Goal: Task Accomplishment & Management: Use online tool/utility

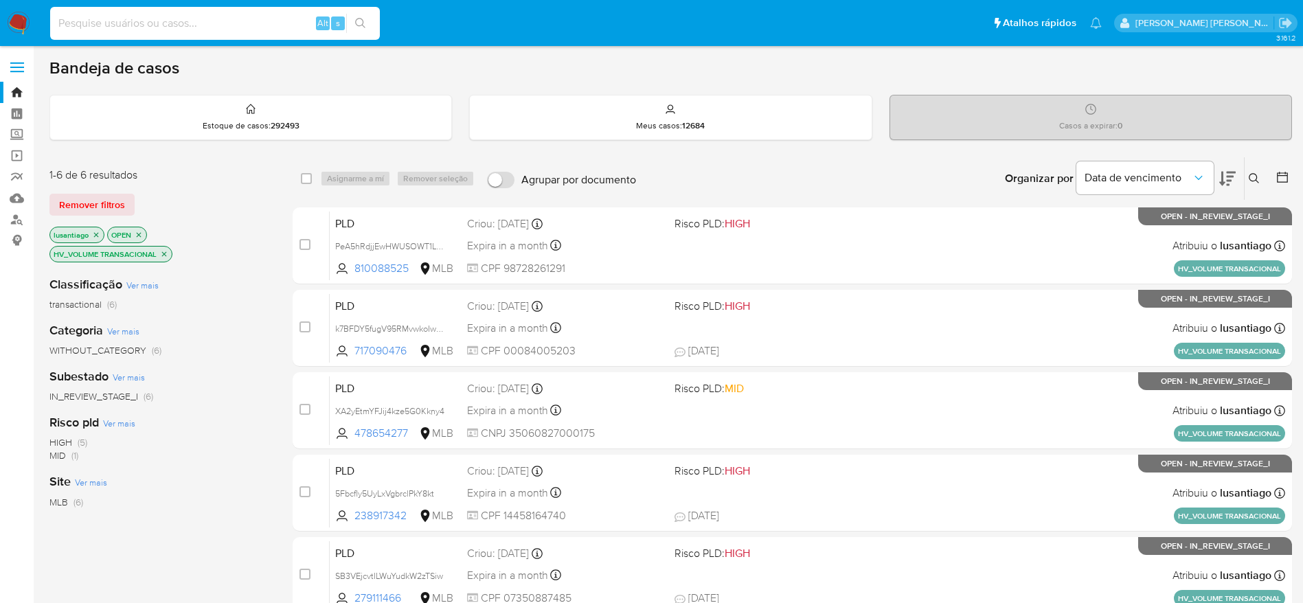
click at [262, 19] on input at bounding box center [215, 23] width 330 height 18
paste input "717090476"
type input "717090476"
click at [359, 21] on icon "search-icon" at bounding box center [360, 23] width 11 height 11
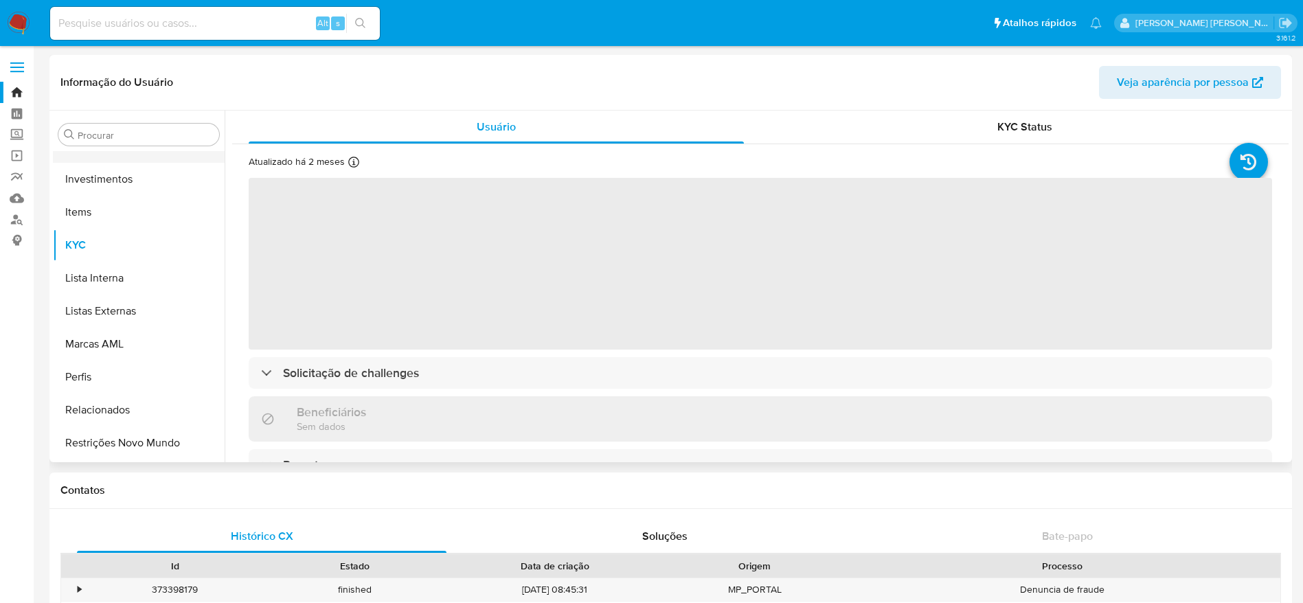
scroll to position [506, 0]
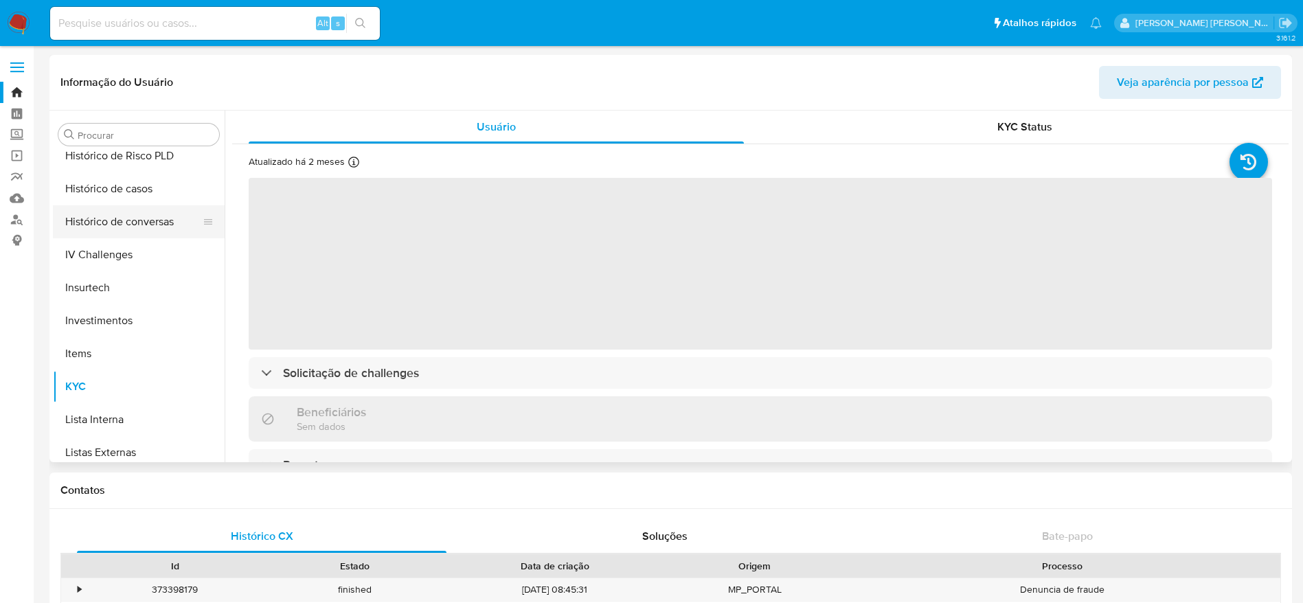
select select "10"
click at [110, 193] on button "Histórico de casos" at bounding box center [133, 188] width 161 height 33
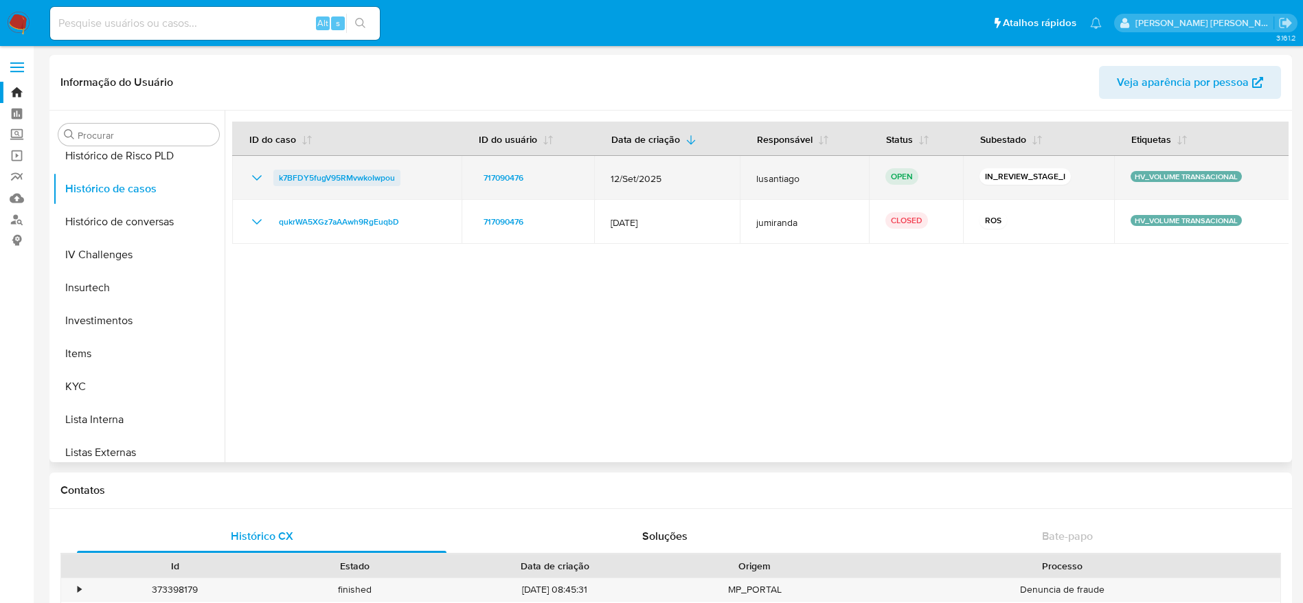
click at [311, 176] on span "k7BFDY5fugV95RMvwkoIwpou" at bounding box center [337, 178] width 116 height 16
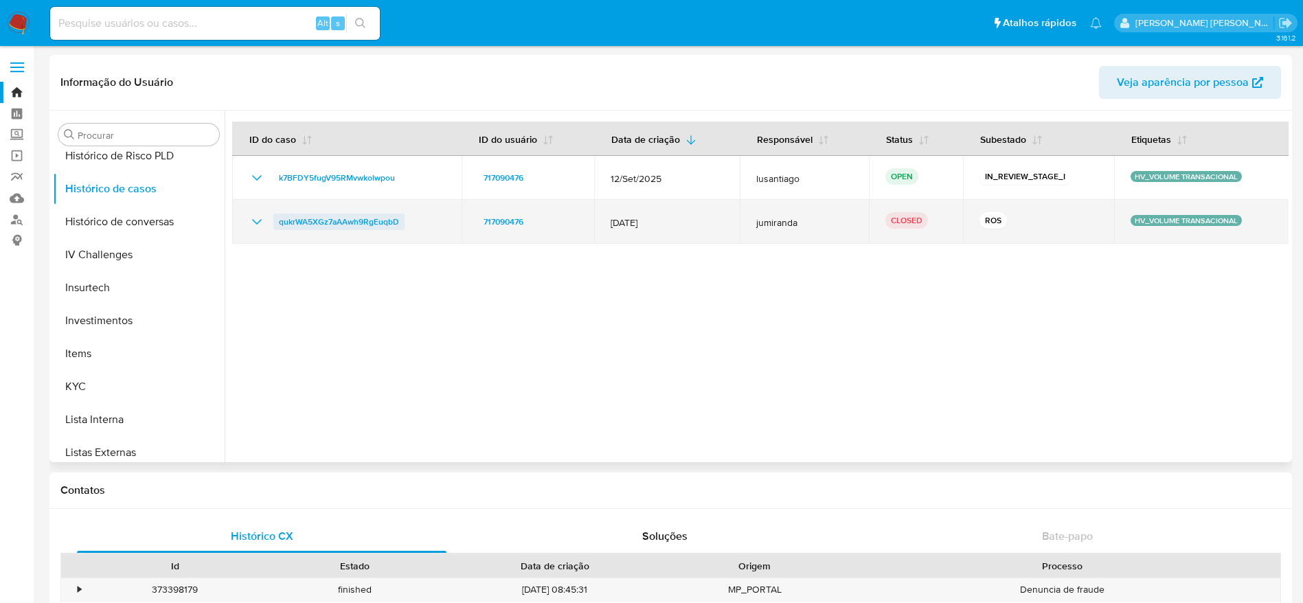
click at [342, 222] on span "qukrWA5XGz7aAAwh9RgEuqbD" at bounding box center [339, 222] width 120 height 16
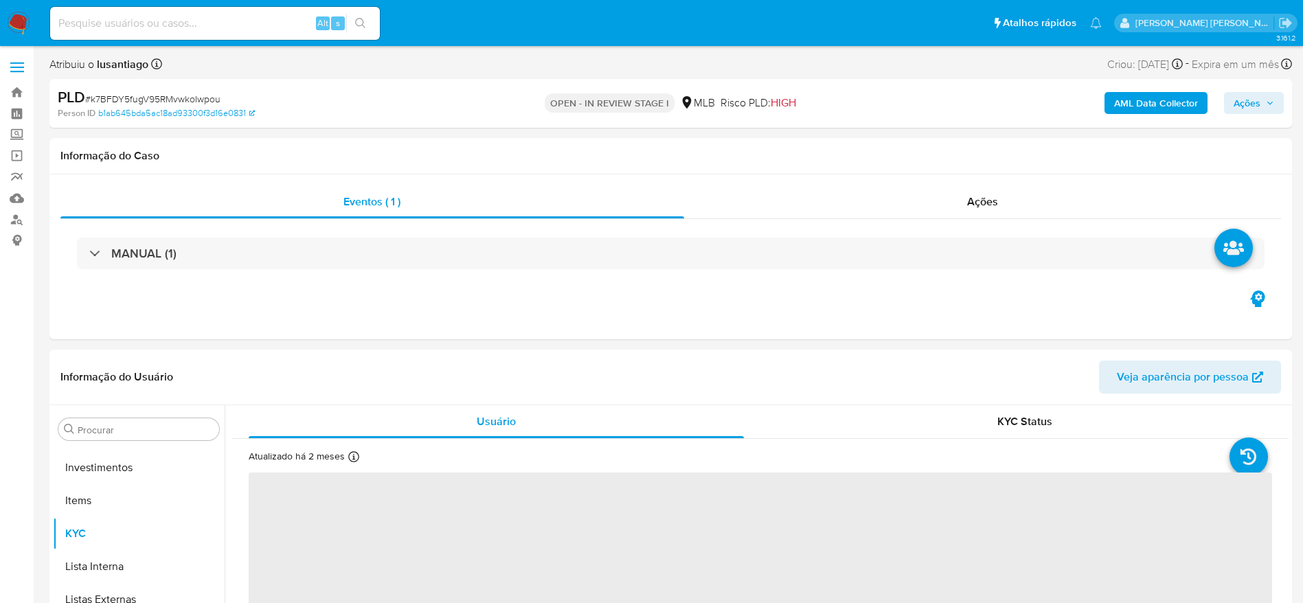
scroll to position [712, 0]
select select "10"
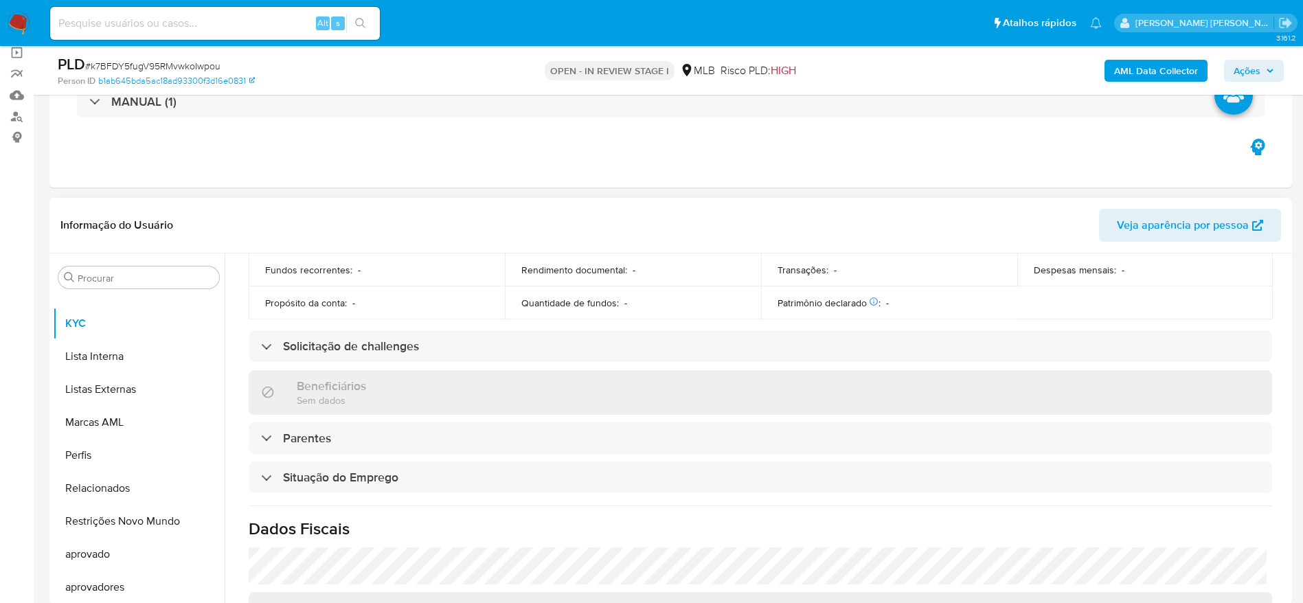
scroll to position [61, 0]
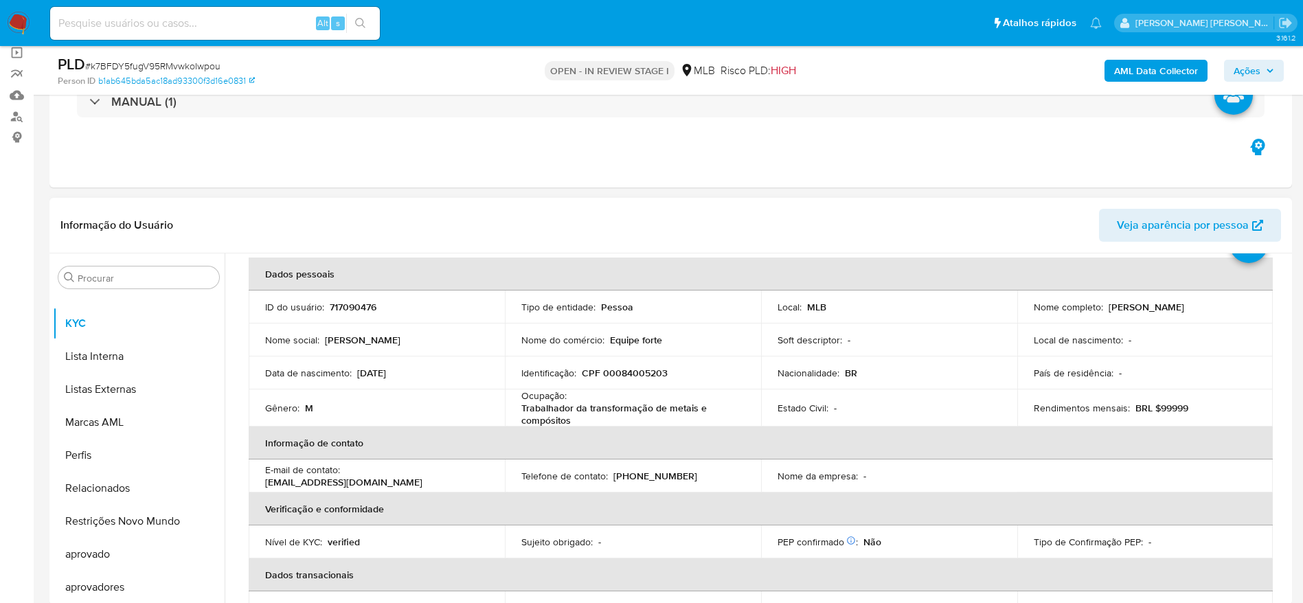
click at [644, 376] on p "CPF 00084005203" at bounding box center [625, 373] width 86 height 12
copy p "00084005203"
click at [1144, 64] on b "AML Data Collector" at bounding box center [1156, 71] width 84 height 22
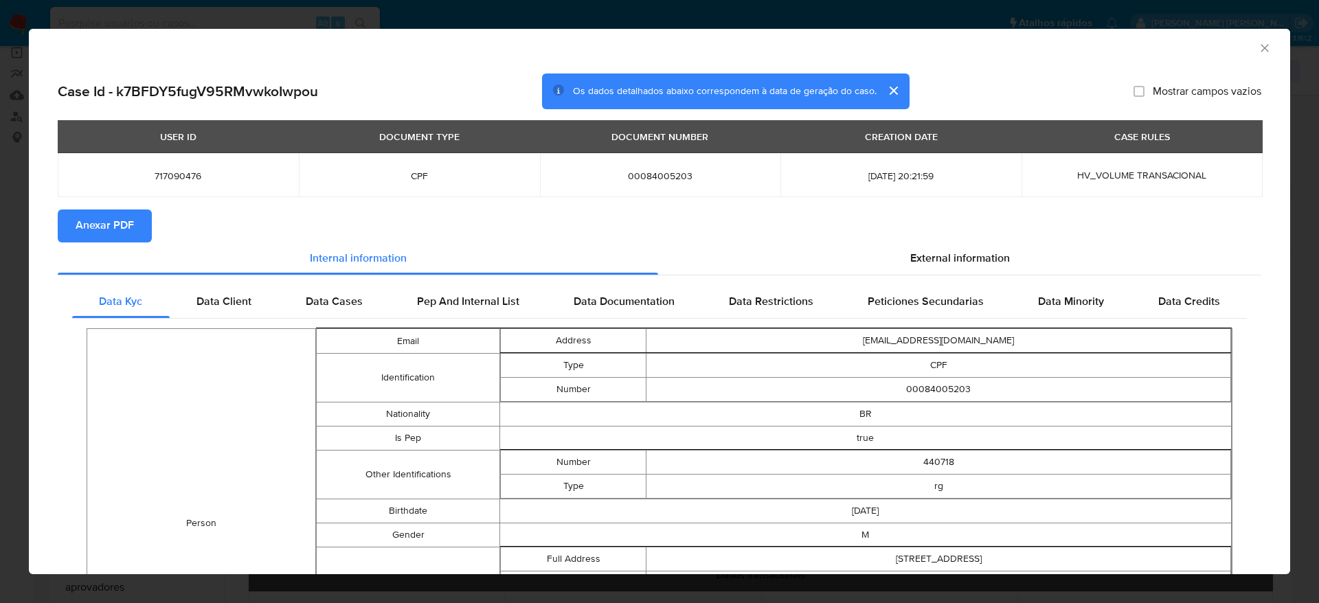
click at [90, 235] on span "Anexar PDF" at bounding box center [105, 226] width 58 height 30
click at [1258, 47] on icon "Fechar a janela" at bounding box center [1265, 48] width 14 height 14
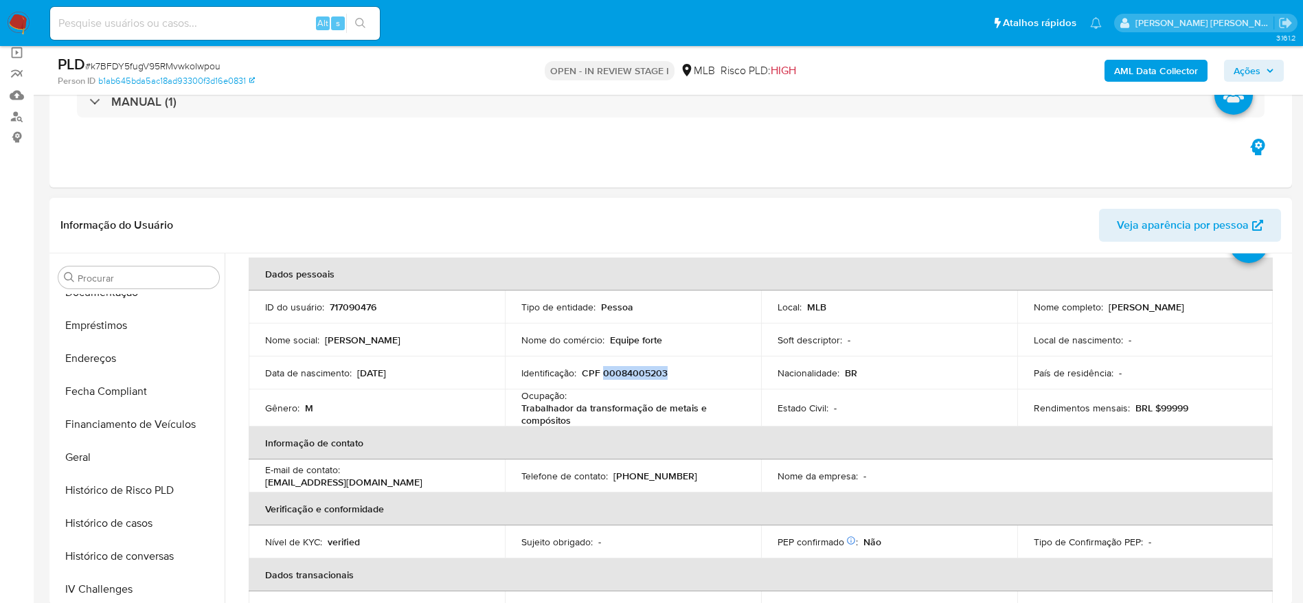
scroll to position [0, 0]
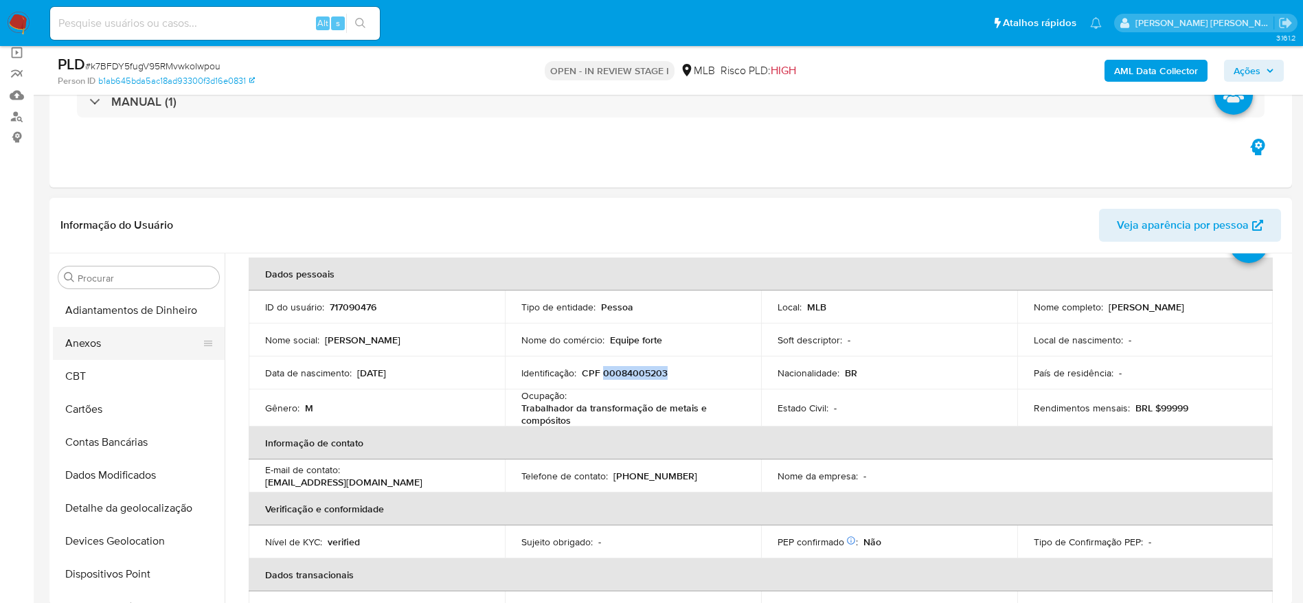
click at [114, 329] on button "Anexos" at bounding box center [133, 343] width 161 height 33
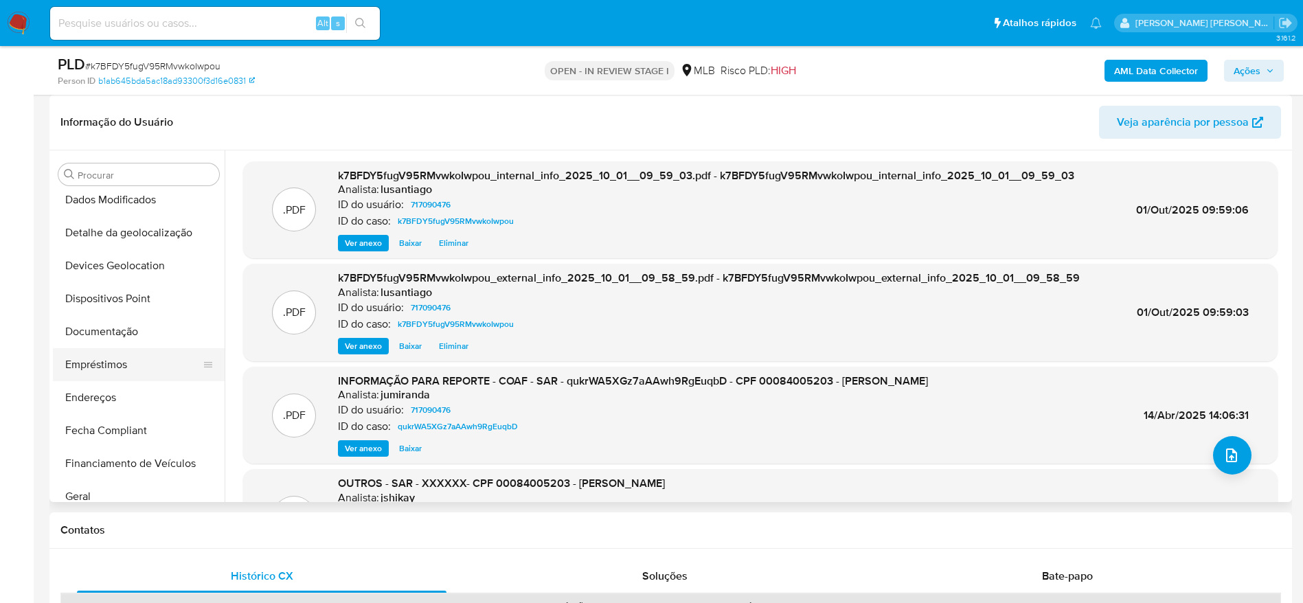
scroll to position [206, 0]
click at [92, 460] on button "Geral" at bounding box center [133, 463] width 161 height 33
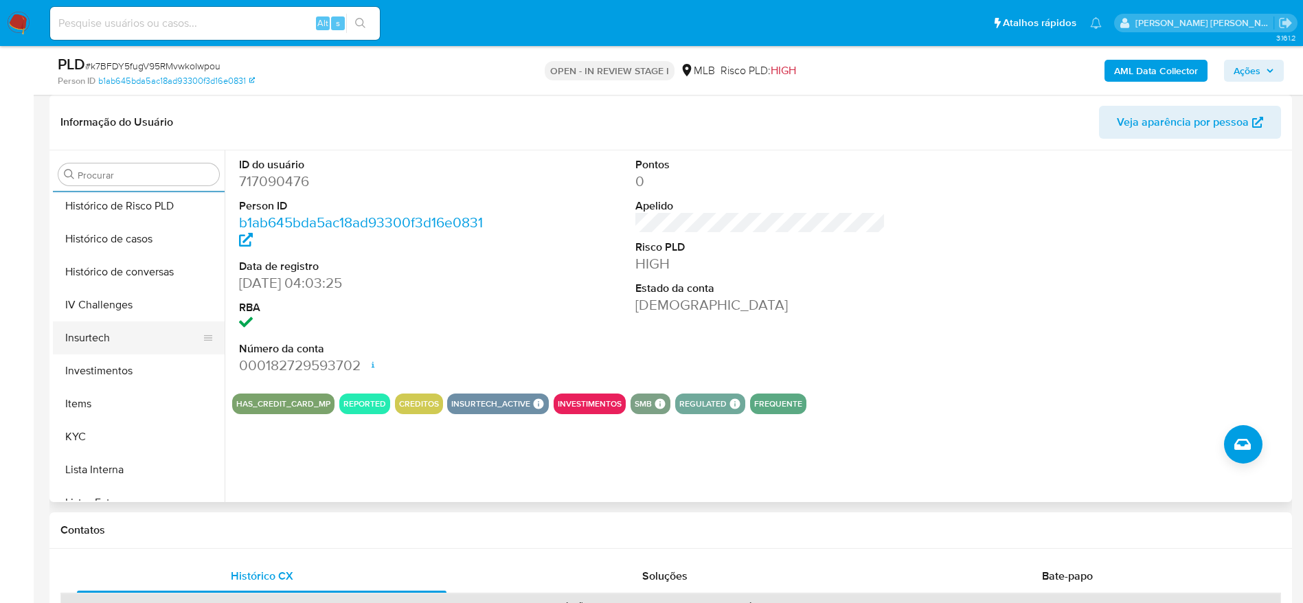
scroll to position [515, 0]
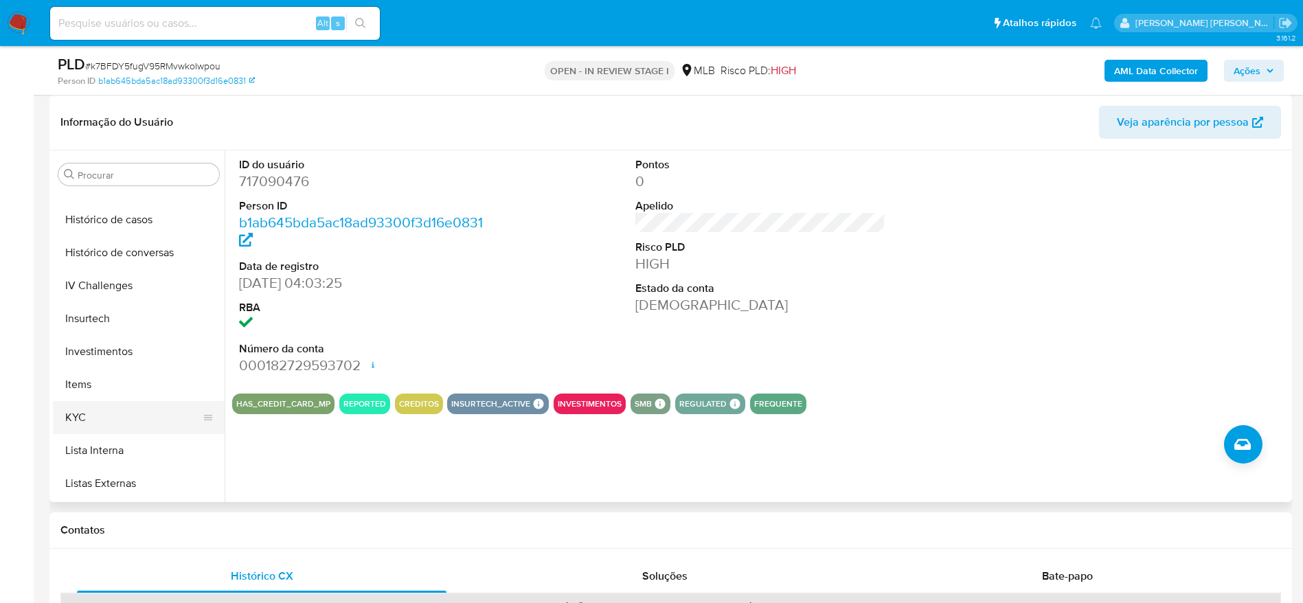
drag, startPoint x: 113, startPoint y: 413, endPoint x: 211, endPoint y: 422, distance: 98.6
click at [113, 413] on button "KYC" at bounding box center [133, 417] width 161 height 33
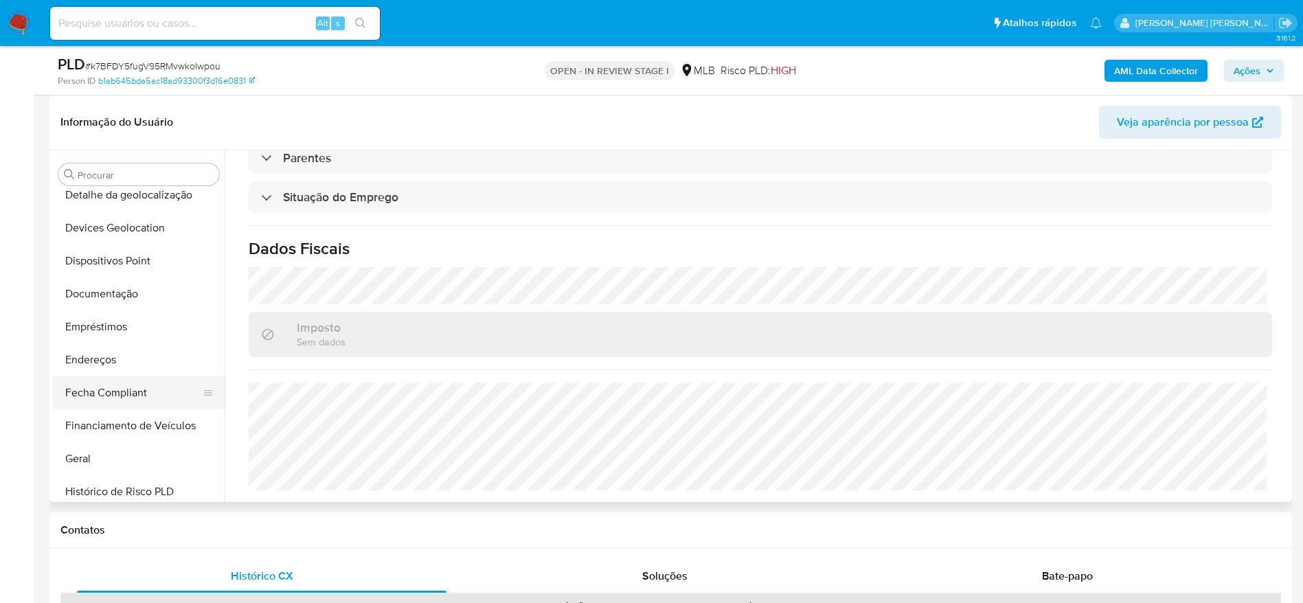
scroll to position [206, 0]
click at [112, 364] on button "Endereços" at bounding box center [133, 364] width 161 height 33
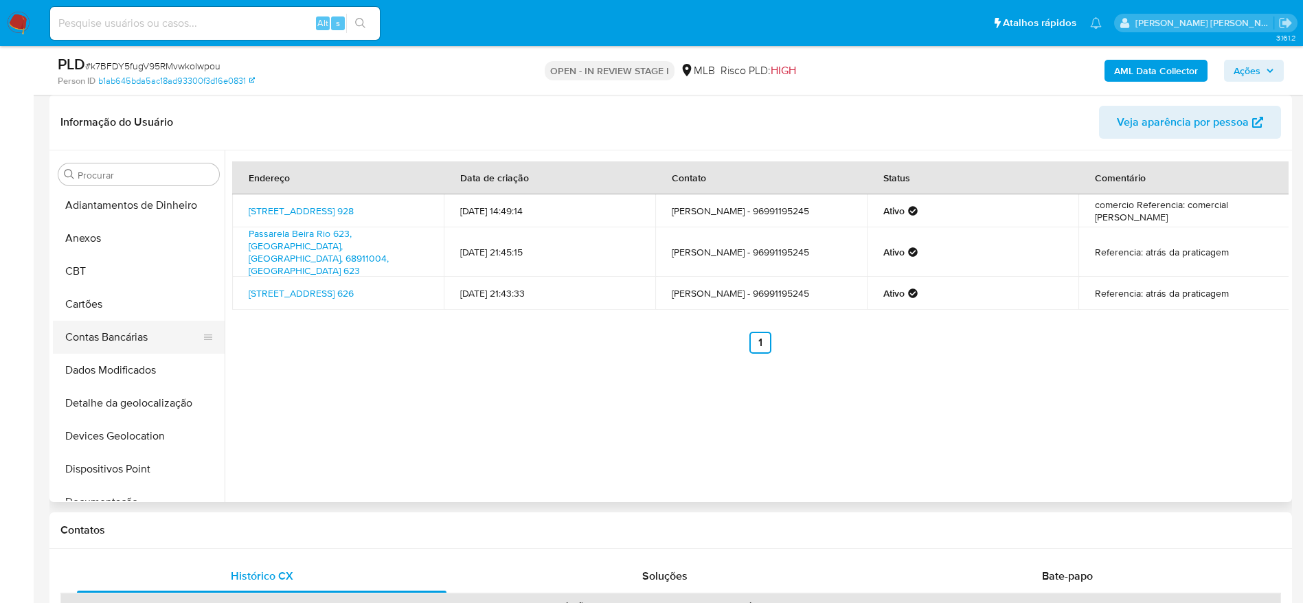
scroll to position [0, 0]
click at [135, 398] on button "Detalhe da geolocalização" at bounding box center [133, 405] width 161 height 33
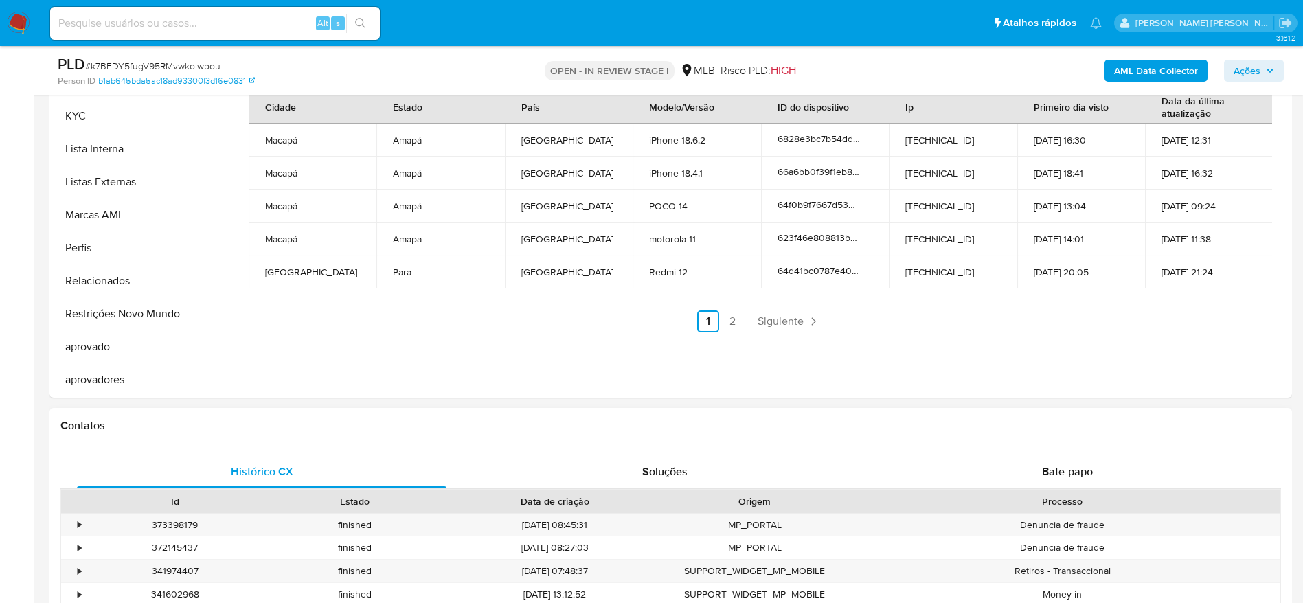
scroll to position [309, 0]
click at [135, 312] on button "Restrições Novo Mundo" at bounding box center [133, 315] width 161 height 33
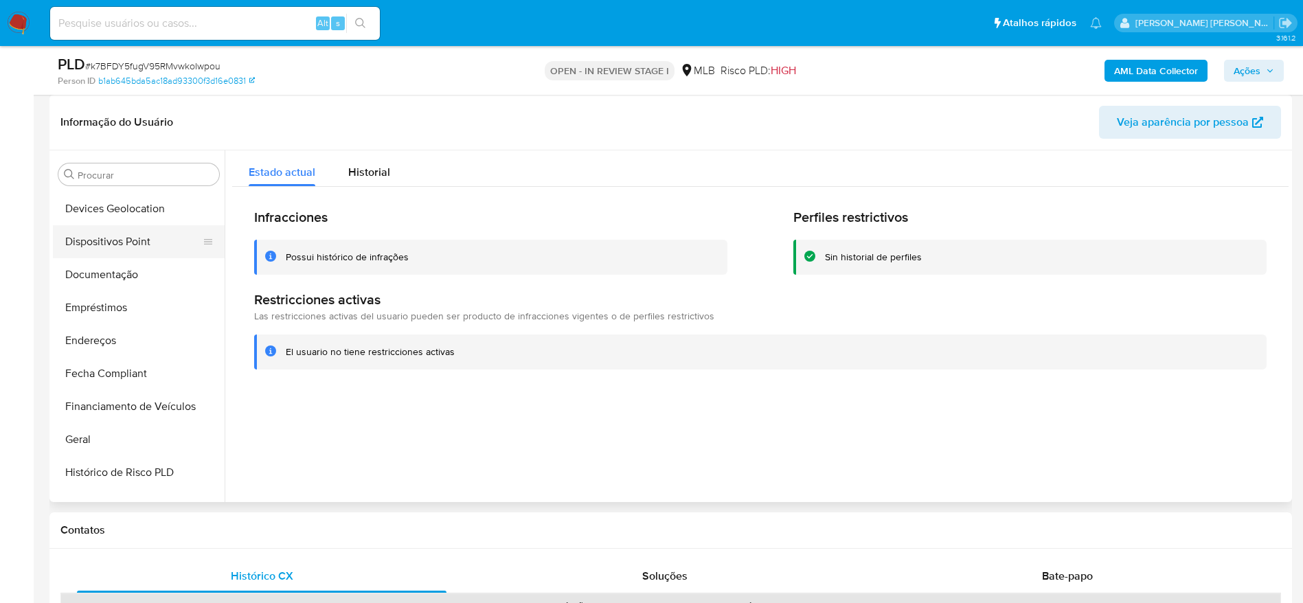
scroll to position [197, 0]
click at [113, 276] on button "Dispositivos Point" at bounding box center [133, 274] width 161 height 33
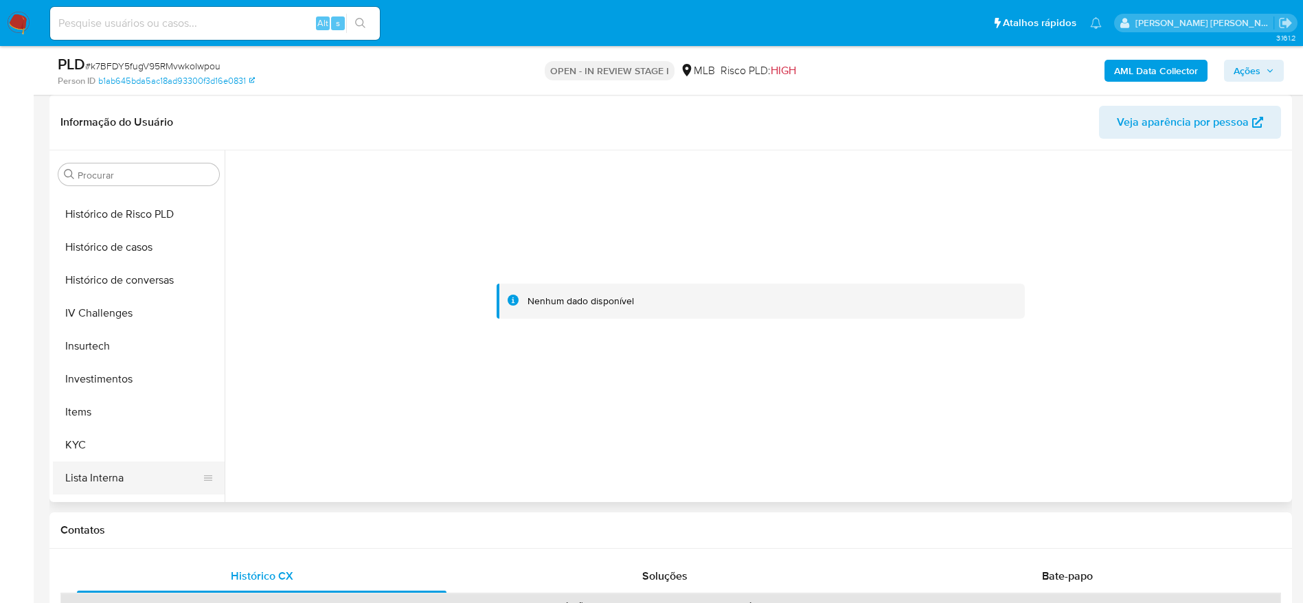
scroll to position [609, 0]
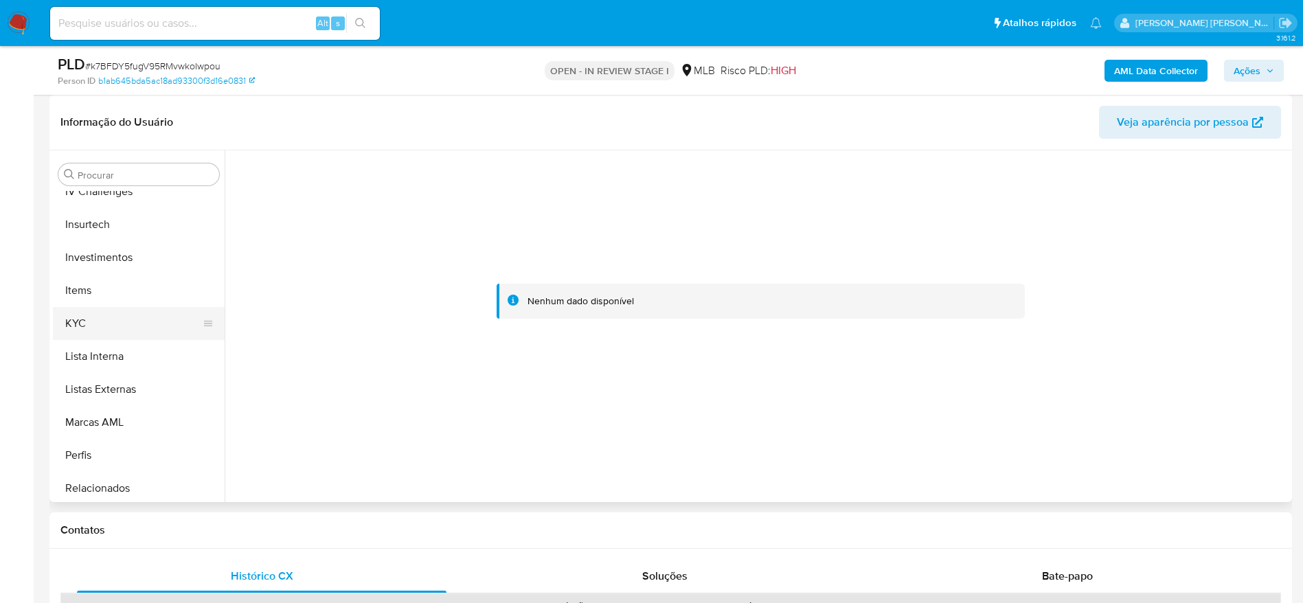
click at [103, 327] on button "KYC" at bounding box center [133, 323] width 161 height 33
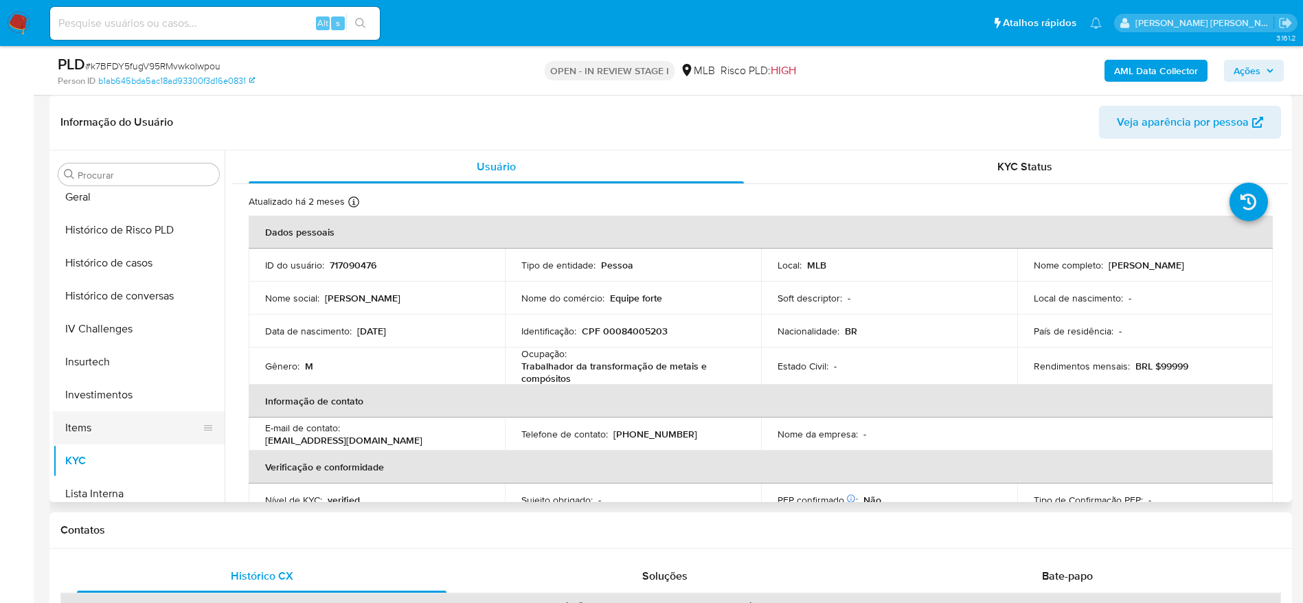
scroll to position [403, 0]
click at [121, 263] on button "Geral" at bounding box center [133, 265] width 161 height 33
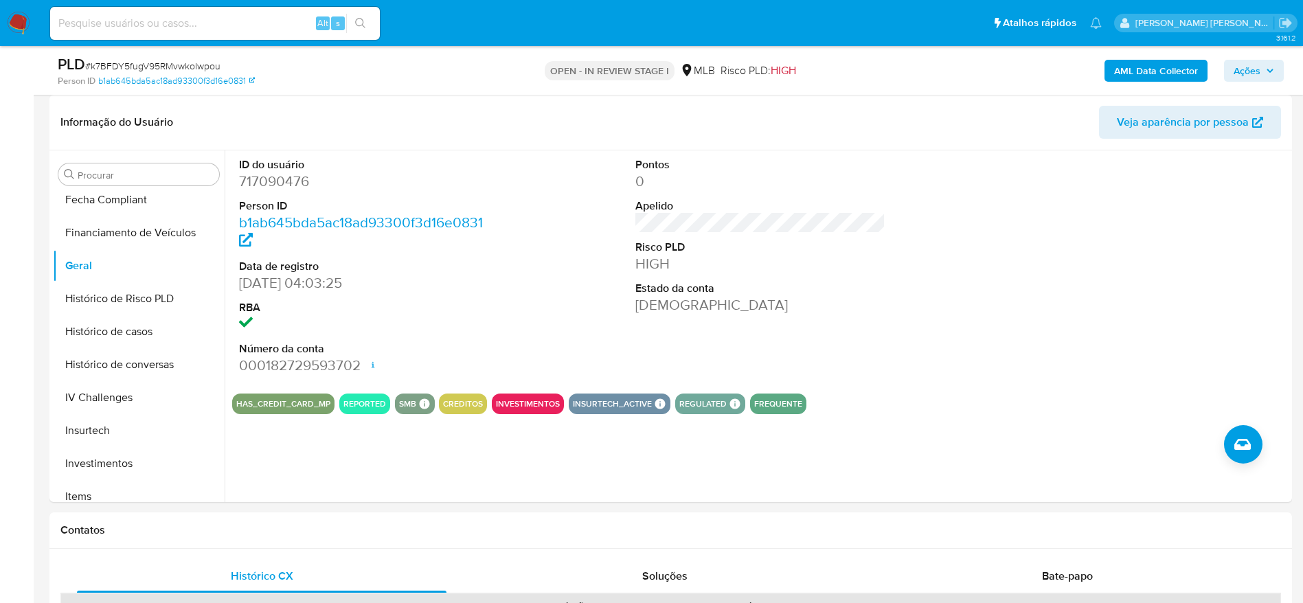
click at [1287, 70] on div "PLD # k7BFDY5fugV95RMvwkoIwpou Person ID b1ab645bda5ac18ad93300f3d16e0831 OPEN …" at bounding box center [670, 70] width 1243 height 49
click at [1227, 70] on button "Ações" at bounding box center [1254, 71] width 60 height 22
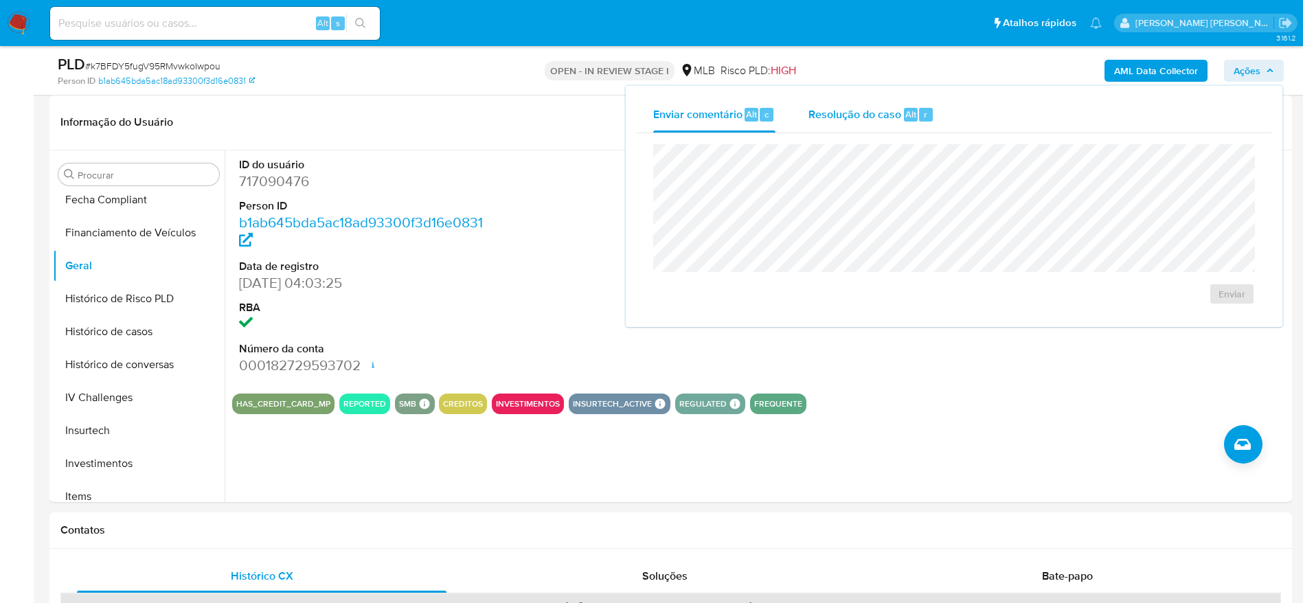
click at [842, 111] on span "Resolução do caso" at bounding box center [855, 114] width 93 height 16
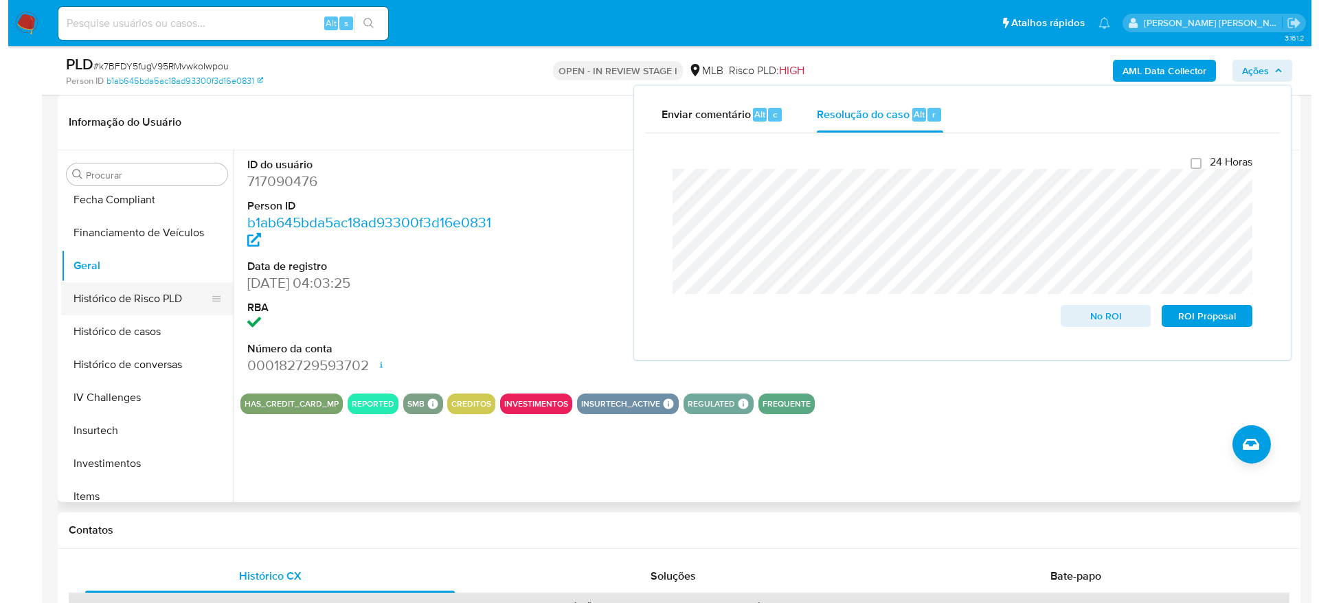
scroll to position [0, 0]
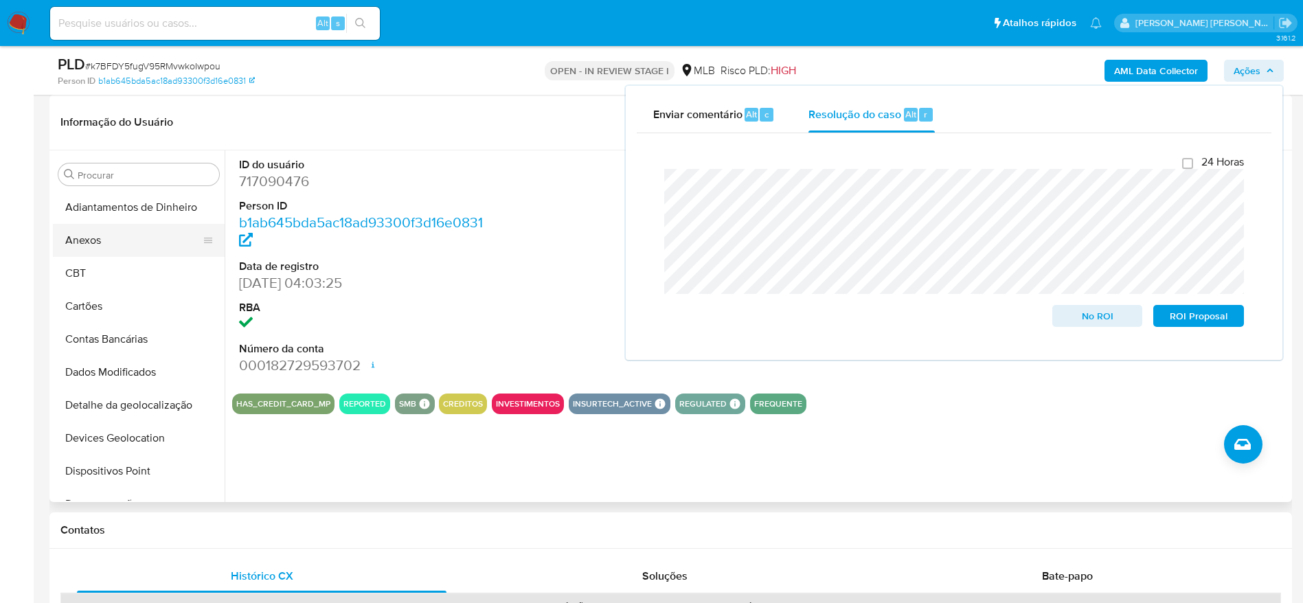
click at [124, 237] on button "Anexos" at bounding box center [133, 240] width 161 height 33
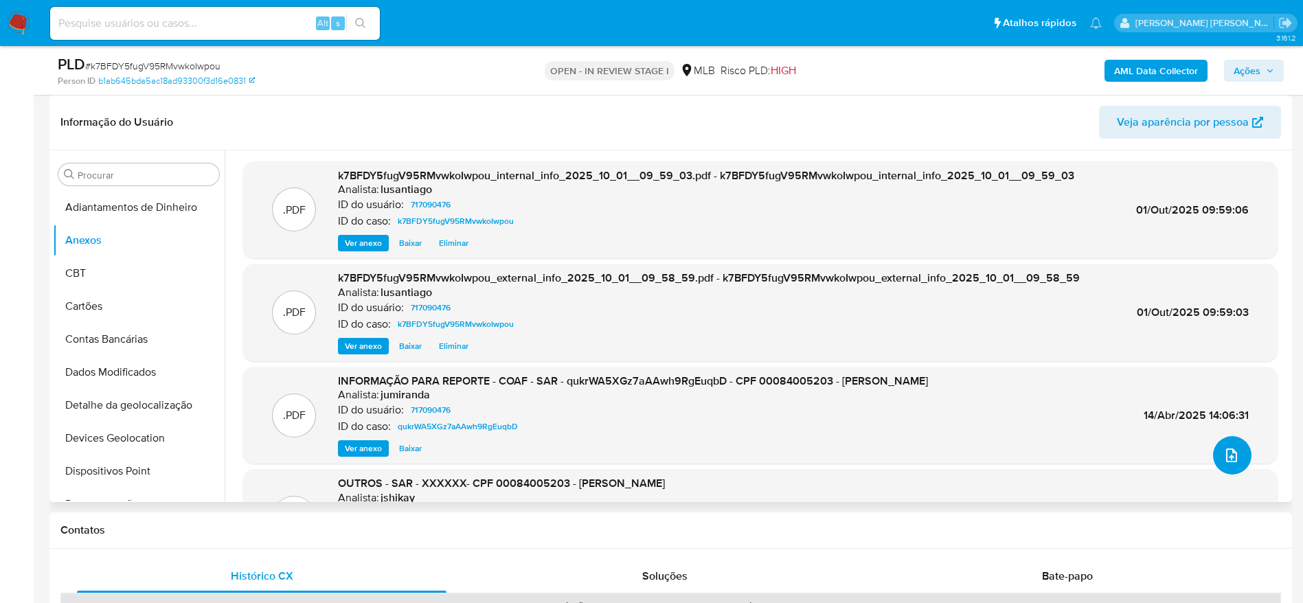
click at [1228, 456] on icon "upload-file" at bounding box center [1231, 455] width 16 height 16
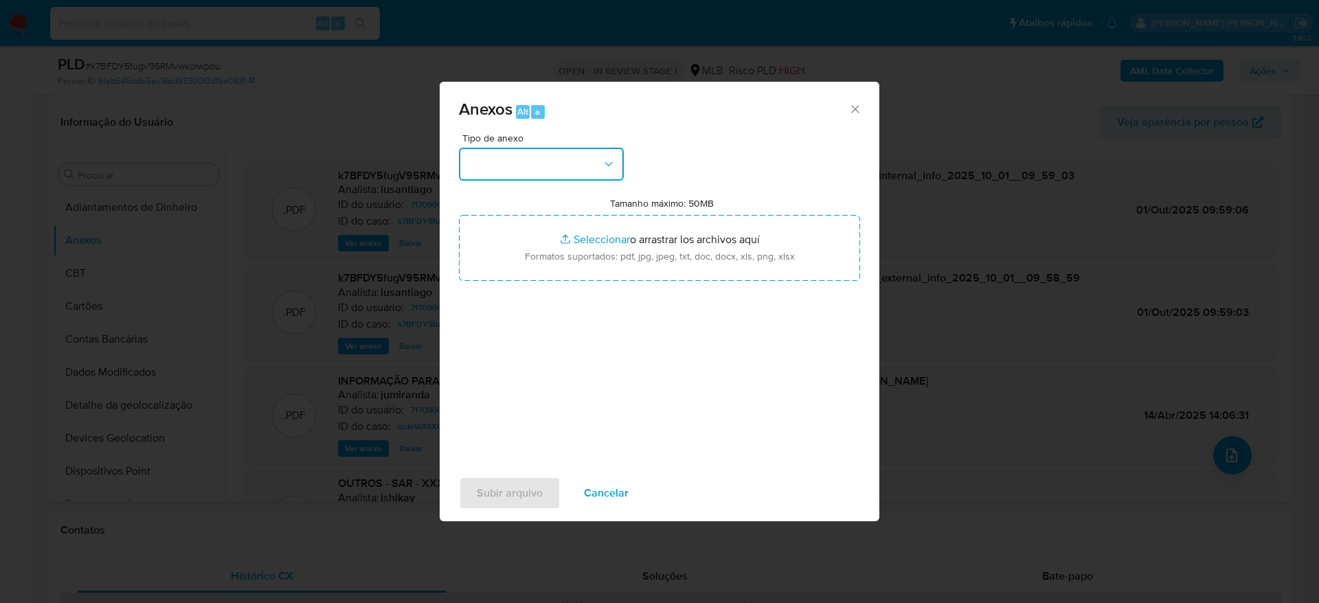
click at [561, 165] on button "button" at bounding box center [541, 164] width 165 height 33
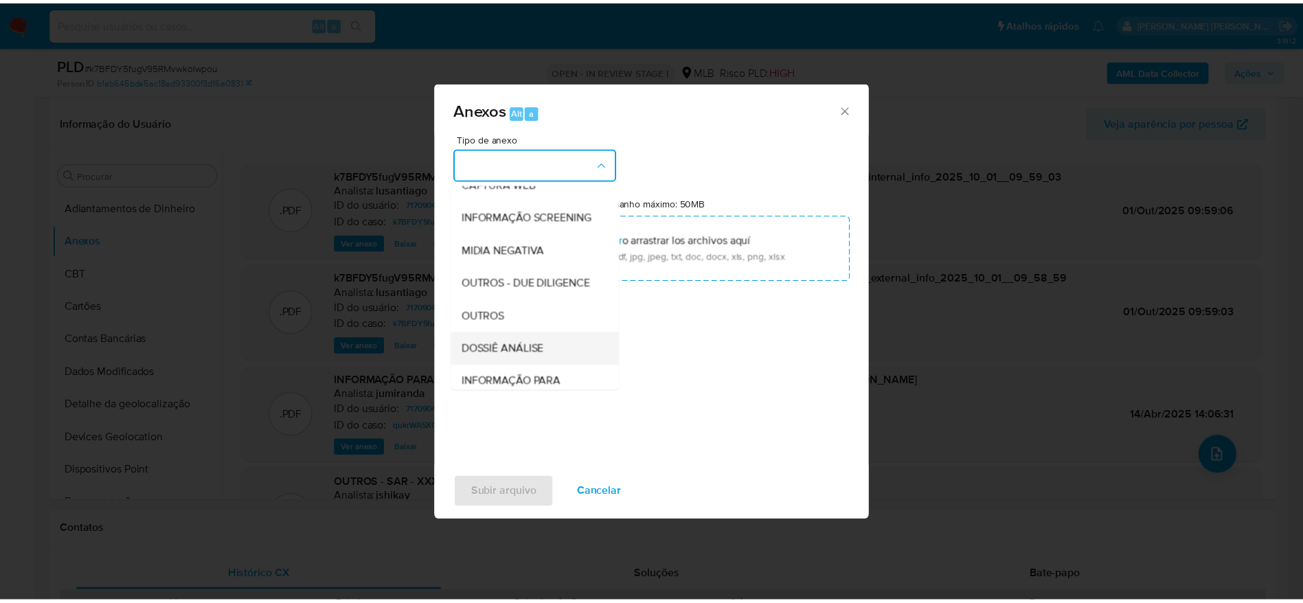
scroll to position [212, 0]
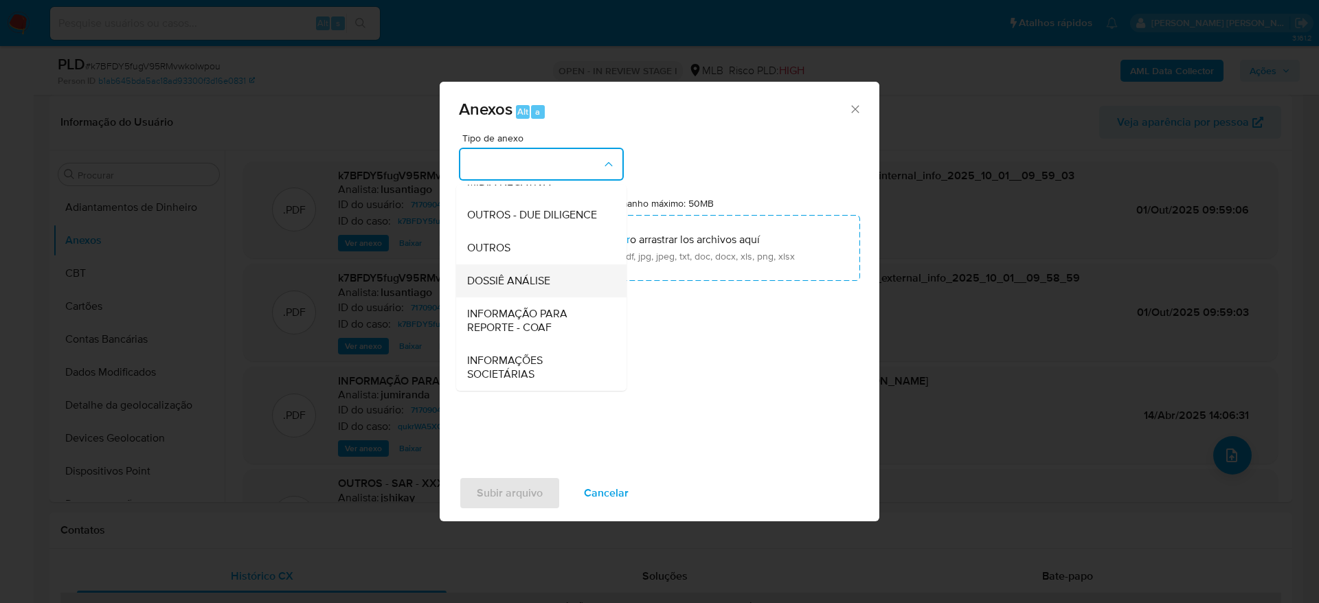
click at [546, 271] on div "DOSSIÊ ANÁLISE" at bounding box center [537, 280] width 140 height 33
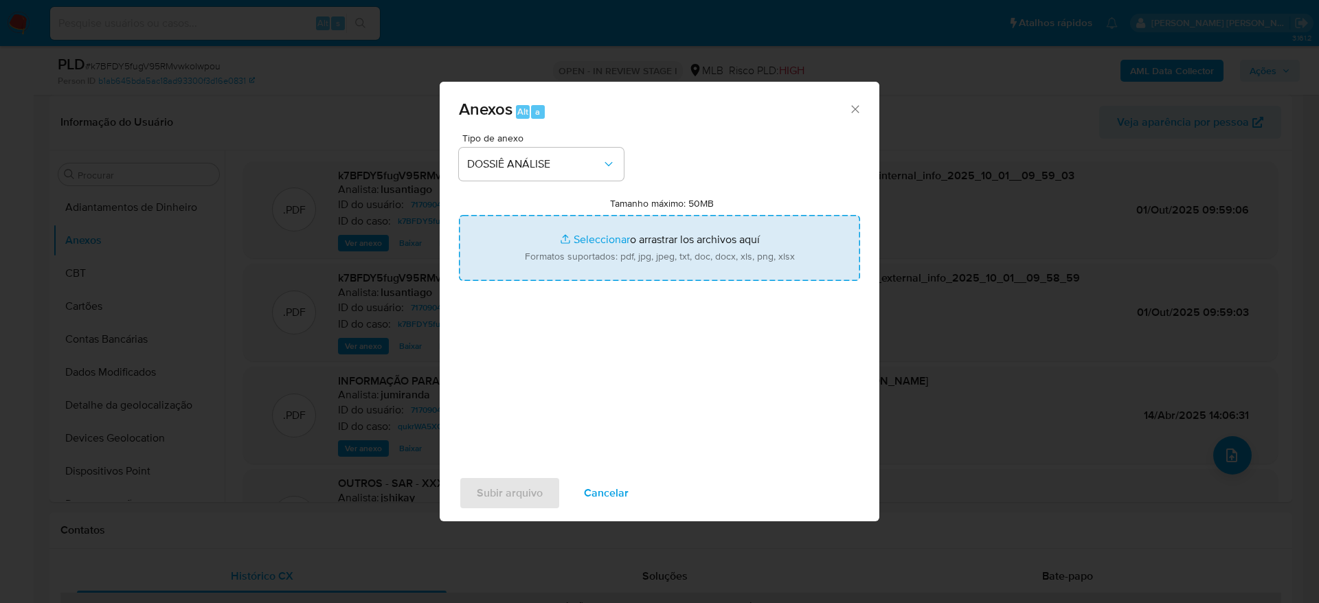
type input "C:\fakepath\Caselog k7BFDY5fugV95RMvwkoIwpou_2025_10_01_07_27_14.pdf"
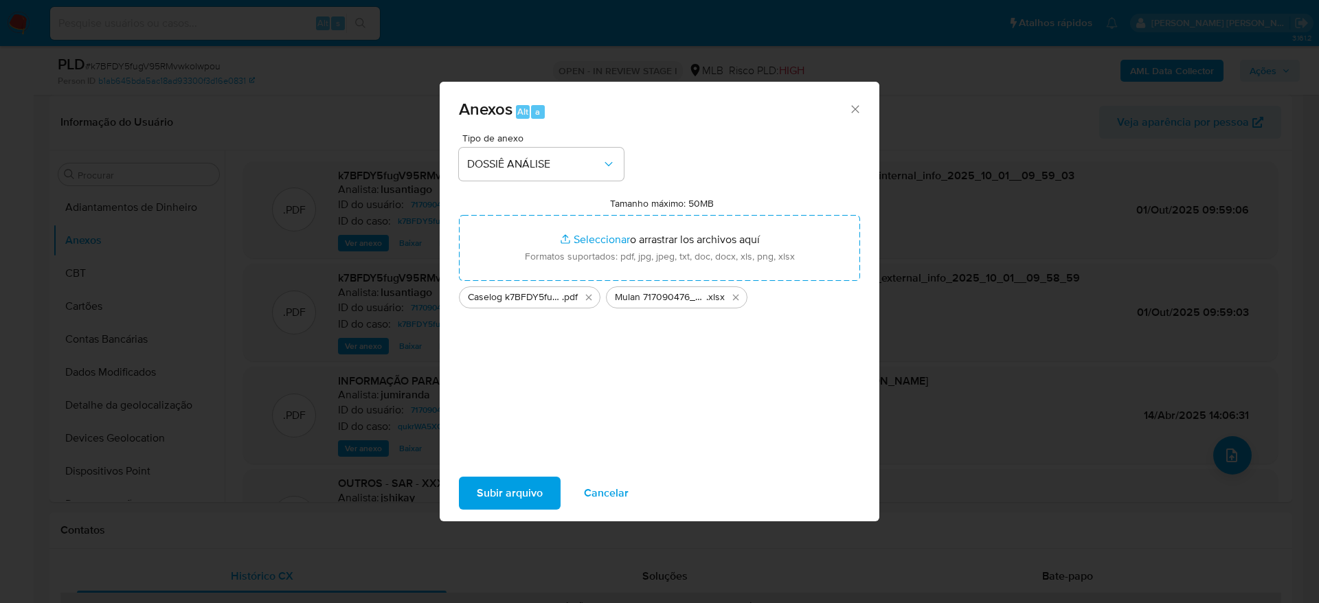
click at [499, 501] on span "Subir arquivo" at bounding box center [510, 493] width 66 height 30
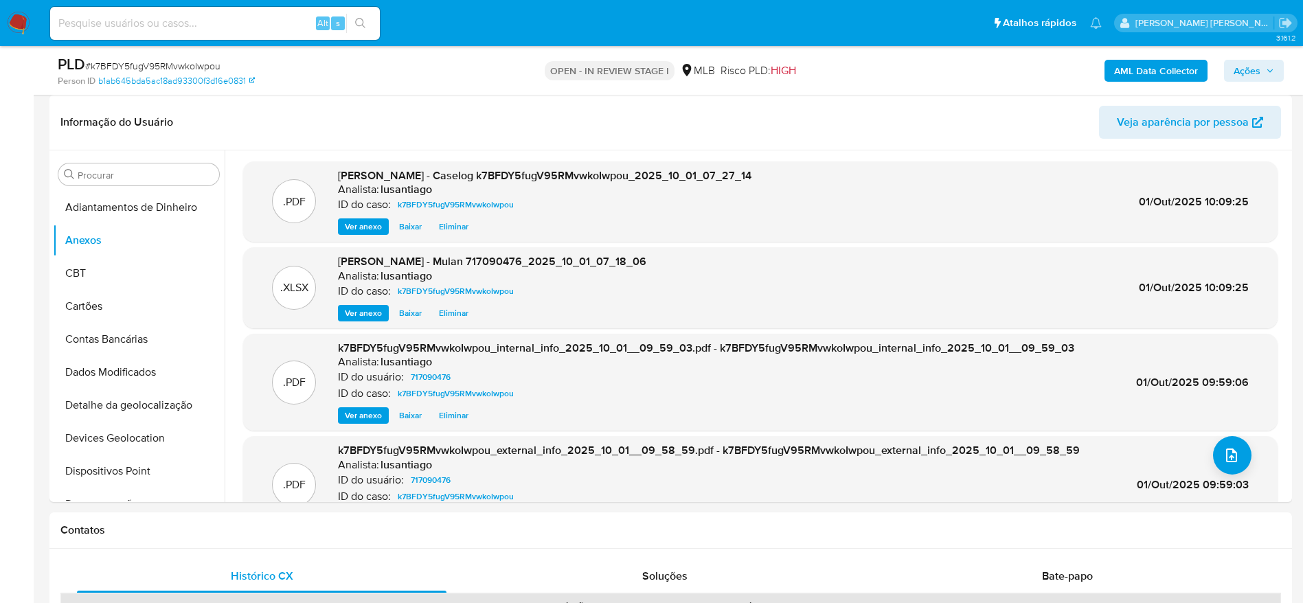
click at [1248, 62] on span "Ações" at bounding box center [1247, 71] width 27 height 22
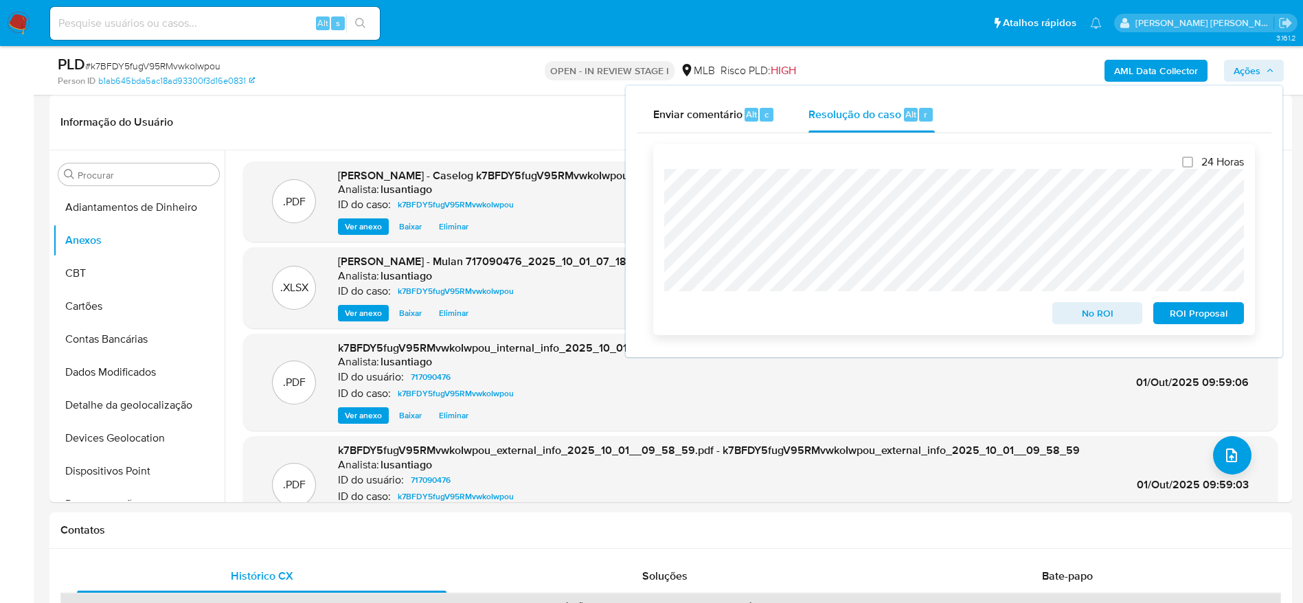
click at [1088, 317] on span "No ROI" at bounding box center [1097, 313] width 71 height 19
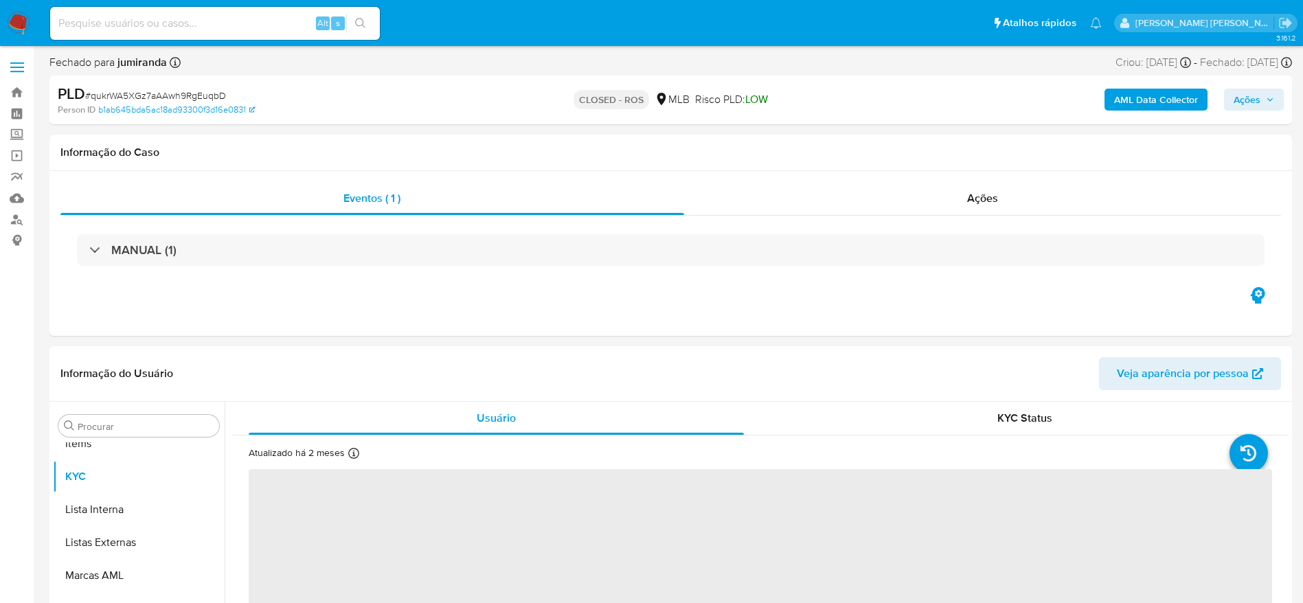
scroll to position [712, 0]
select select "10"
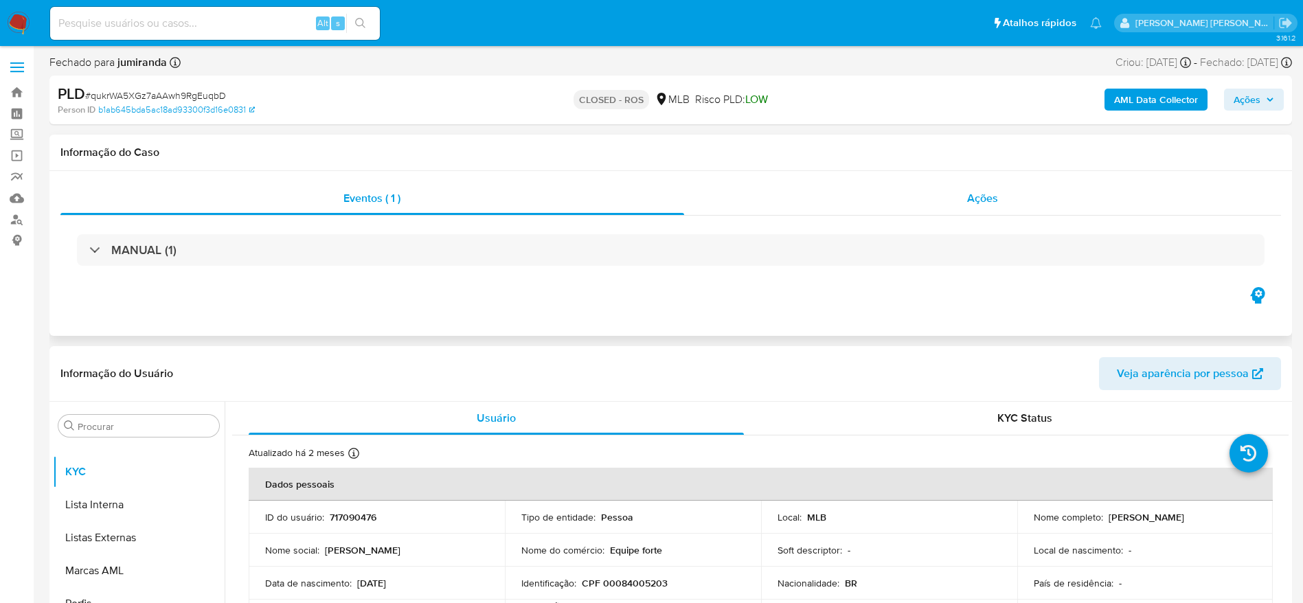
click at [826, 199] on div "Ações" at bounding box center [983, 198] width 598 height 33
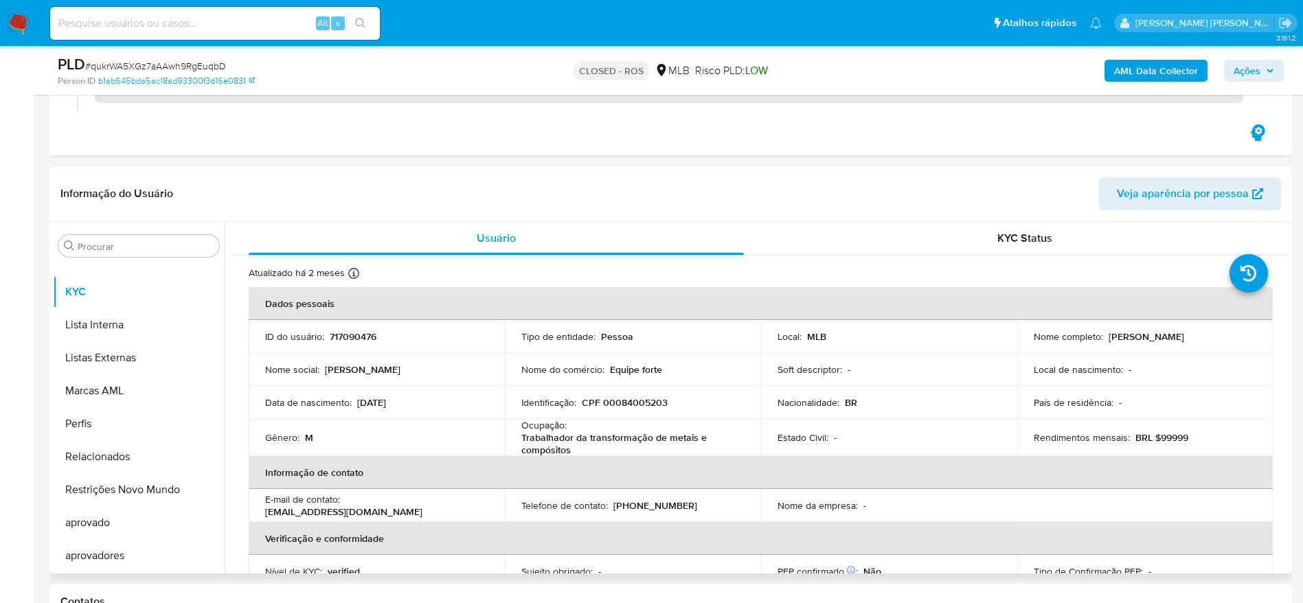
scroll to position [412, 0]
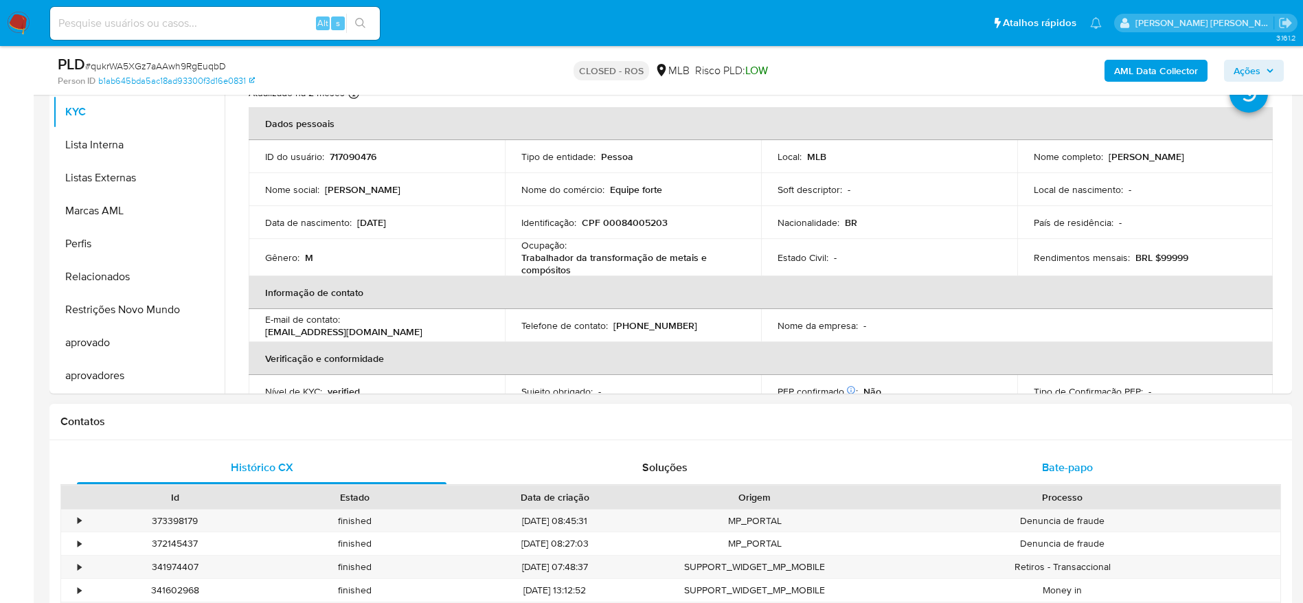
click at [1120, 476] on div "Bate-papo" at bounding box center [1068, 467] width 370 height 33
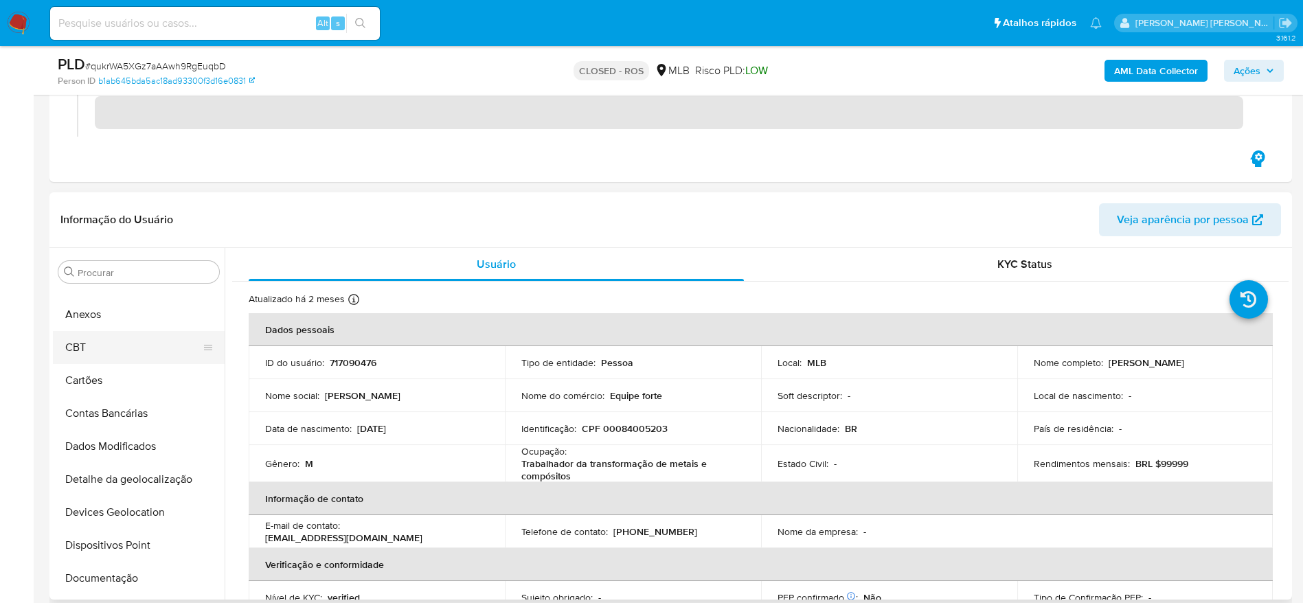
scroll to position [0, 0]
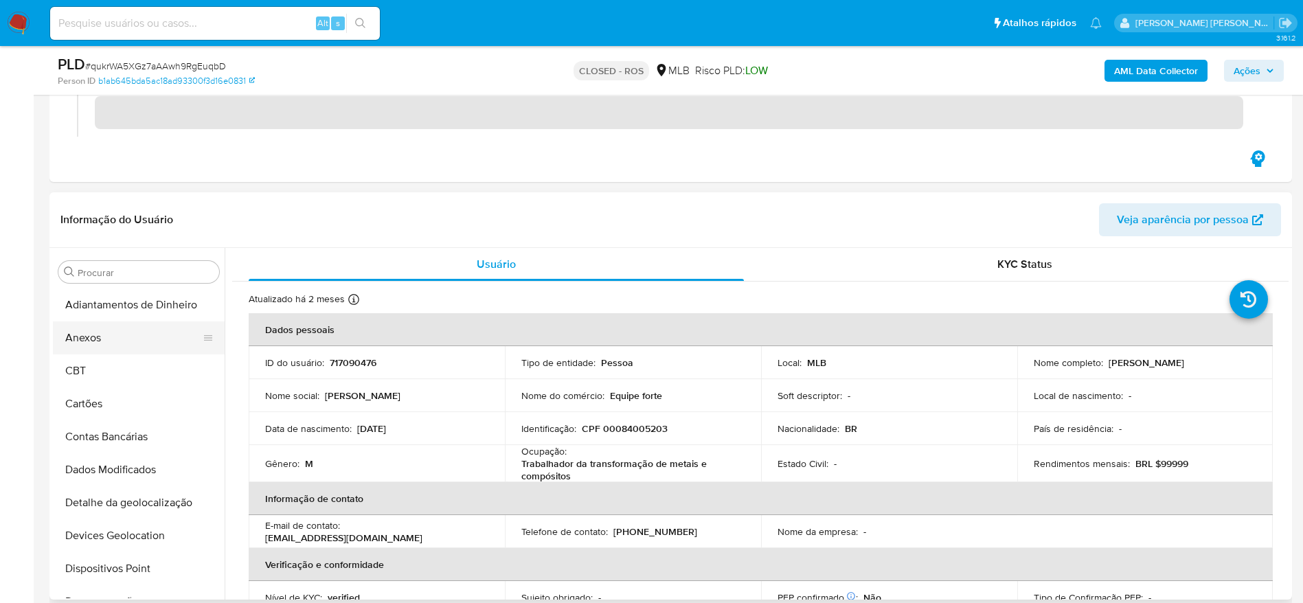
click at [103, 338] on button "Anexos" at bounding box center [133, 338] width 161 height 33
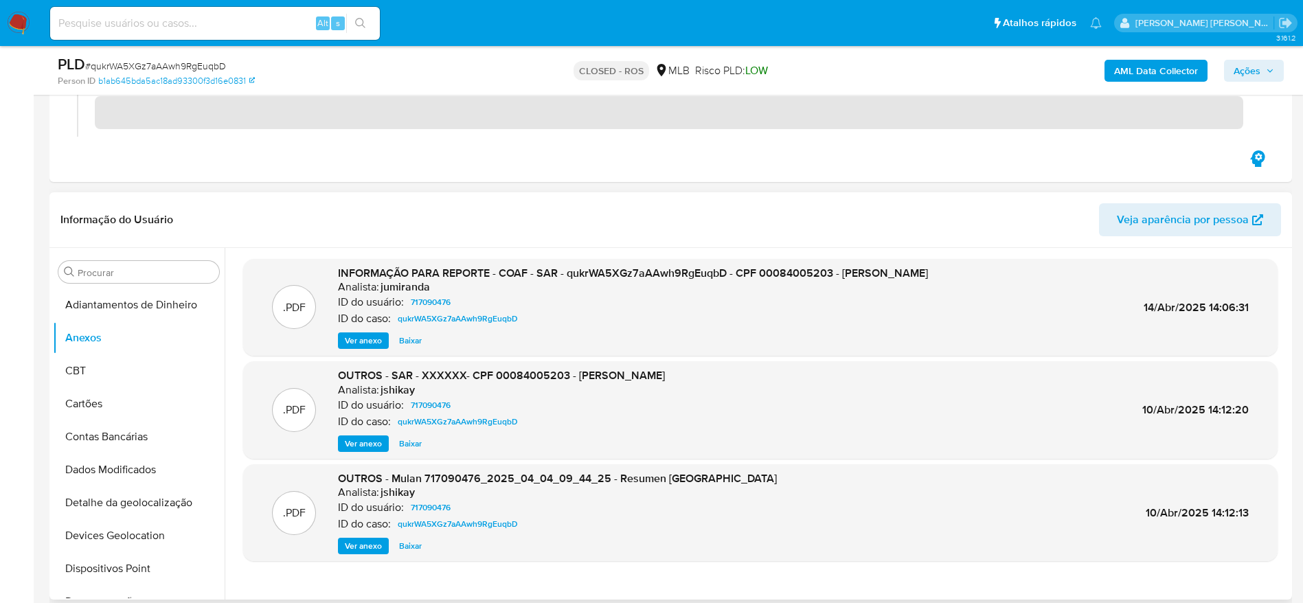
click at [362, 341] on span "Ver anexo" at bounding box center [363, 341] width 37 height 14
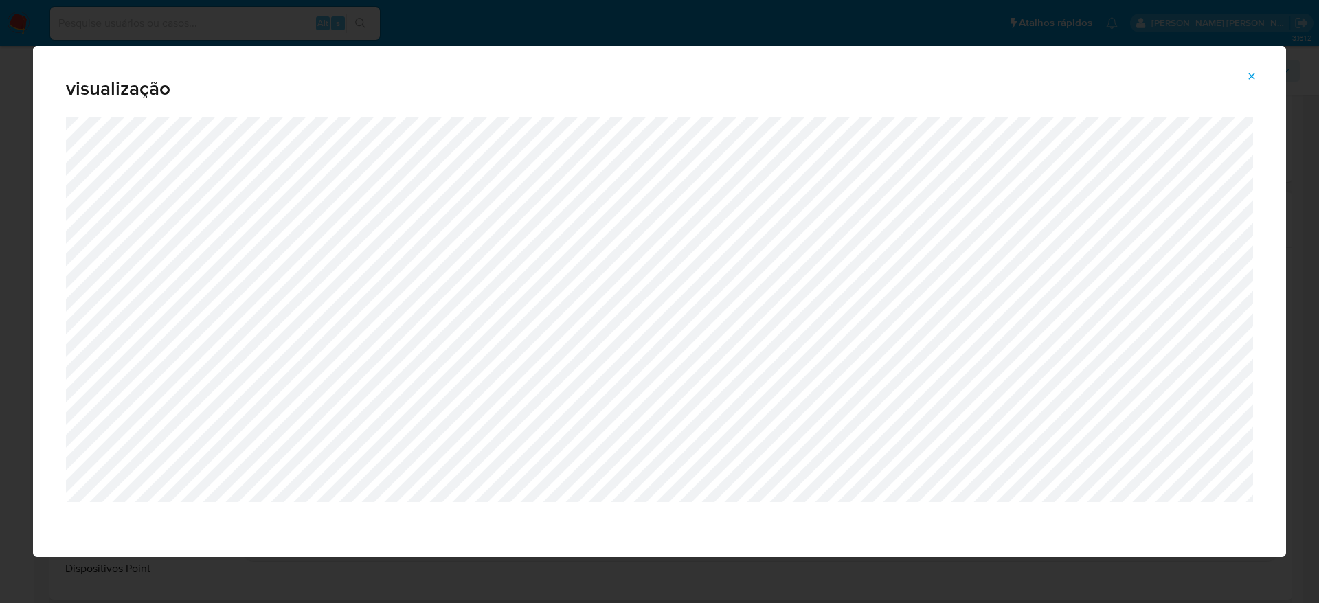
click at [1252, 71] on icon "Attachment preview" at bounding box center [1251, 76] width 11 height 11
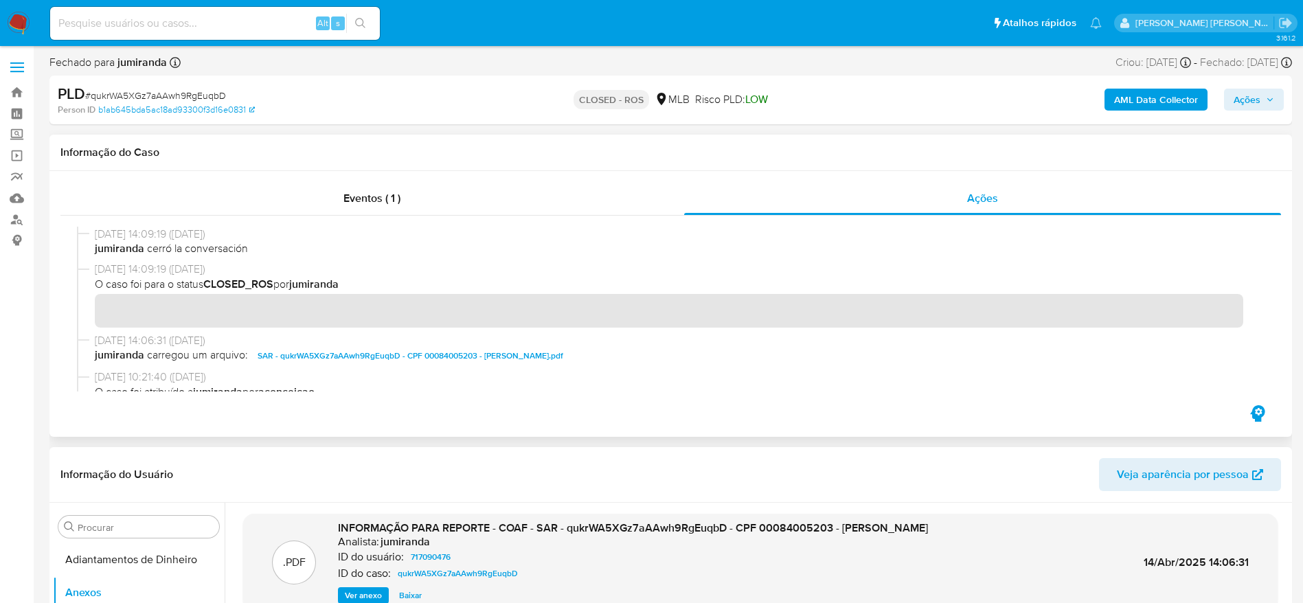
drag, startPoint x: 90, startPoint y: 232, endPoint x: 146, endPoint y: 230, distance: 56.3
click at [146, 230] on div "14/04/2025 14:09:19 (6 months ago) jumiranda cerró la conversación" at bounding box center [671, 244] width 1188 height 35
click at [170, 94] on span "# qukrWA5XGz7aAAwh9RgEuqbD" at bounding box center [155, 96] width 141 height 14
copy span "qukrWA5XGz7aAAwh9RgEuqbD"
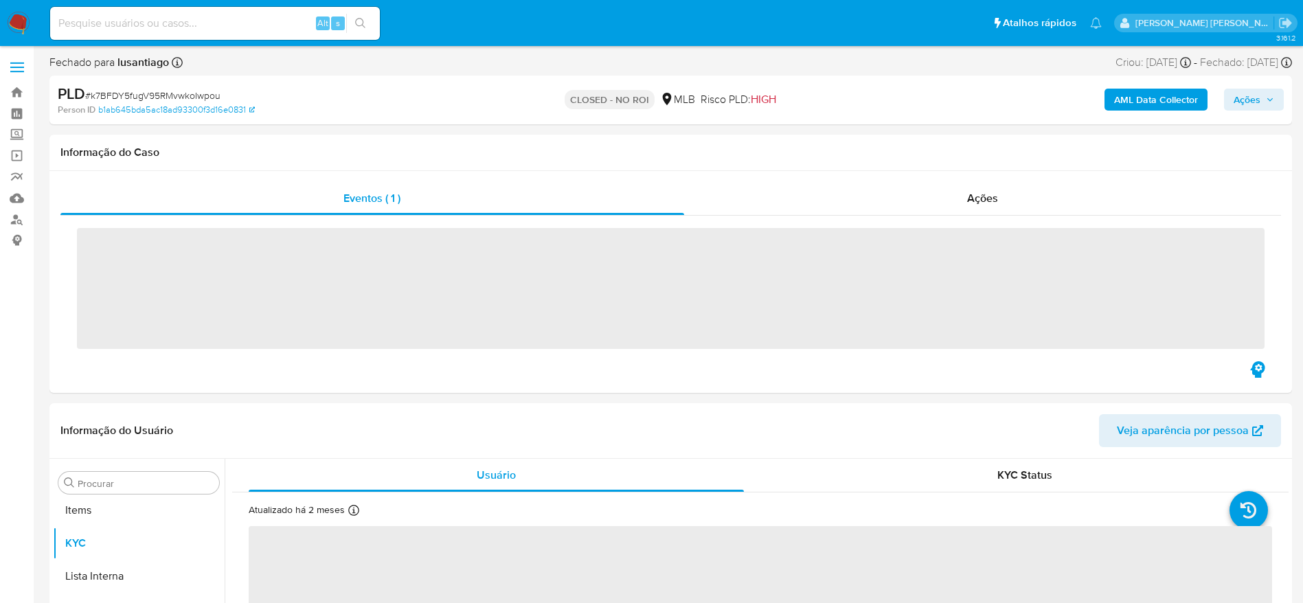
scroll to position [712, 0]
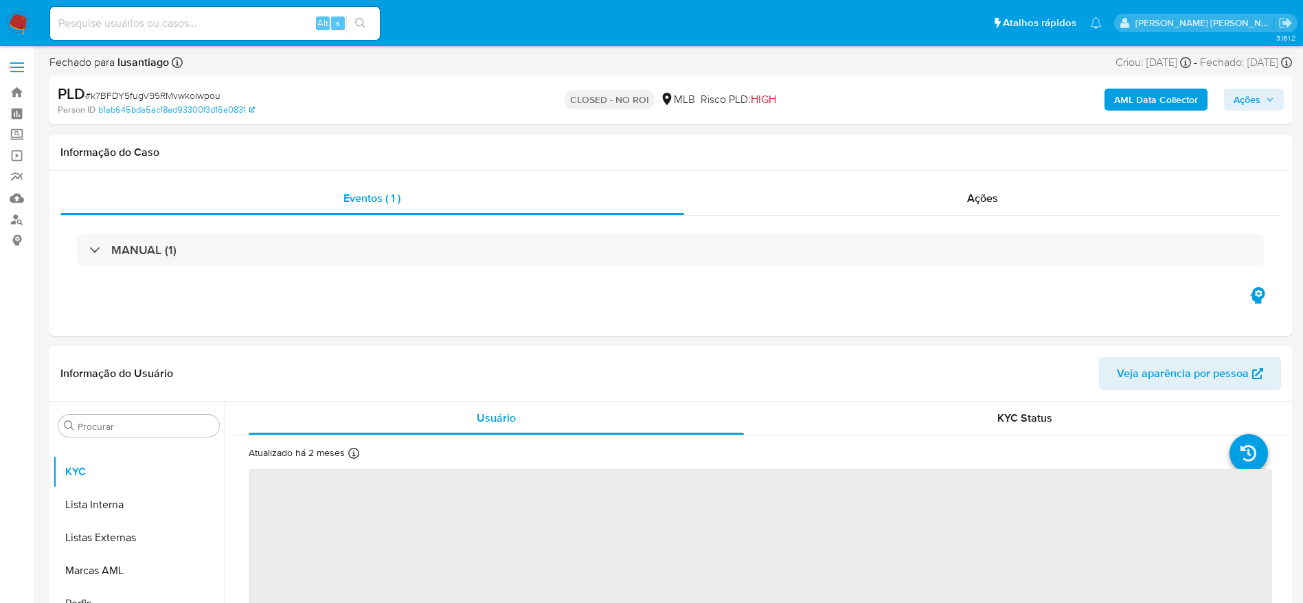
select select "10"
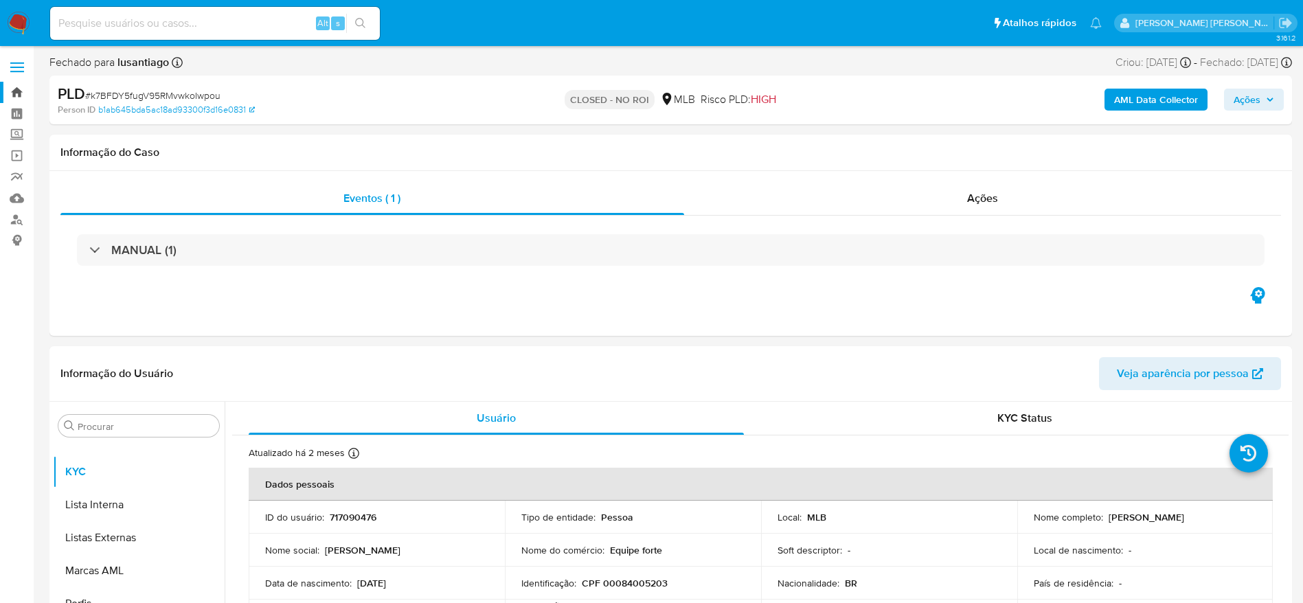
click at [19, 87] on link "Bandeja" at bounding box center [81, 92] width 163 height 21
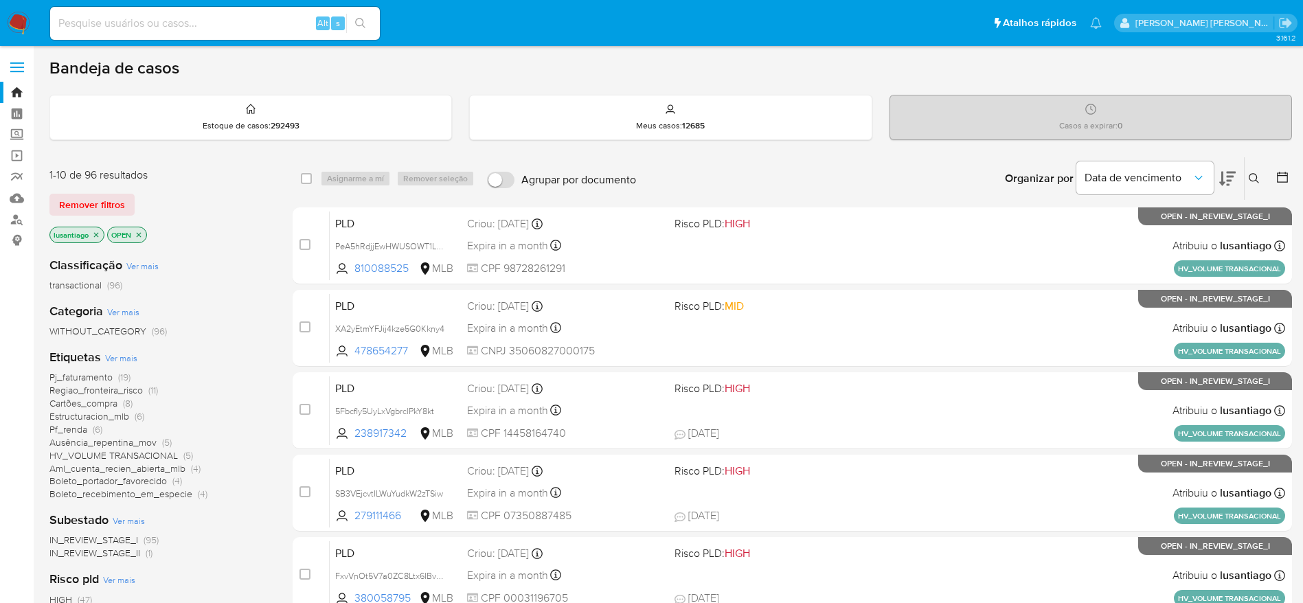
click at [227, 21] on input at bounding box center [215, 23] width 330 height 18
paste input "18270689"
type input "18270689"
click at [361, 22] on icon "search-icon" at bounding box center [360, 23] width 11 height 11
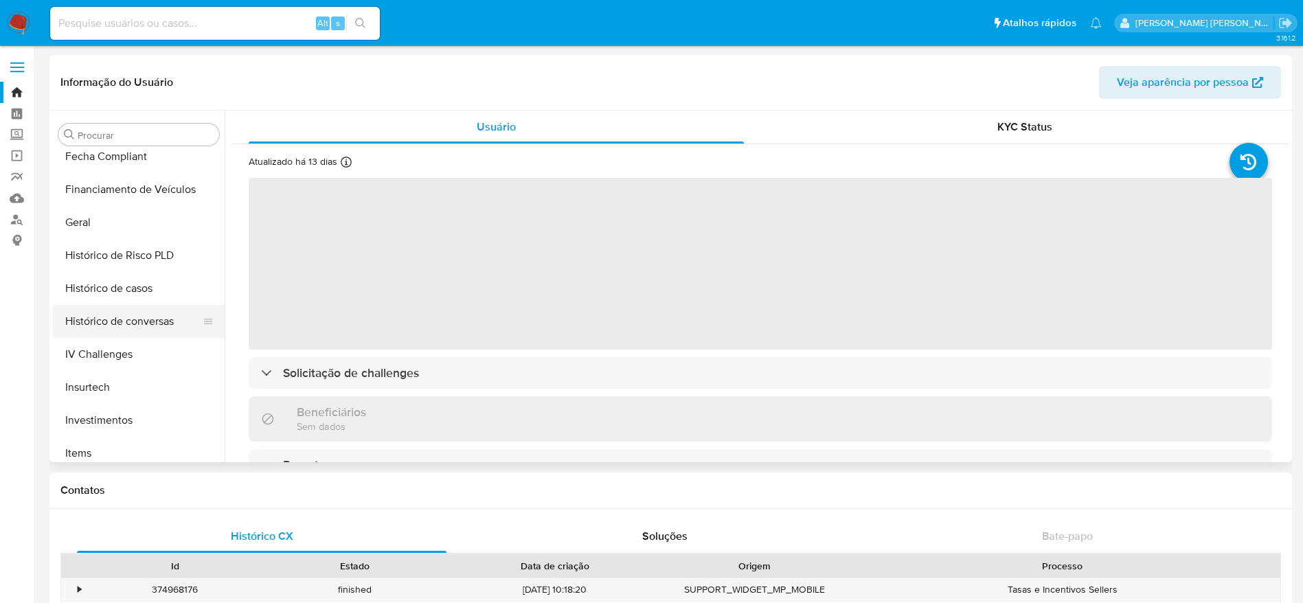
scroll to position [403, 0]
click at [126, 291] on button "Histórico de casos" at bounding box center [133, 291] width 161 height 33
select select "10"
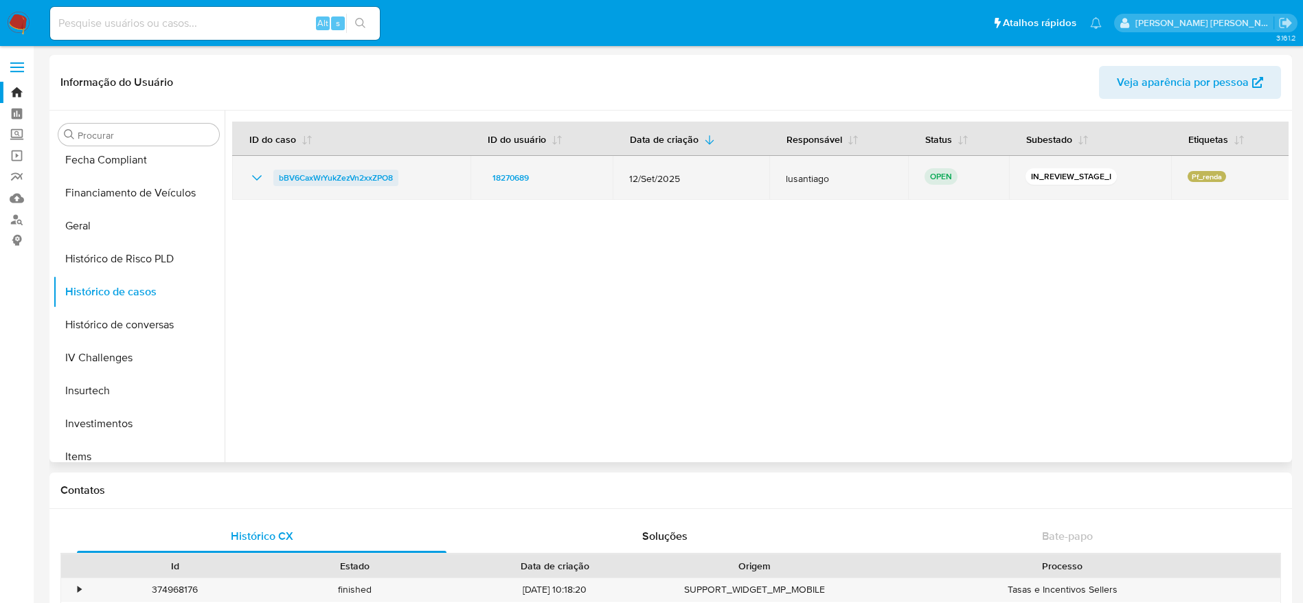
click at [344, 179] on span "bBV6CaxWrYukZezVn2xxZPO8" at bounding box center [336, 178] width 114 height 16
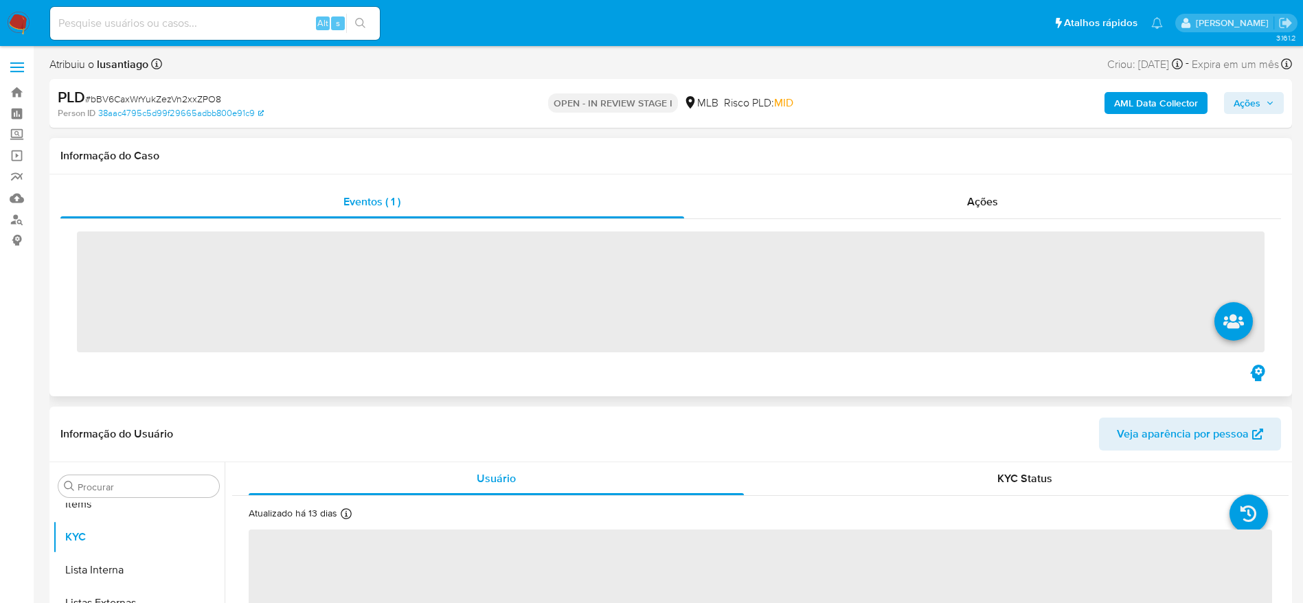
scroll to position [712, 0]
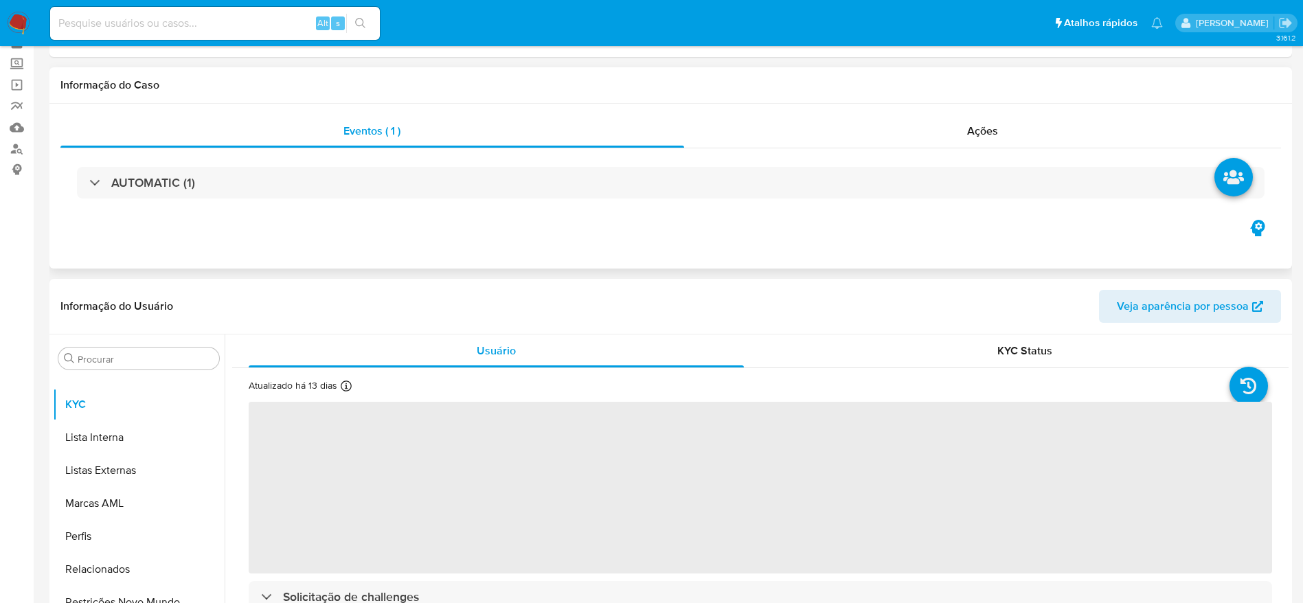
select select "10"
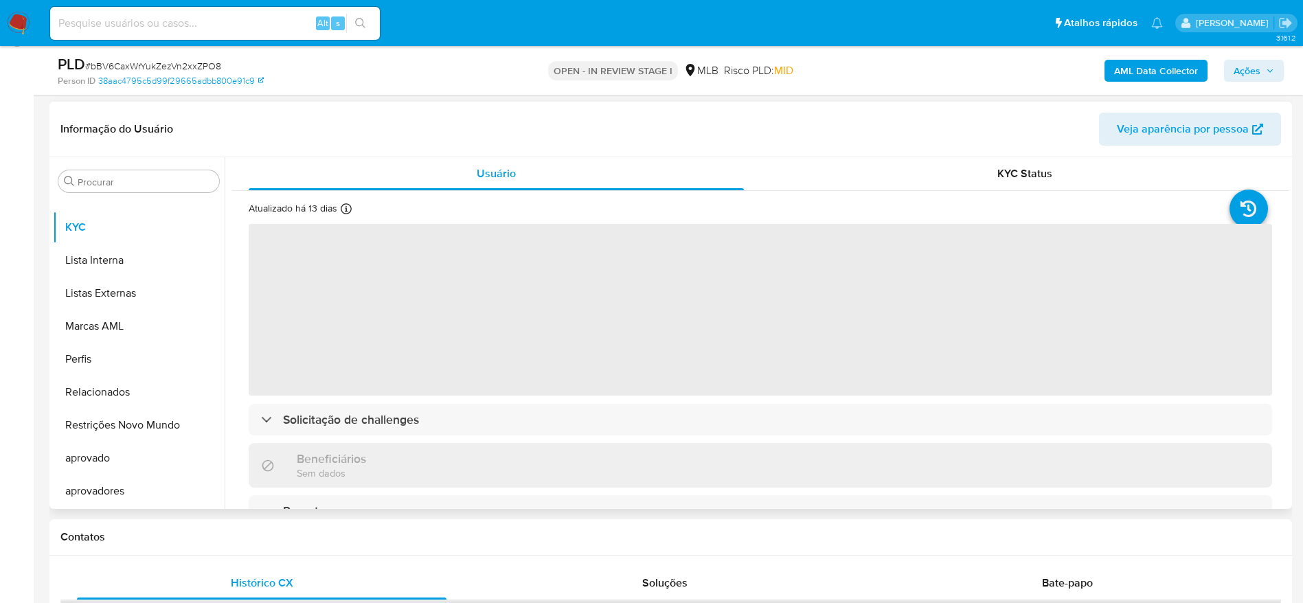
scroll to position [206, 0]
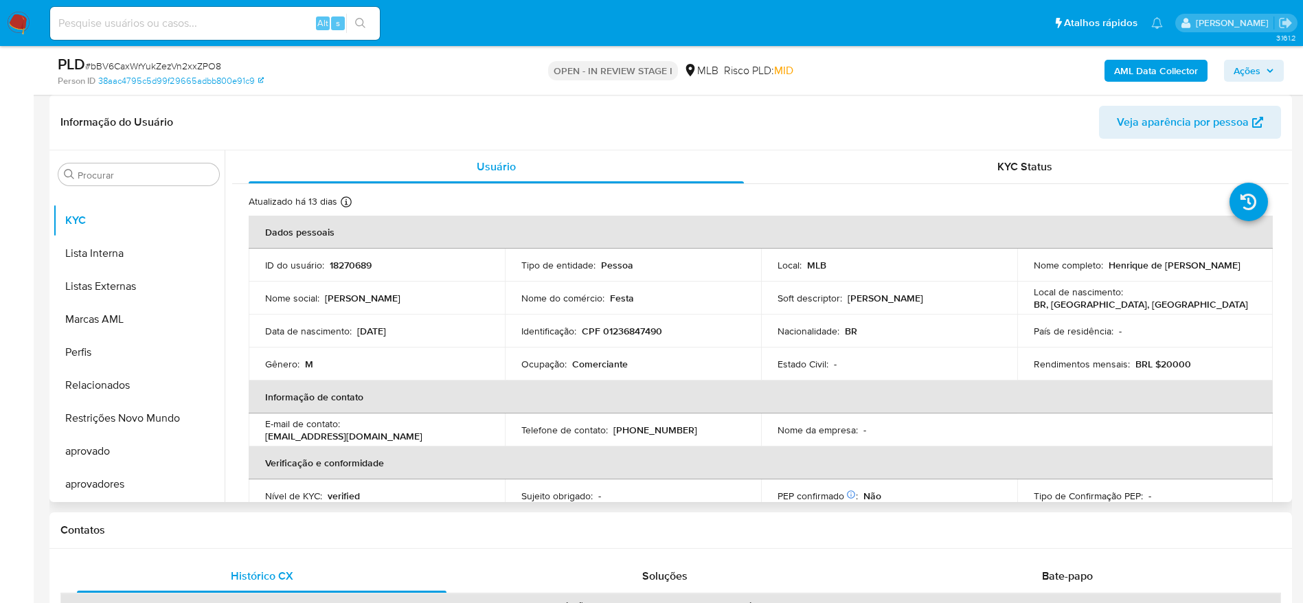
click at [623, 332] on p "CPF 01236847490" at bounding box center [622, 331] width 80 height 12
copy p "01236847490"
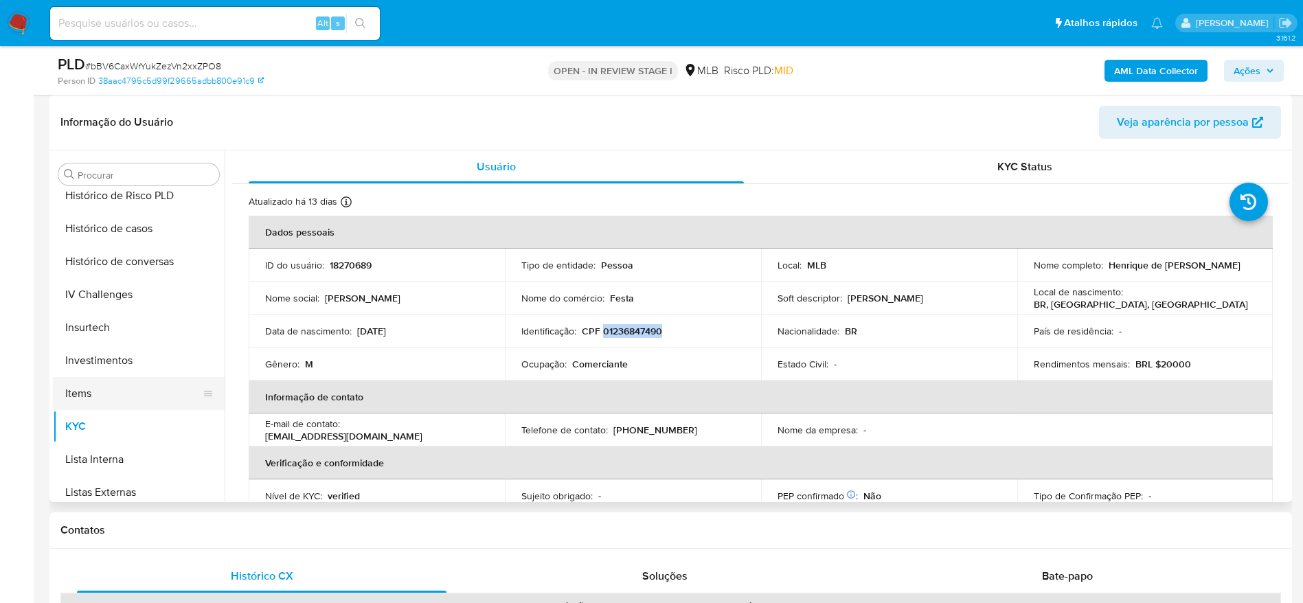
scroll to position [403, 0]
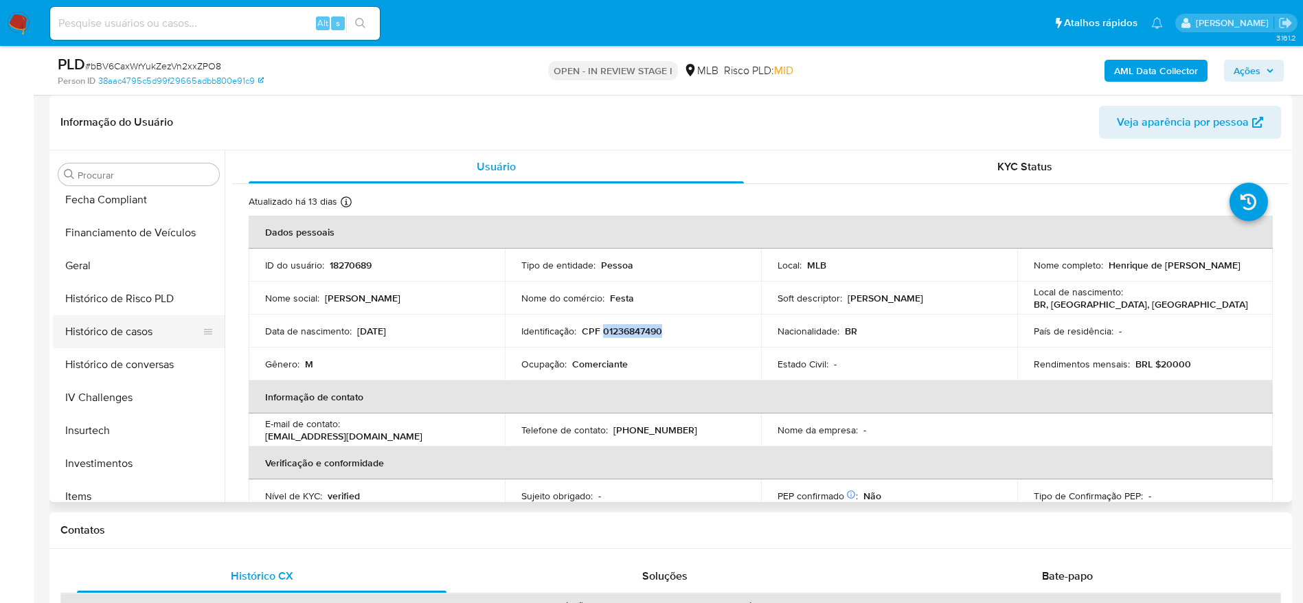
click at [117, 340] on button "Histórico de casos" at bounding box center [133, 331] width 161 height 33
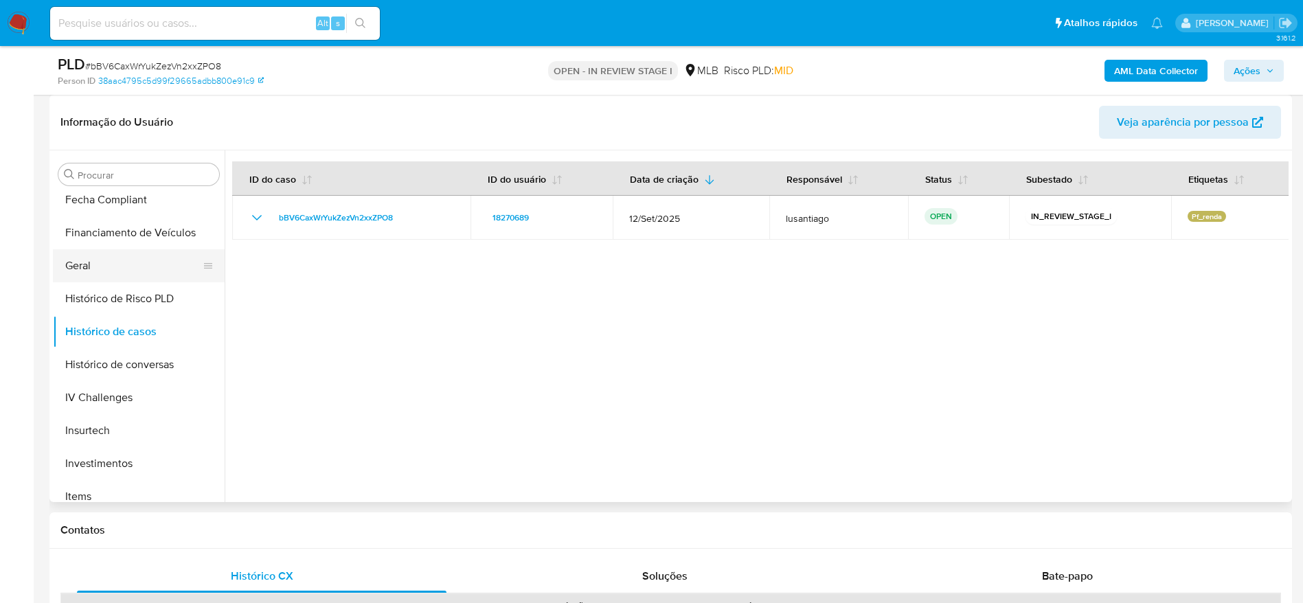
scroll to position [300, 0]
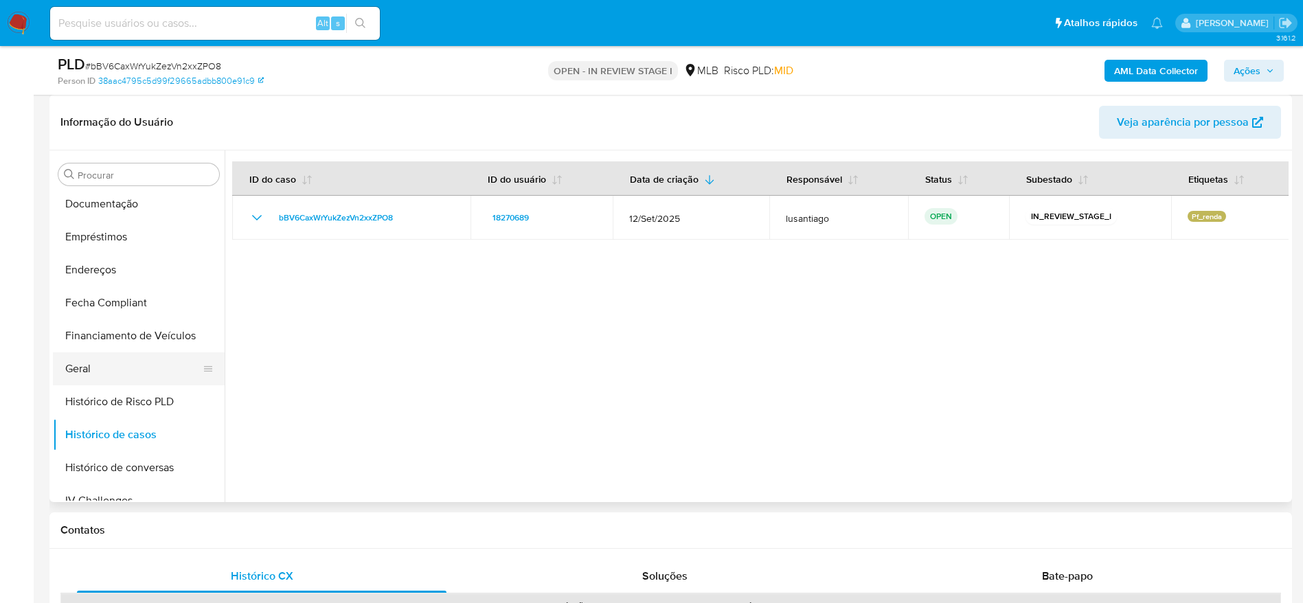
click at [108, 377] on button "Geral" at bounding box center [133, 368] width 161 height 33
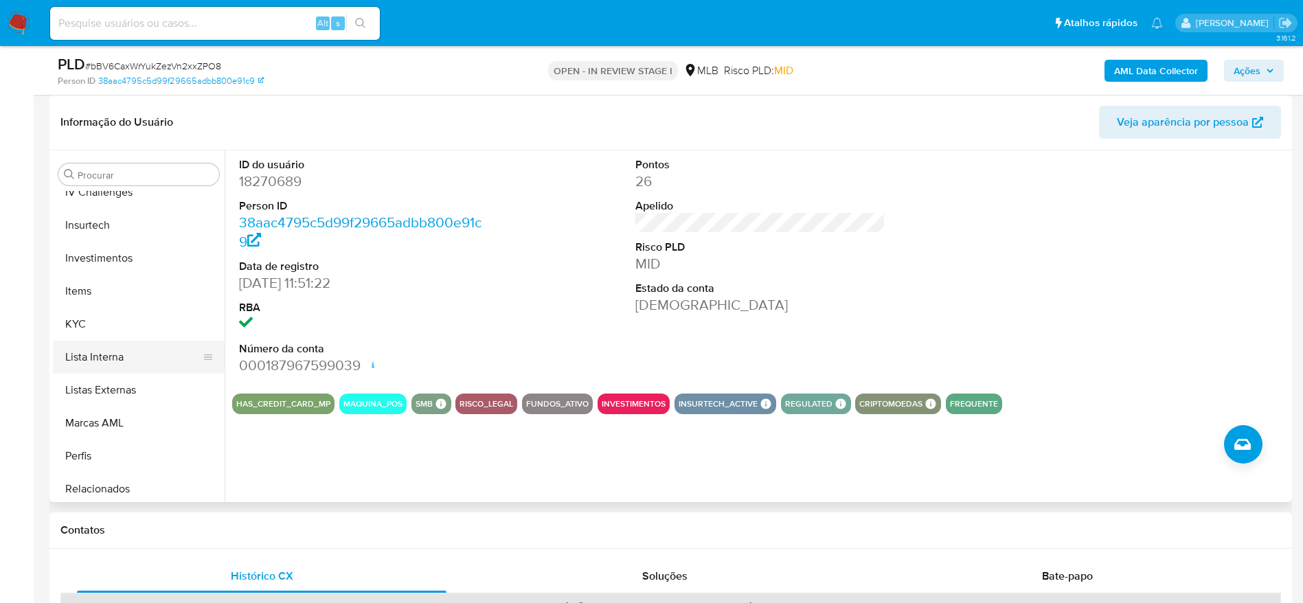
scroll to position [609, 0]
click at [115, 324] on button "KYC" at bounding box center [133, 323] width 161 height 33
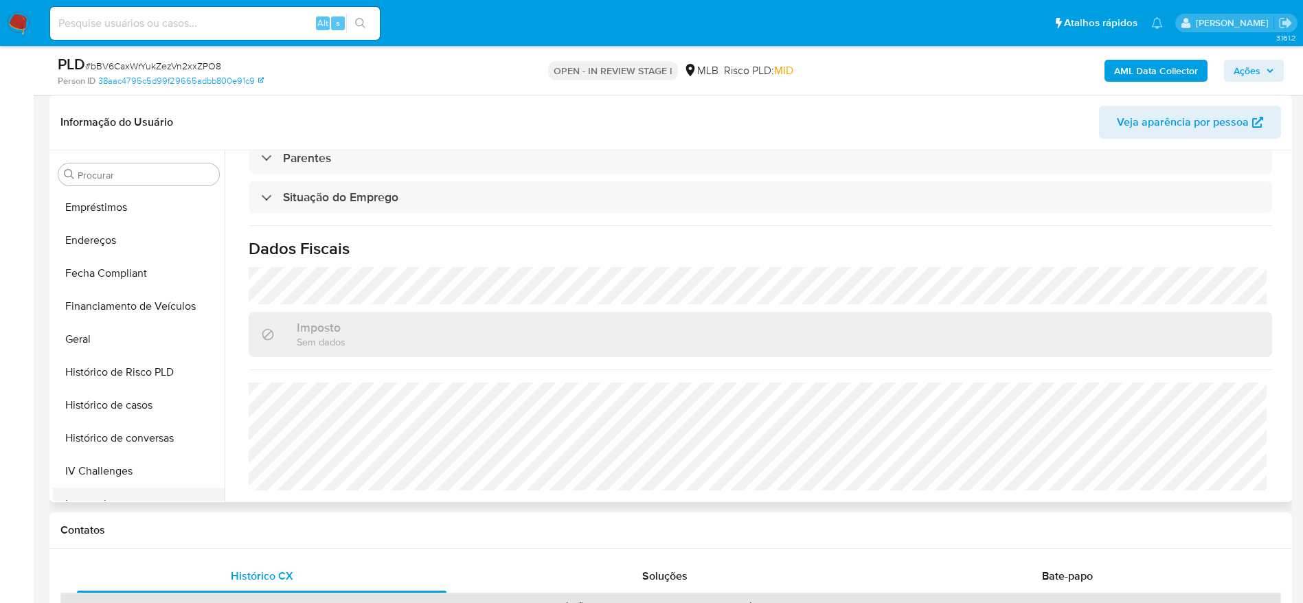
scroll to position [300, 0]
click at [122, 284] on button "Endereços" at bounding box center [133, 269] width 161 height 33
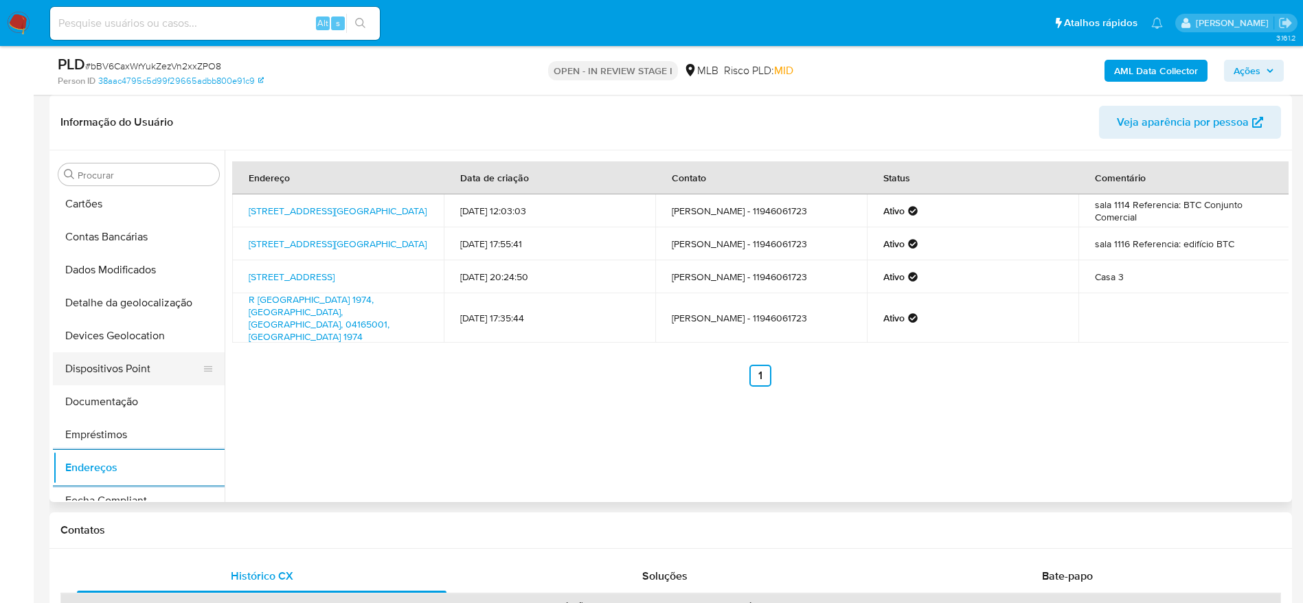
scroll to position [94, 0]
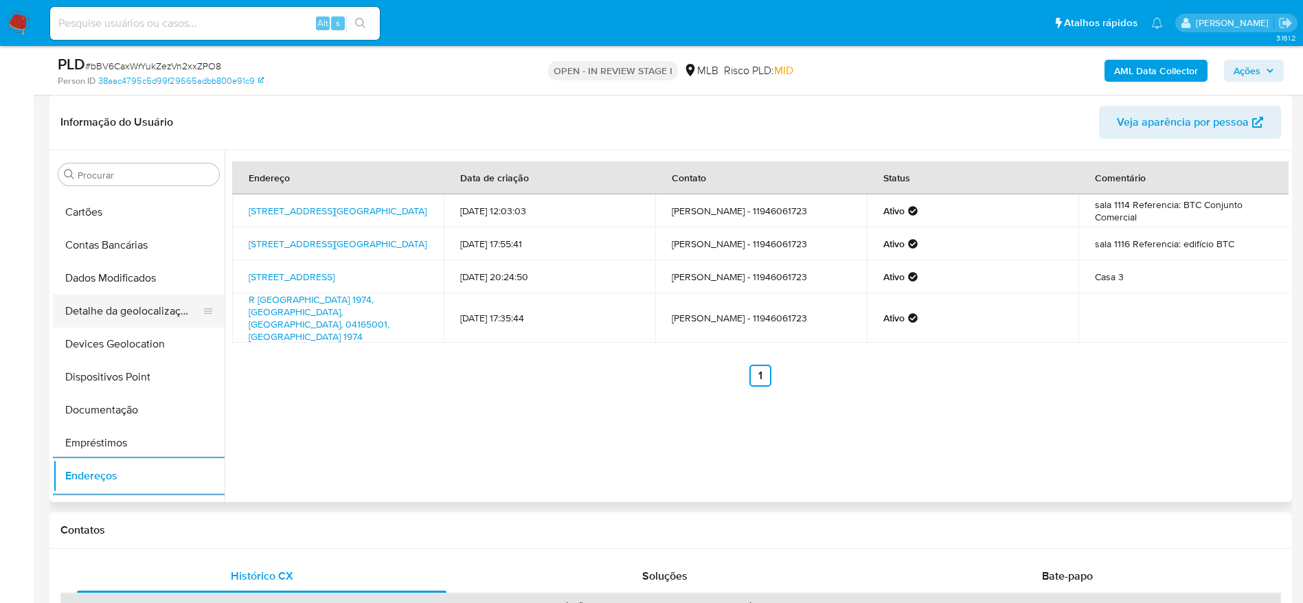
click at [128, 310] on button "Detalhe da geolocalização" at bounding box center [133, 311] width 161 height 33
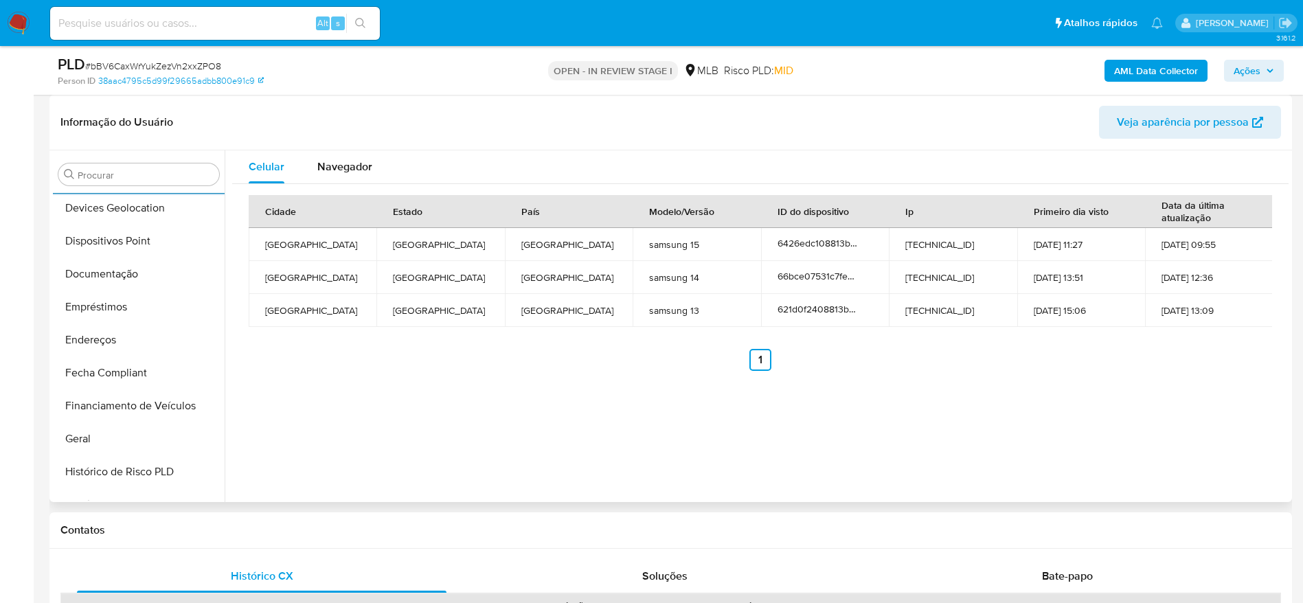
scroll to position [712, 0]
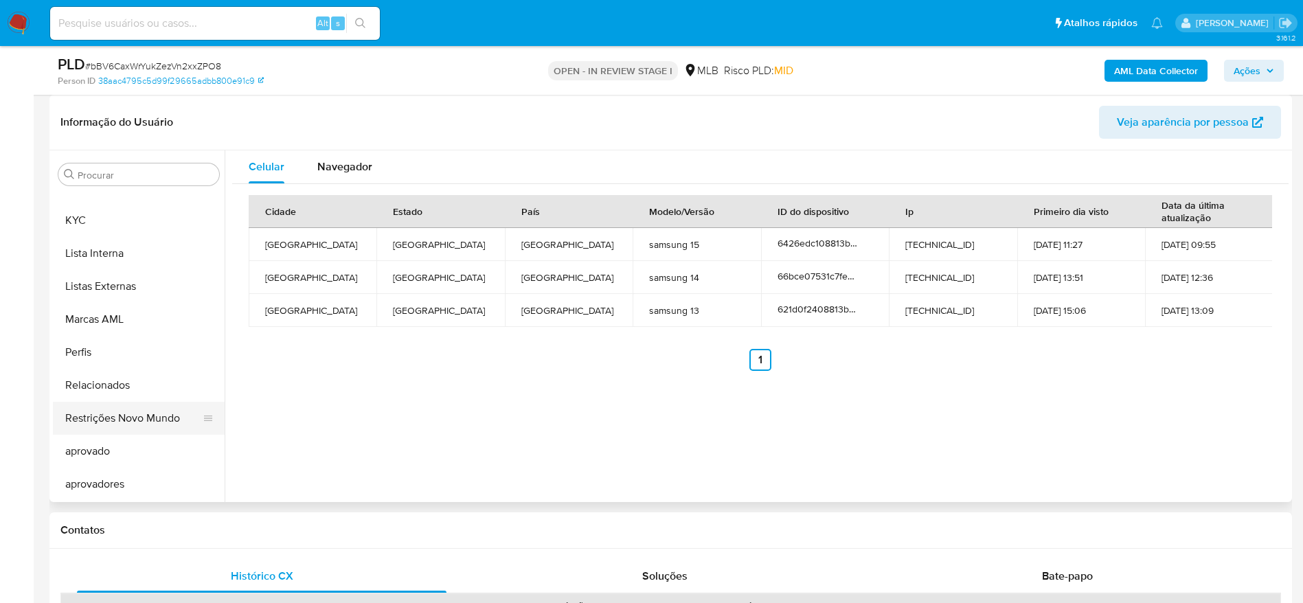
click at [120, 414] on button "Restrições Novo Mundo" at bounding box center [133, 418] width 161 height 33
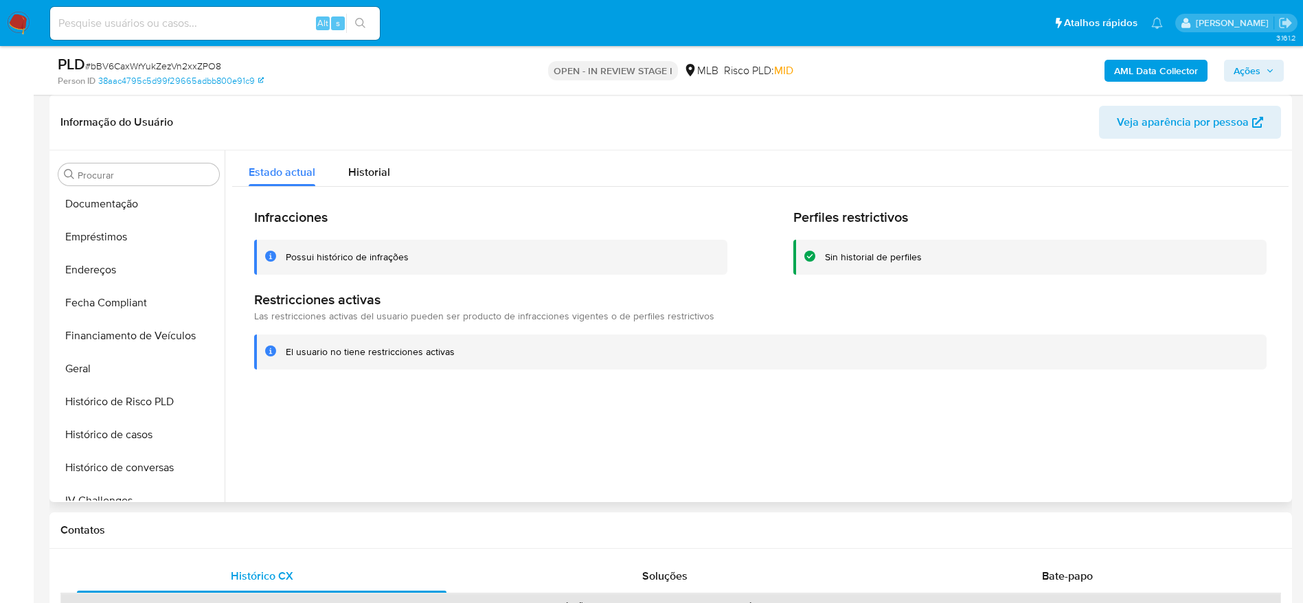
scroll to position [197, 0]
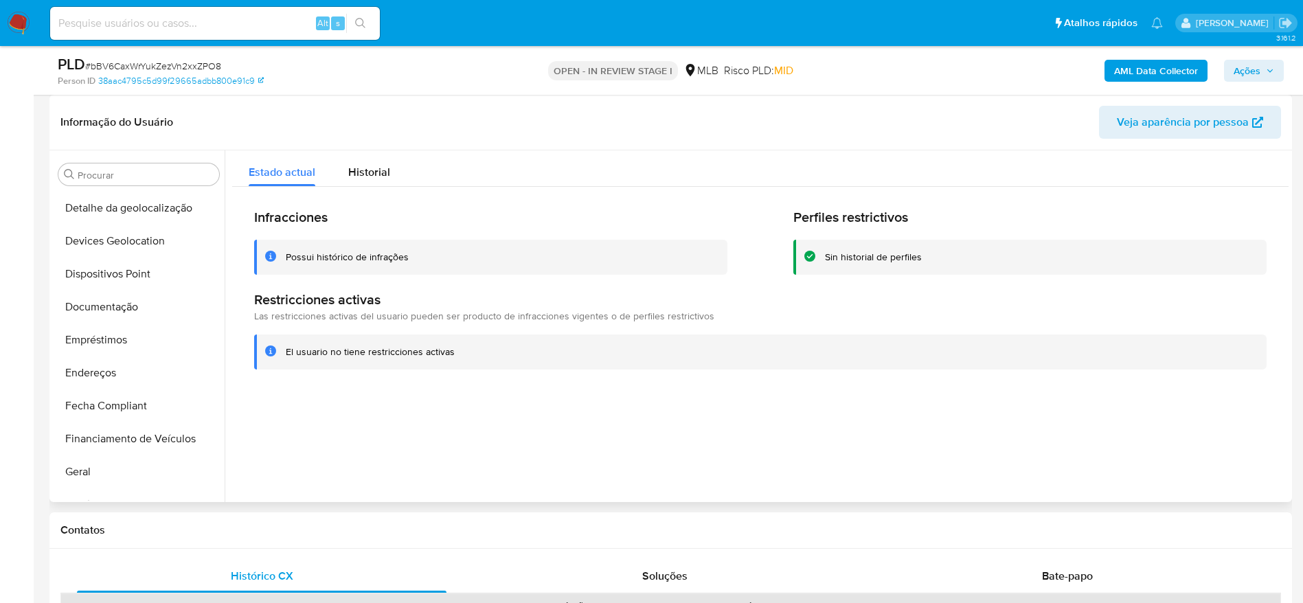
drag, startPoint x: 103, startPoint y: 291, endPoint x: 297, endPoint y: 289, distance: 193.7
click at [102, 291] on button "Documentação" at bounding box center [139, 307] width 172 height 33
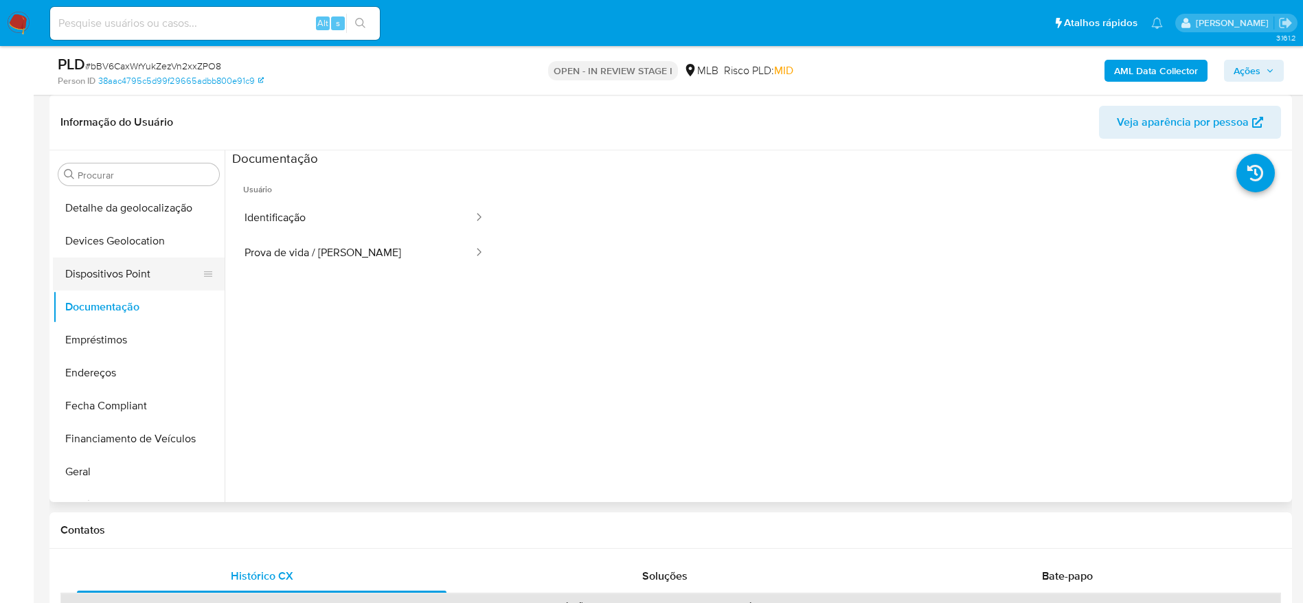
click at [144, 272] on button "Dispositivos Point" at bounding box center [133, 274] width 161 height 33
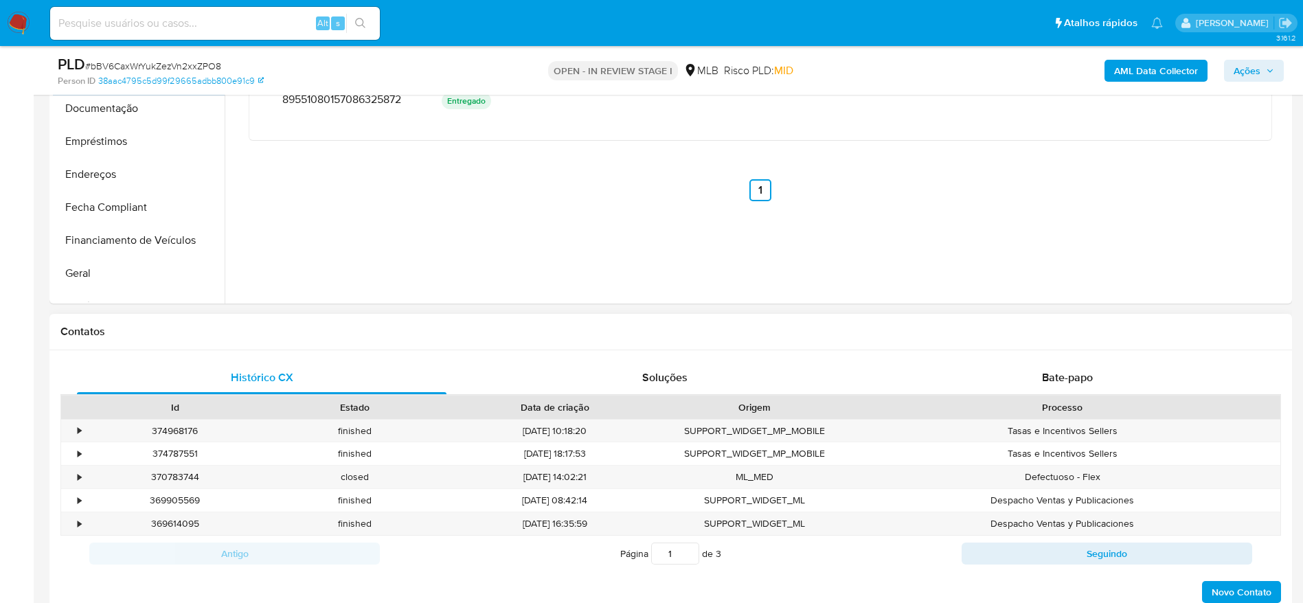
scroll to position [412, 0]
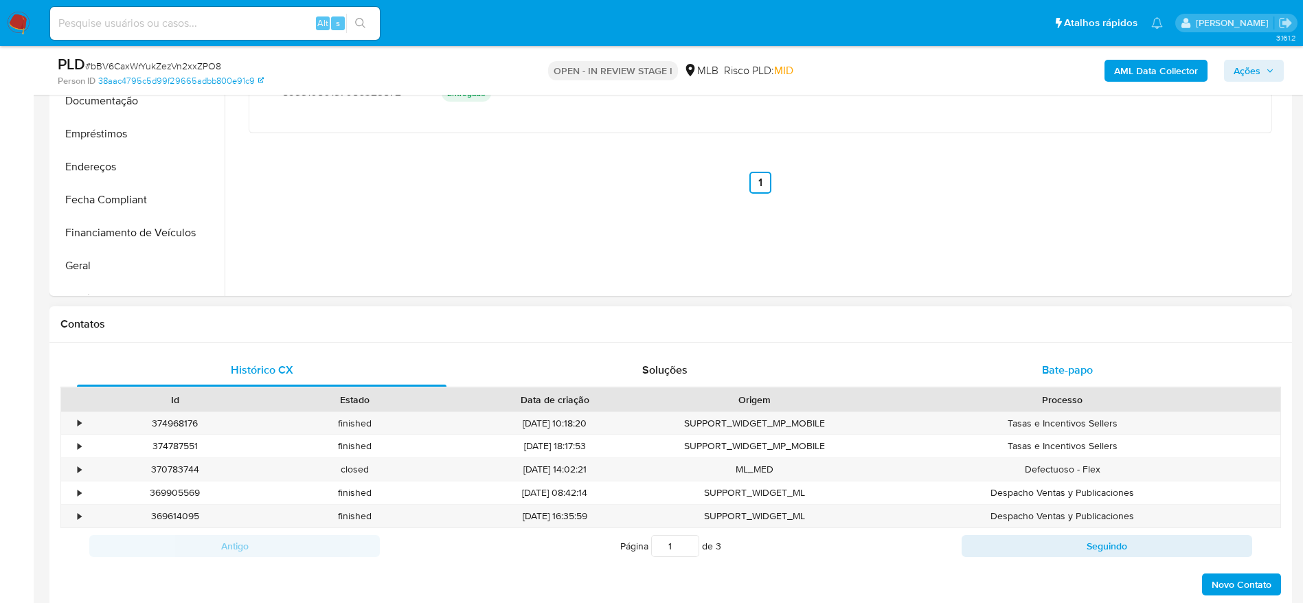
click at [1100, 374] on div "Bate-papo" at bounding box center [1068, 370] width 370 height 33
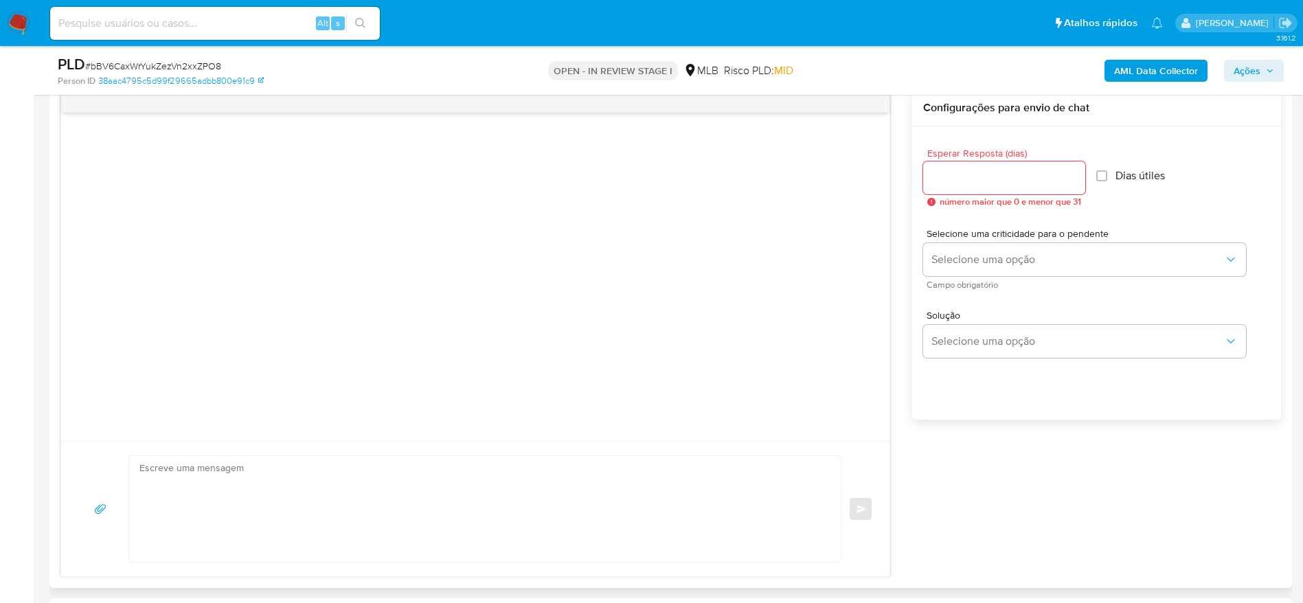
scroll to position [721, 0]
click at [1036, 184] on input "Esperar Resposta (dias)" at bounding box center [1004, 177] width 162 height 18
type input "3"
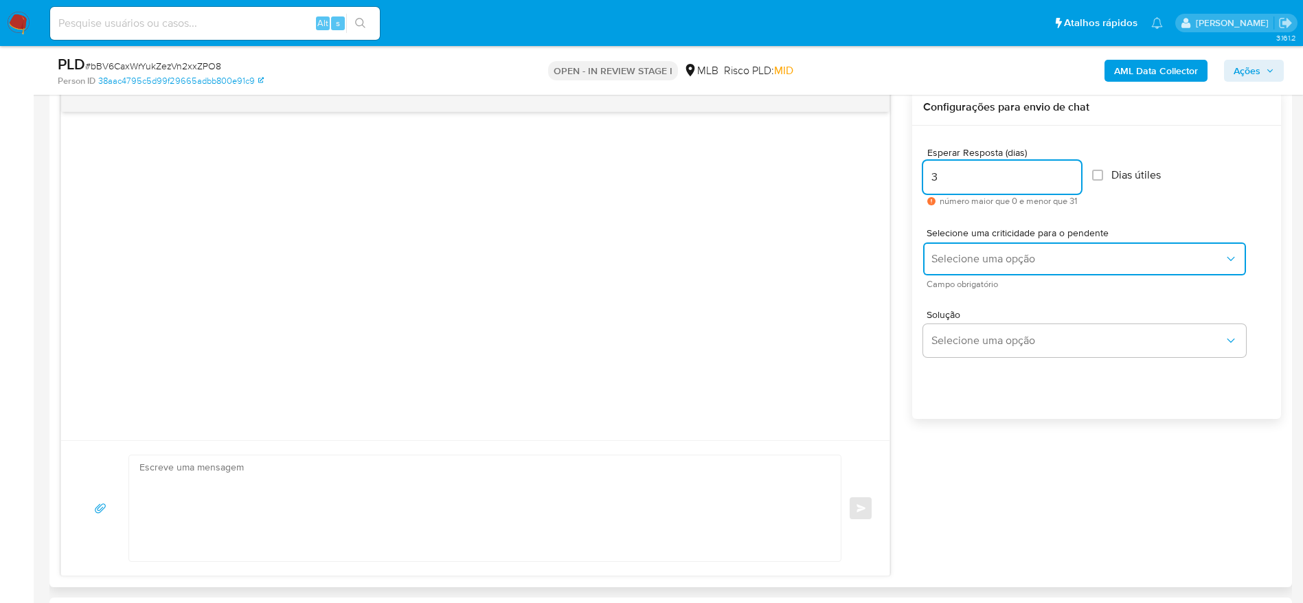
click at [965, 265] on span "Selecione uma opção" at bounding box center [1078, 259] width 293 height 14
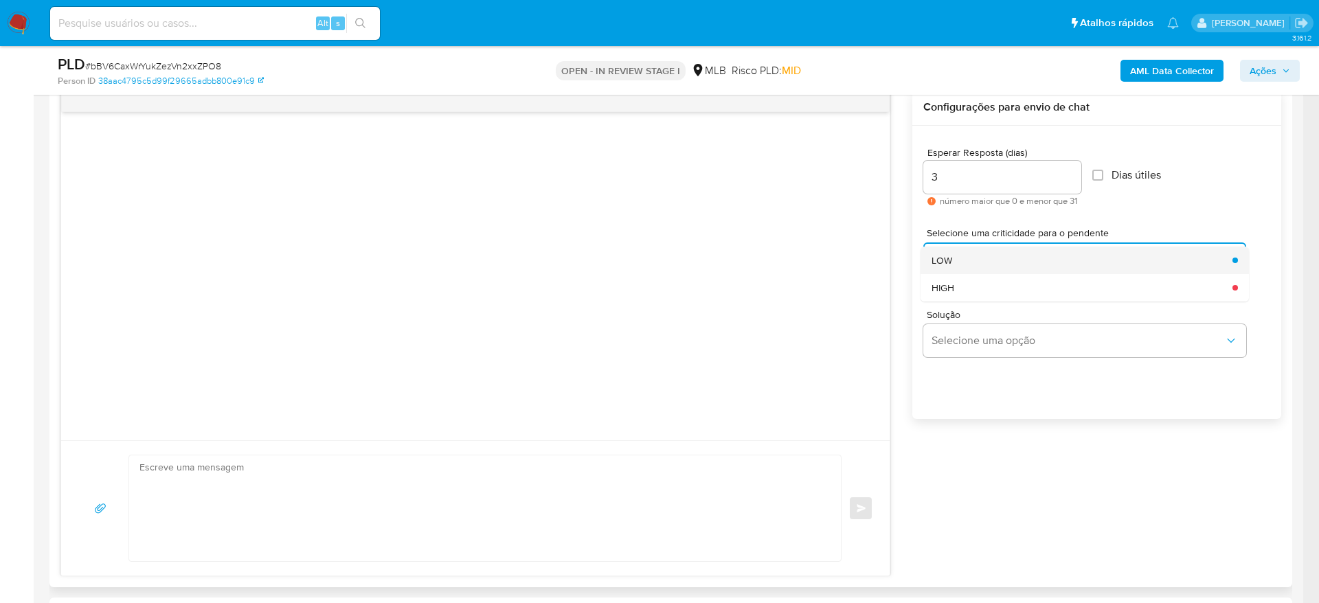
click at [984, 253] on div "LOW" at bounding box center [1078, 260] width 293 height 27
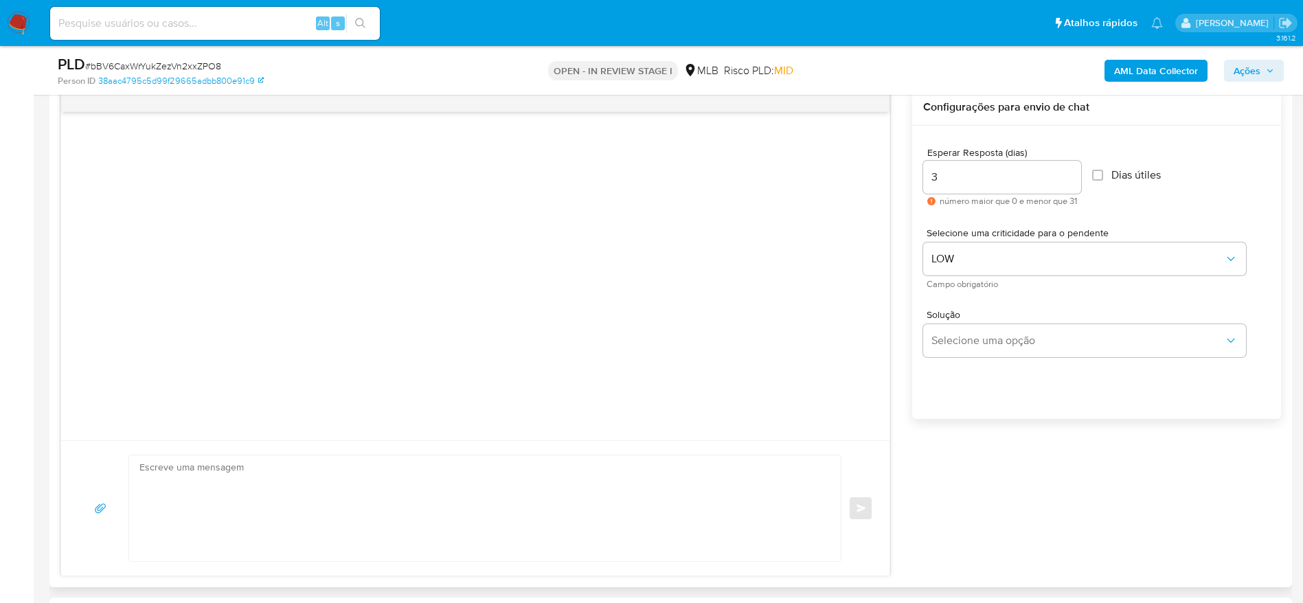
click at [633, 493] on textarea at bounding box center [481, 508] width 684 height 106
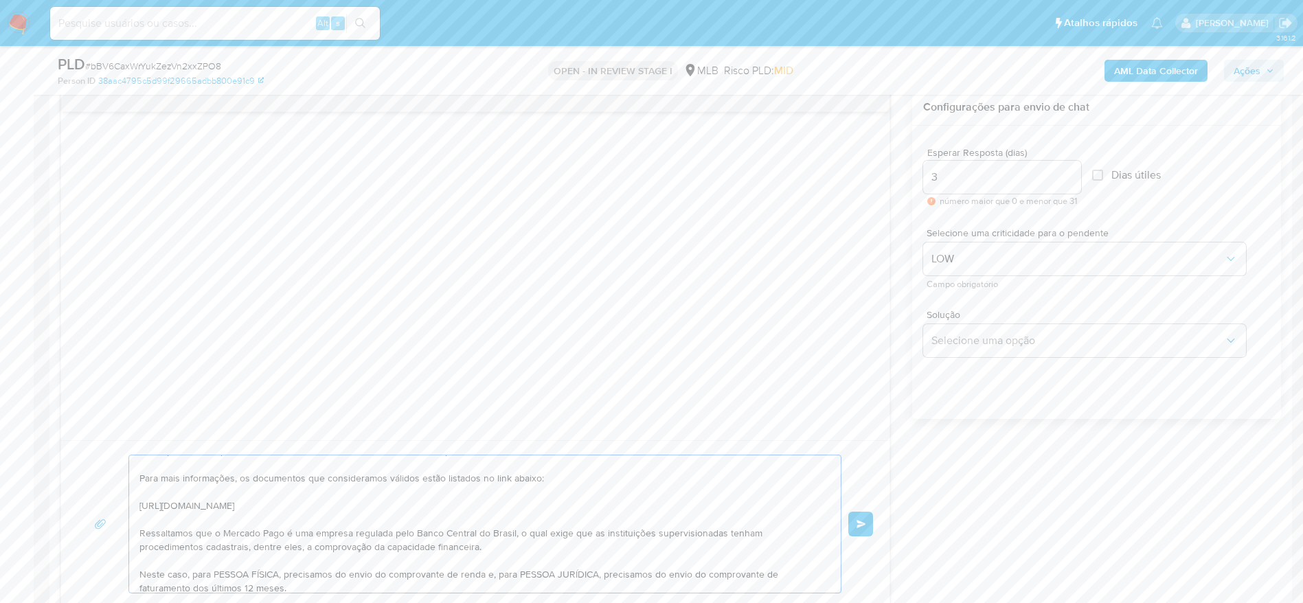
scroll to position [103, 0]
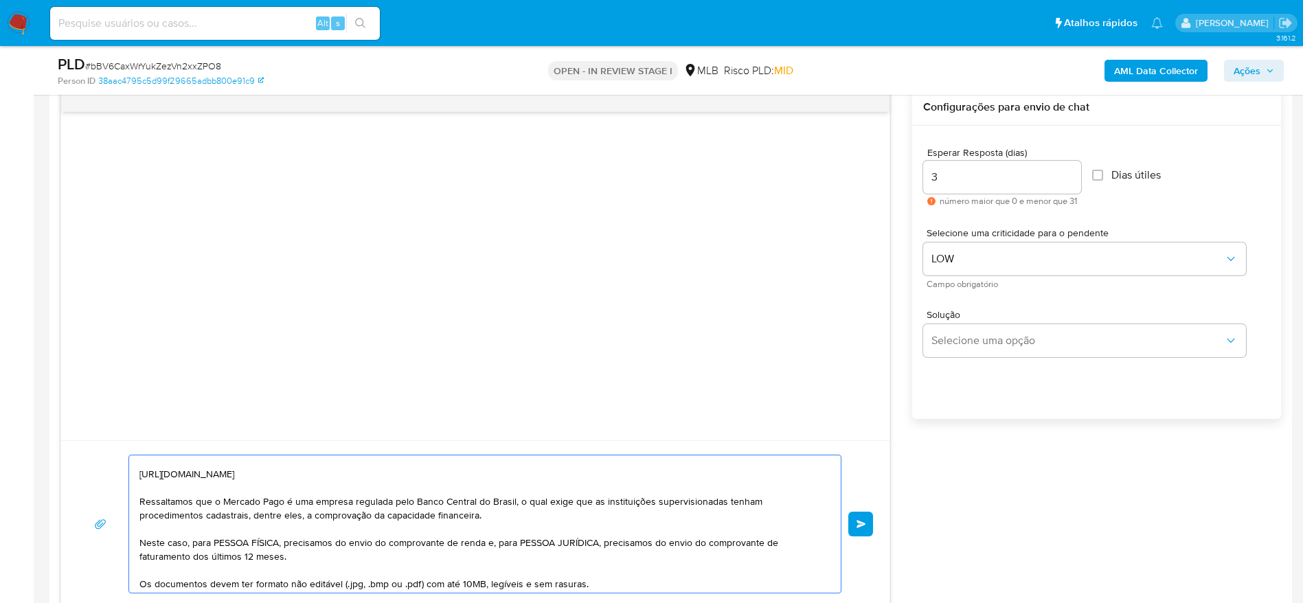
drag, startPoint x: 191, startPoint y: 544, endPoint x: 279, endPoint y: 544, distance: 87.9
click at [279, 544] on textarea "Olá! Estamos realizando uma verificação adicional de segurança em contas de usu…" at bounding box center [481, 523] width 684 height 137
drag, startPoint x: 394, startPoint y: 540, endPoint x: 402, endPoint y: 553, distance: 15.4
click at [403, 552] on textarea "Olá! Estamos realizando uma verificação adicional de segurança em contas de usu…" at bounding box center [481, 523] width 684 height 137
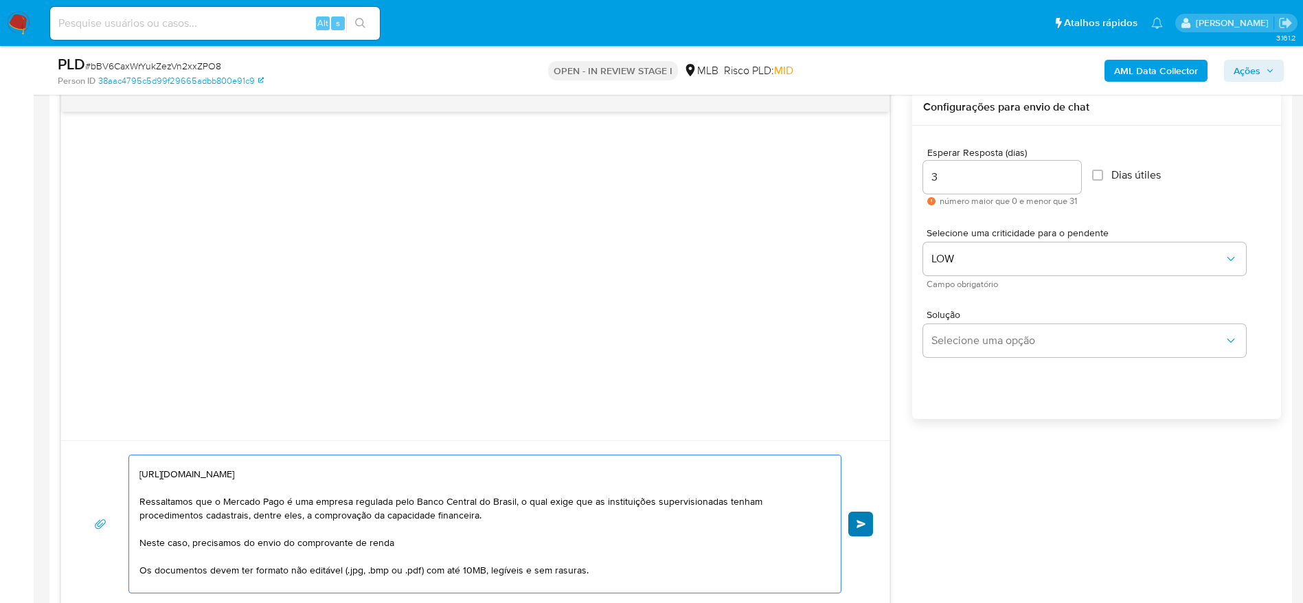
type textarea "Olá! Estamos realizando uma verificação adicional de segurança em contas de usu…"
click at [863, 517] on button "common.send" at bounding box center [860, 524] width 25 height 25
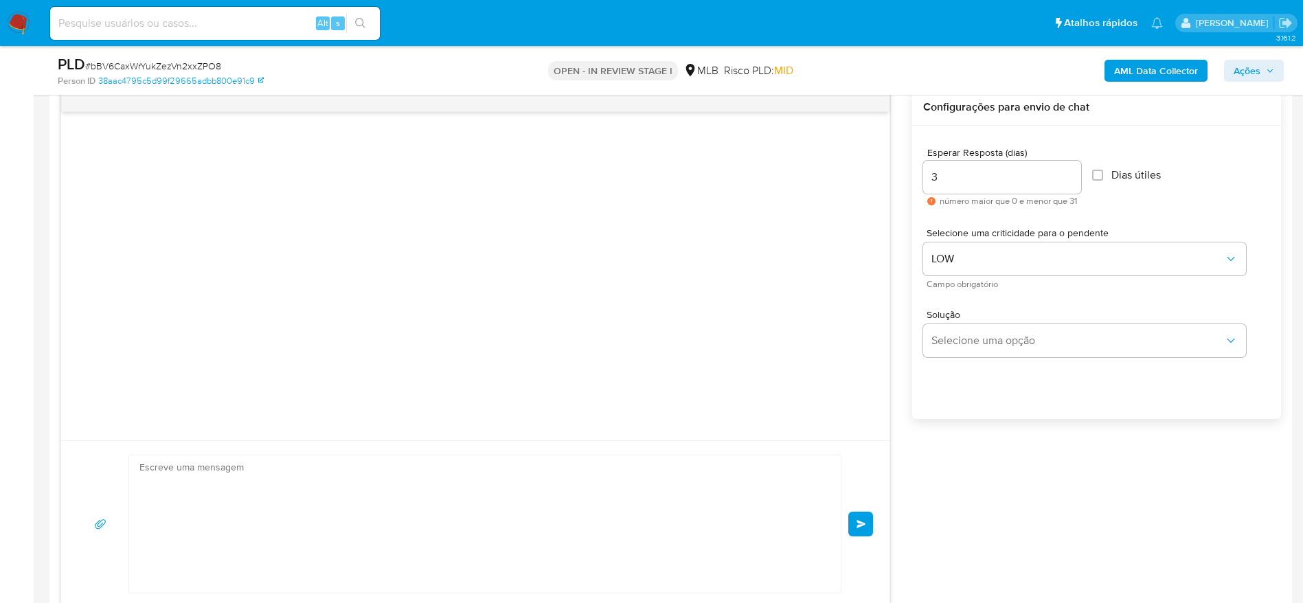
scroll to position [88, 0]
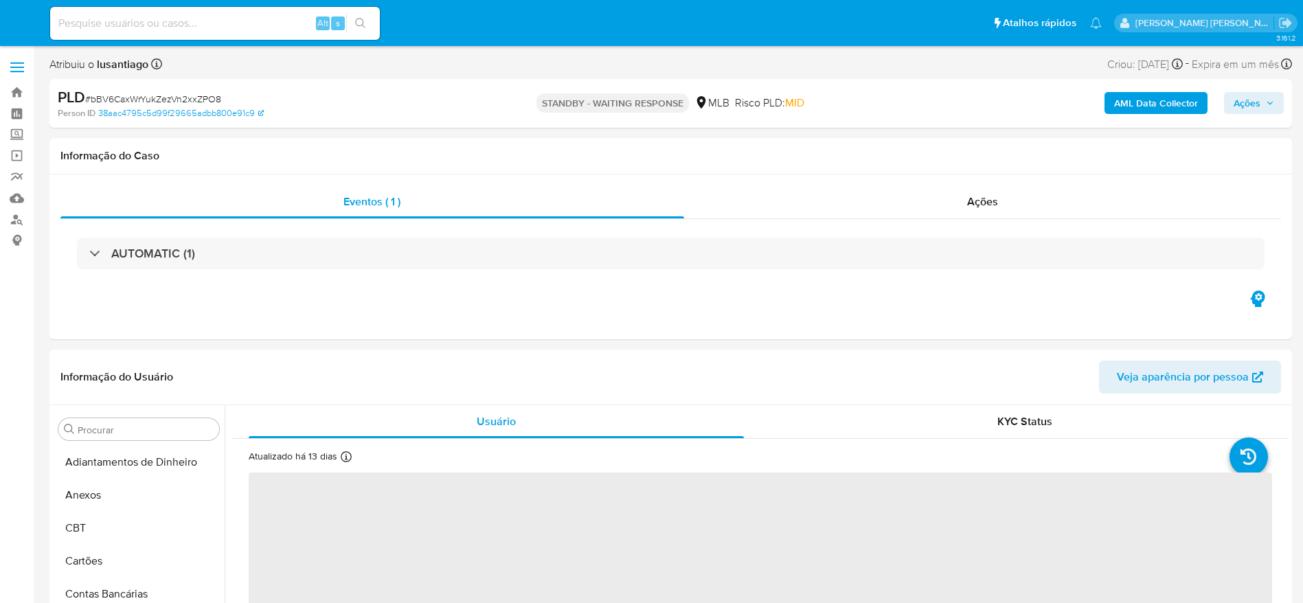
select select "10"
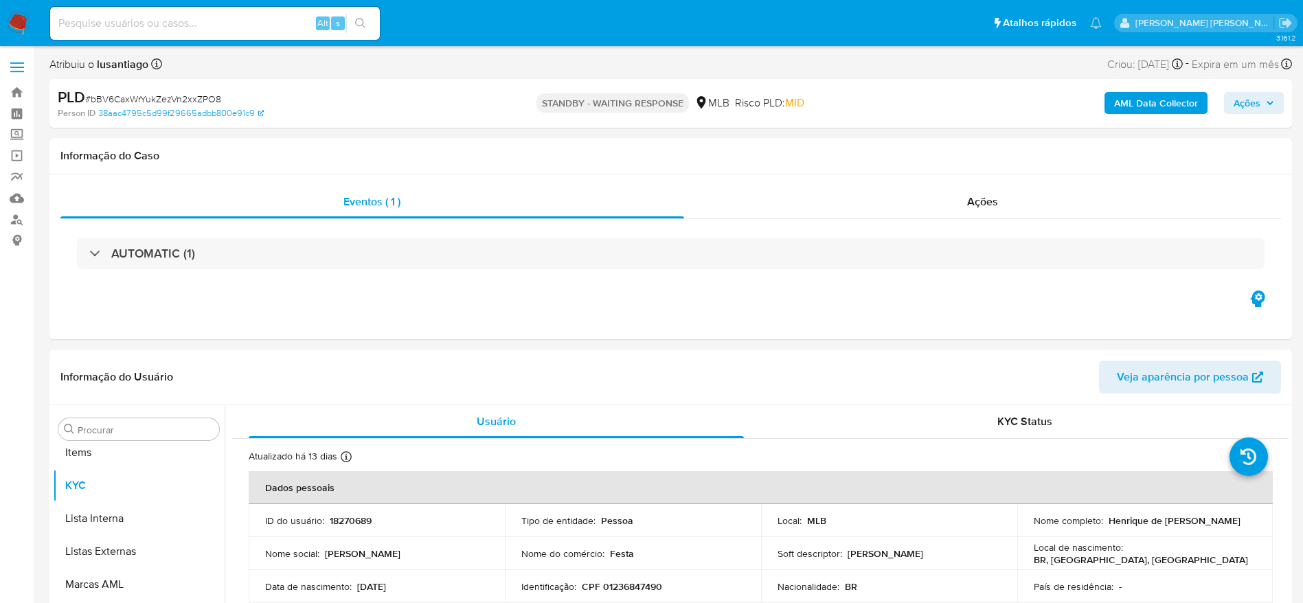
scroll to position [712, 0]
click at [184, 27] on input at bounding box center [215, 23] width 330 height 18
paste input "97718210"
type input "97718210"
click at [351, 23] on button "search-icon" at bounding box center [360, 23] width 28 height 19
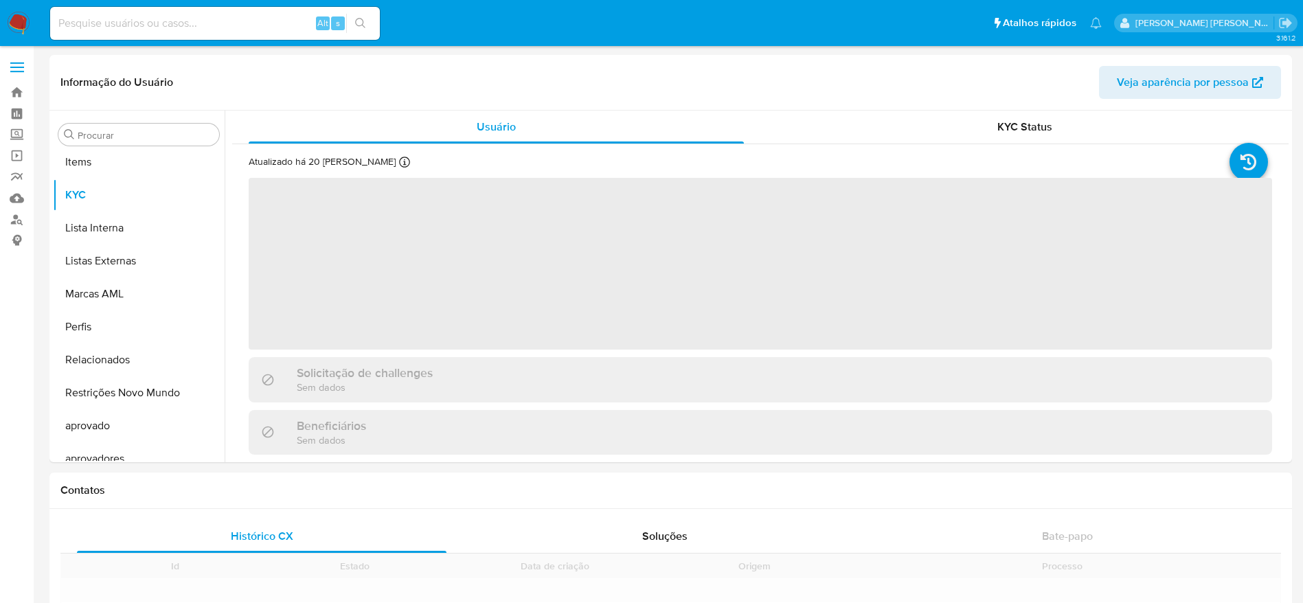
scroll to position [712, 0]
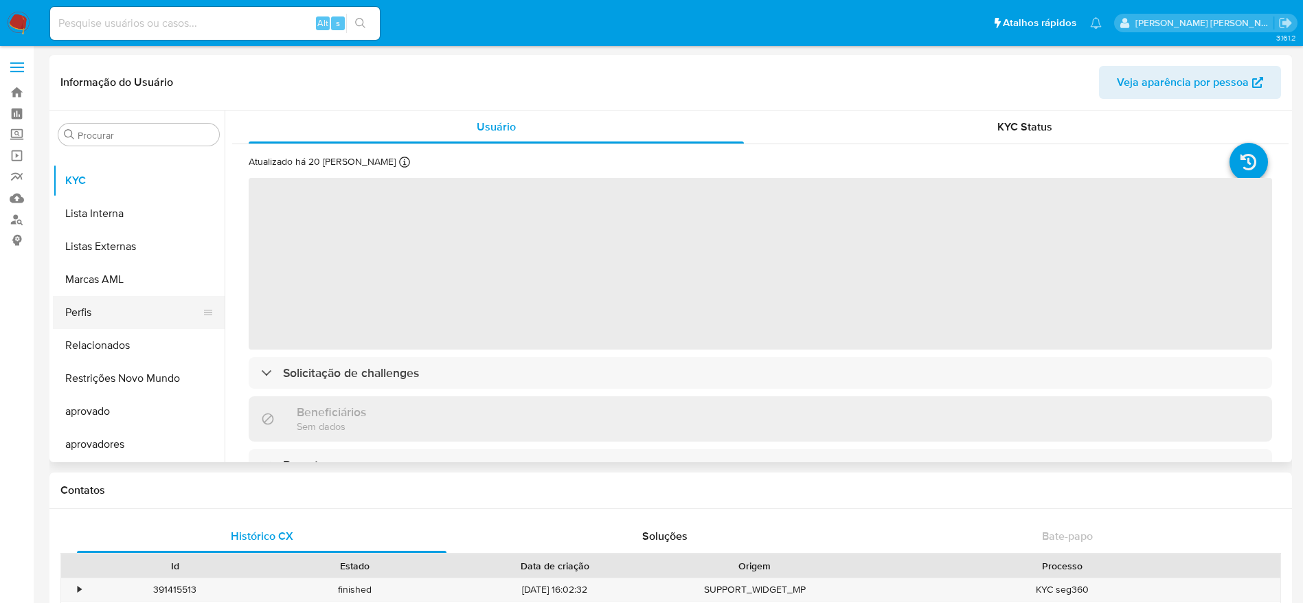
select select "10"
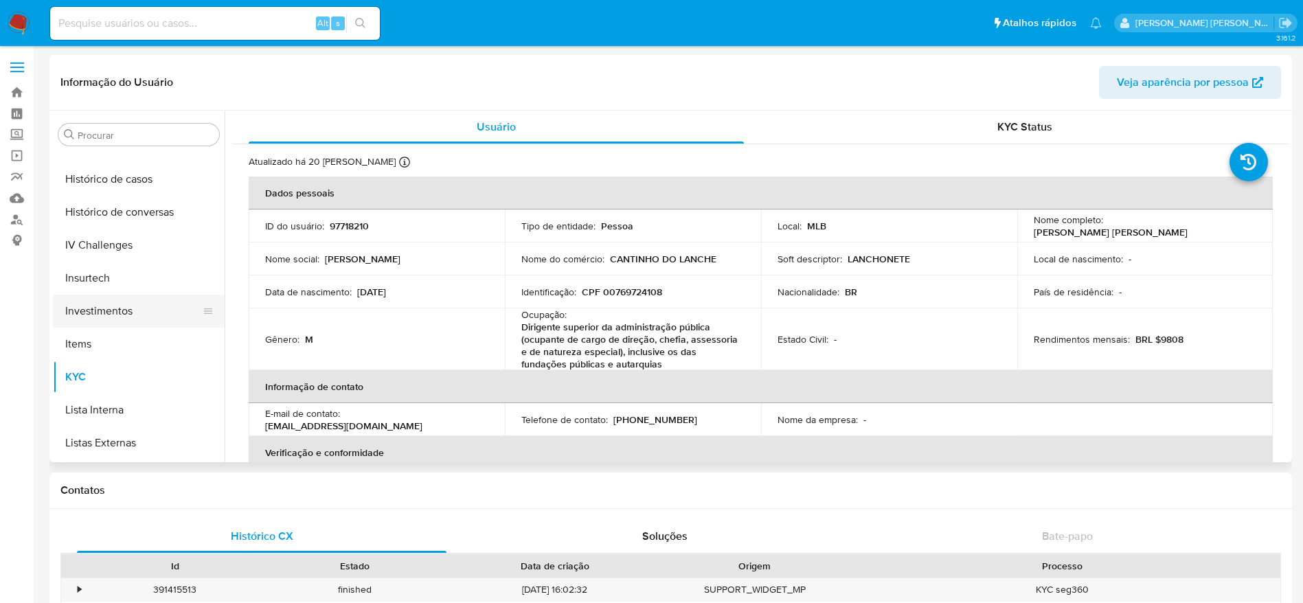
scroll to position [506, 0]
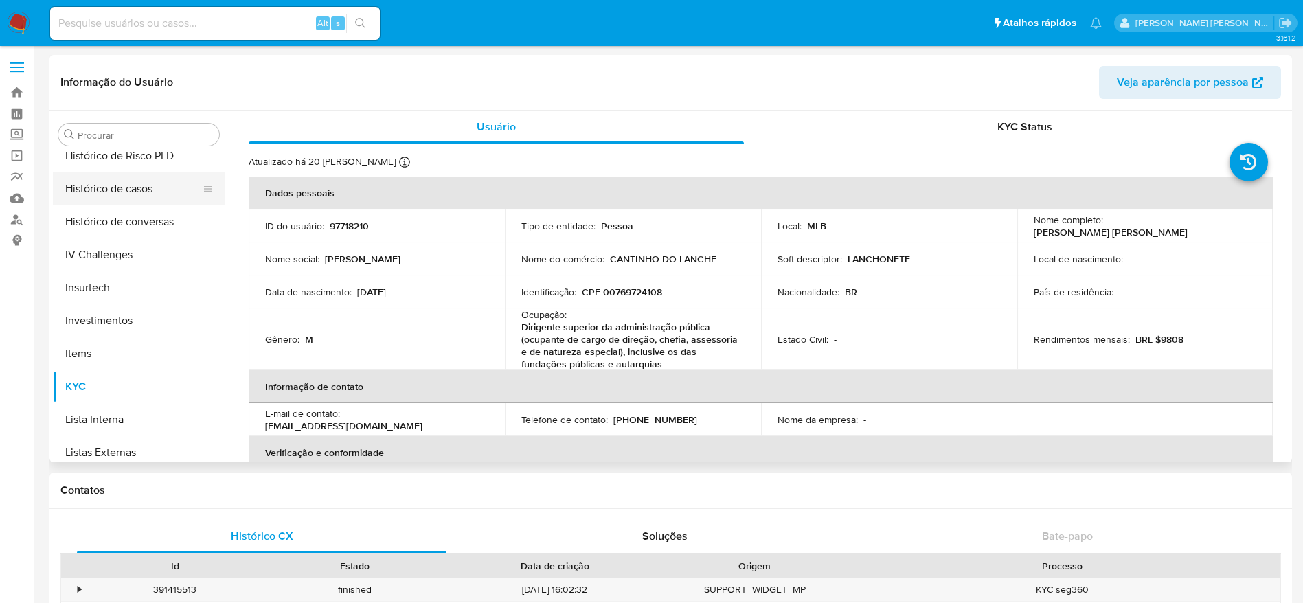
click at [117, 187] on button "Histórico de casos" at bounding box center [133, 188] width 161 height 33
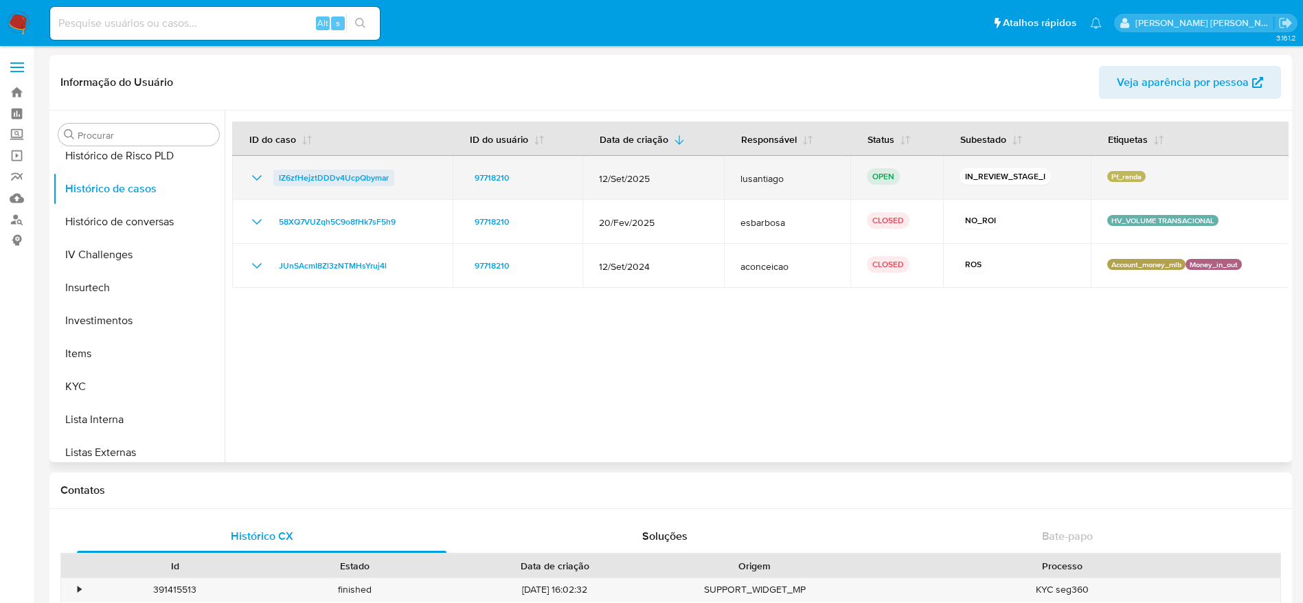
click at [304, 177] on span "IZ6zfHejztDDDv4UcpQbymar" at bounding box center [334, 178] width 110 height 16
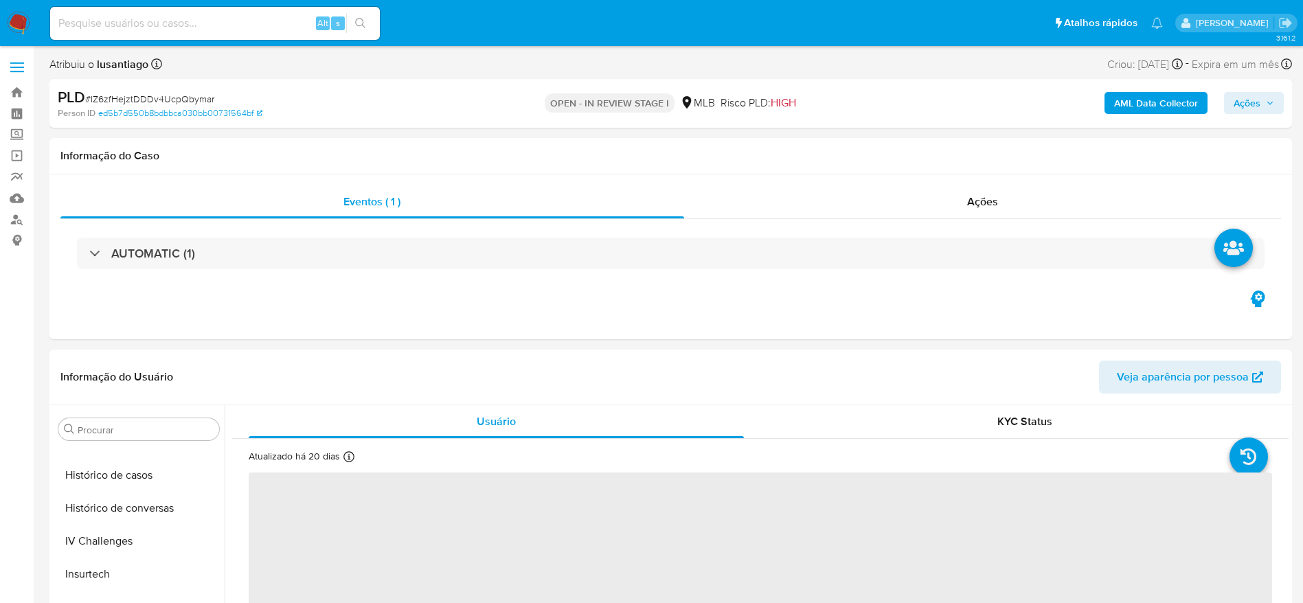
select select "10"
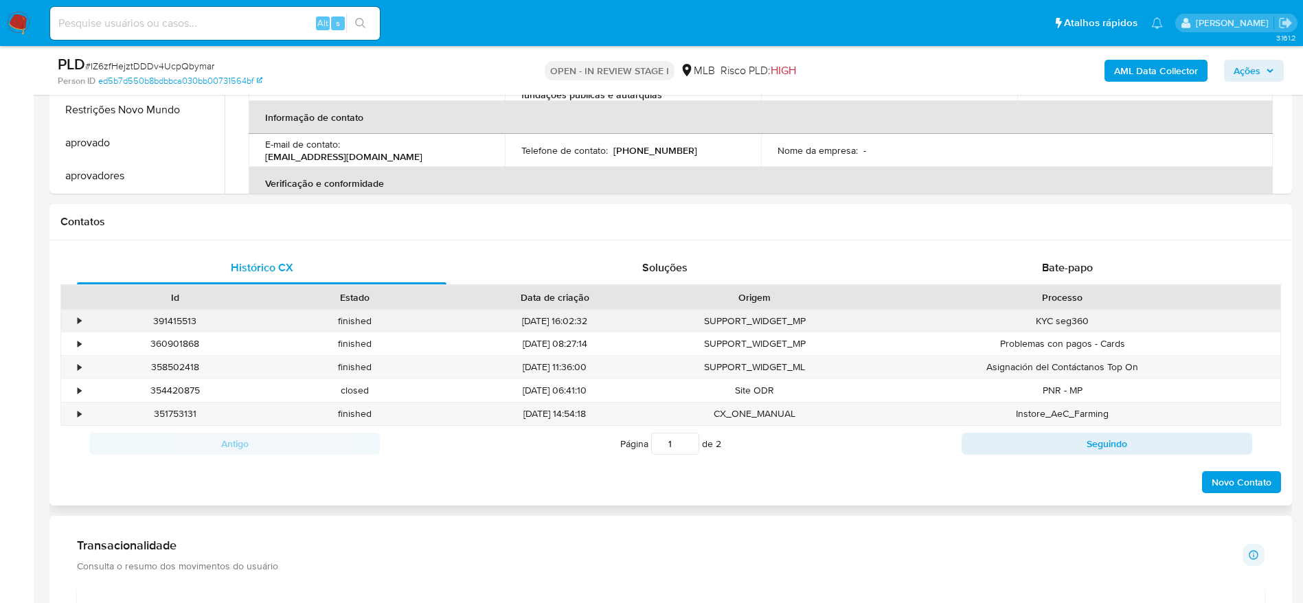
scroll to position [515, 0]
click at [1027, 270] on div "Bate-papo" at bounding box center [1068, 267] width 370 height 33
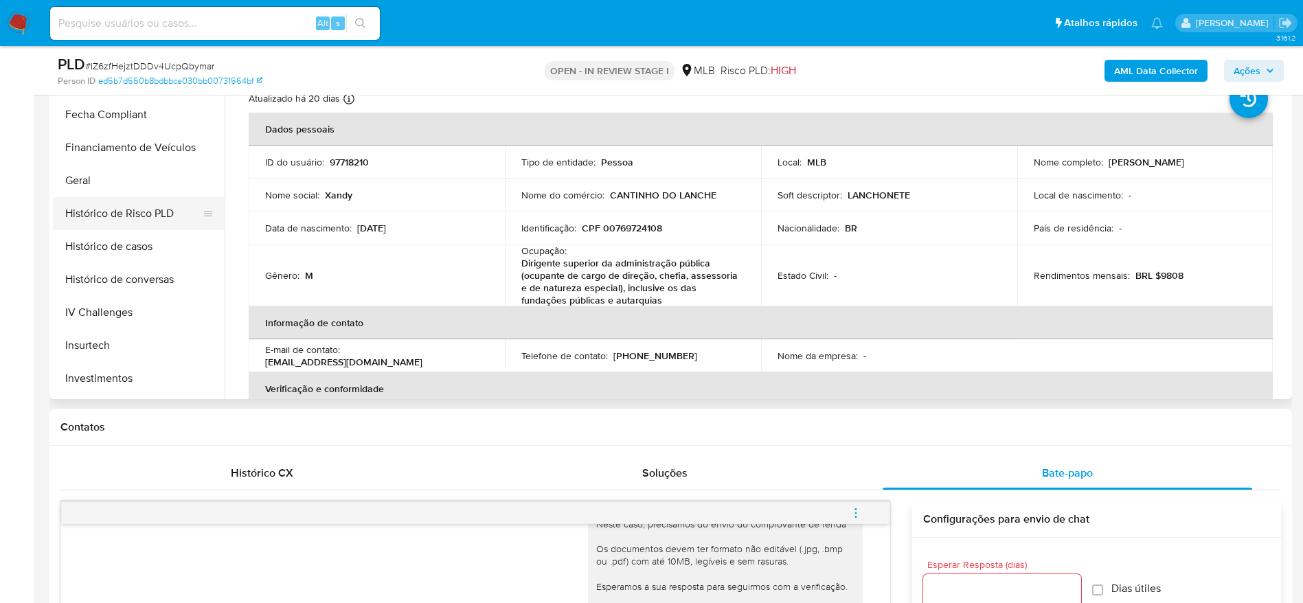
scroll to position [300, 0]
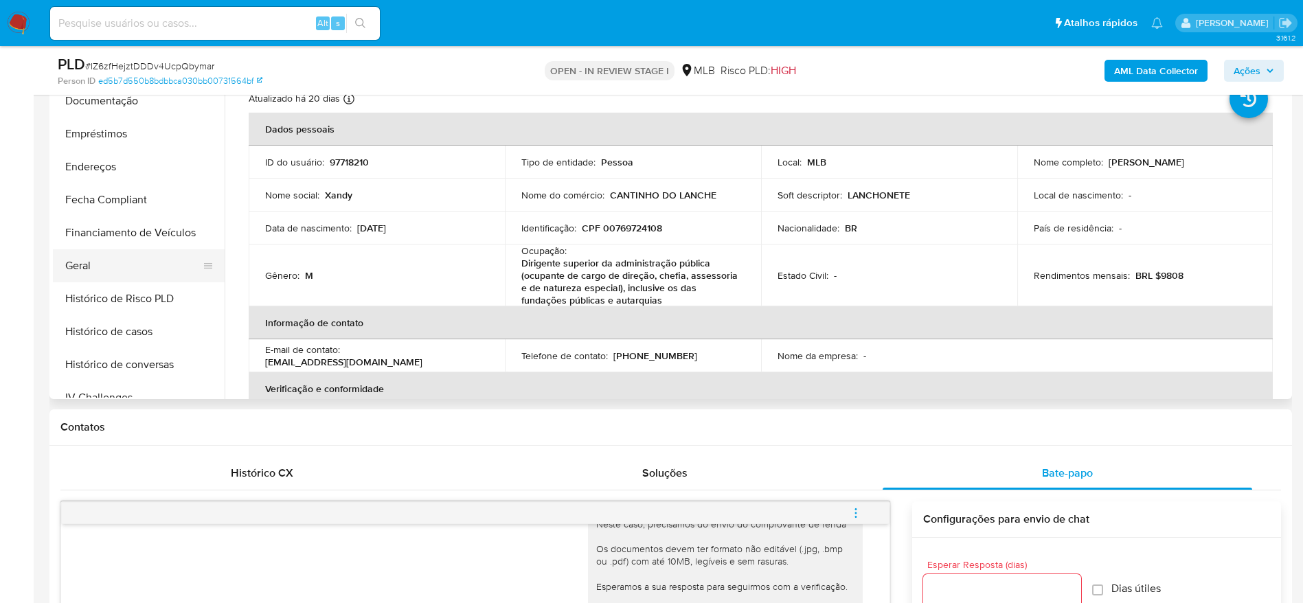
click at [105, 267] on button "Geral" at bounding box center [133, 265] width 161 height 33
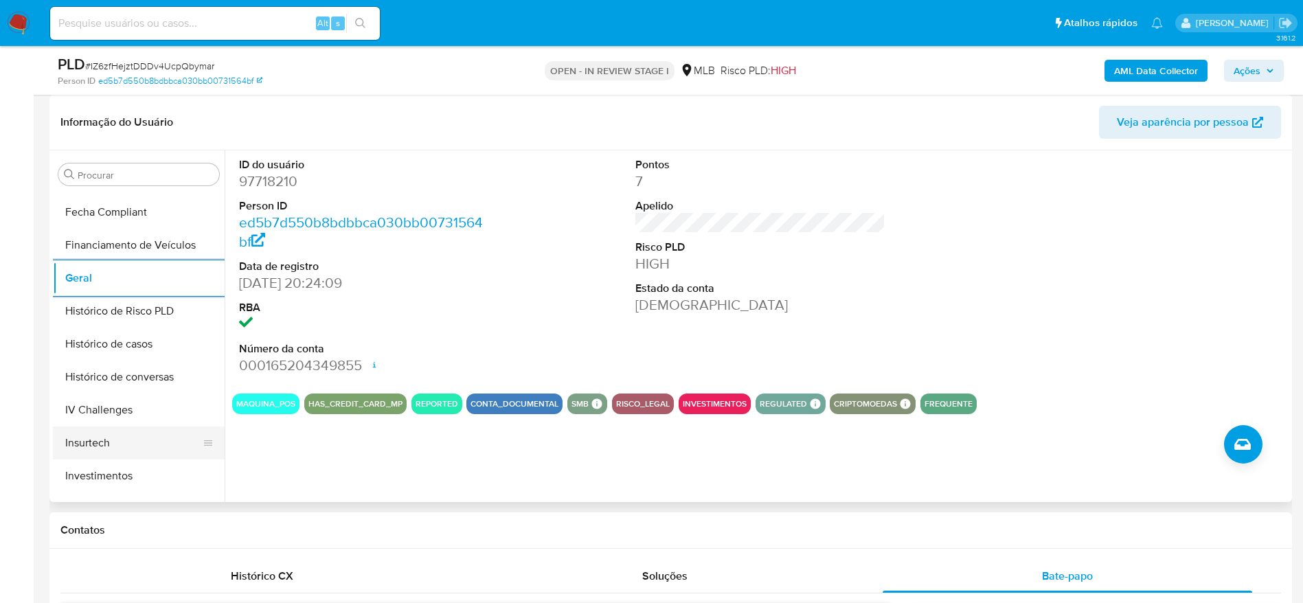
scroll to position [609, 0]
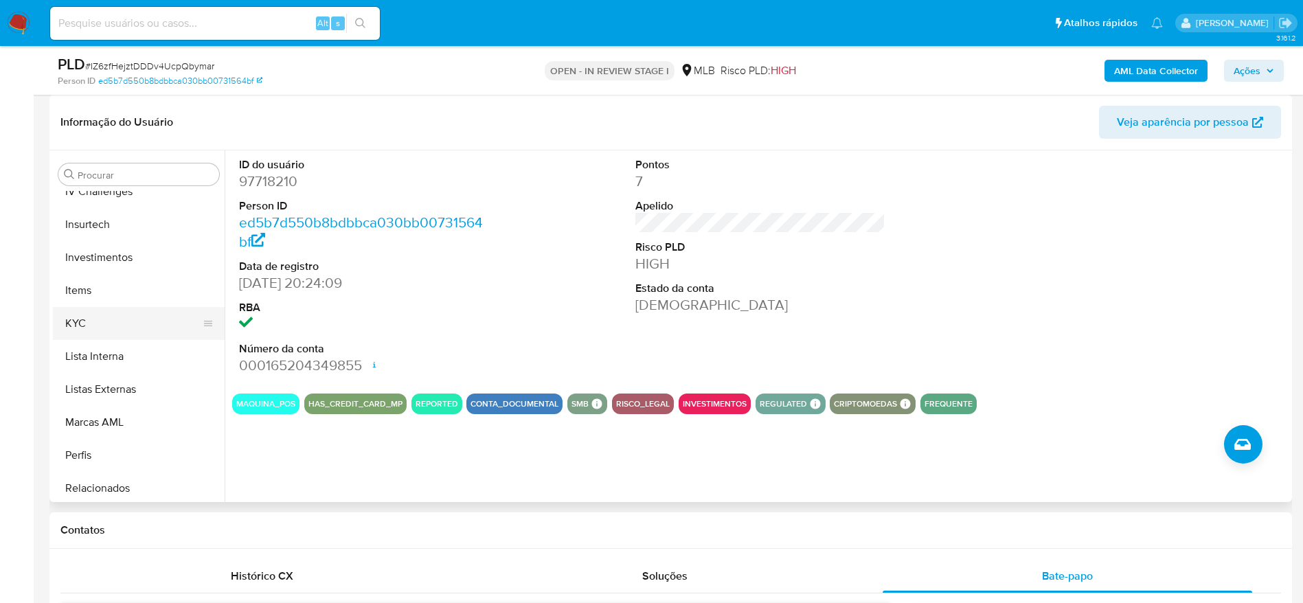
click at [100, 324] on button "KYC" at bounding box center [133, 323] width 161 height 33
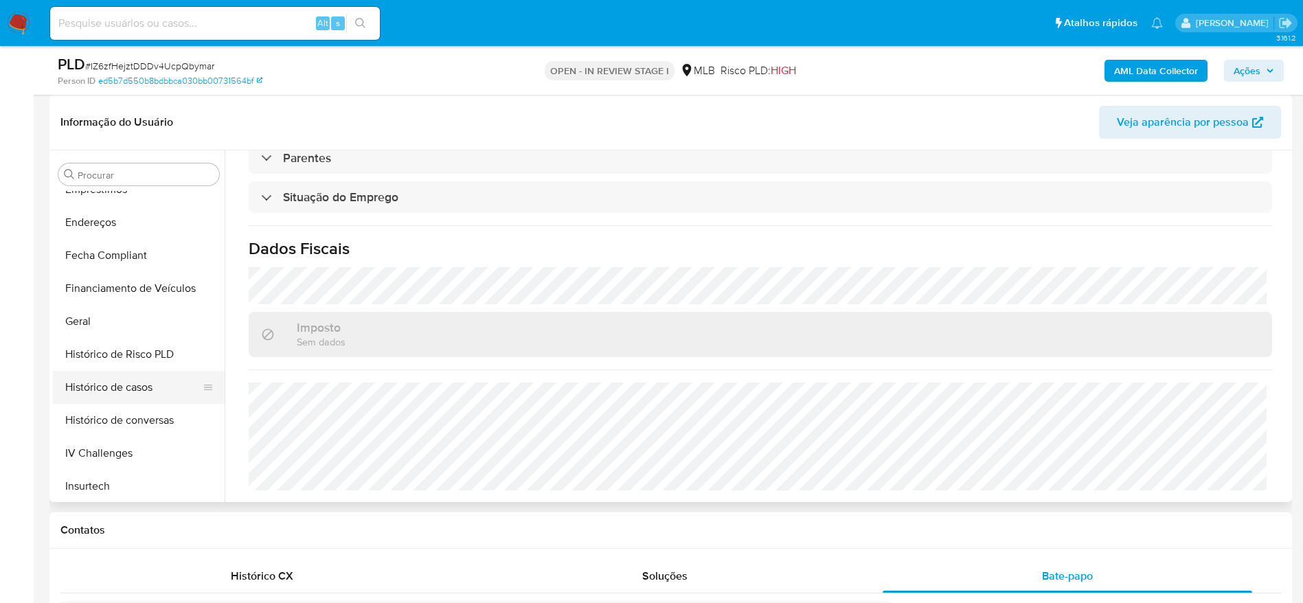
scroll to position [300, 0]
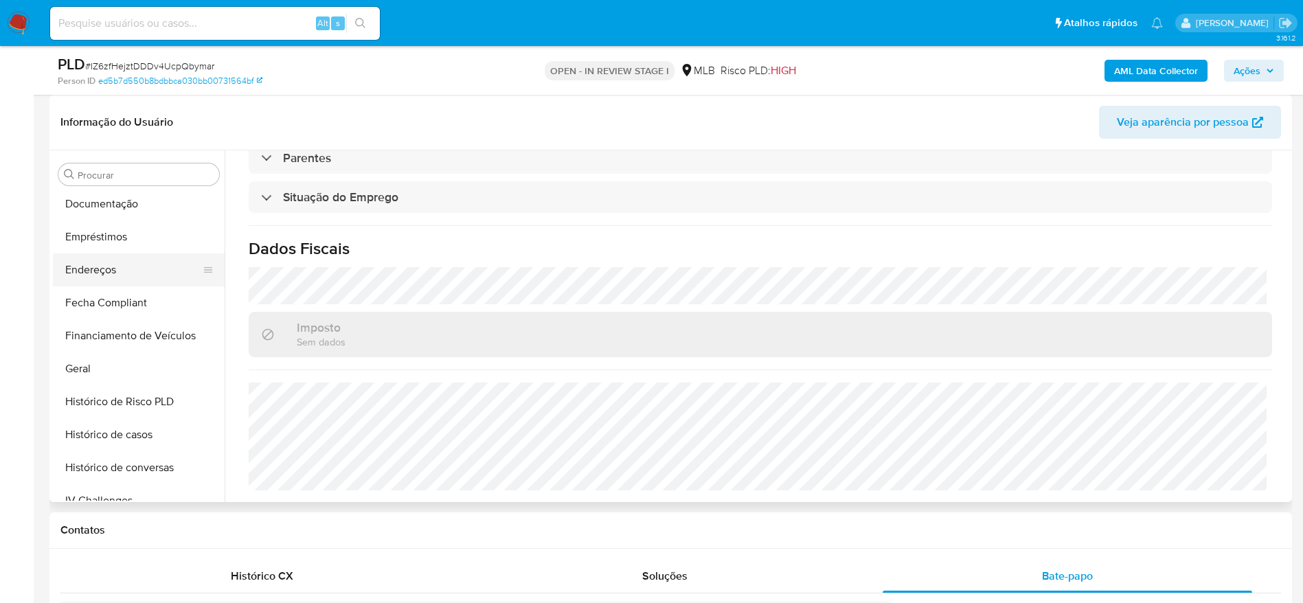
click at [107, 270] on button "Endereços" at bounding box center [133, 269] width 161 height 33
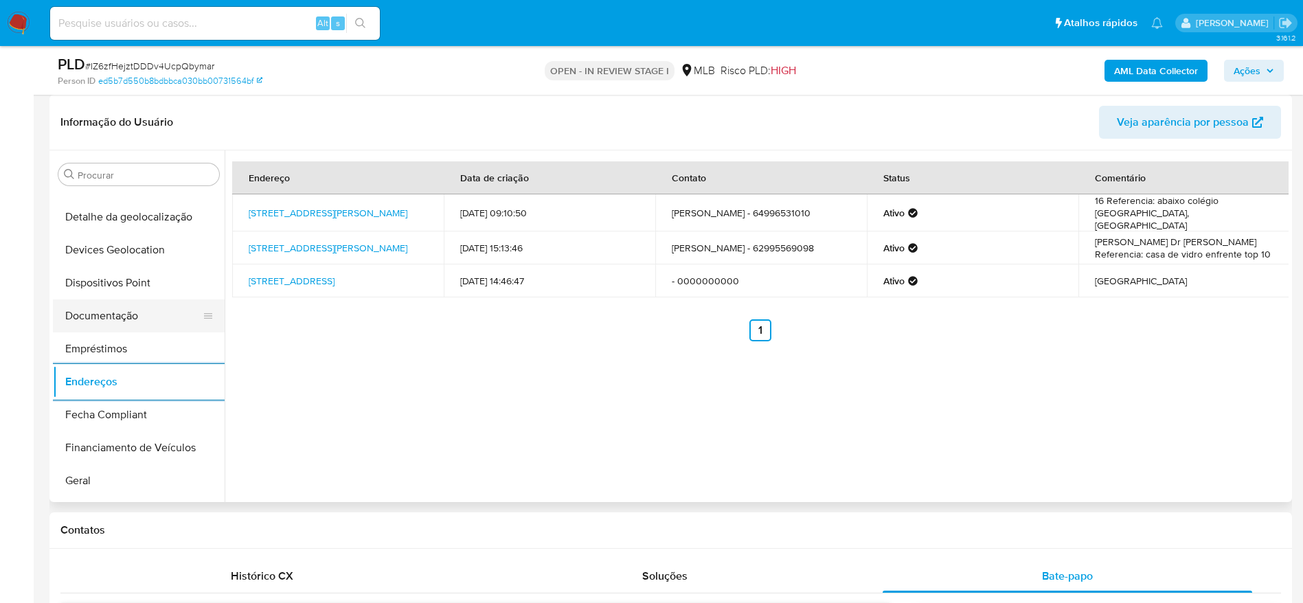
scroll to position [94, 0]
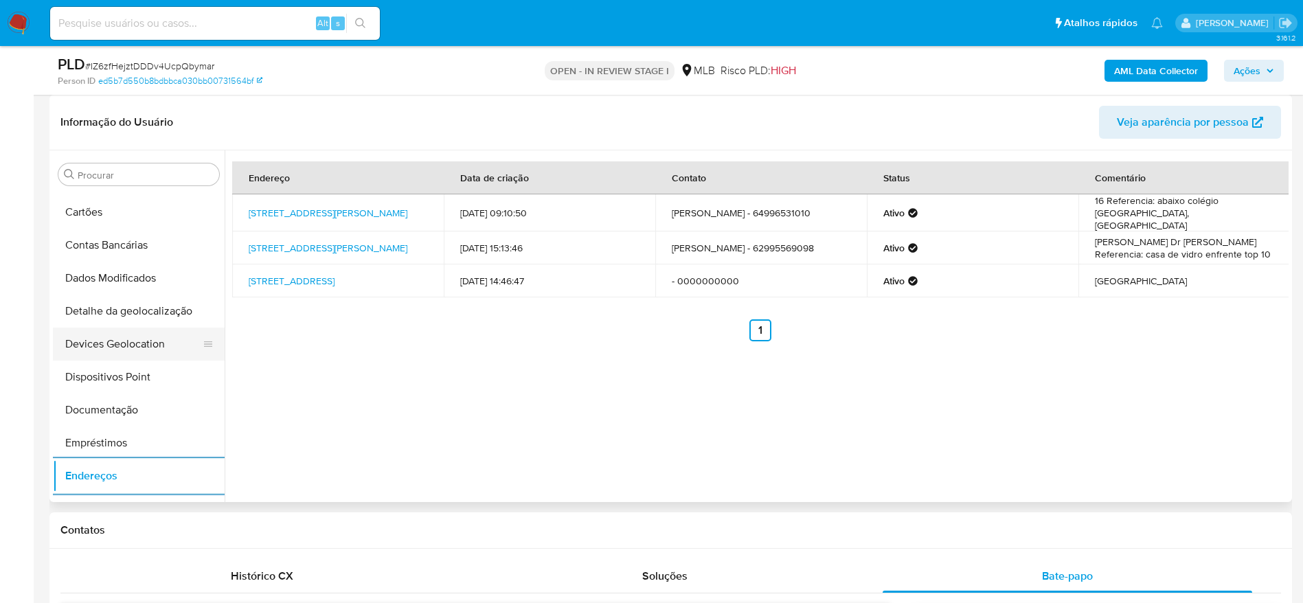
click at [128, 328] on button "Devices Geolocation" at bounding box center [133, 344] width 161 height 33
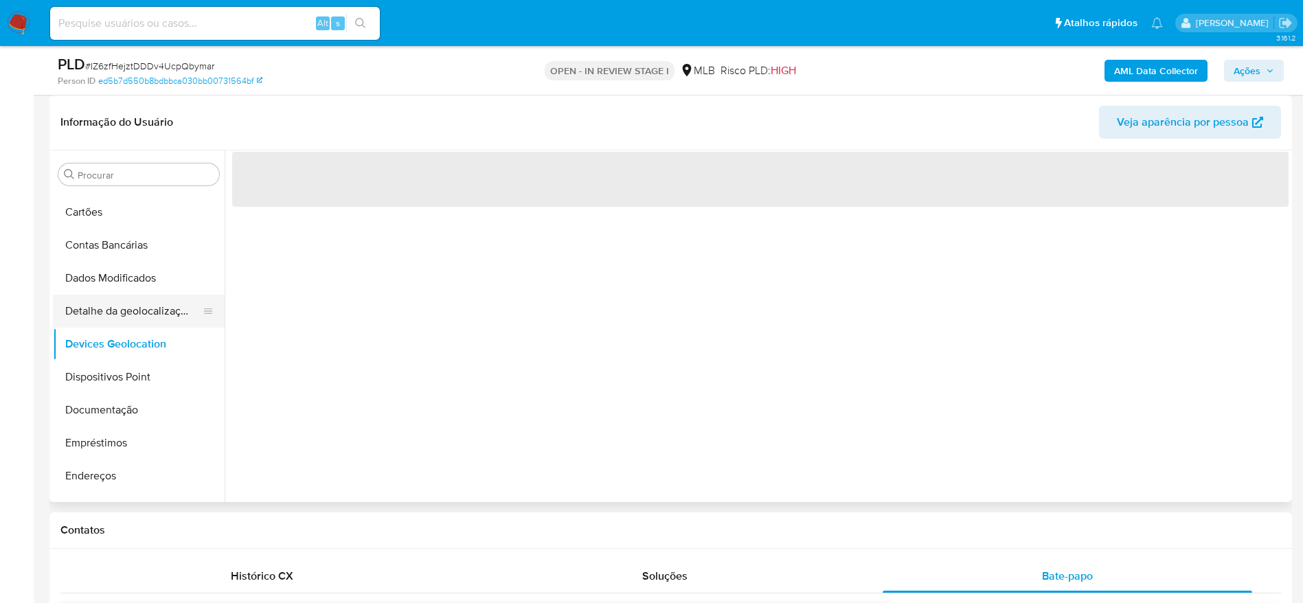
click at [137, 319] on button "Detalhe da geolocalização" at bounding box center [133, 311] width 161 height 33
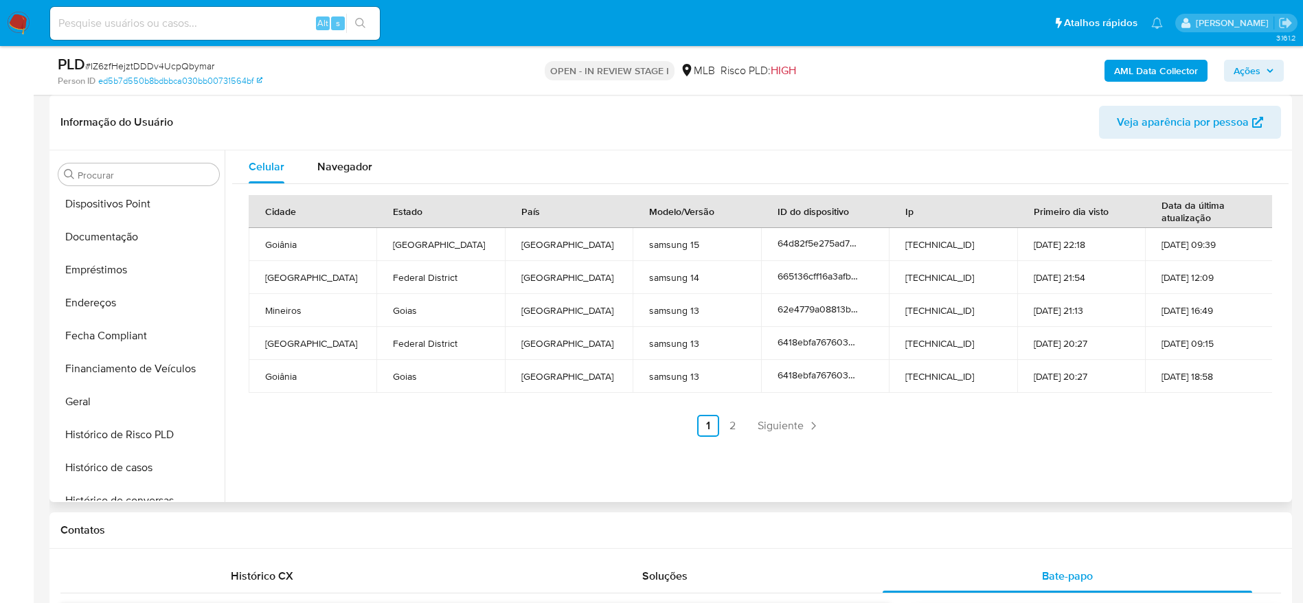
scroll to position [712, 0]
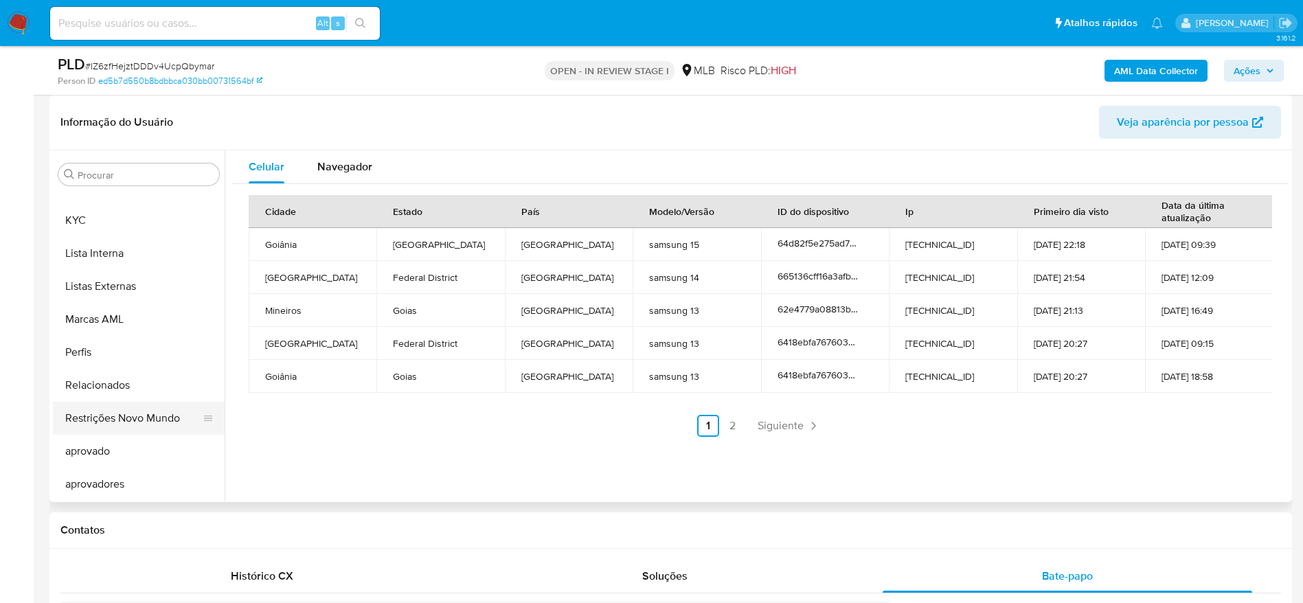
click at [135, 419] on button "Restrições Novo Mundo" at bounding box center [133, 418] width 161 height 33
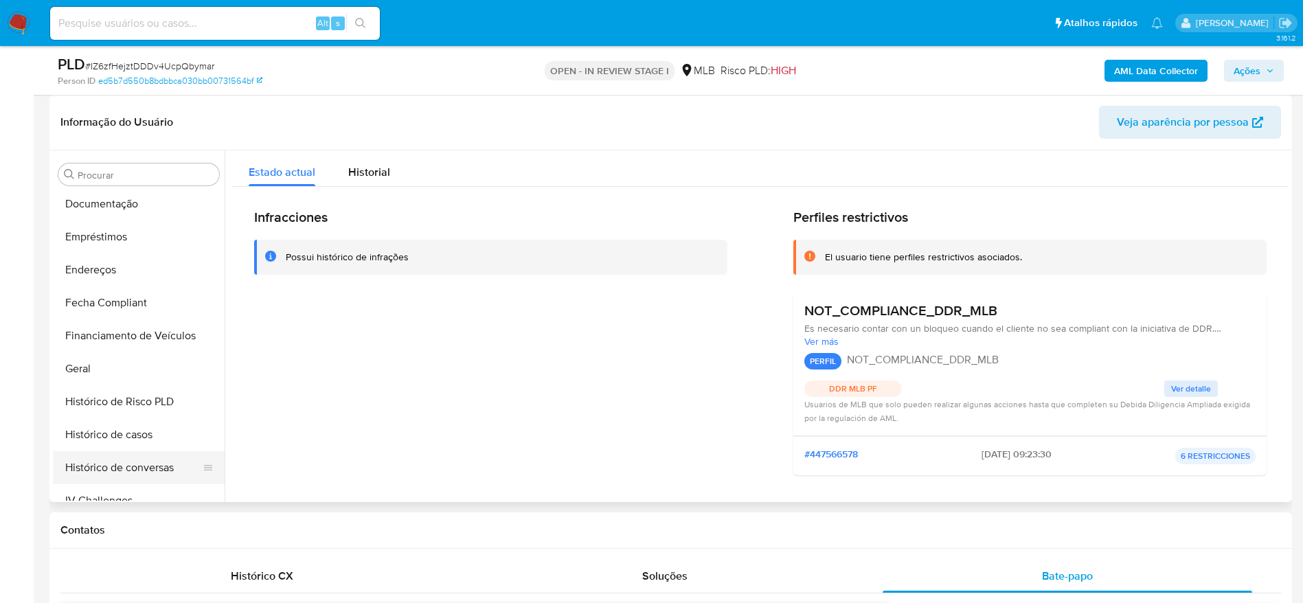
scroll to position [197, 0]
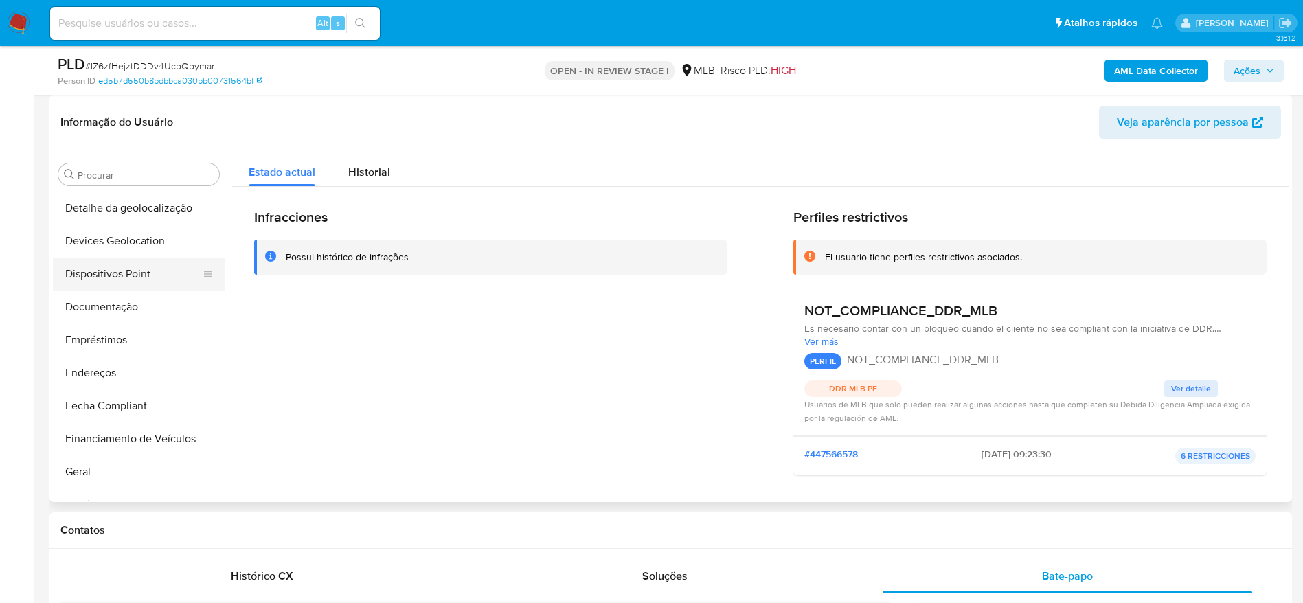
click at [121, 267] on button "Dispositivos Point" at bounding box center [133, 274] width 161 height 33
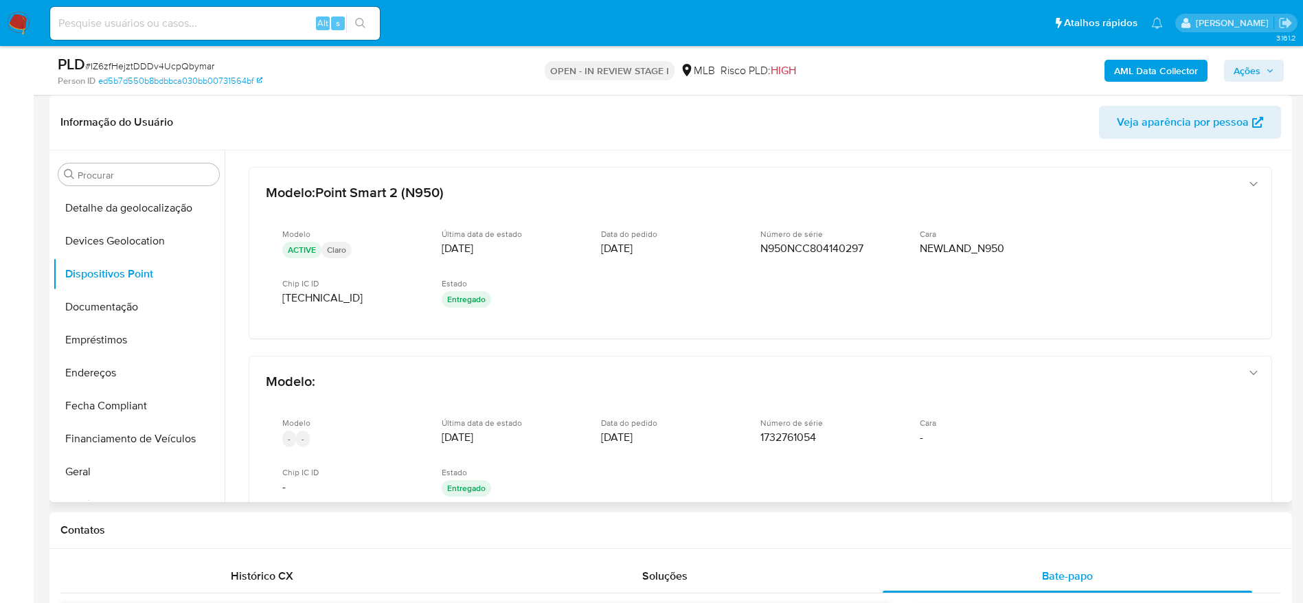
drag, startPoint x: 1281, startPoint y: 273, endPoint x: 1286, endPoint y: 346, distance: 73.0
click at [1287, 354] on div at bounding box center [757, 326] width 1064 height 352
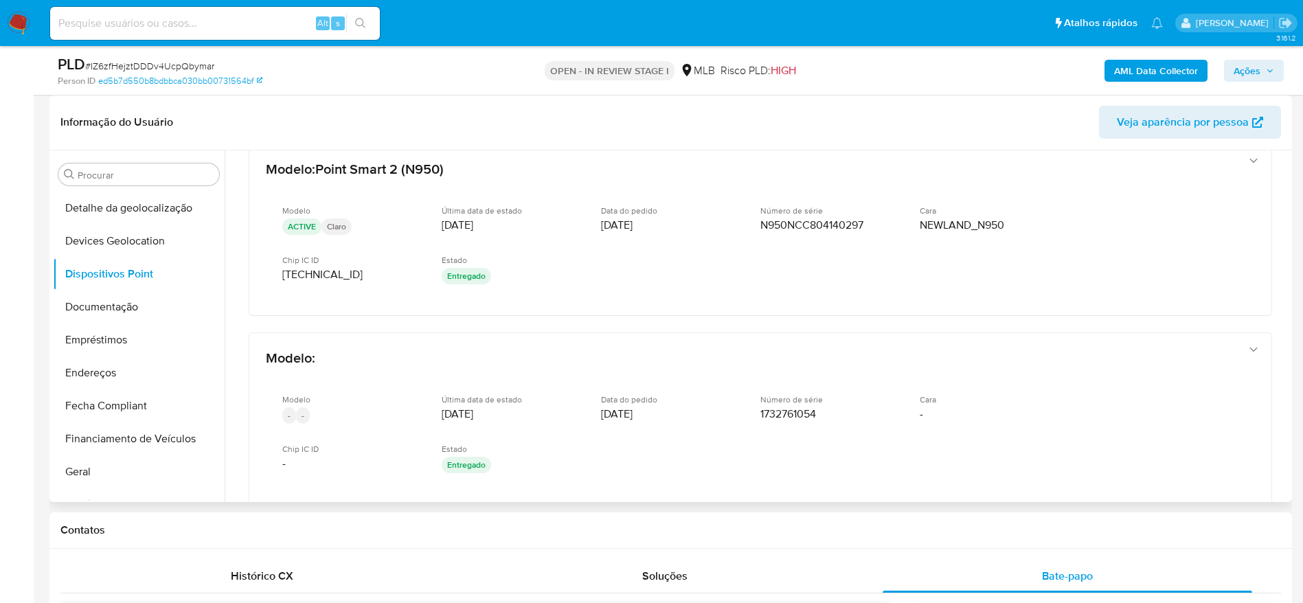
scroll to position [22, 0]
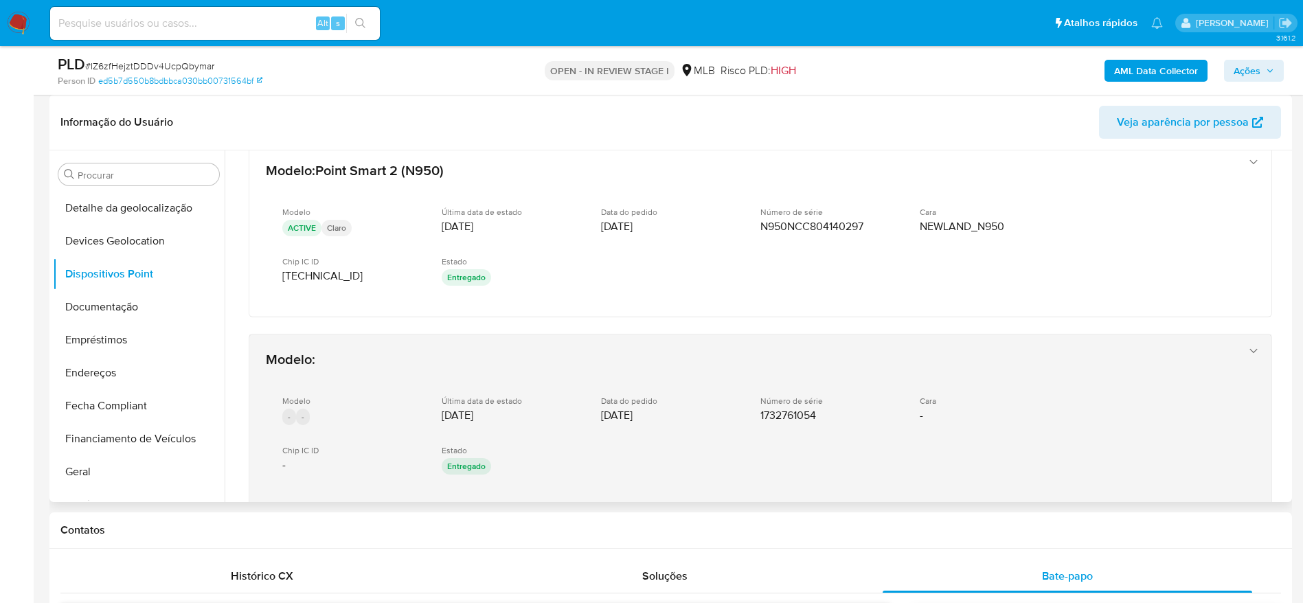
click at [515, 478] on div "Modelo - - Última data de estado [DATE] Data do pedido [DATE] Número de série 1…" at bounding box center [747, 437] width 962 height 104
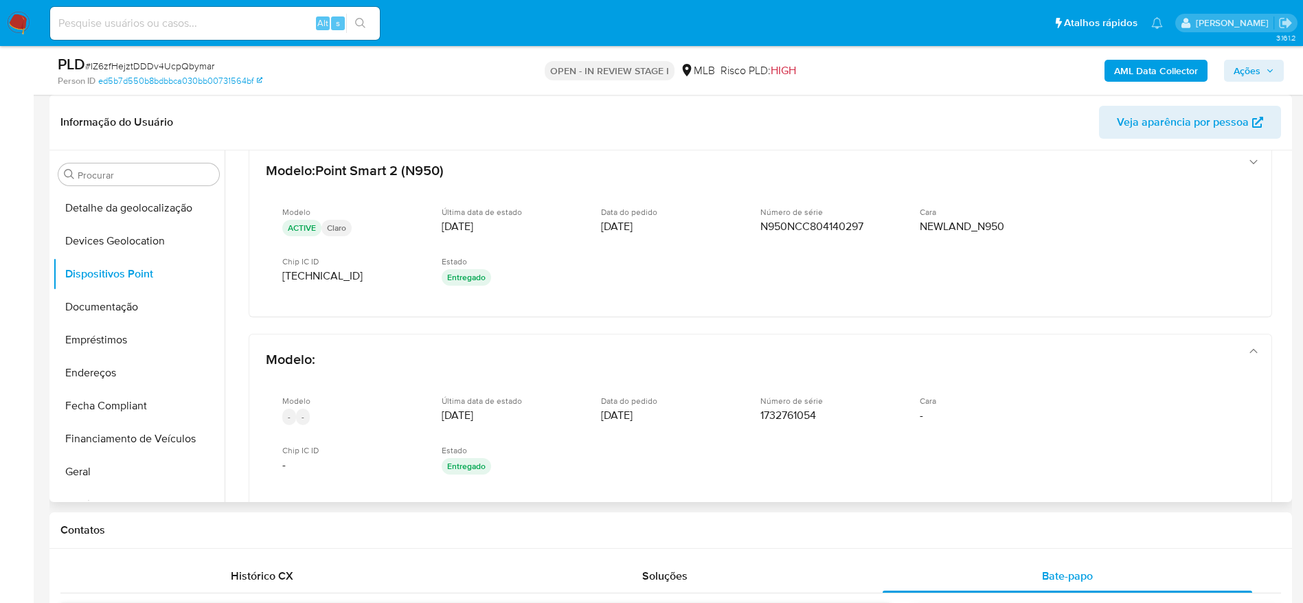
click at [609, 323] on div "Modelo : Point Smart 2 (N950) Modelo ACTIVE Claro Última data de estado [DATE] …" at bounding box center [760, 408] width 1057 height 561
click at [135, 315] on button "Documentação" at bounding box center [133, 307] width 161 height 33
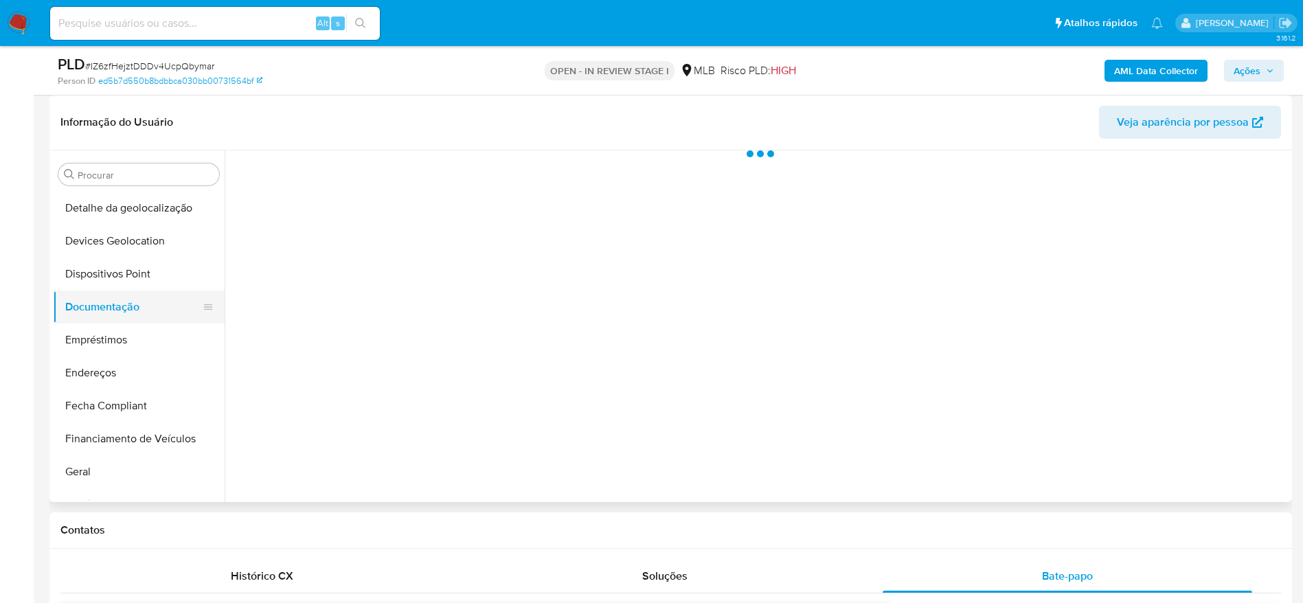
scroll to position [0, 0]
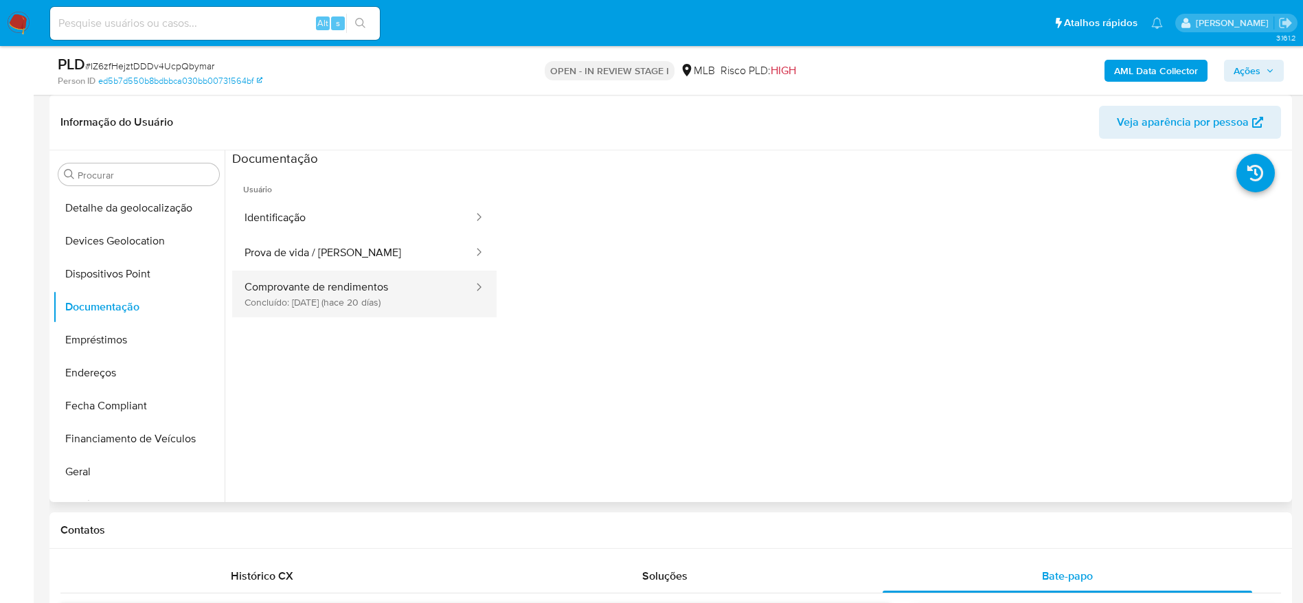
drag, startPoint x: 290, startPoint y: 289, endPoint x: 304, endPoint y: 302, distance: 19.5
click at [290, 290] on button "Comprovante de rendimentos Concluído: 11/09/2025 (hace 20 días)" at bounding box center [353, 294] width 242 height 47
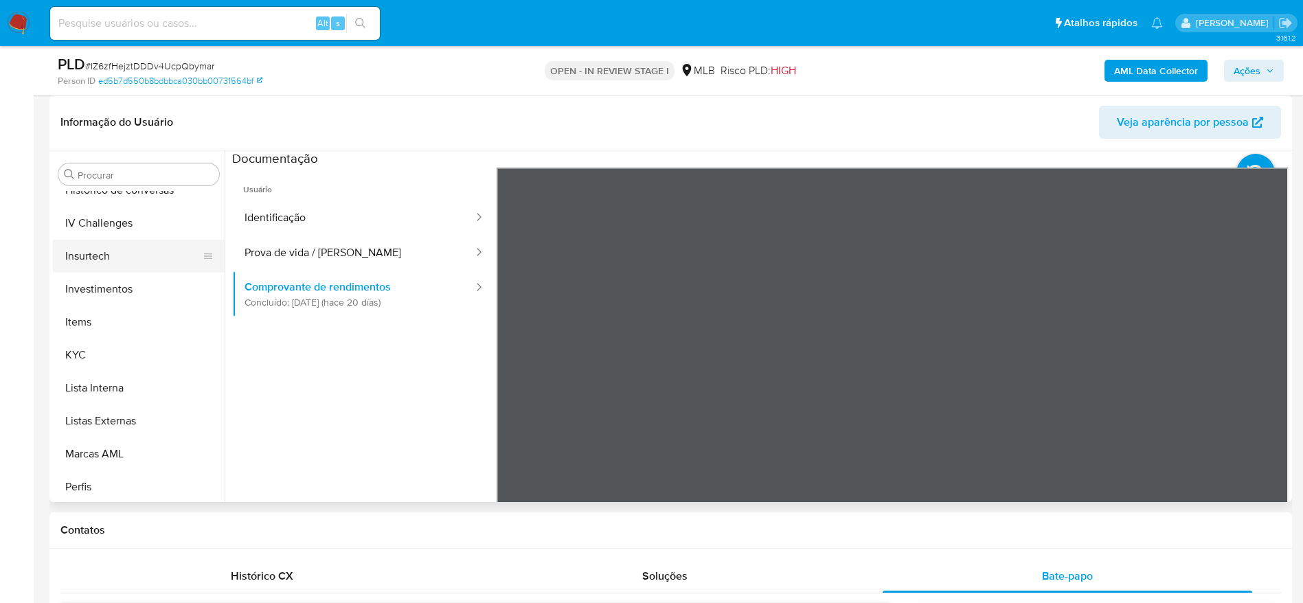
scroll to position [609, 0]
click at [118, 319] on button "KYC" at bounding box center [133, 323] width 161 height 33
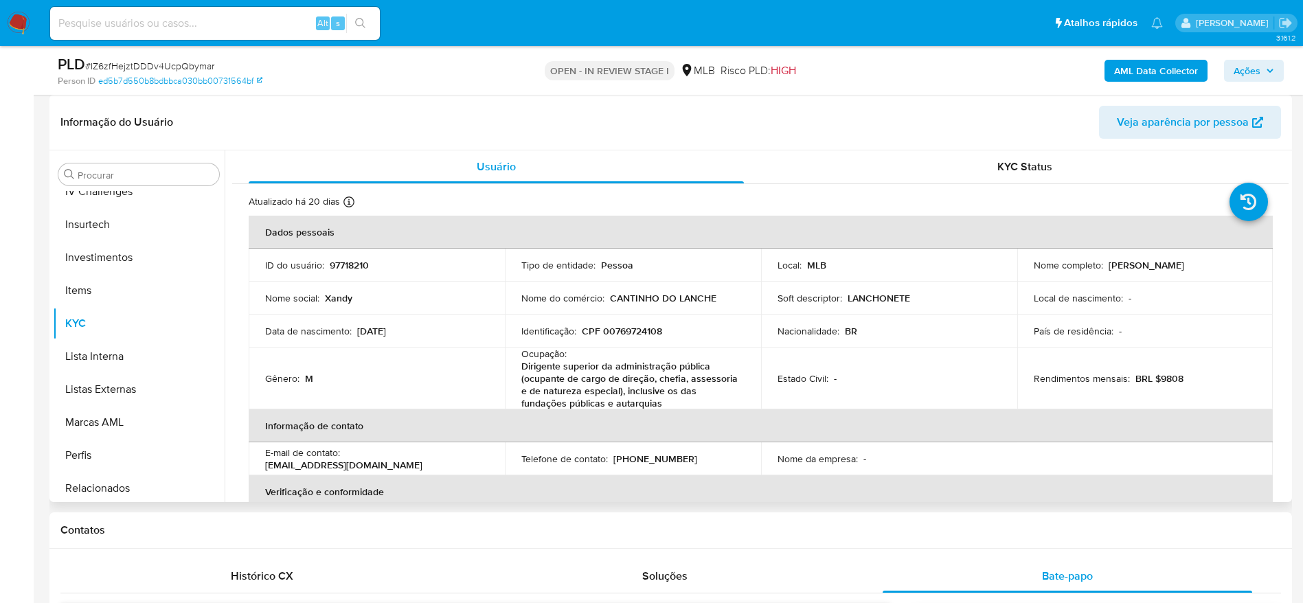
click at [612, 328] on p "CPF 00769724108" at bounding box center [622, 331] width 80 height 12
copy p "00769724108"
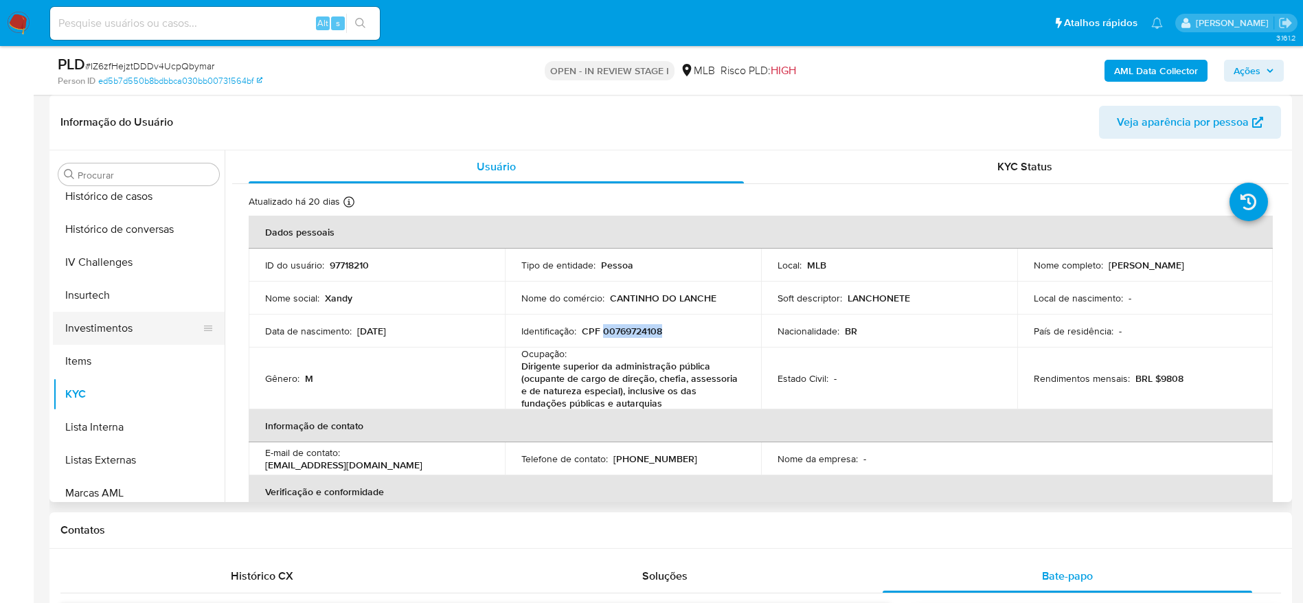
scroll to position [403, 0]
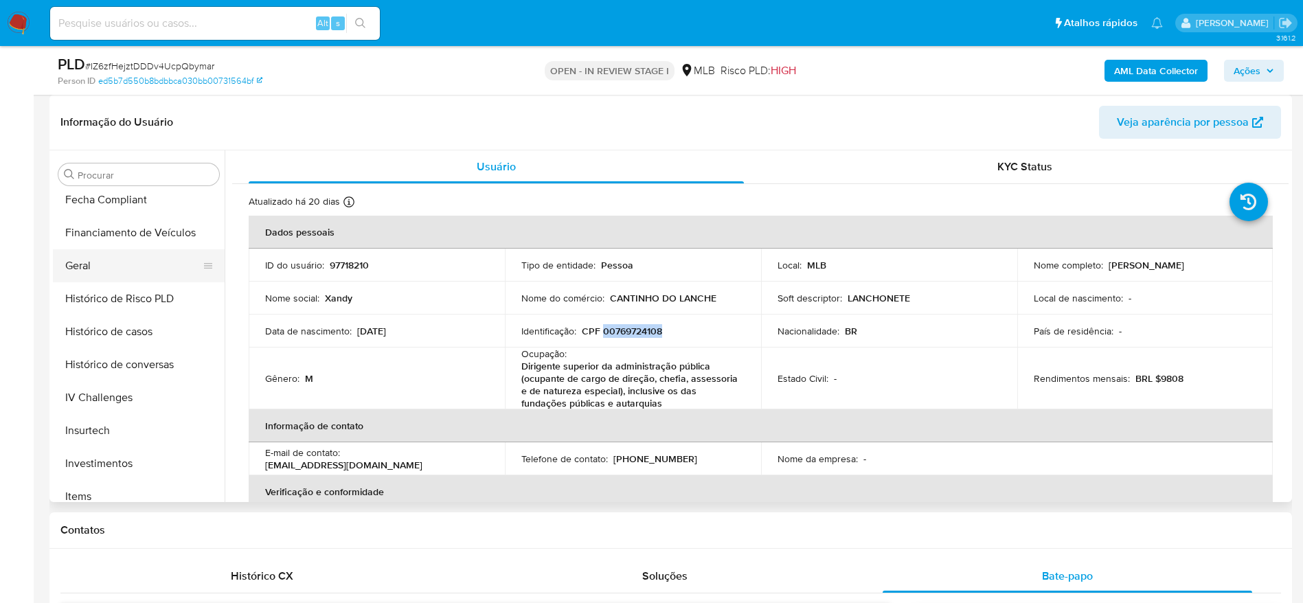
click at [104, 274] on button "Geral" at bounding box center [133, 265] width 161 height 33
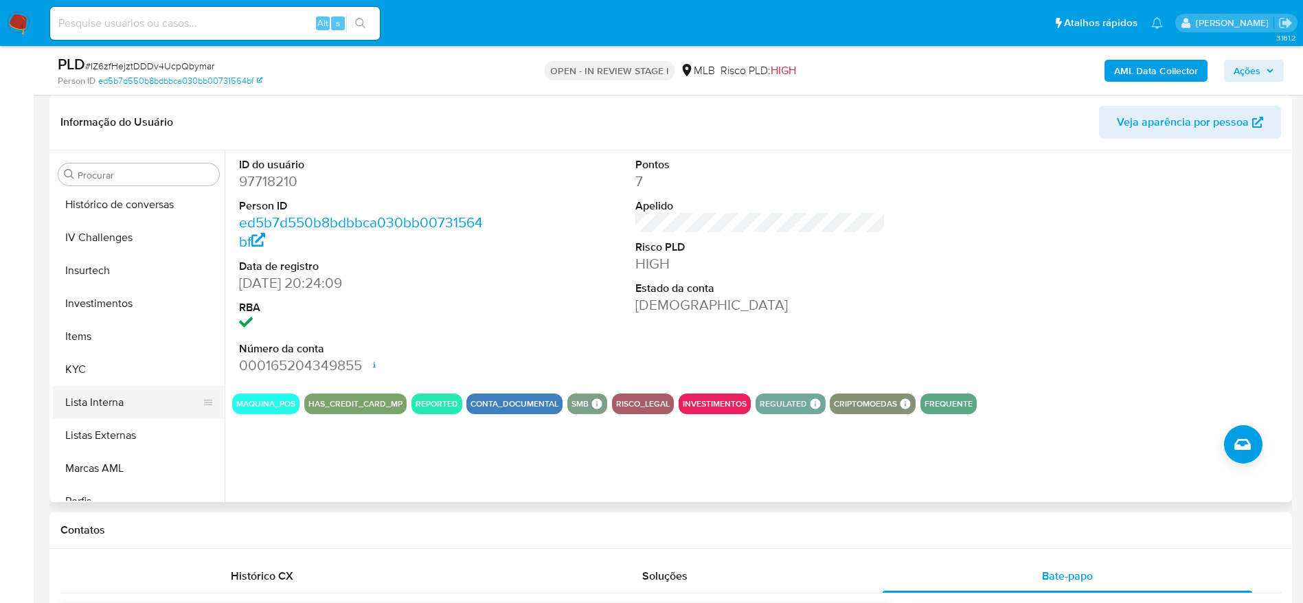
scroll to position [609, 0]
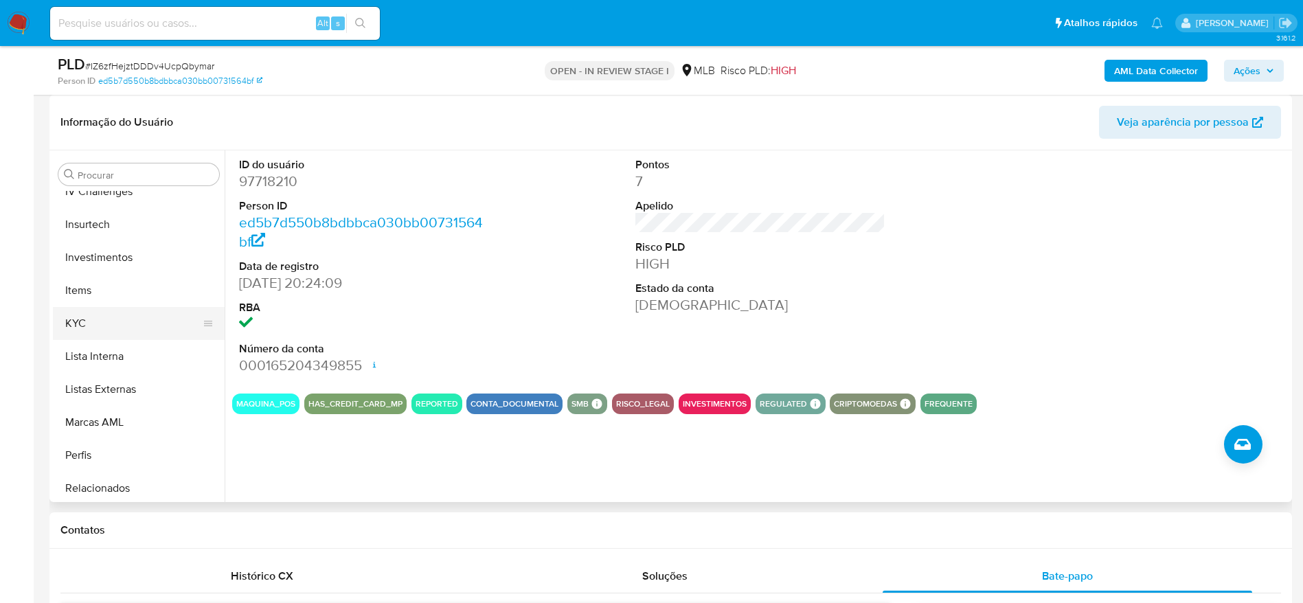
click at [111, 319] on button "KYC" at bounding box center [133, 323] width 161 height 33
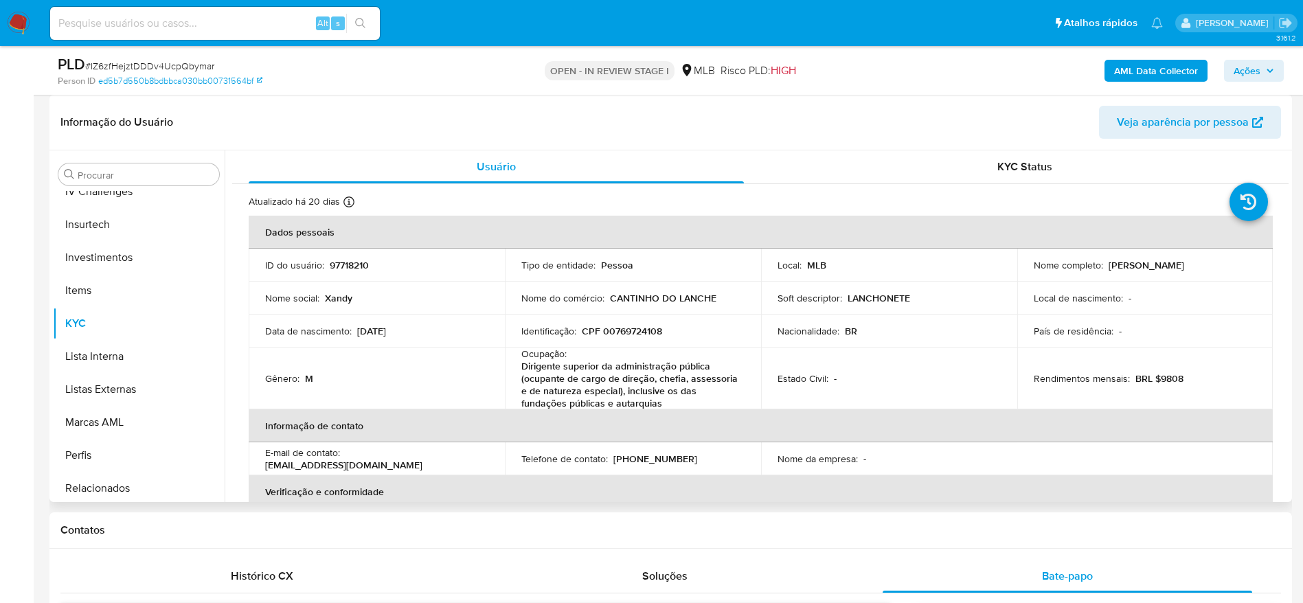
click at [577, 395] on p "Dirigente superior da administração pública (ocupante de cargo de direção, chef…" at bounding box center [630, 384] width 218 height 49
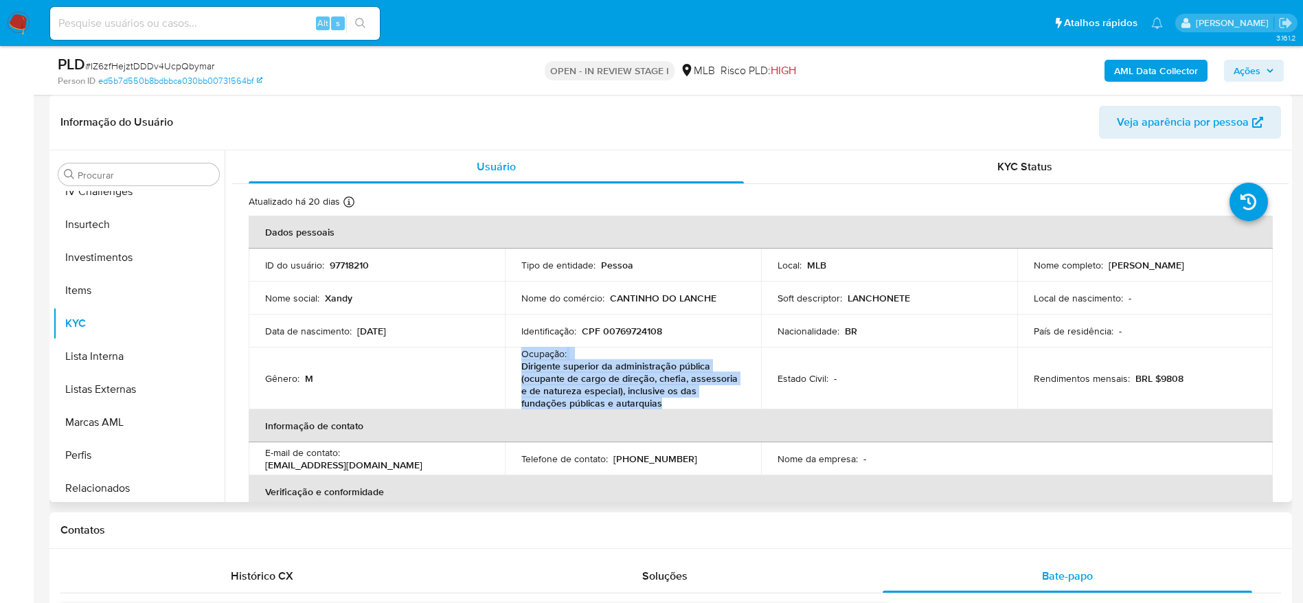
click at [577, 395] on p "Dirigente superior da administração pública (ocupante de cargo de direção, chef…" at bounding box center [630, 384] width 218 height 49
copy div "Ocupação : Dirigente superior da administração pública (ocupante de cargo de di…"
click at [569, 401] on p "Dirigente superior da administração pública (ocupante de cargo de direção, chef…" at bounding box center [630, 384] width 218 height 49
drag, startPoint x: 669, startPoint y: 407, endPoint x: 514, endPoint y: 378, distance: 157.9
click at [514, 378] on td "Ocupação : Dirigente superior da administração pública (ocupante de cargo de di…" at bounding box center [633, 379] width 256 height 62
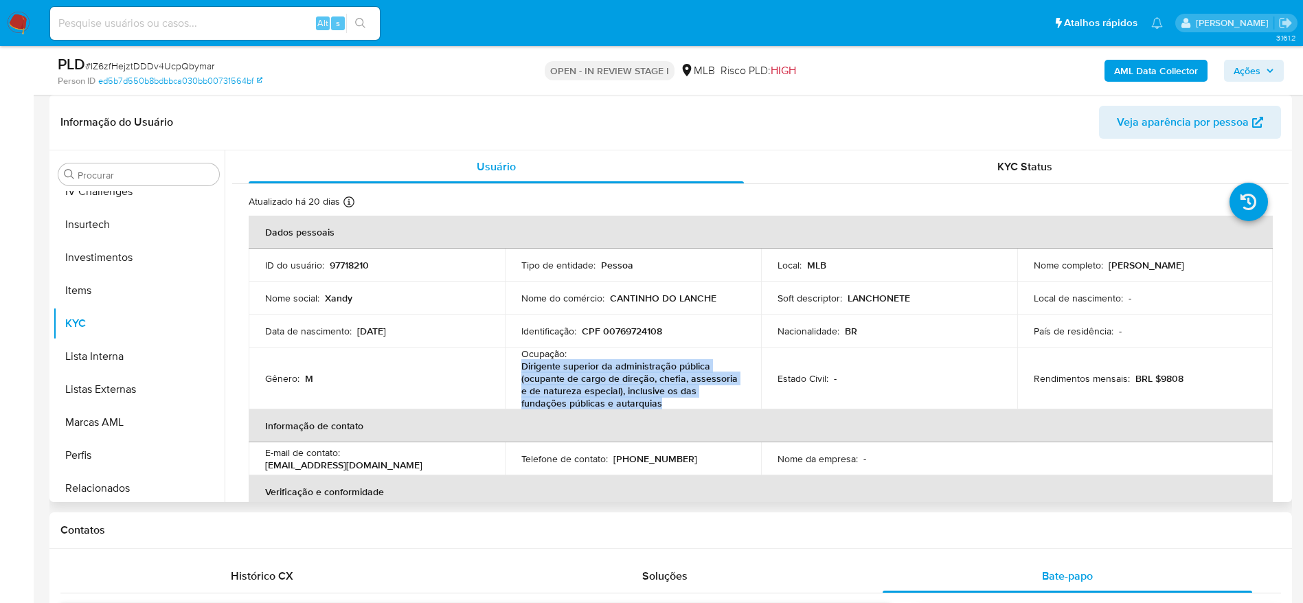
copy p "Dirigente superior da administração pública (ocupante de cargo de direção, chef…"
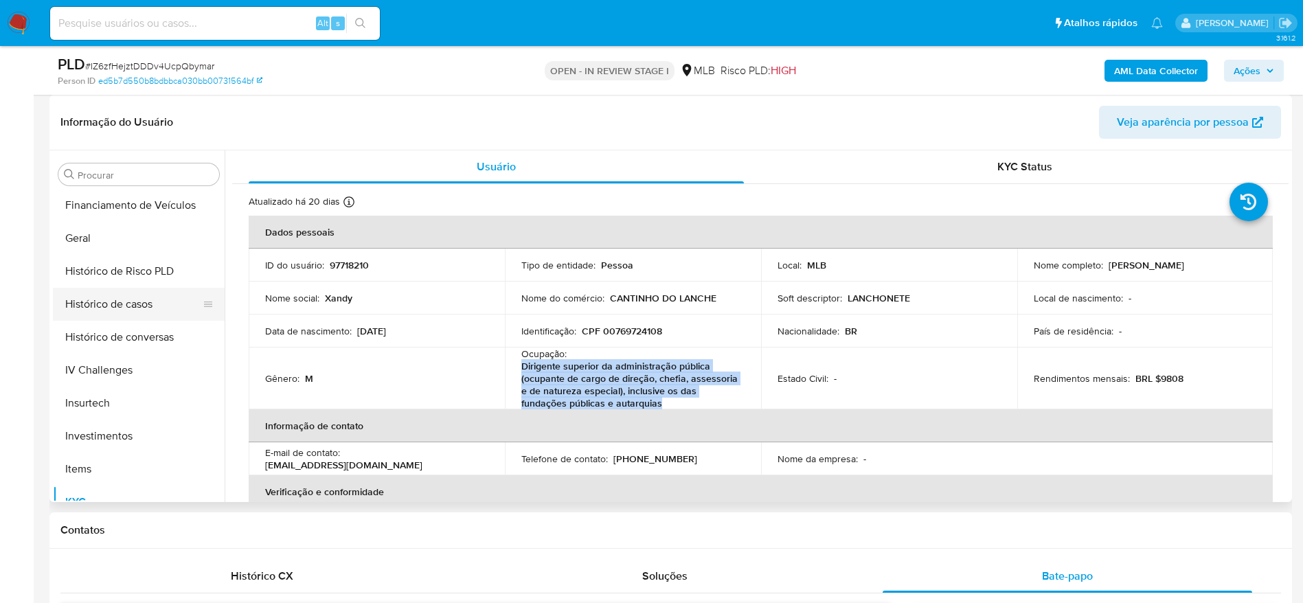
scroll to position [403, 0]
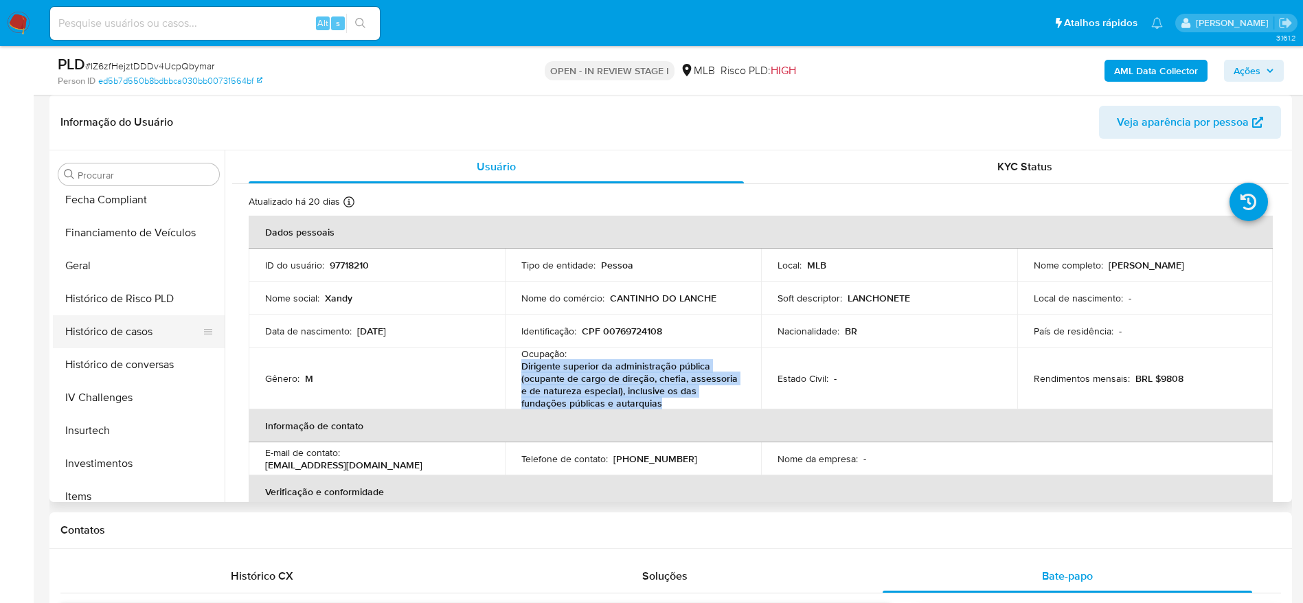
click at [126, 341] on button "Histórico de casos" at bounding box center [133, 331] width 161 height 33
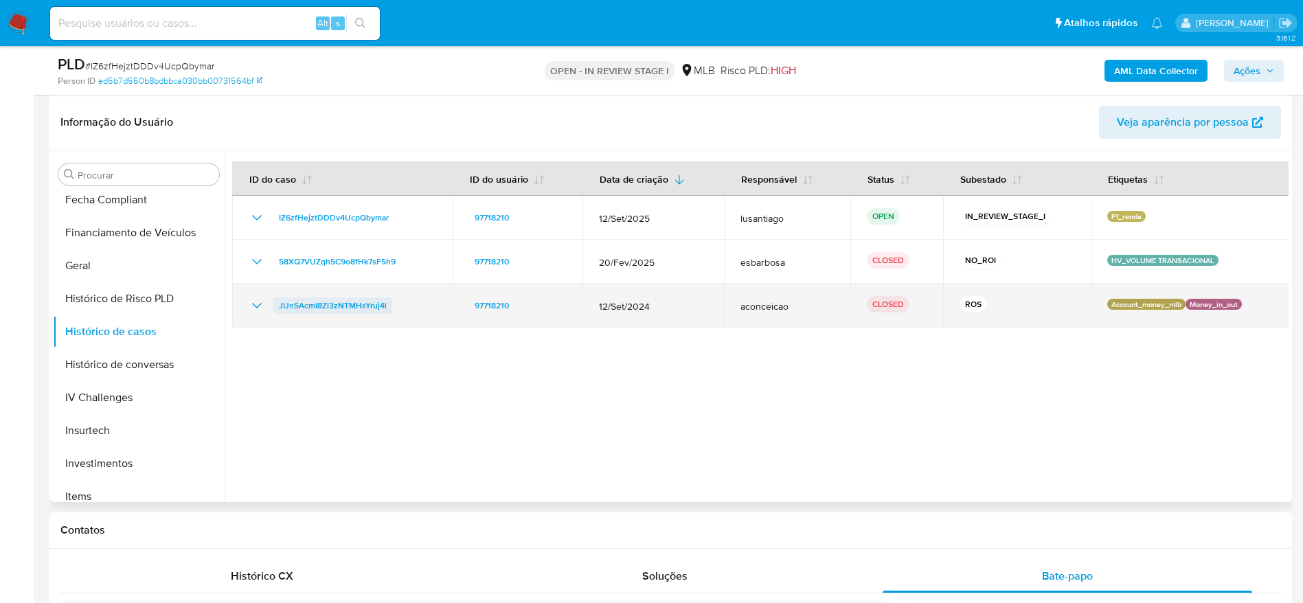
click at [328, 305] on span "JUnSAcmI8Zl3zNTMHsYruj4l" at bounding box center [333, 305] width 108 height 16
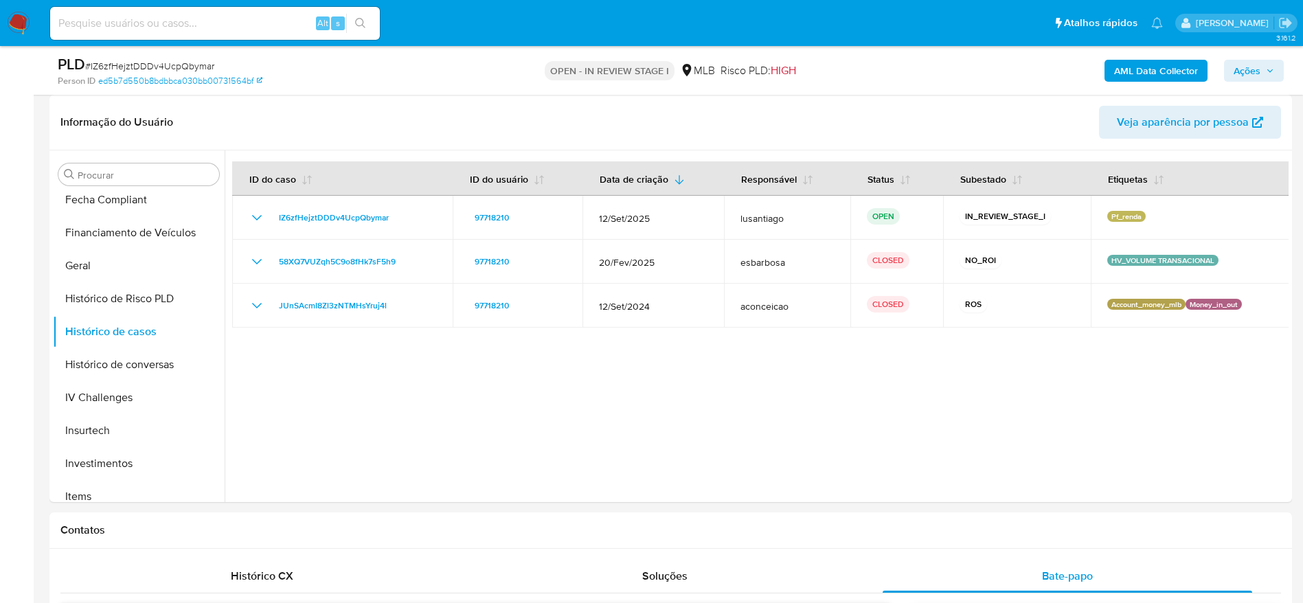
drag, startPoint x: 1254, startPoint y: 77, endPoint x: 1243, endPoint y: 82, distance: 12.6
click at [1254, 78] on span "Ações" at bounding box center [1247, 71] width 27 height 22
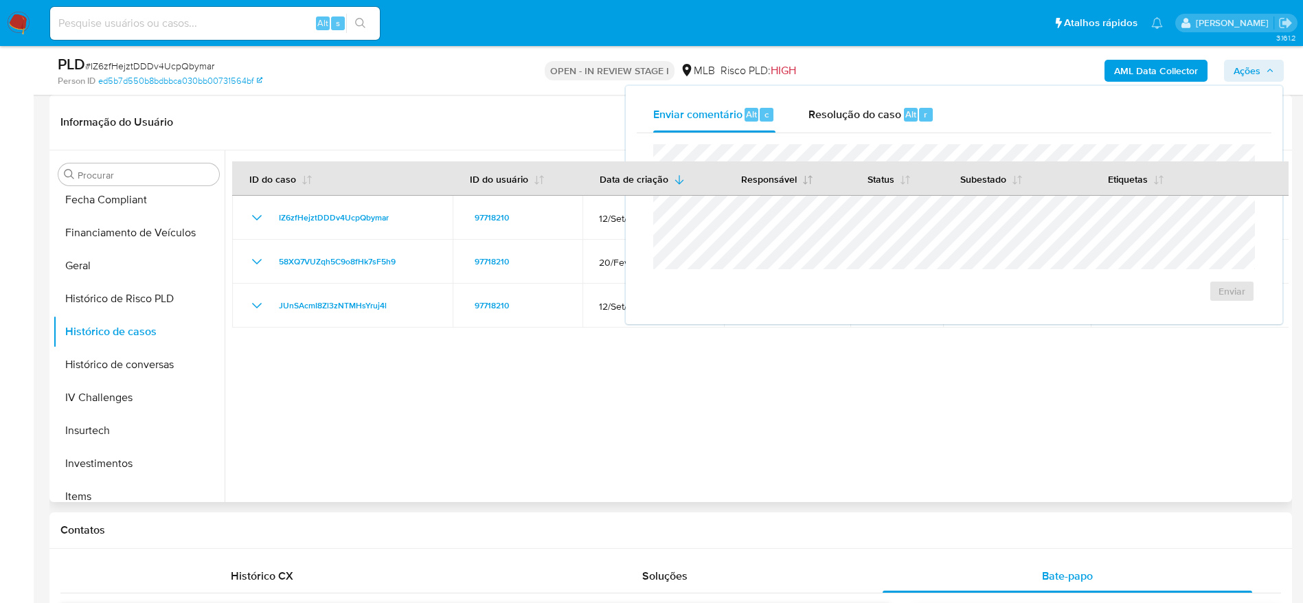
drag, startPoint x: 848, startPoint y: 116, endPoint x: 818, endPoint y: 189, distance: 78.8
click at [848, 116] on span "Resolução do caso" at bounding box center [855, 114] width 93 height 16
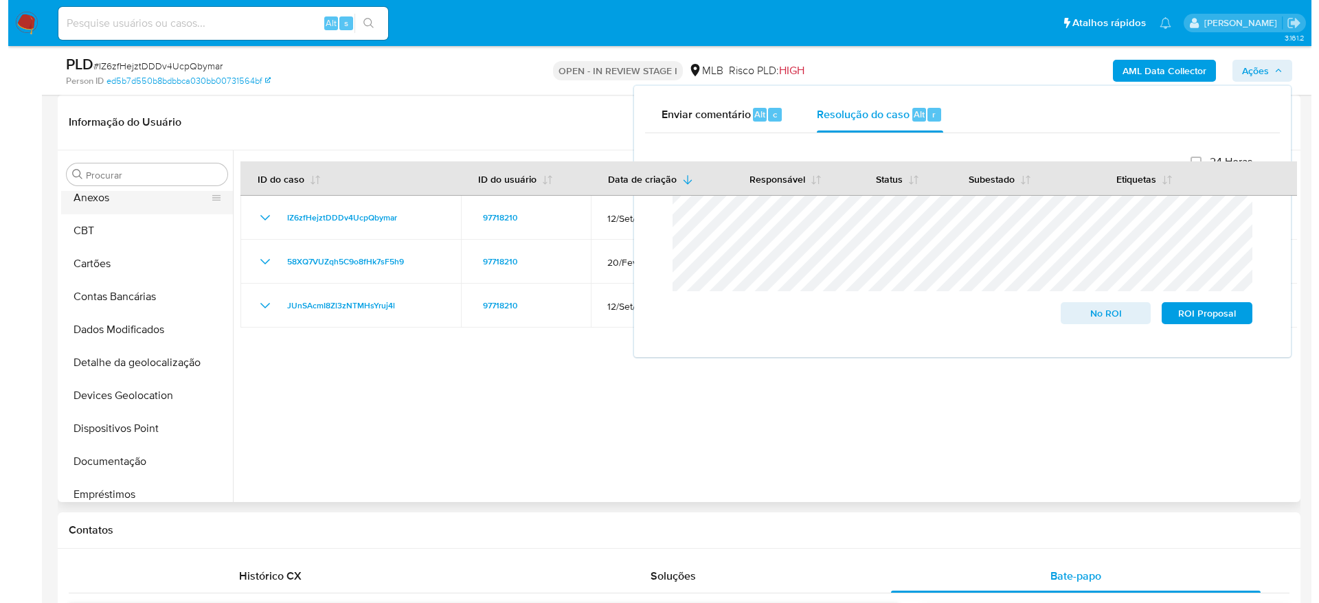
scroll to position [0, 0]
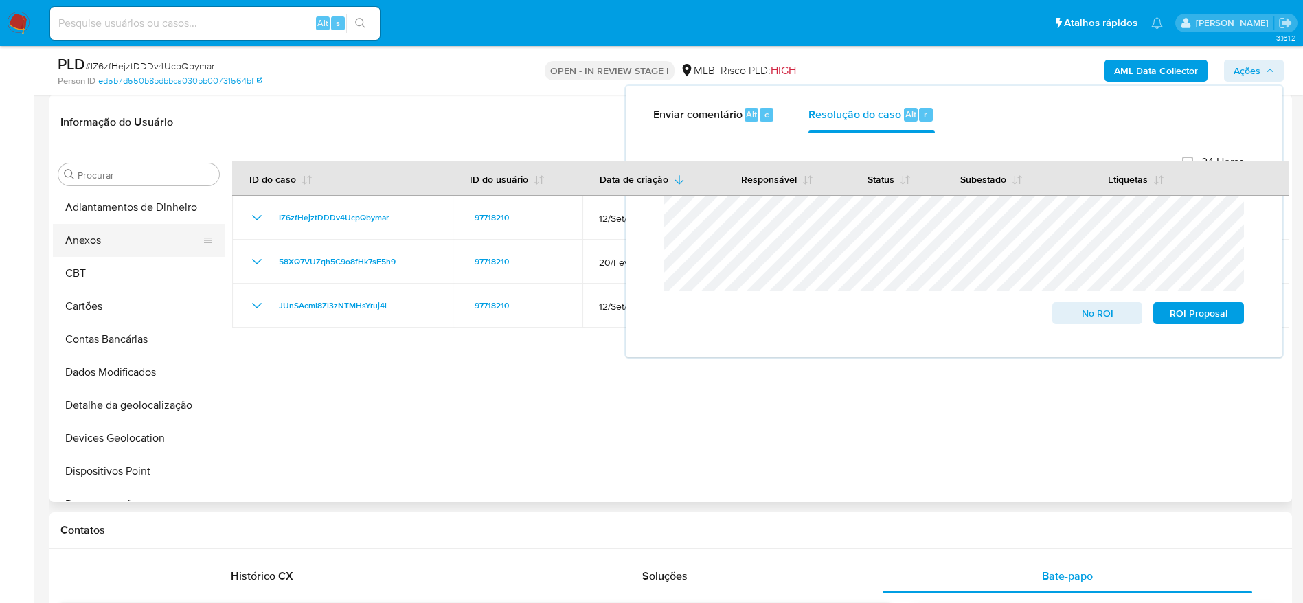
click at [109, 246] on button "Anexos" at bounding box center [133, 240] width 161 height 33
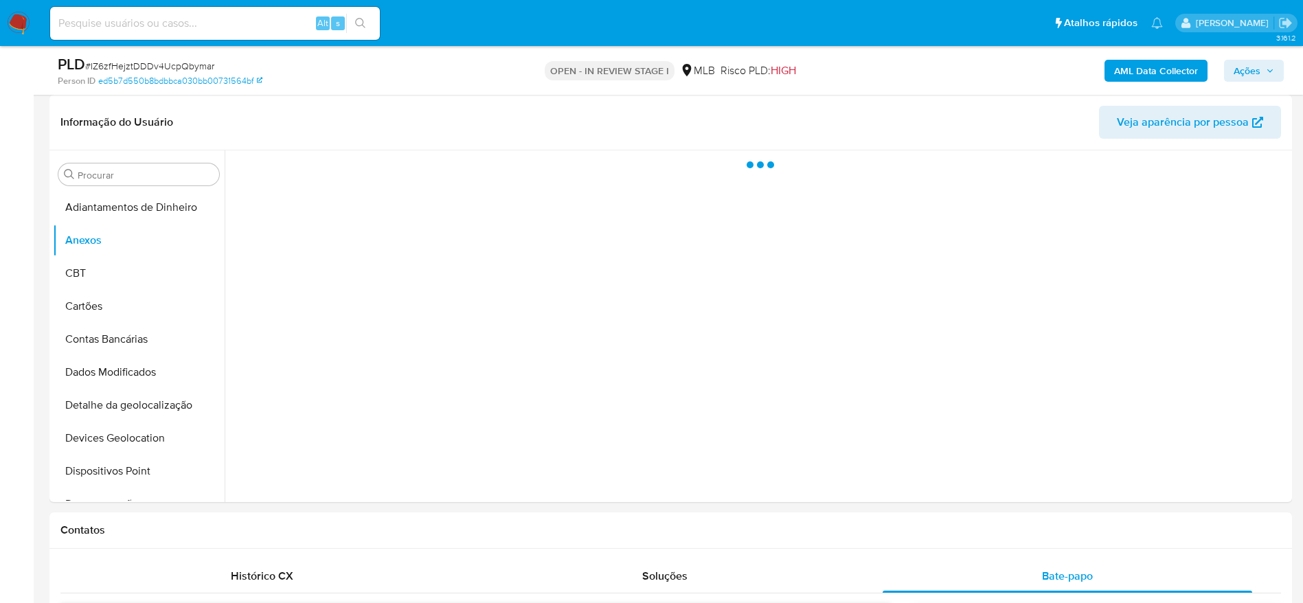
click at [1177, 67] on b "AML Data Collector" at bounding box center [1156, 71] width 84 height 22
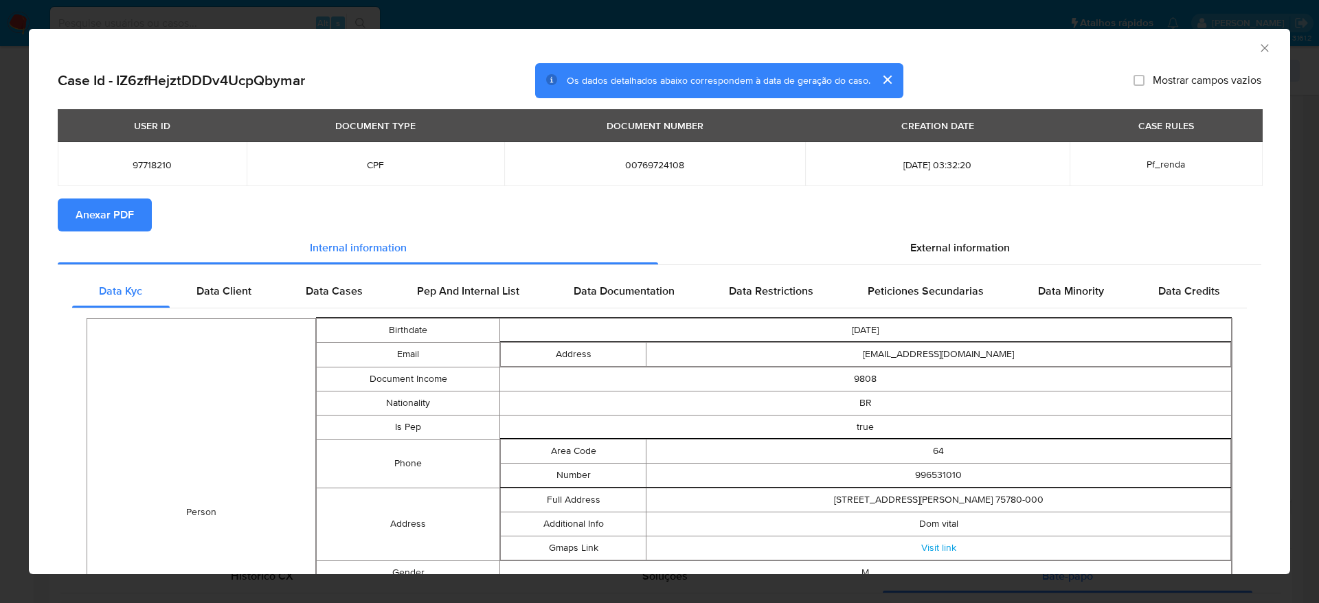
click at [101, 215] on span "Anexar PDF" at bounding box center [105, 215] width 58 height 30
click at [1258, 52] on icon "Fechar a janela" at bounding box center [1265, 48] width 14 height 14
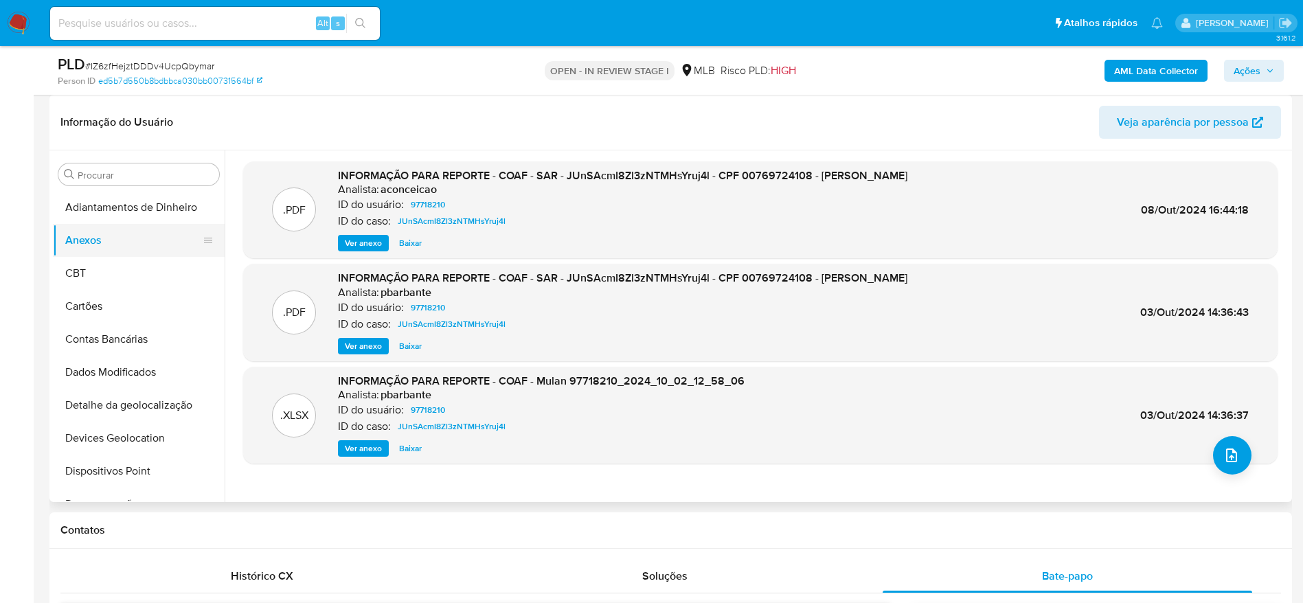
drag, startPoint x: 111, startPoint y: 241, endPoint x: 111, endPoint y: 250, distance: 8.9
click at [111, 241] on button "Anexos" at bounding box center [133, 240] width 161 height 33
click at [109, 271] on button "CBT" at bounding box center [133, 273] width 161 height 33
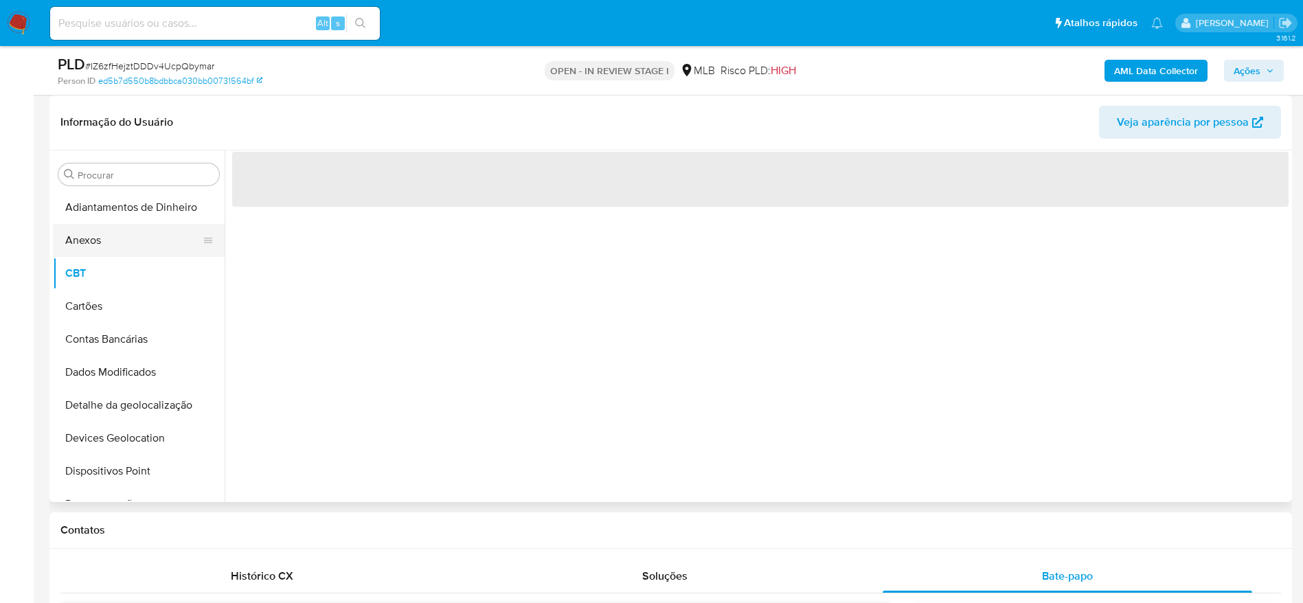
click at [111, 246] on button "Anexos" at bounding box center [133, 240] width 161 height 33
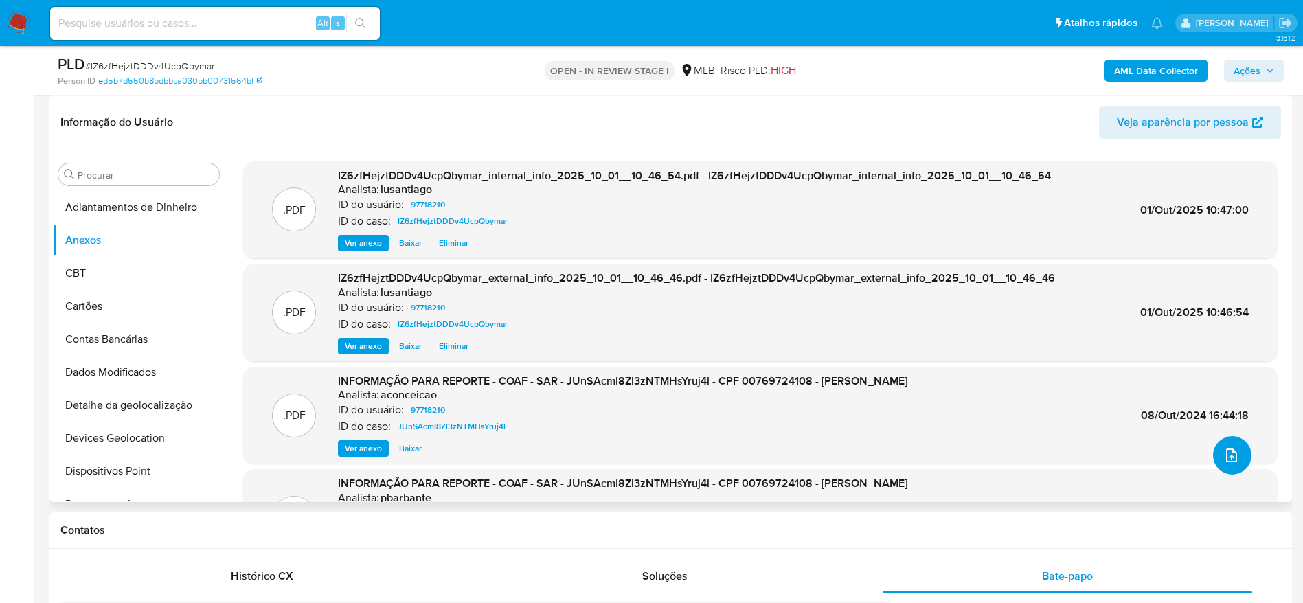
click at [1226, 459] on icon "upload-file" at bounding box center [1231, 455] width 16 height 16
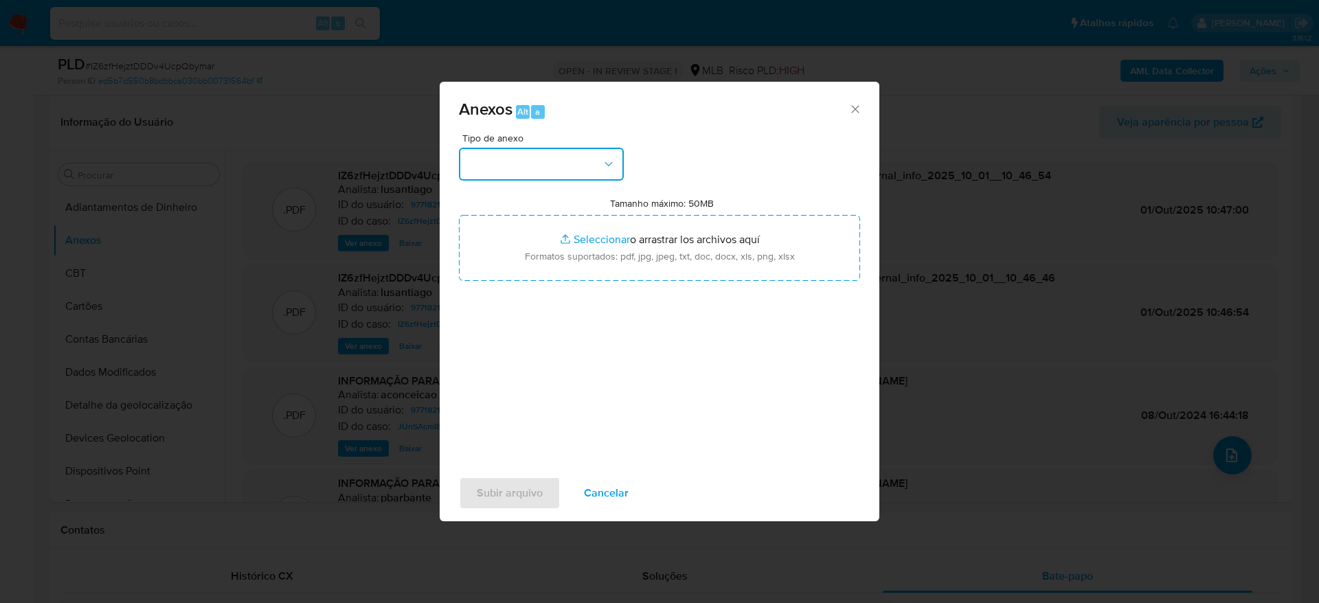
click at [550, 162] on button "button" at bounding box center [541, 164] width 165 height 33
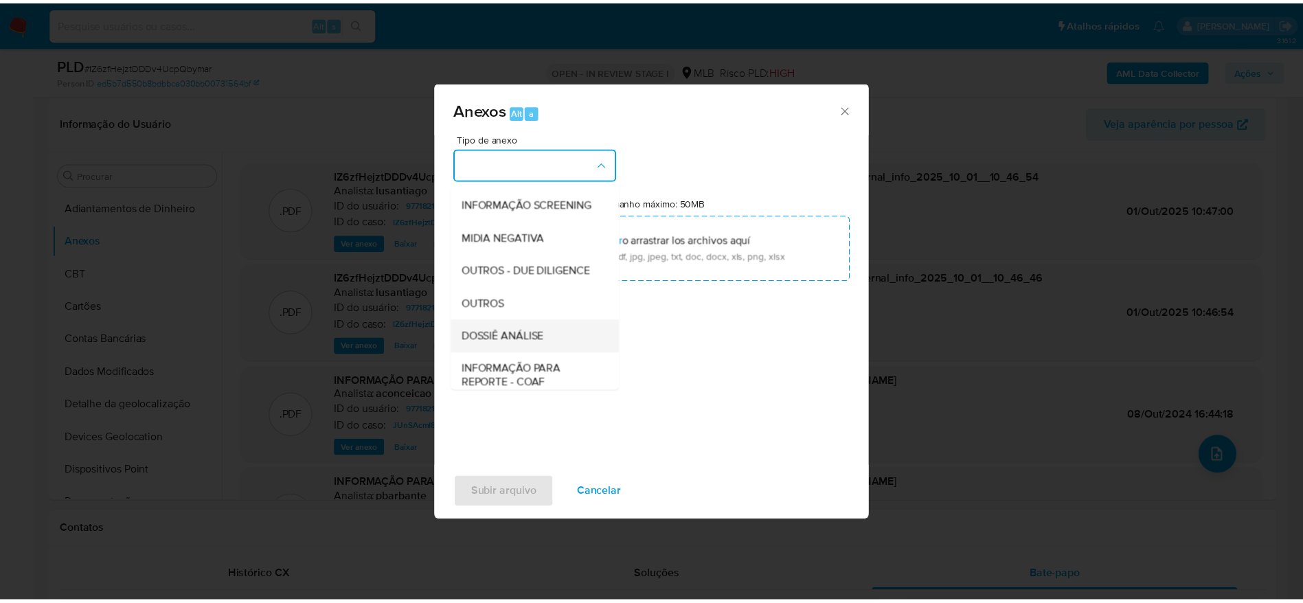
scroll to position [212, 0]
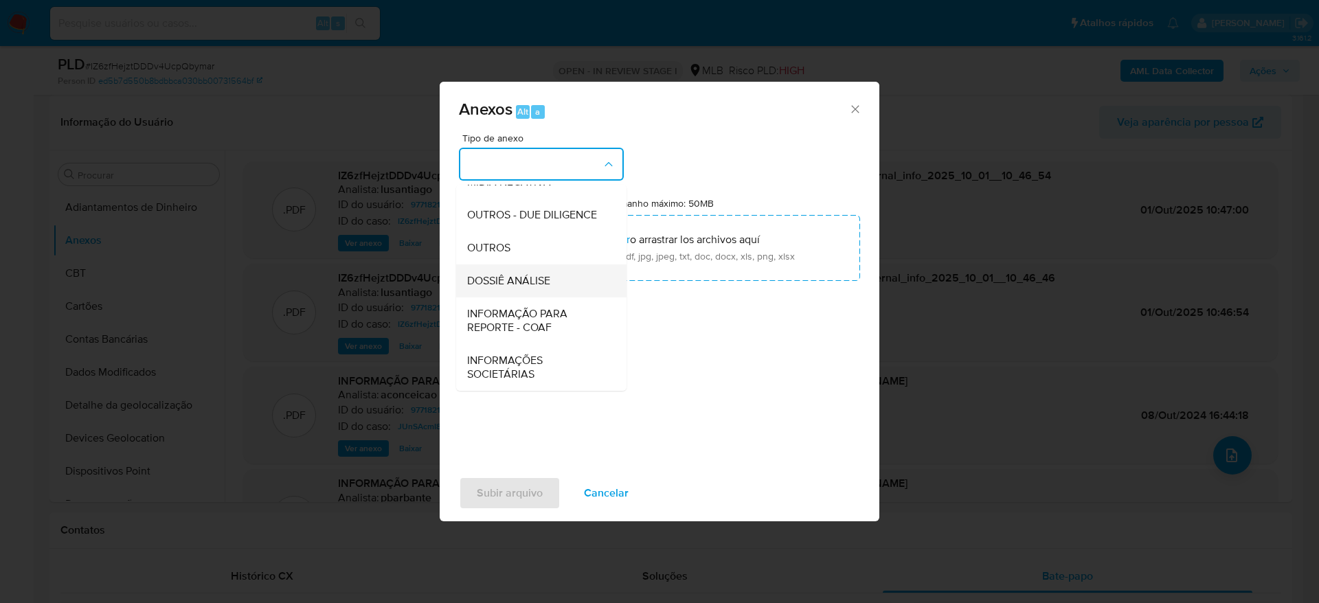
click at [532, 283] on span "DOSSIÊ ANÁLISE" at bounding box center [508, 281] width 83 height 14
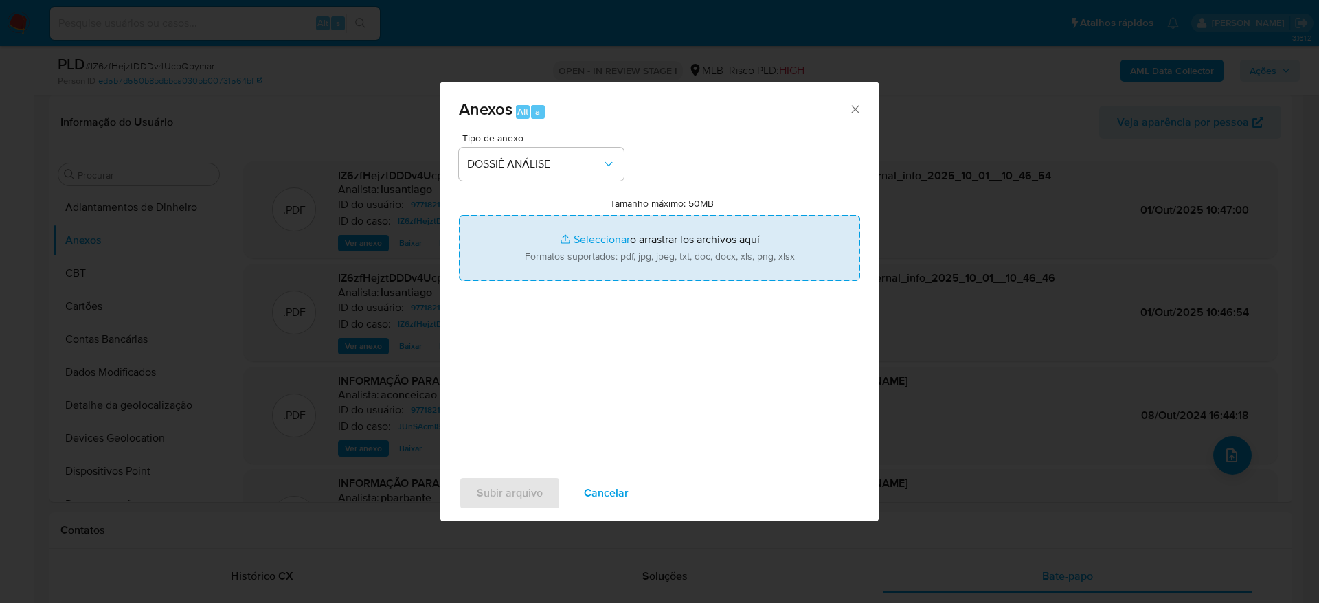
type input "C:\fakepath\2°SAR - (XXXX) - CPF 00769724108 - CARLOS ALEXANDRE GUIMARAES.pdf"
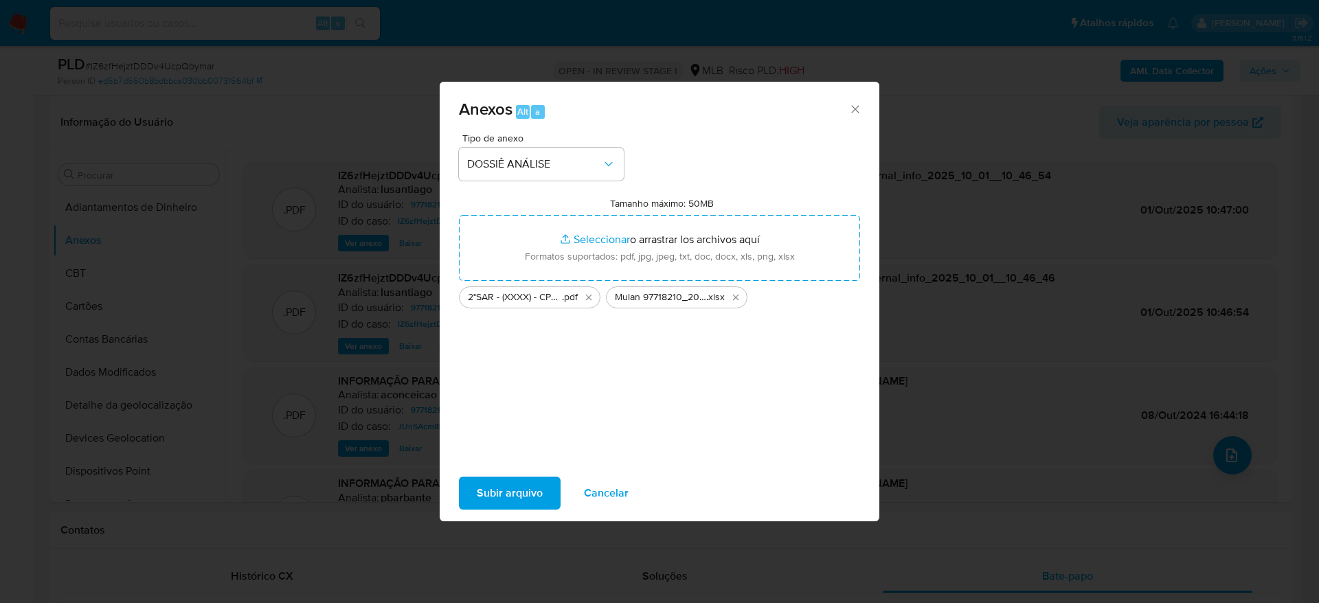
click at [505, 482] on span "Subir arquivo" at bounding box center [510, 493] width 66 height 30
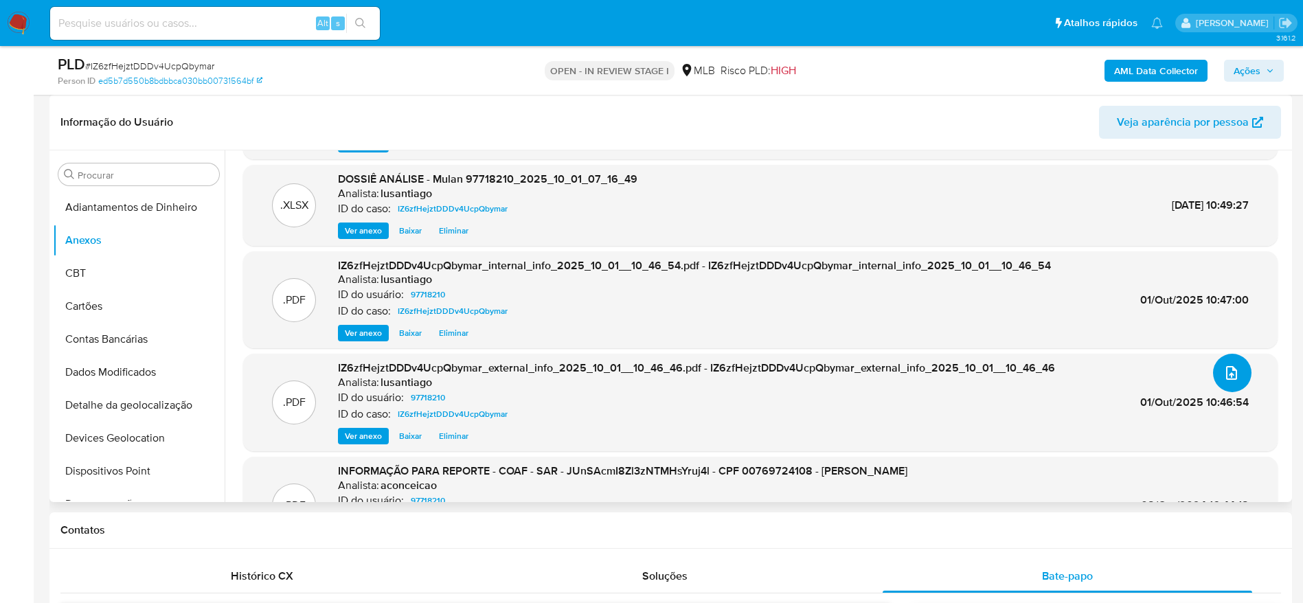
scroll to position [0, 0]
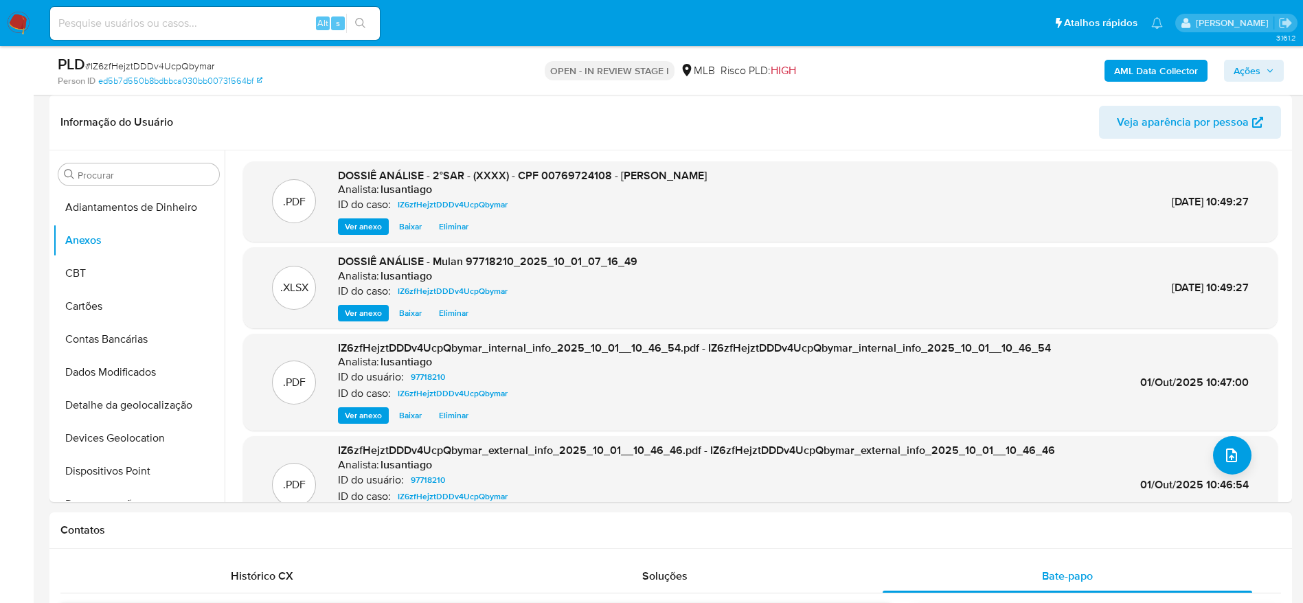
click at [1267, 65] on span "Ações" at bounding box center [1254, 70] width 41 height 19
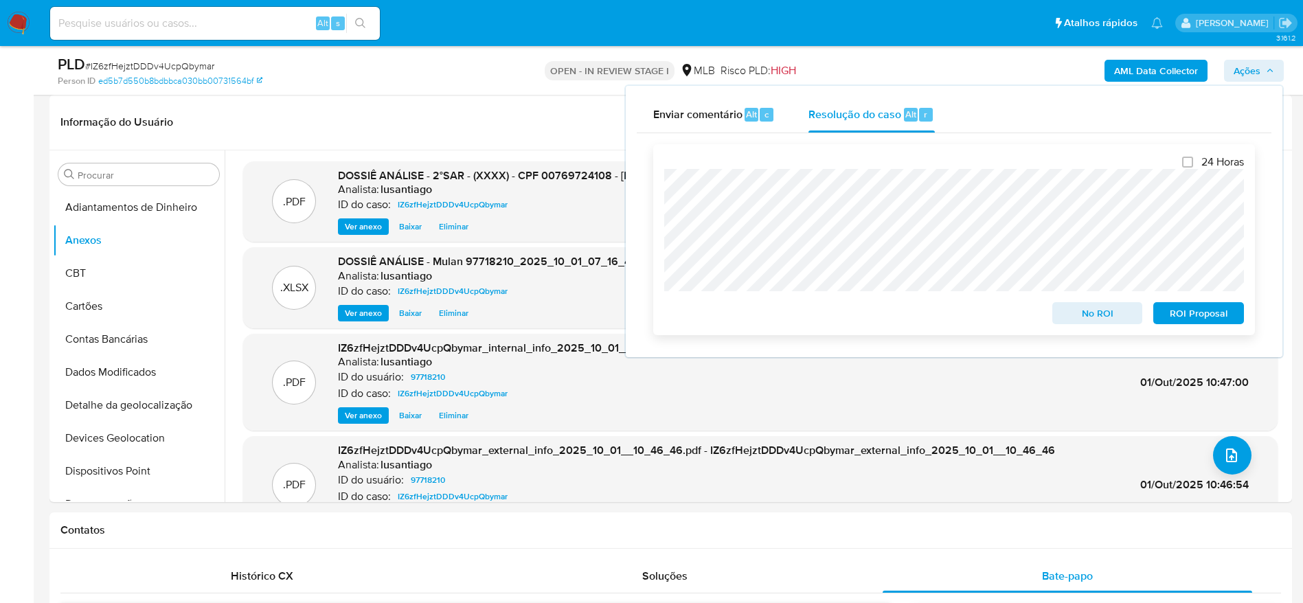
click at [1182, 311] on span "ROI Proposal" at bounding box center [1198, 313] width 71 height 19
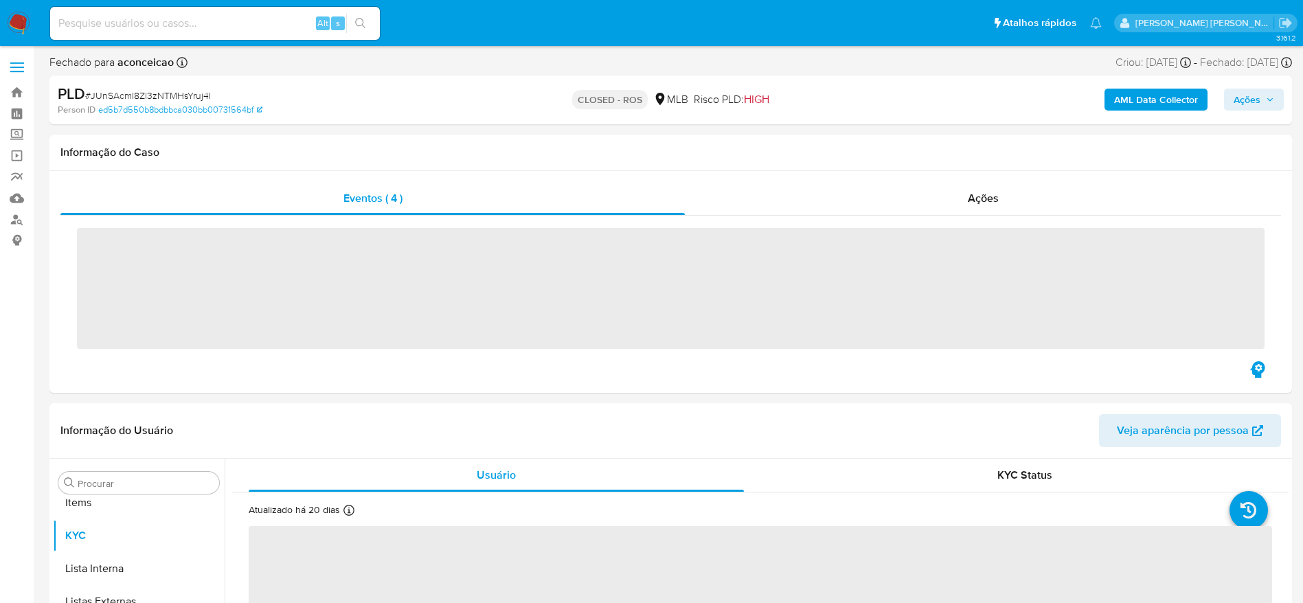
scroll to position [712, 0]
select select "10"
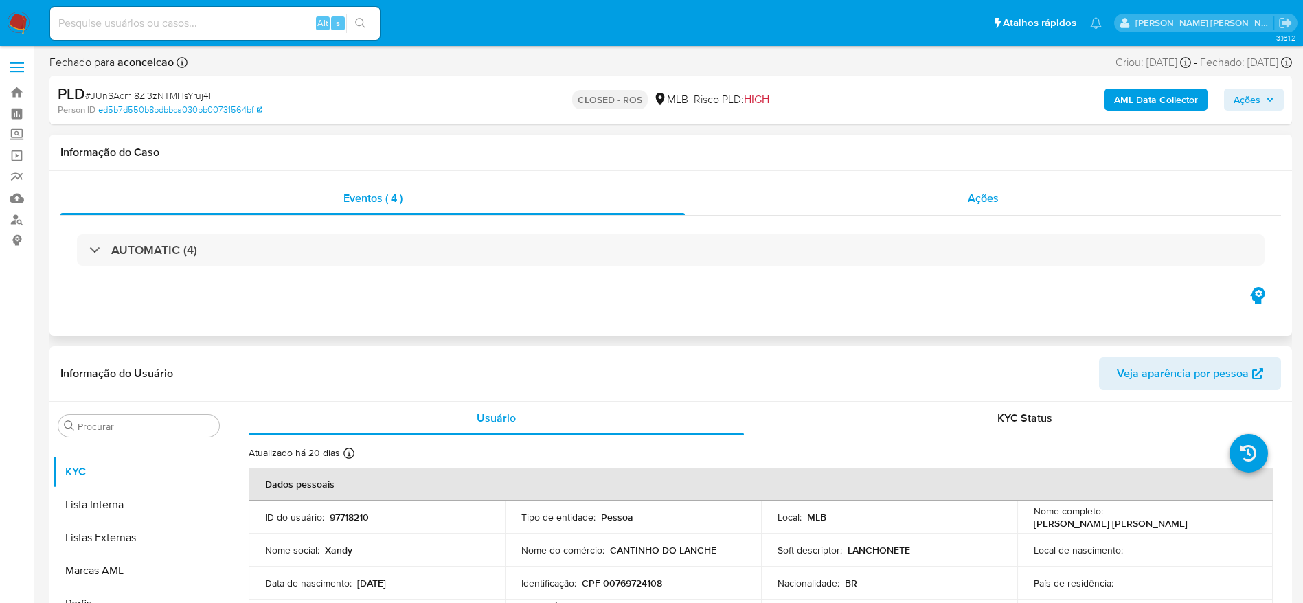
click at [825, 194] on div "Ações" at bounding box center [983, 198] width 596 height 33
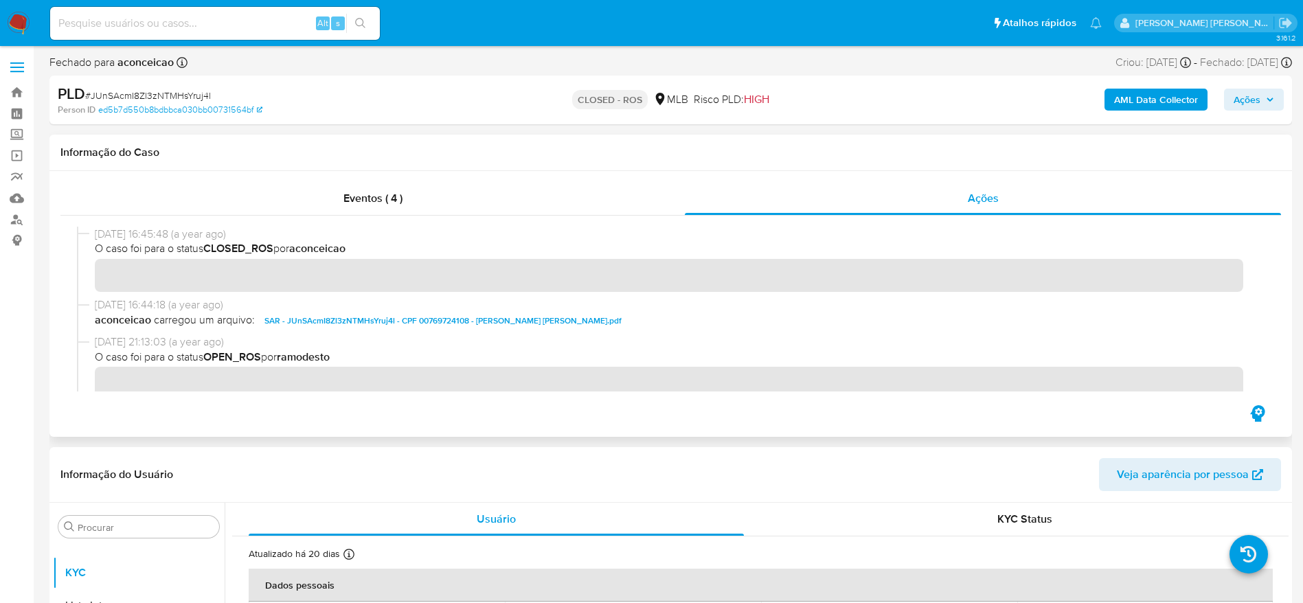
drag, startPoint x: 97, startPoint y: 236, endPoint x: 150, endPoint y: 234, distance: 53.0
click at [150, 234] on span "08/10/2024 16:45:48 (a year ago)" at bounding box center [677, 234] width 1164 height 15
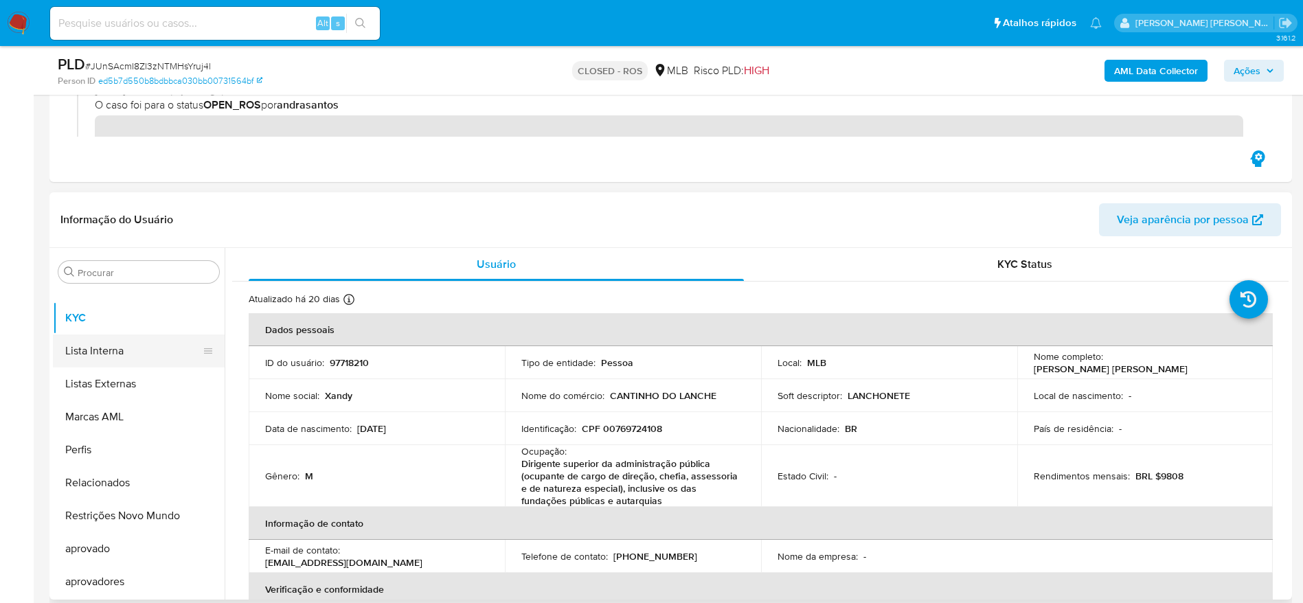
scroll to position [0, 0]
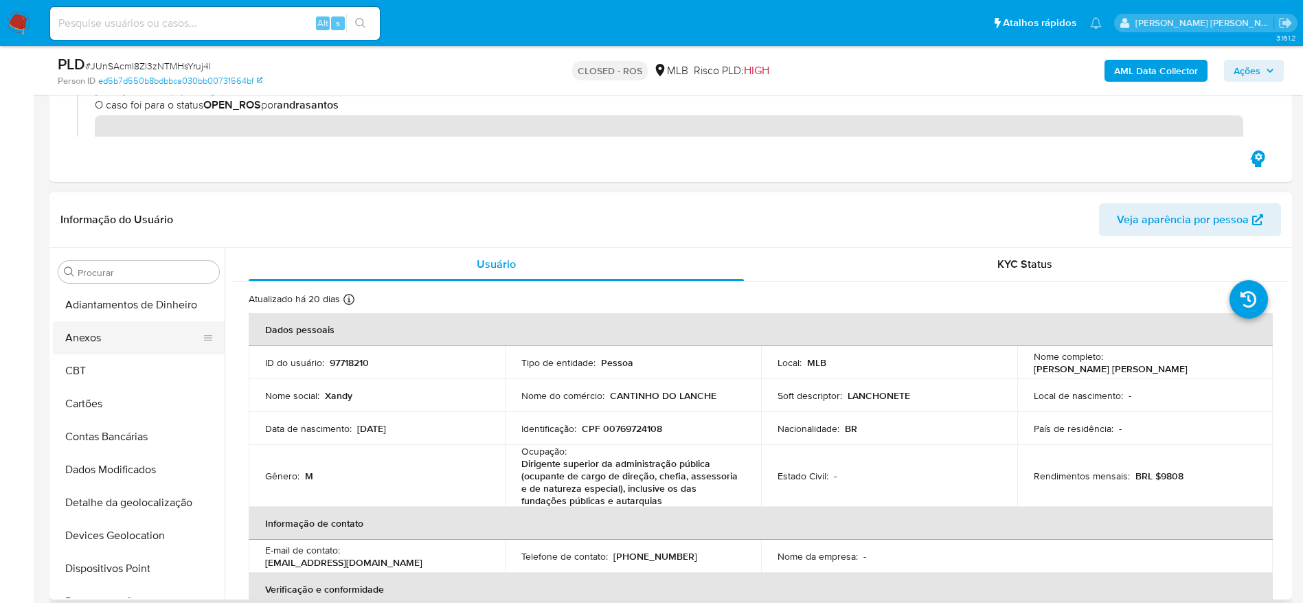
click at [94, 341] on button "Anexos" at bounding box center [133, 338] width 161 height 33
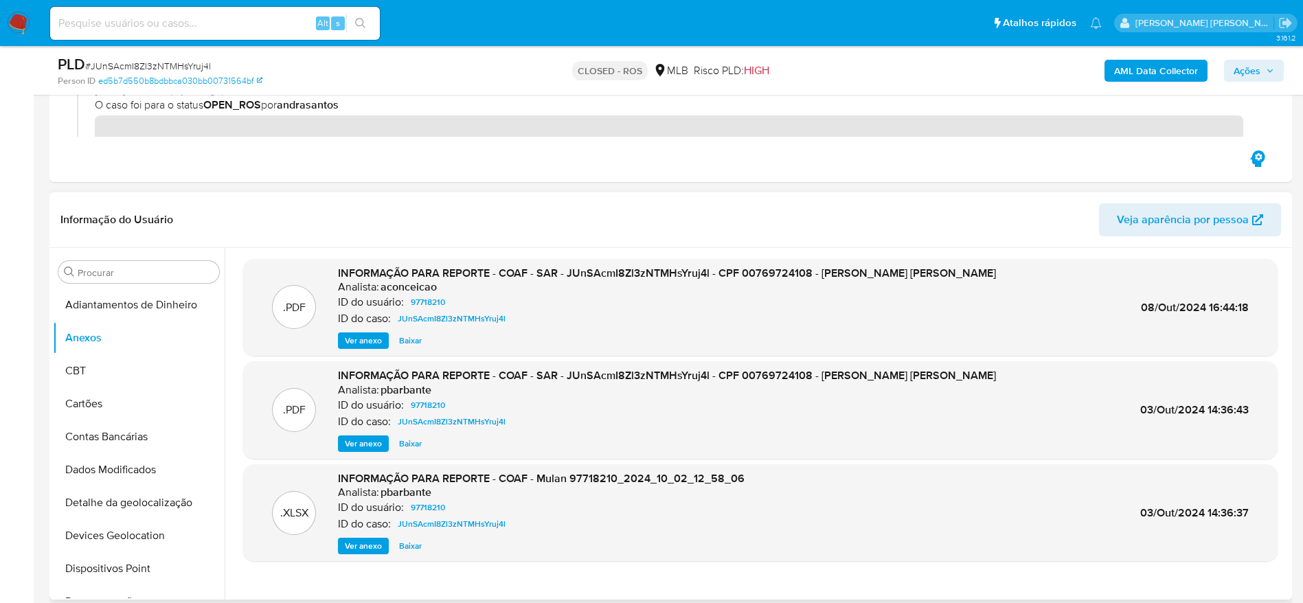
click at [365, 335] on span "Ver anexo" at bounding box center [363, 341] width 37 height 14
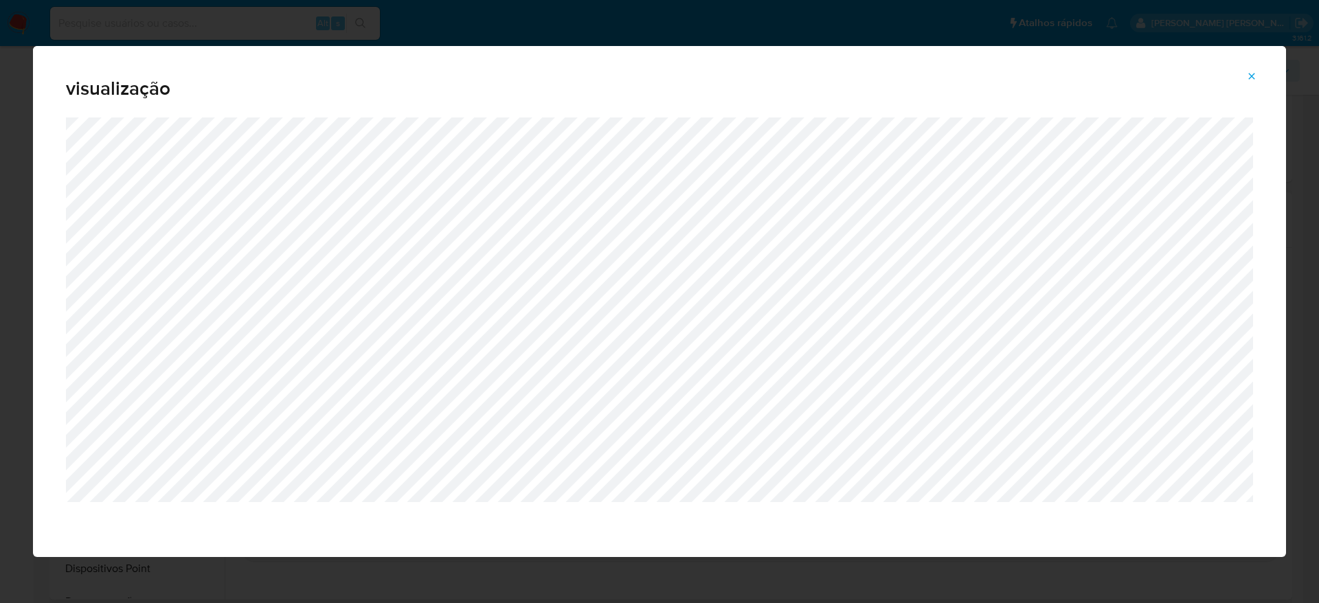
click at [1256, 77] on button "Attachment preview" at bounding box center [1252, 76] width 30 height 22
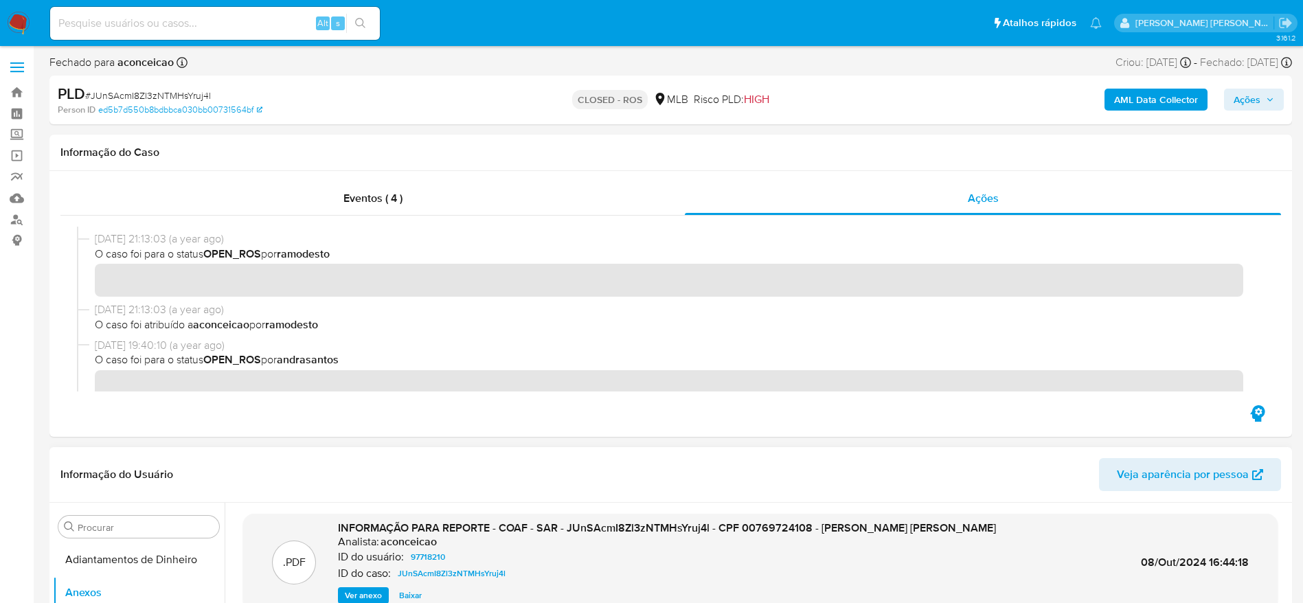
click at [153, 25] on input at bounding box center [215, 23] width 330 height 18
paste input "1158566008"
type input "1158566008"
click at [363, 22] on icon "search-icon" at bounding box center [360, 23] width 11 height 11
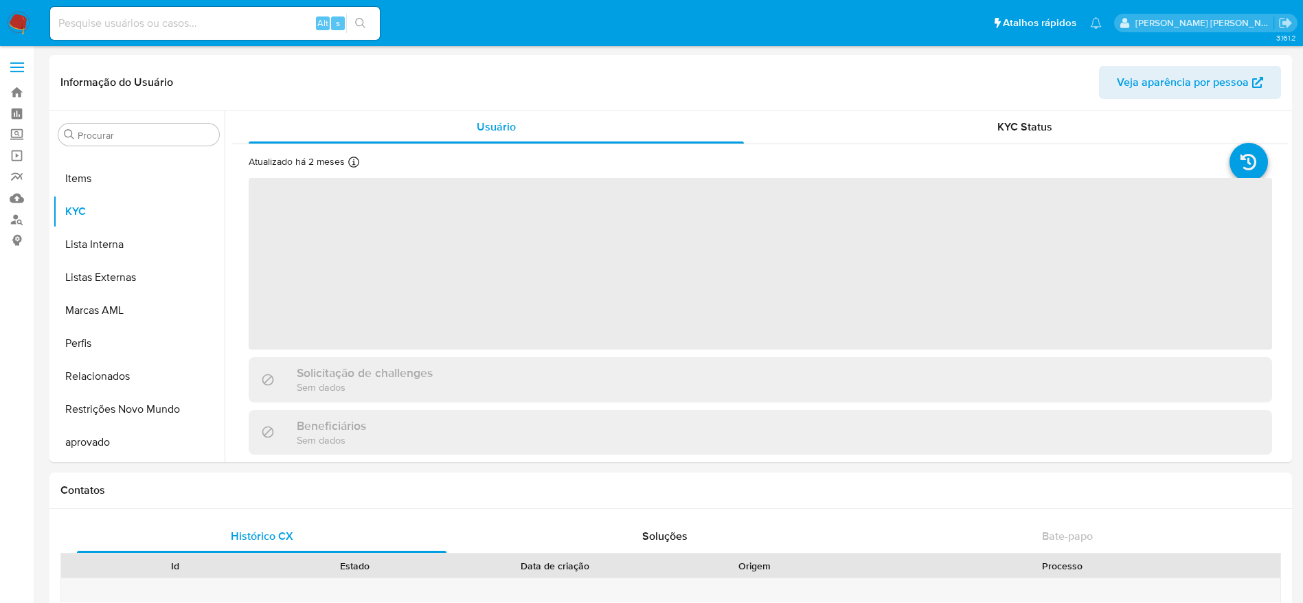
scroll to position [712, 0]
select select "10"
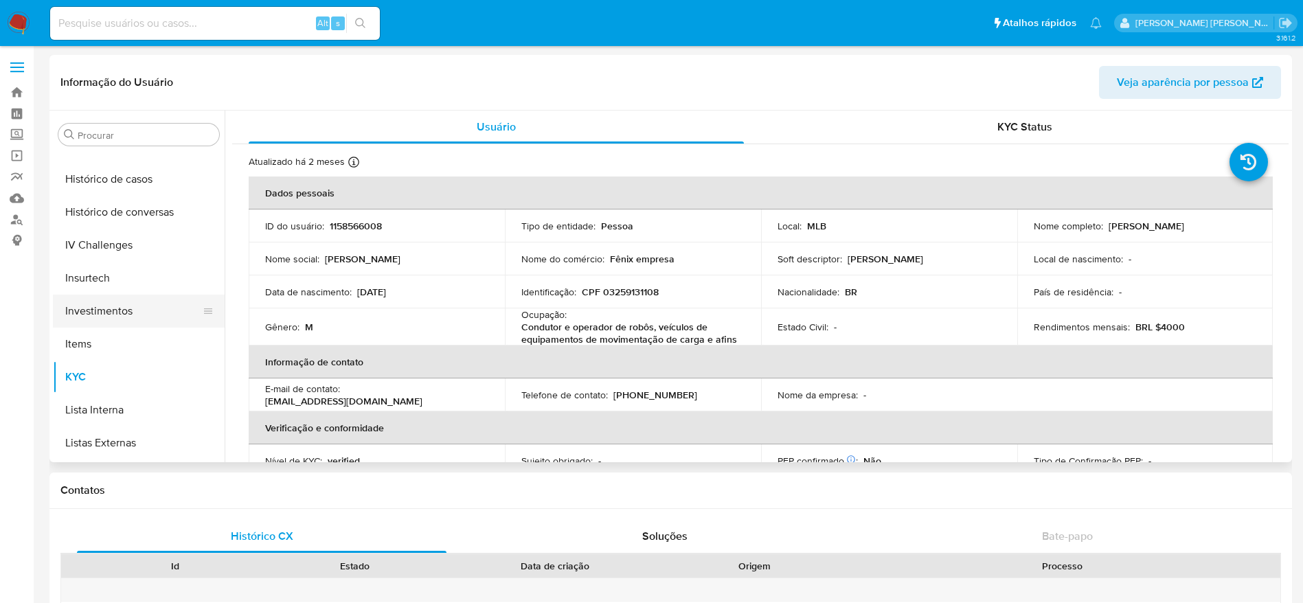
scroll to position [506, 0]
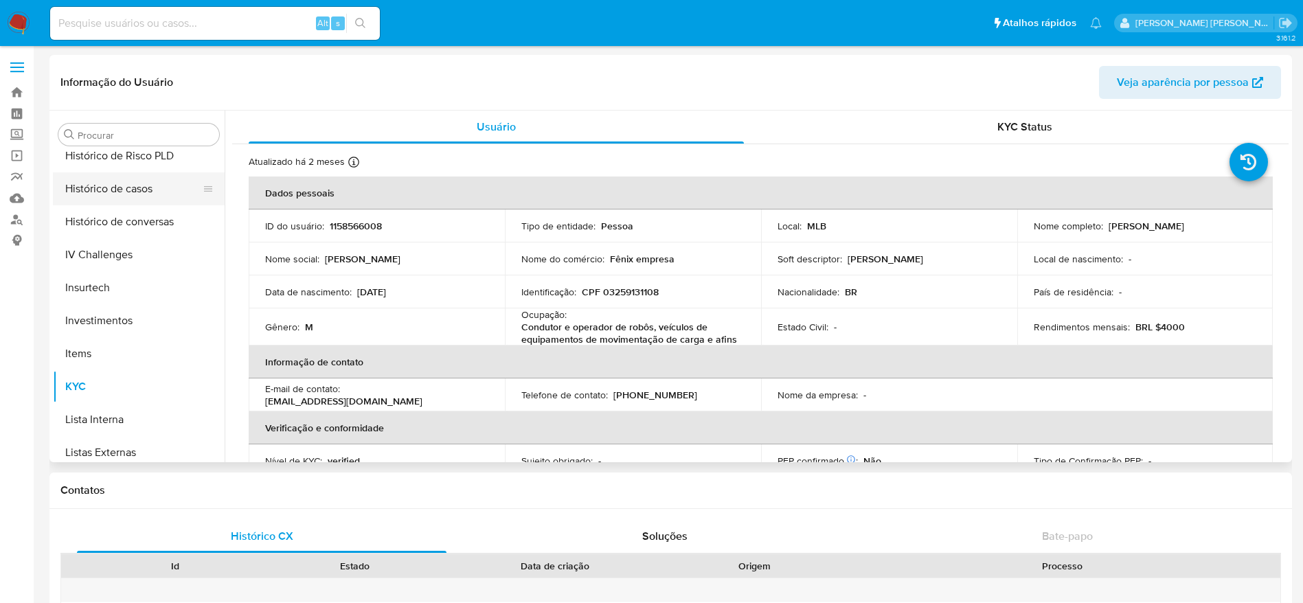
click at [109, 192] on button "Histórico de casos" at bounding box center [133, 188] width 161 height 33
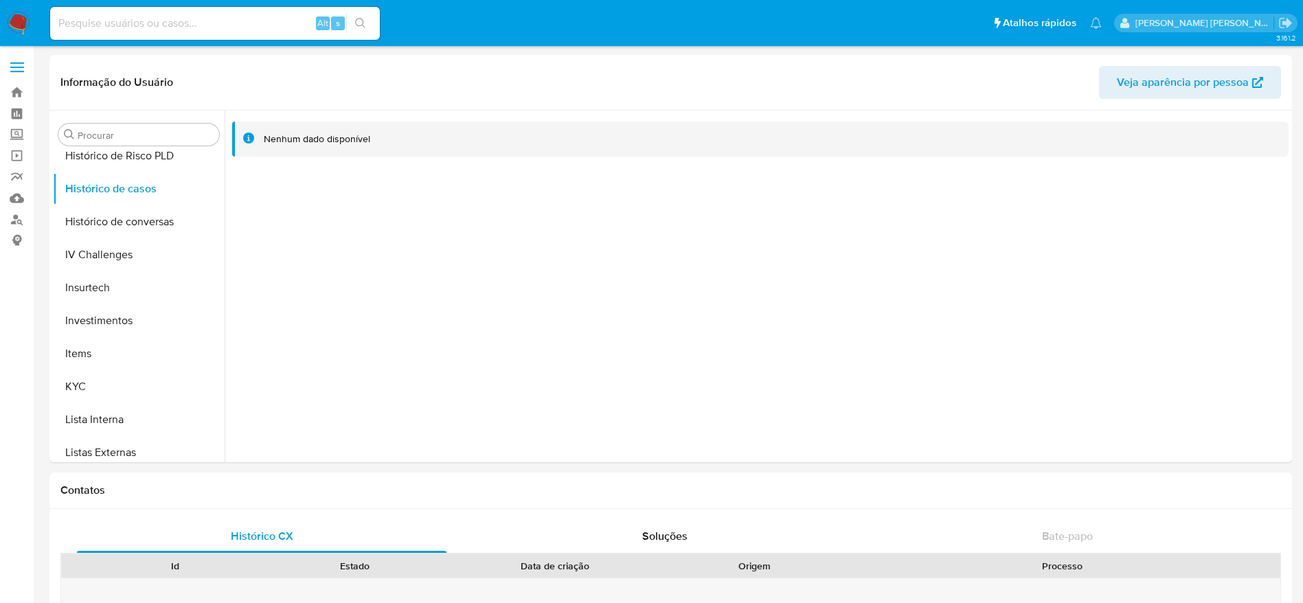
click at [163, 38] on div "Alt s" at bounding box center [215, 23] width 330 height 33
click at [167, 30] on input at bounding box center [215, 23] width 330 height 18
paste input "2512421518"
type input "2512421518"
click at [359, 20] on icon "search-icon" at bounding box center [360, 23] width 11 height 11
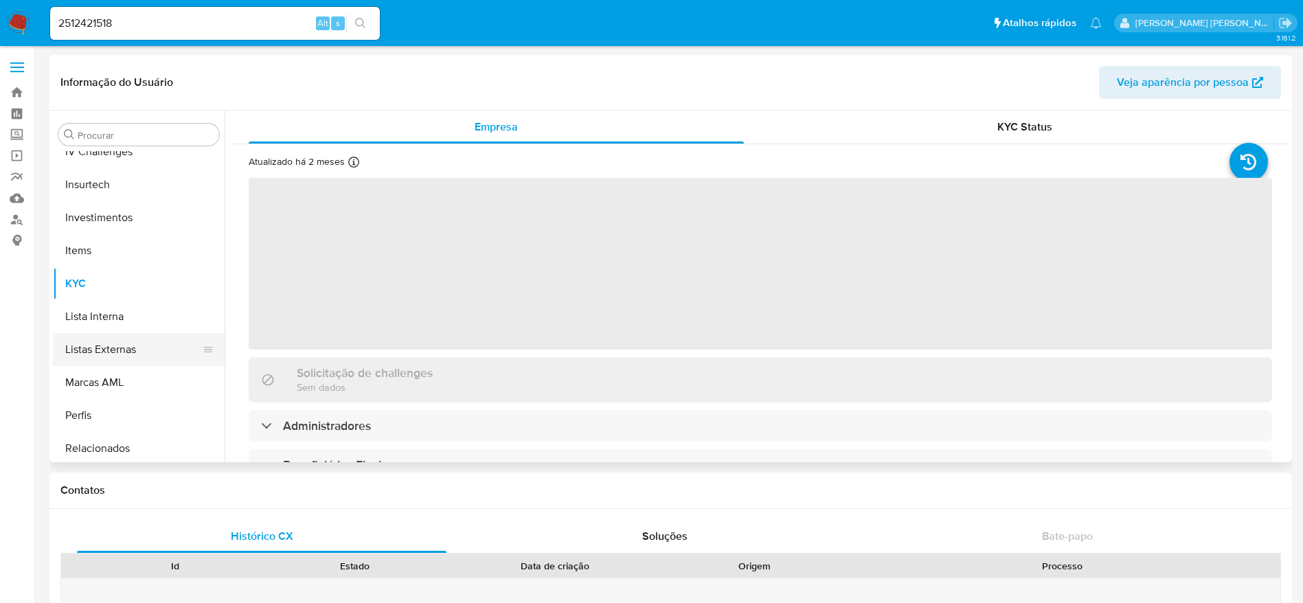
select select "10"
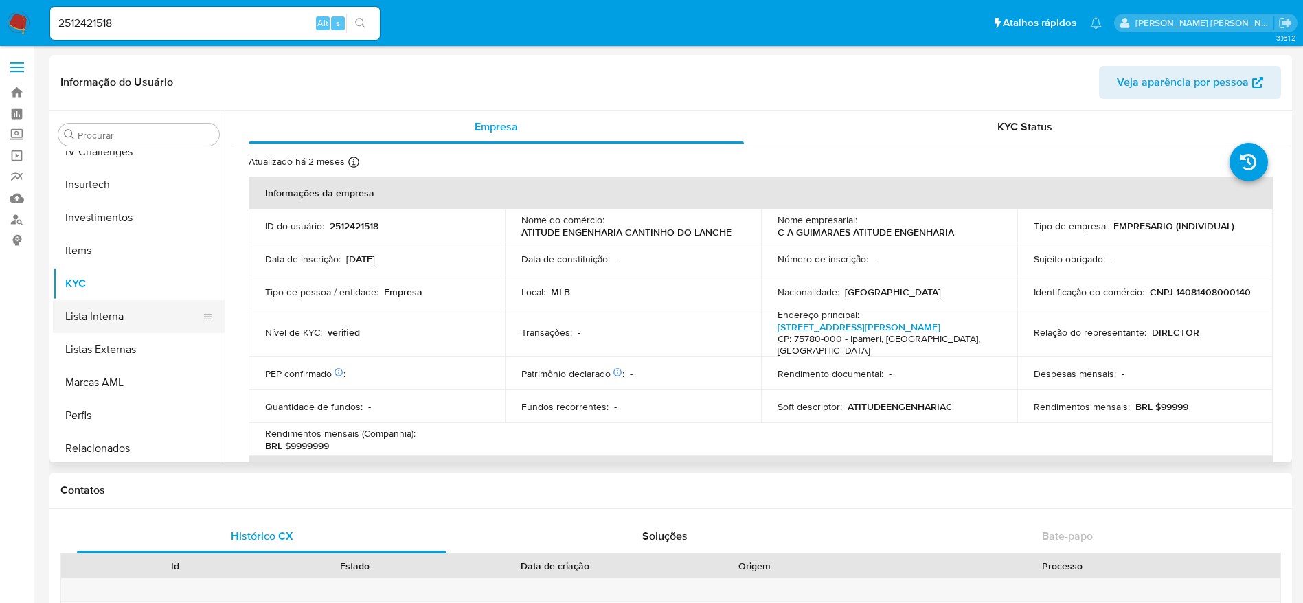
scroll to position [506, 0]
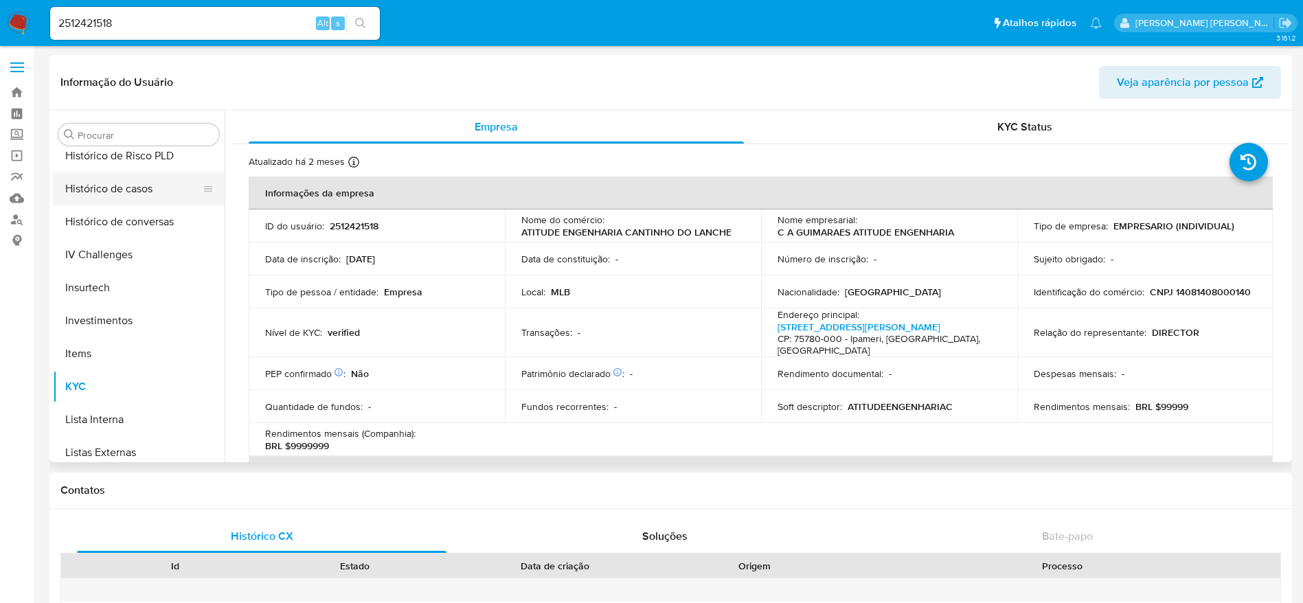
click at [126, 191] on button "Histórico de casos" at bounding box center [133, 188] width 161 height 33
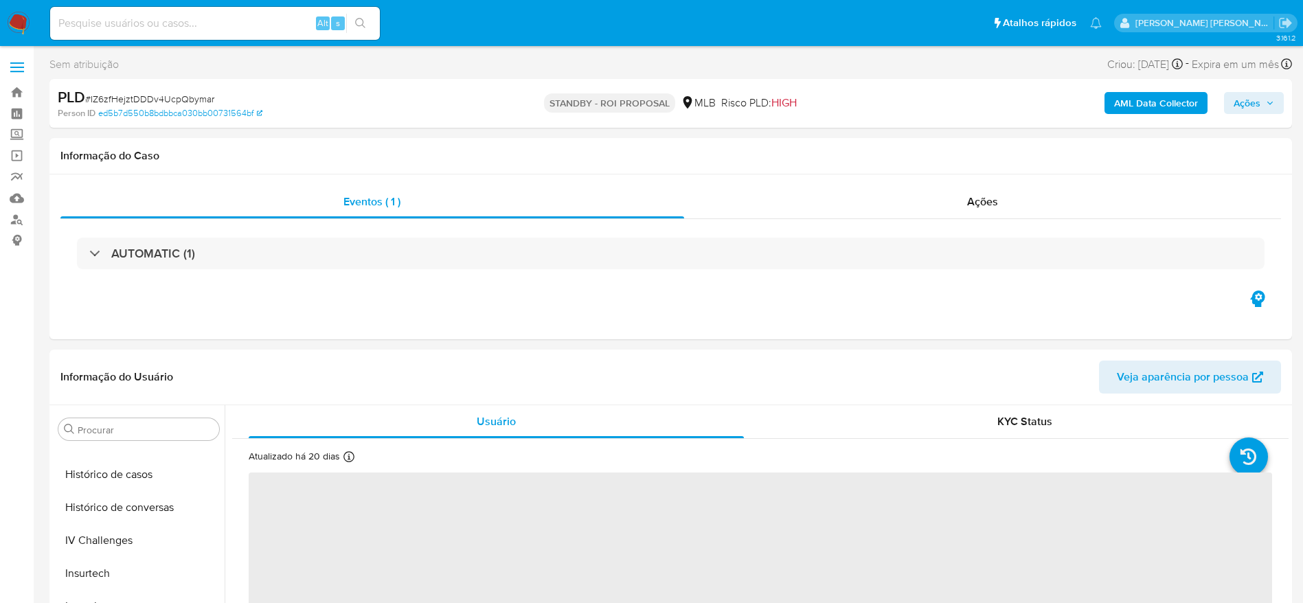
select select "10"
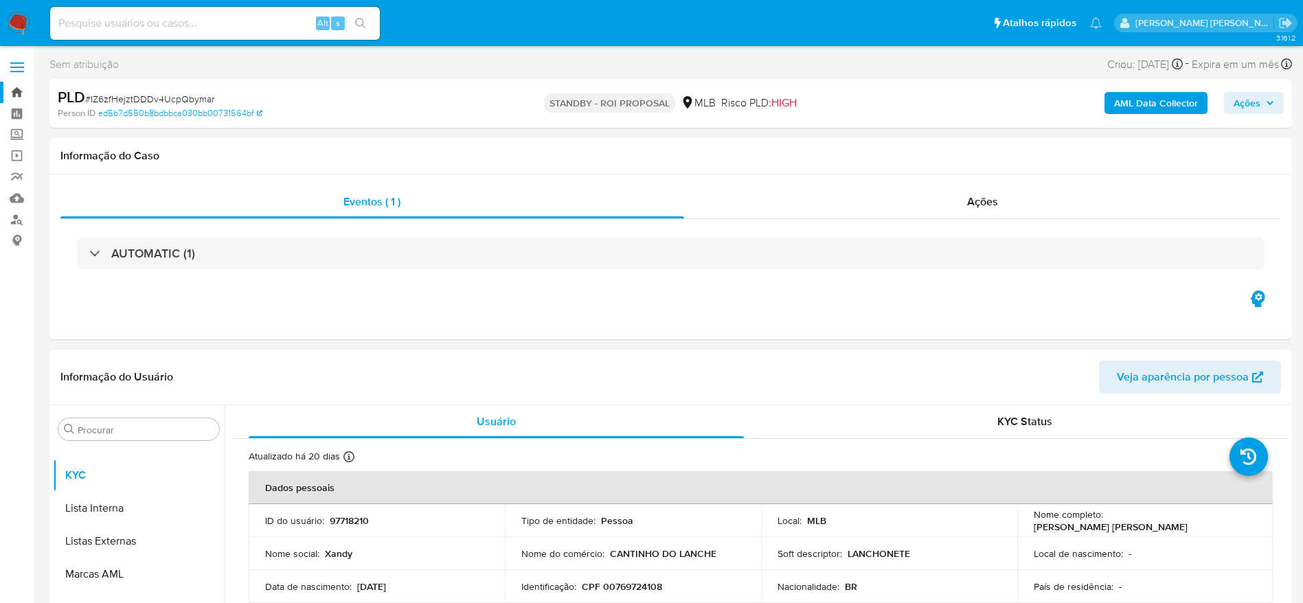
click at [21, 89] on link "Bandeja" at bounding box center [81, 92] width 163 height 21
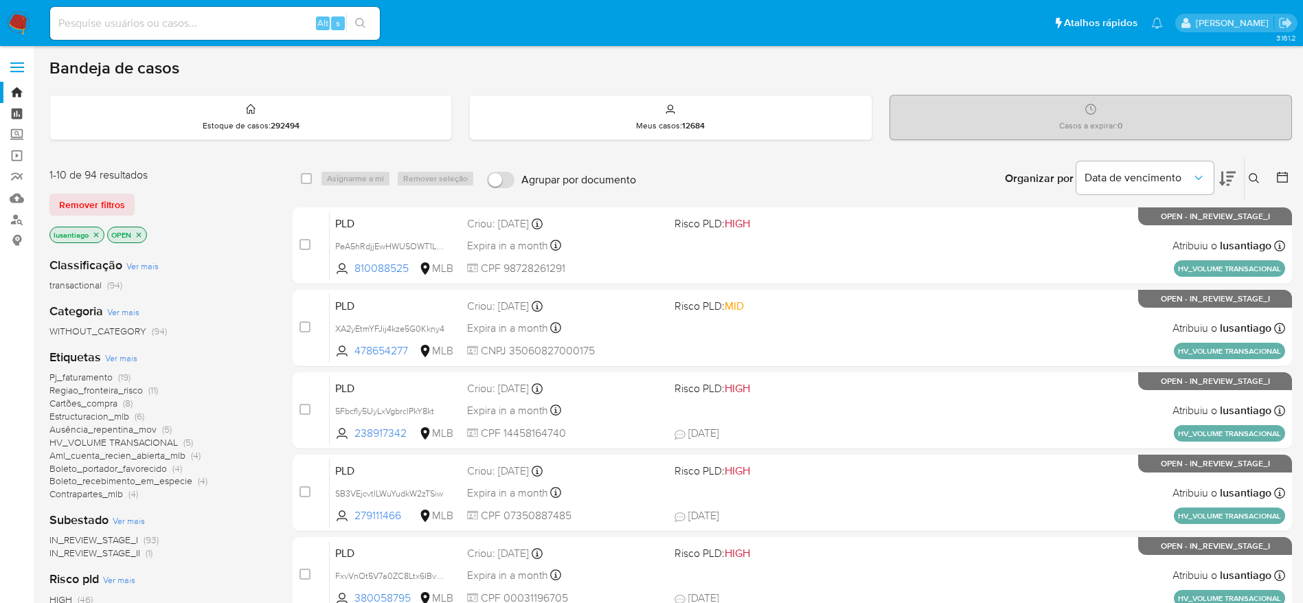
click at [13, 105] on link "Painel" at bounding box center [81, 113] width 163 height 21
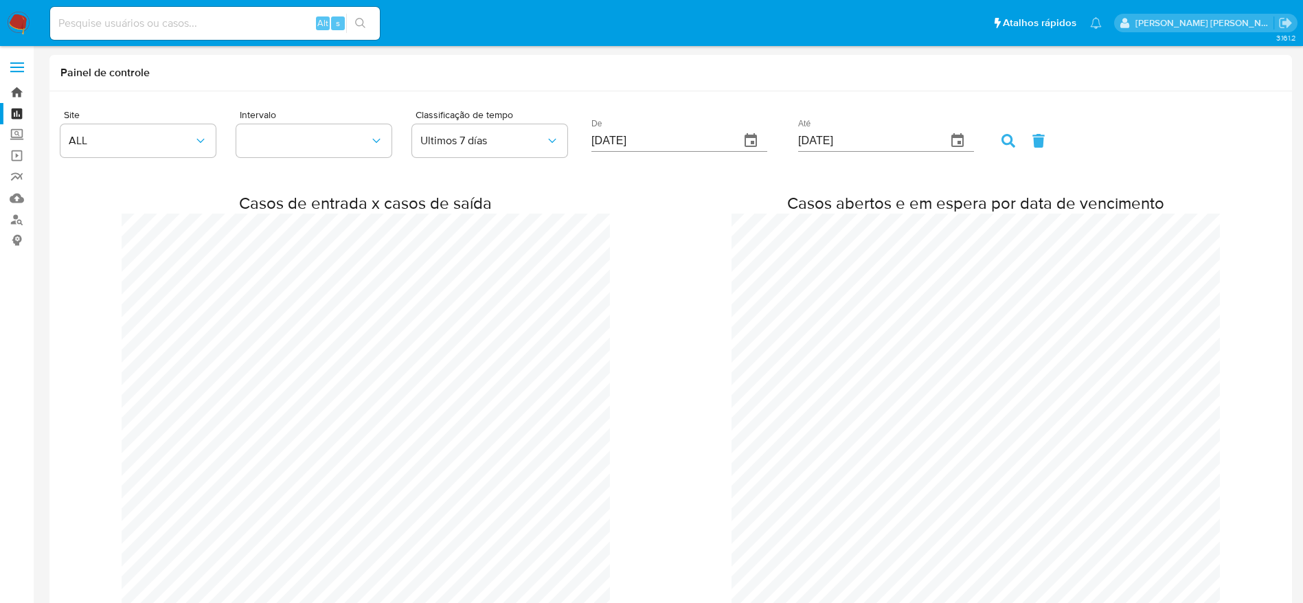
click at [16, 89] on link "Bandeja" at bounding box center [81, 92] width 163 height 21
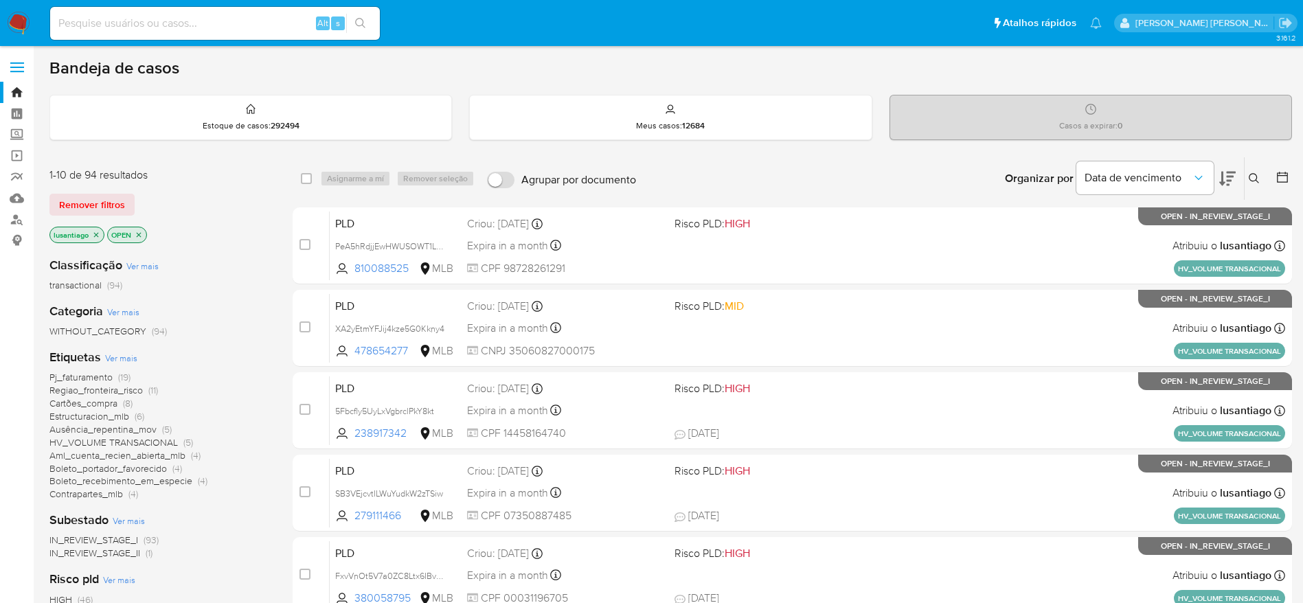
click at [242, 24] on input at bounding box center [215, 23] width 330 height 18
paste input "279111466"
type input "279111466"
click at [368, 16] on button "search-icon" at bounding box center [360, 23] width 28 height 19
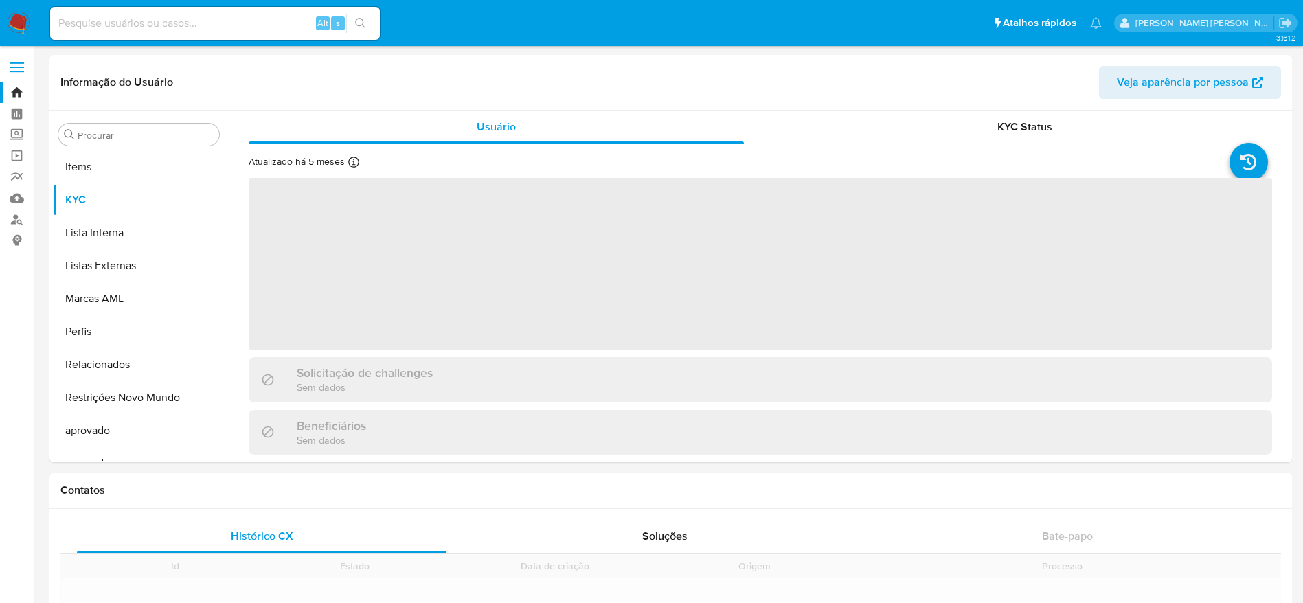
scroll to position [712, 0]
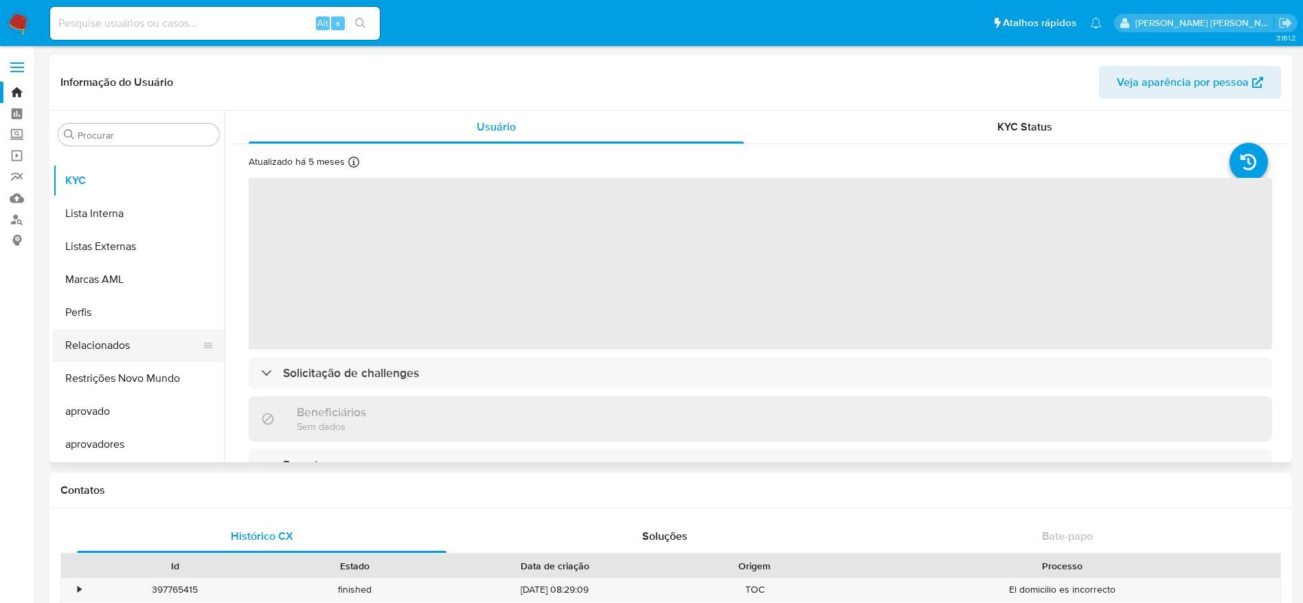
select select "10"
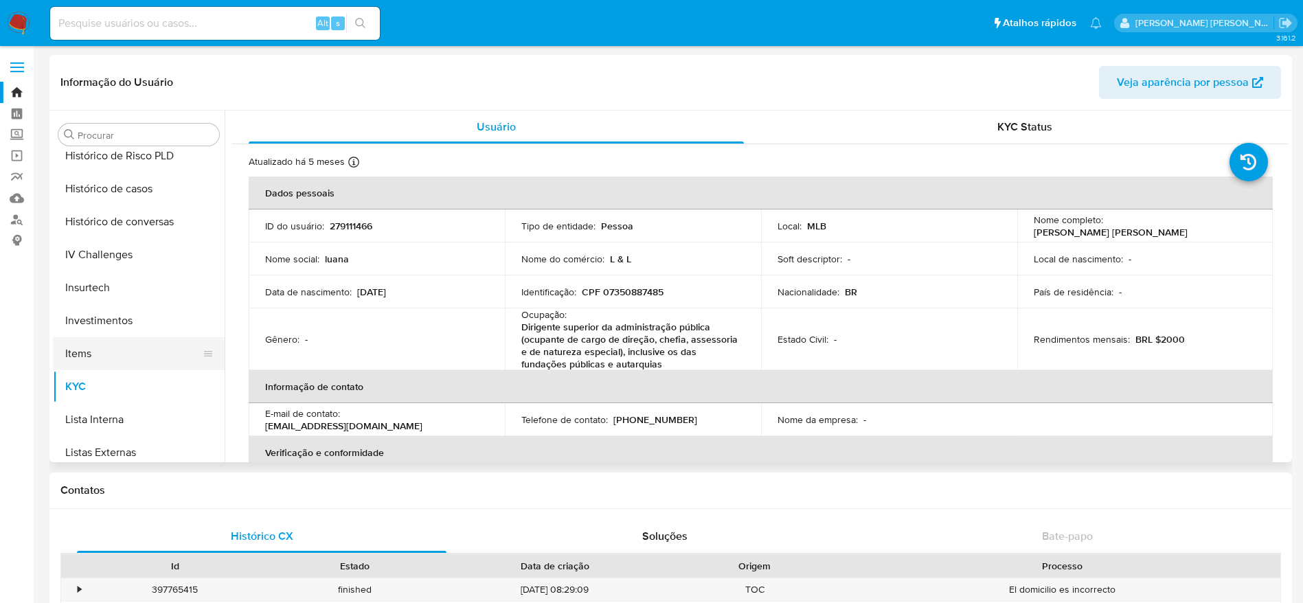
scroll to position [403, 0]
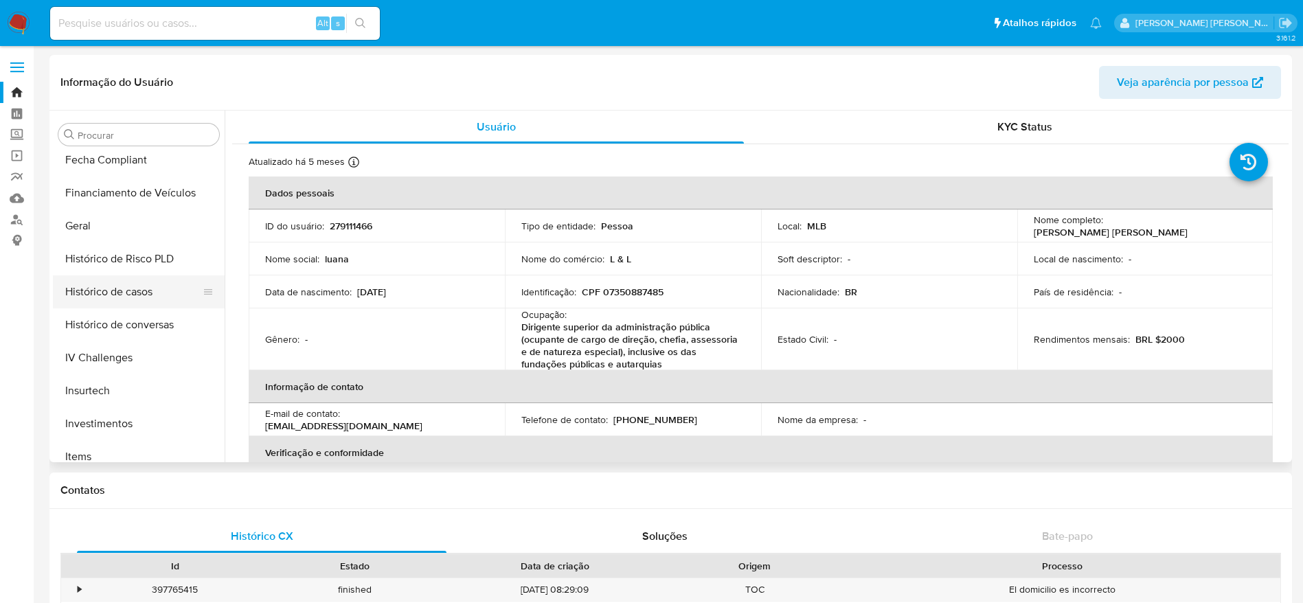
click at [133, 303] on button "Histórico de casos" at bounding box center [133, 291] width 161 height 33
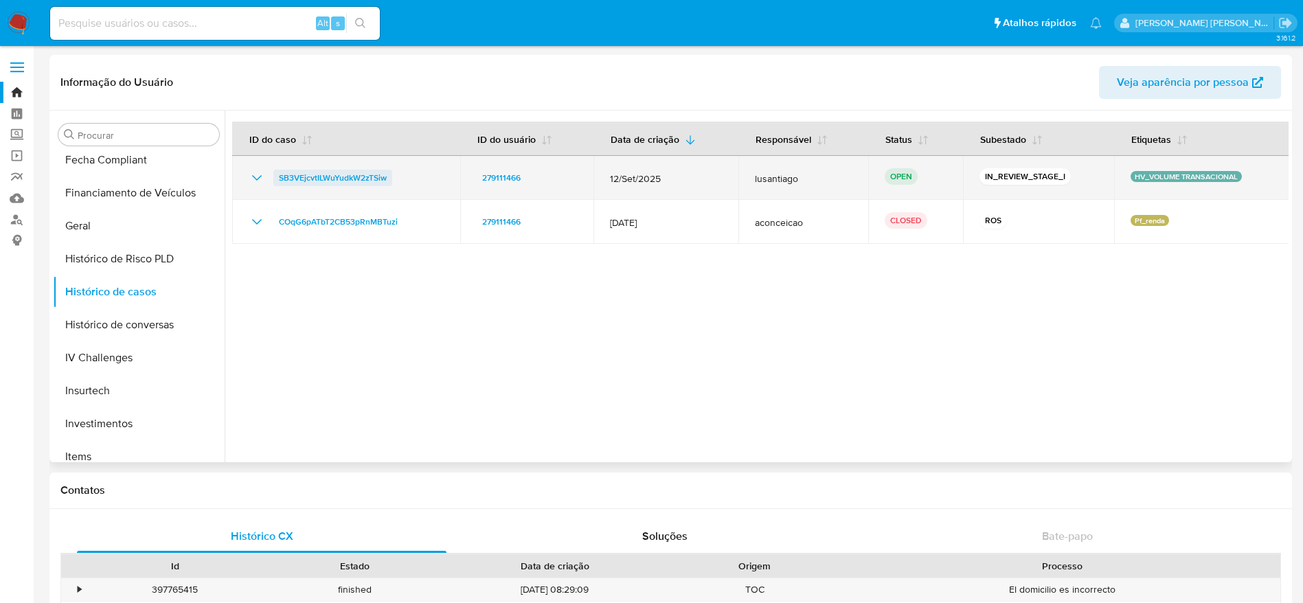
click at [368, 171] on span "SB3VEjcvtILWuYudkW2zTSiw" at bounding box center [333, 178] width 108 height 16
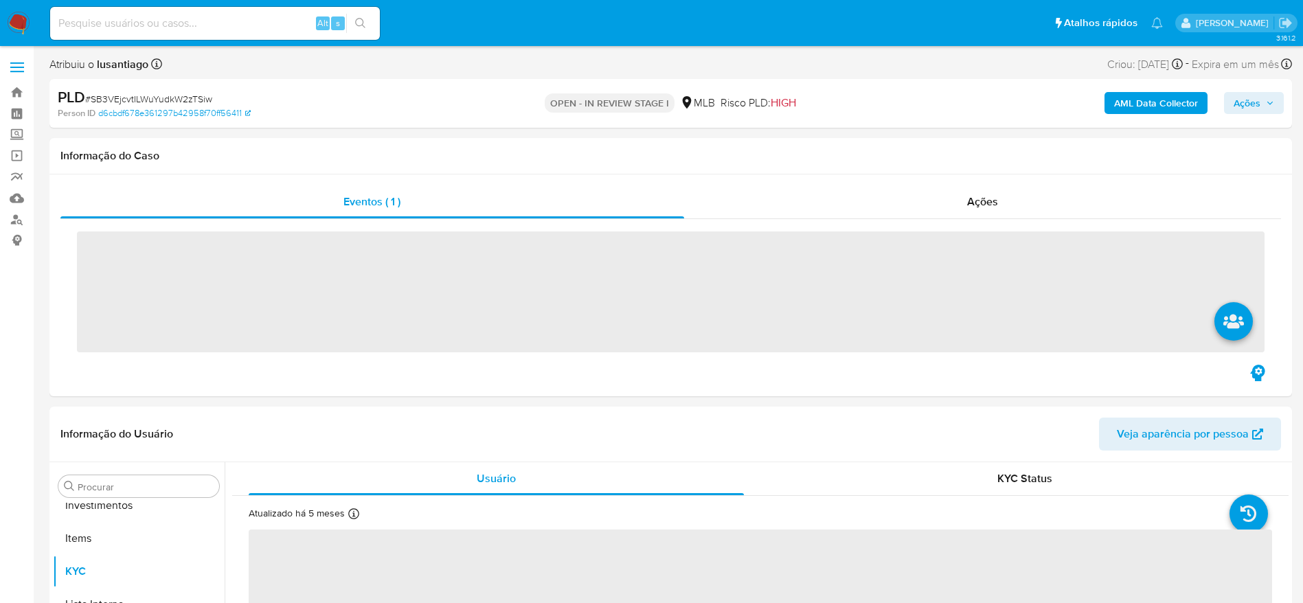
scroll to position [712, 0]
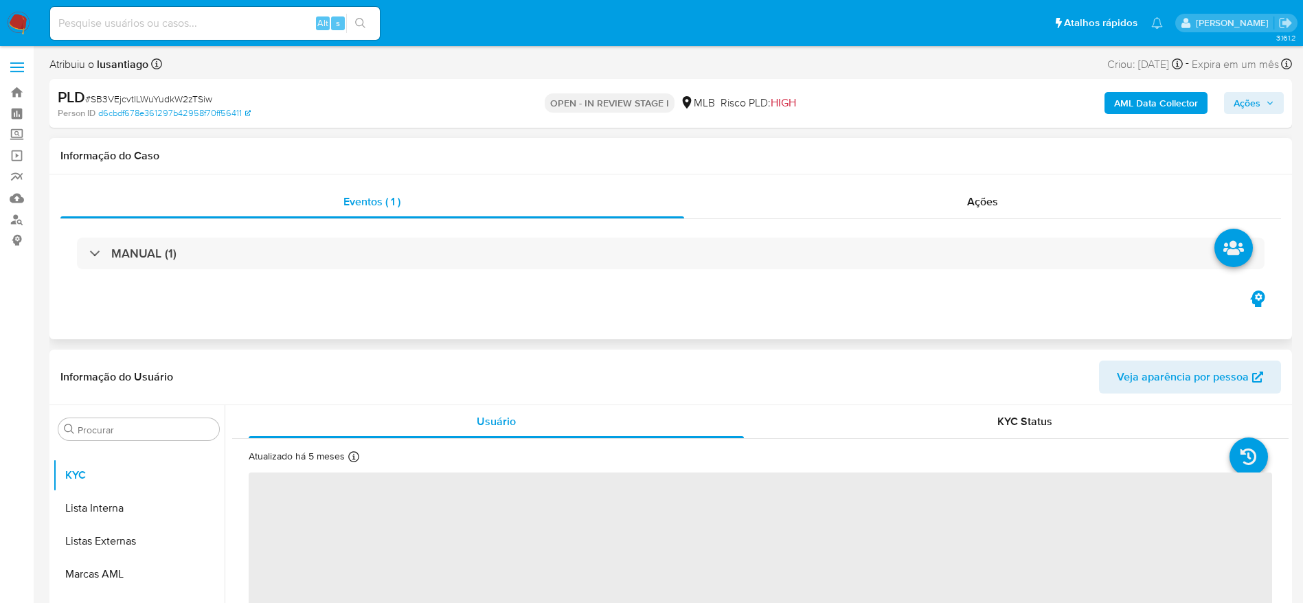
select select "10"
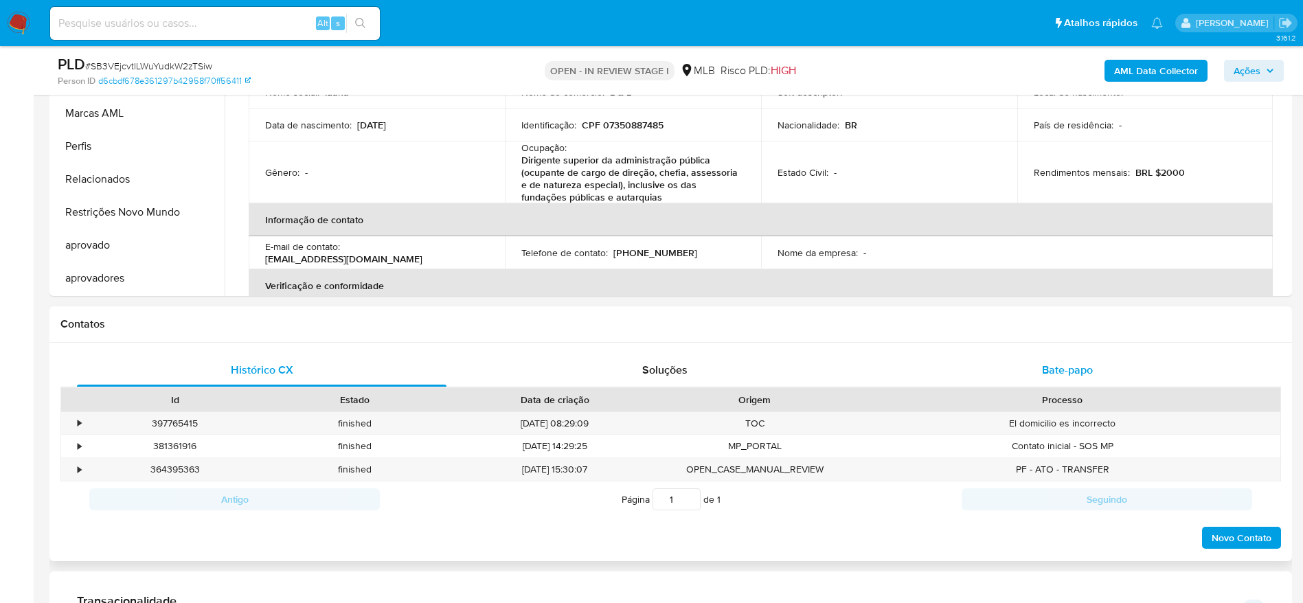
click at [1030, 373] on div "Bate-papo" at bounding box center [1068, 370] width 370 height 33
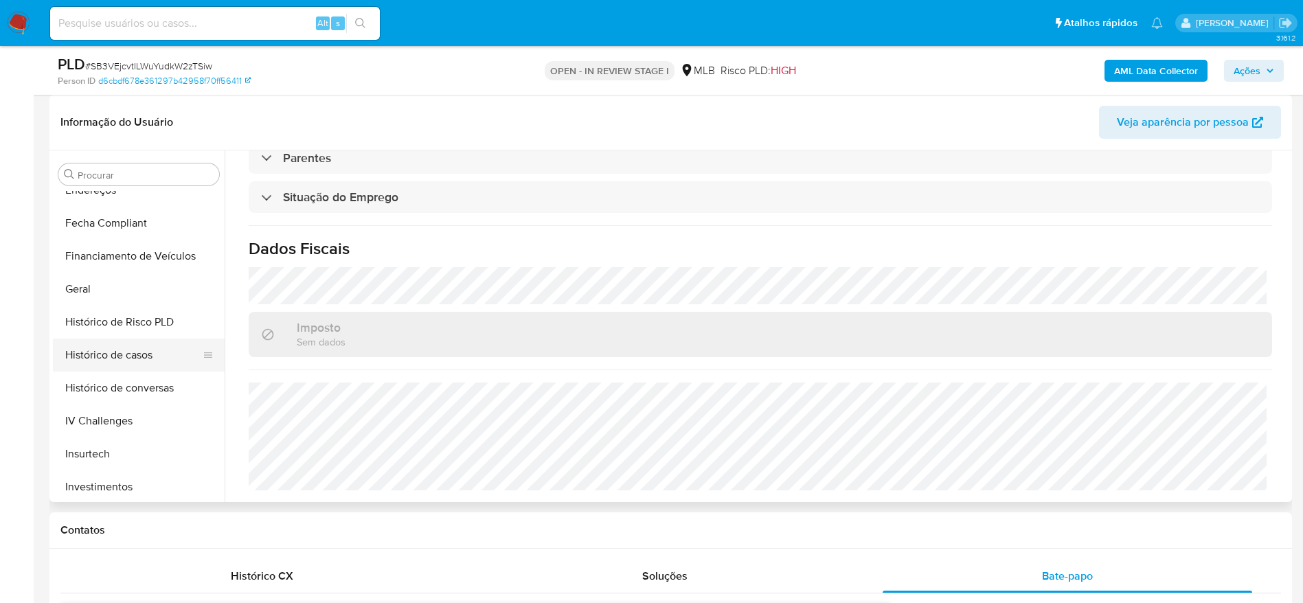
scroll to position [412, 0]
click at [114, 333] on button "Histórico de casos" at bounding box center [133, 322] width 161 height 33
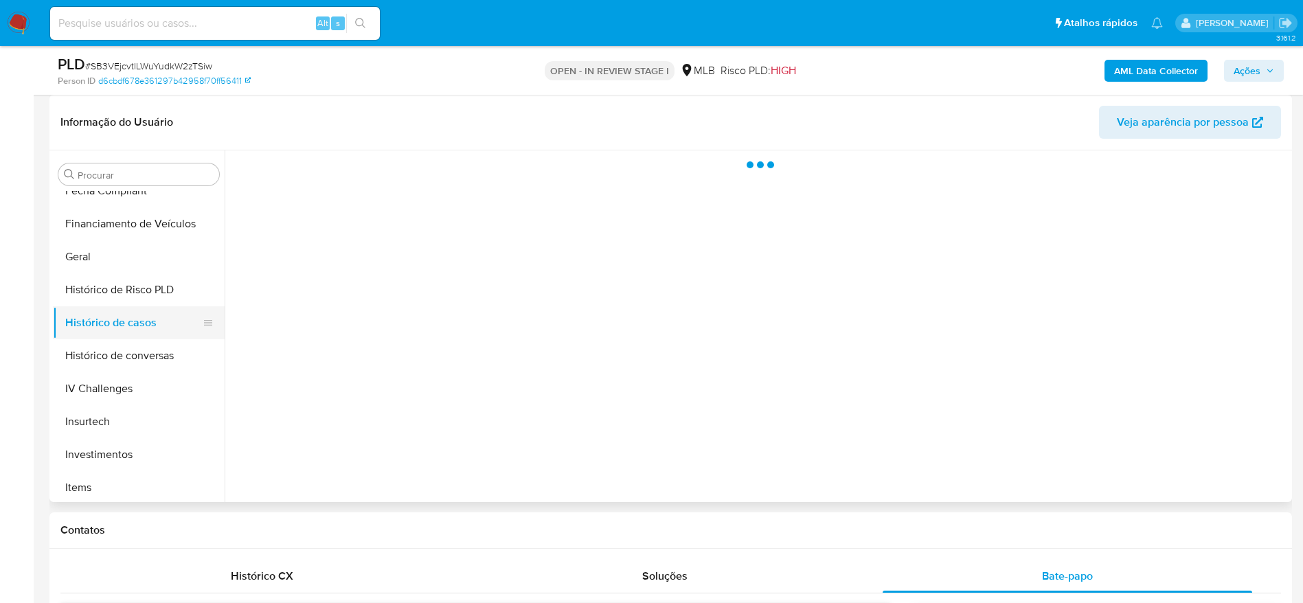
scroll to position [0, 0]
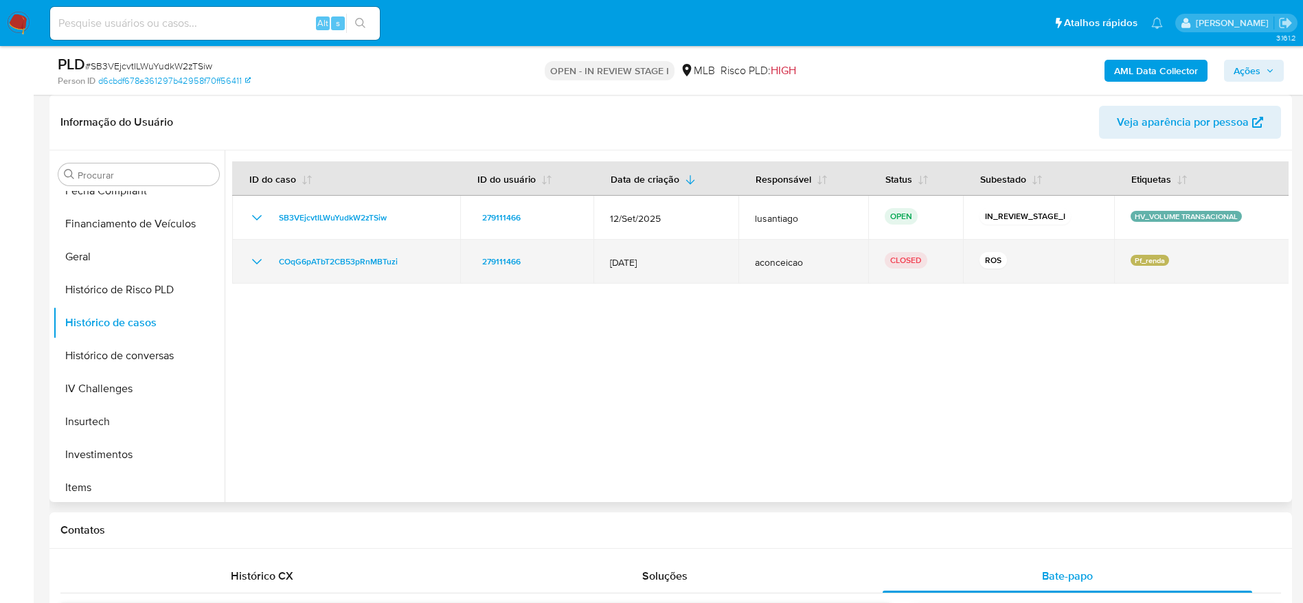
click at [318, 271] on td "COqG6pATbT2CB53pRnMBTuzi" at bounding box center [346, 262] width 228 height 44
click at [324, 266] on span "COqG6pATbT2CB53pRnMBTuzi" at bounding box center [338, 261] width 119 height 16
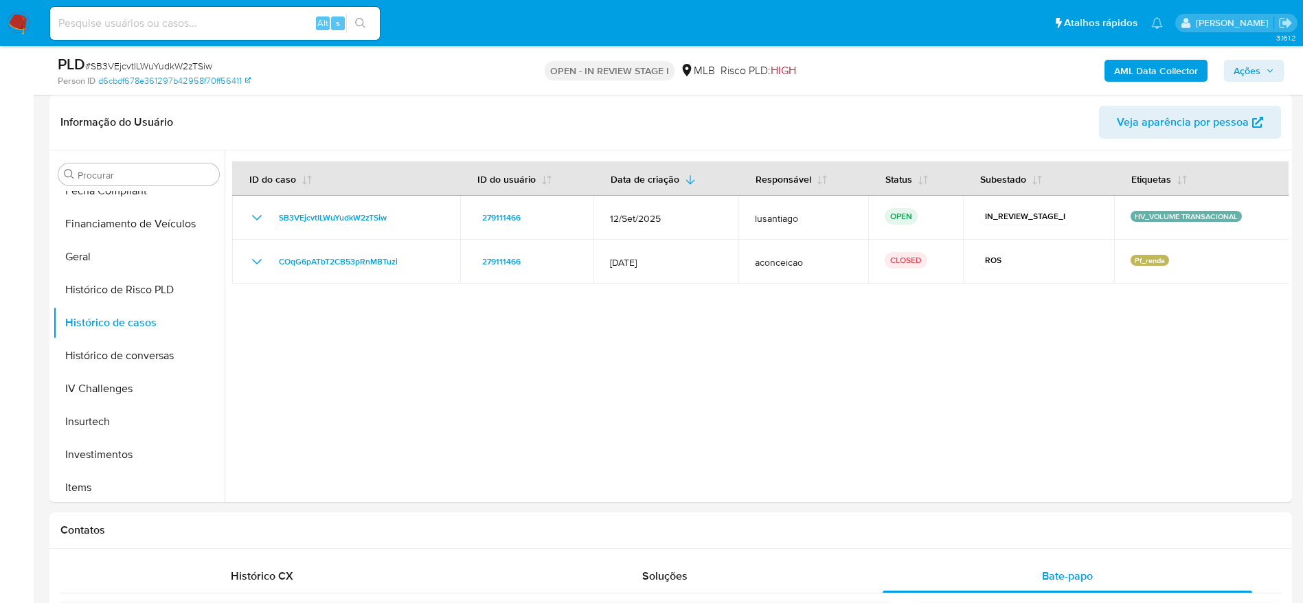
click at [1164, 65] on b "AML Data Collector" at bounding box center [1156, 71] width 84 height 22
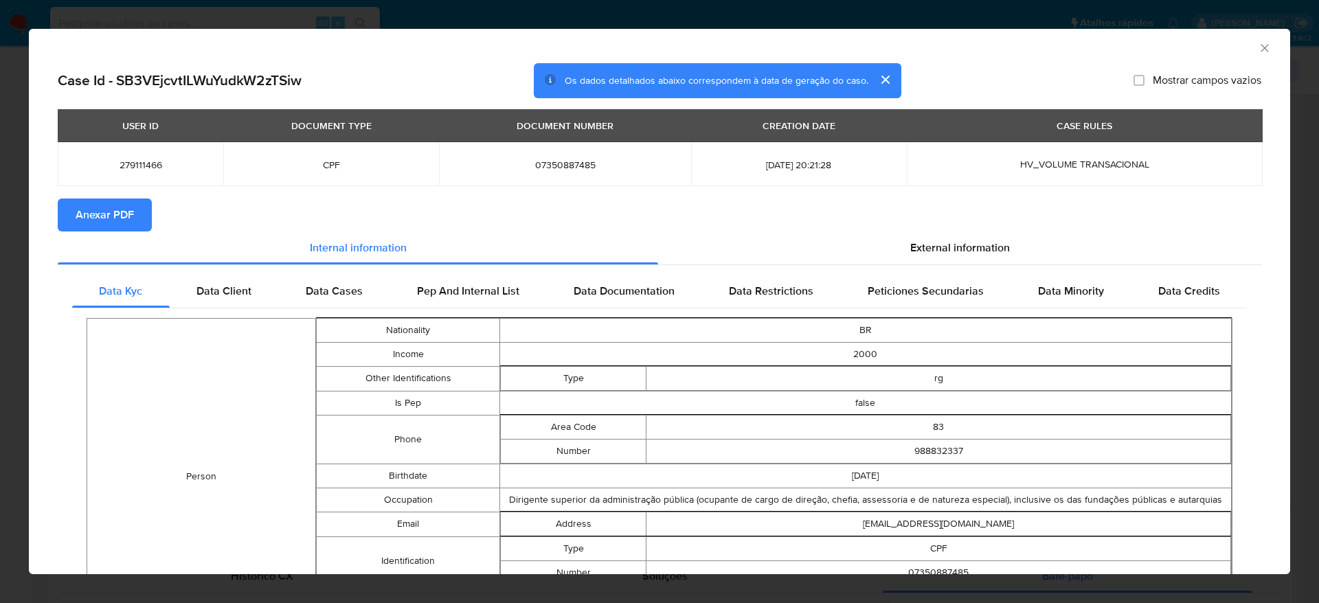
click at [120, 210] on span "Anexar PDF" at bounding box center [105, 215] width 58 height 30
click at [1261, 47] on icon "Fechar a janela" at bounding box center [1265, 48] width 8 height 8
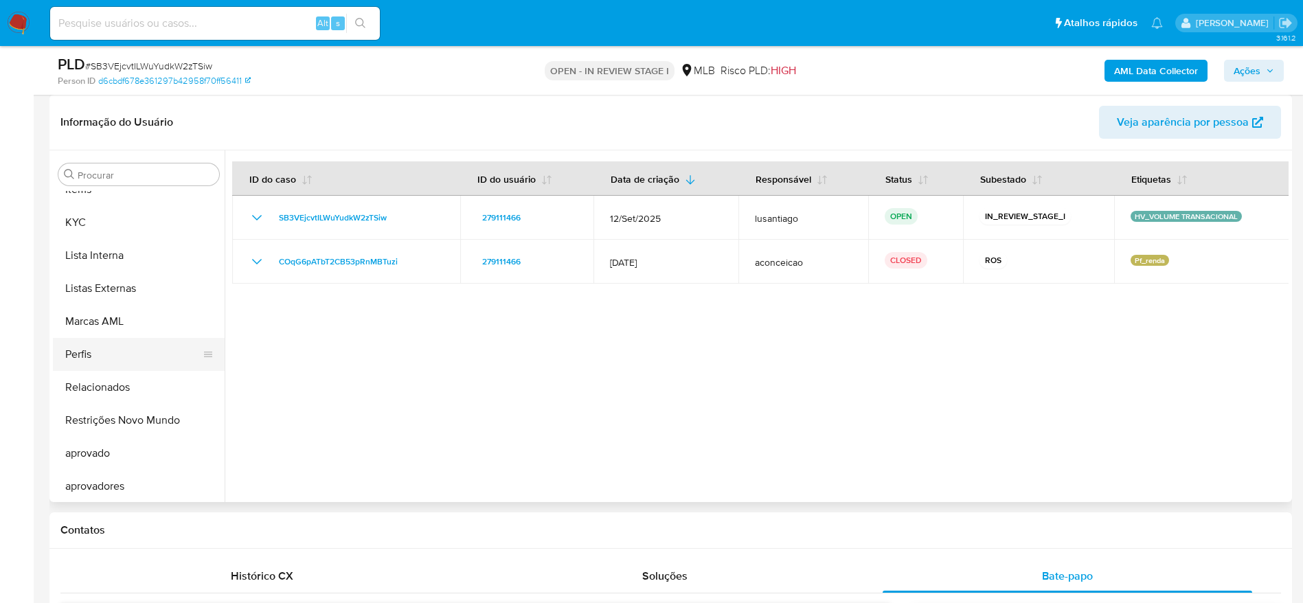
scroll to position [712, 0]
click at [96, 233] on button "KYC" at bounding box center [133, 220] width 161 height 33
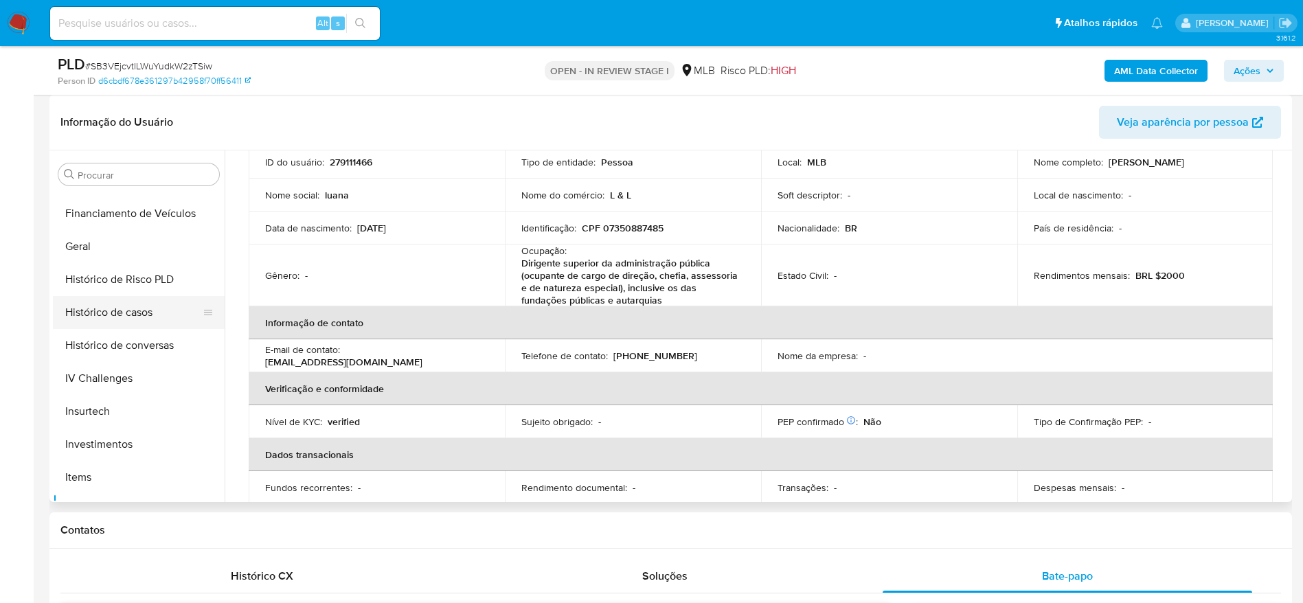
scroll to position [403, 0]
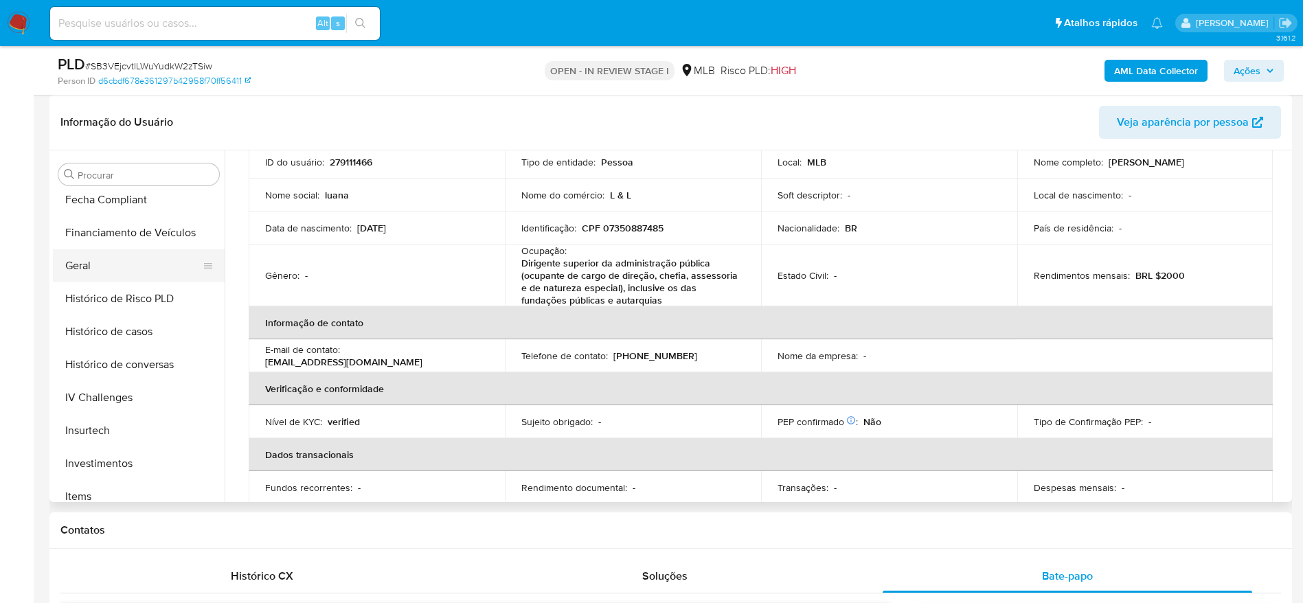
click at [98, 260] on button "Geral" at bounding box center [133, 265] width 161 height 33
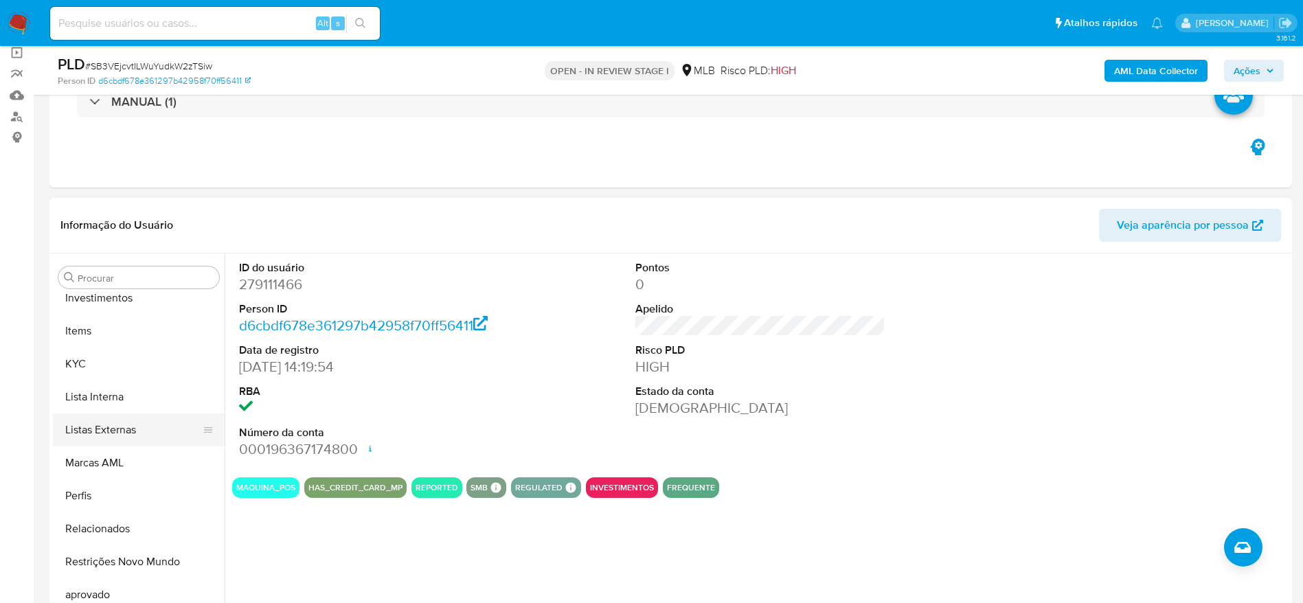
scroll to position [712, 0]
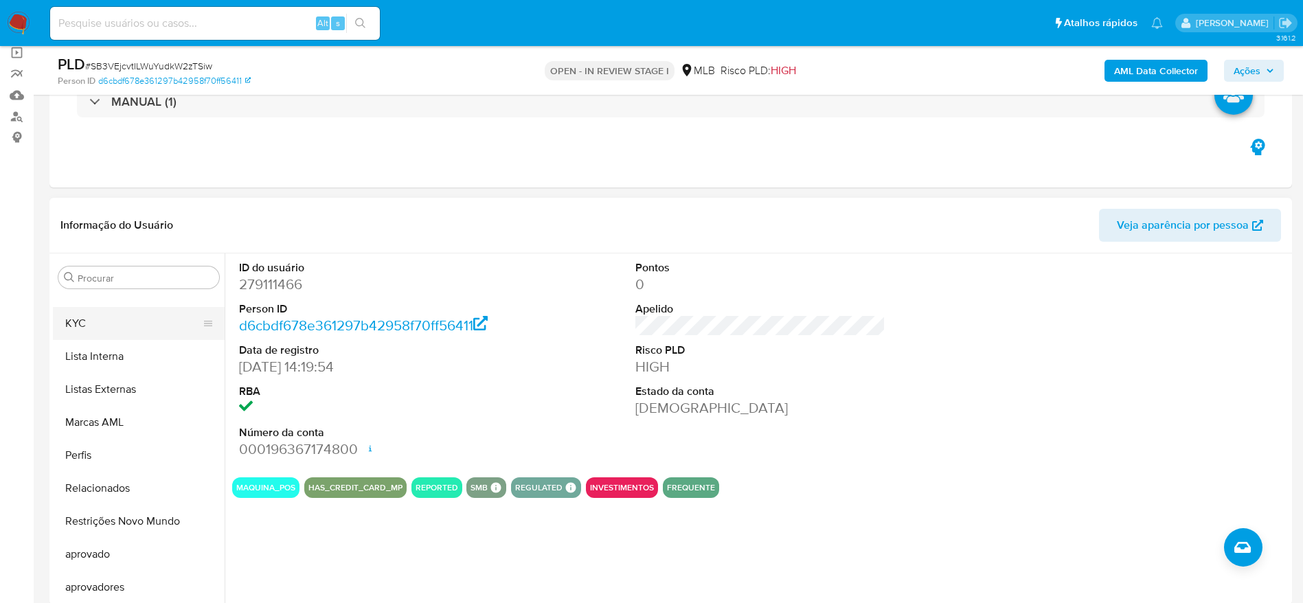
click at [113, 328] on button "KYC" at bounding box center [133, 323] width 161 height 33
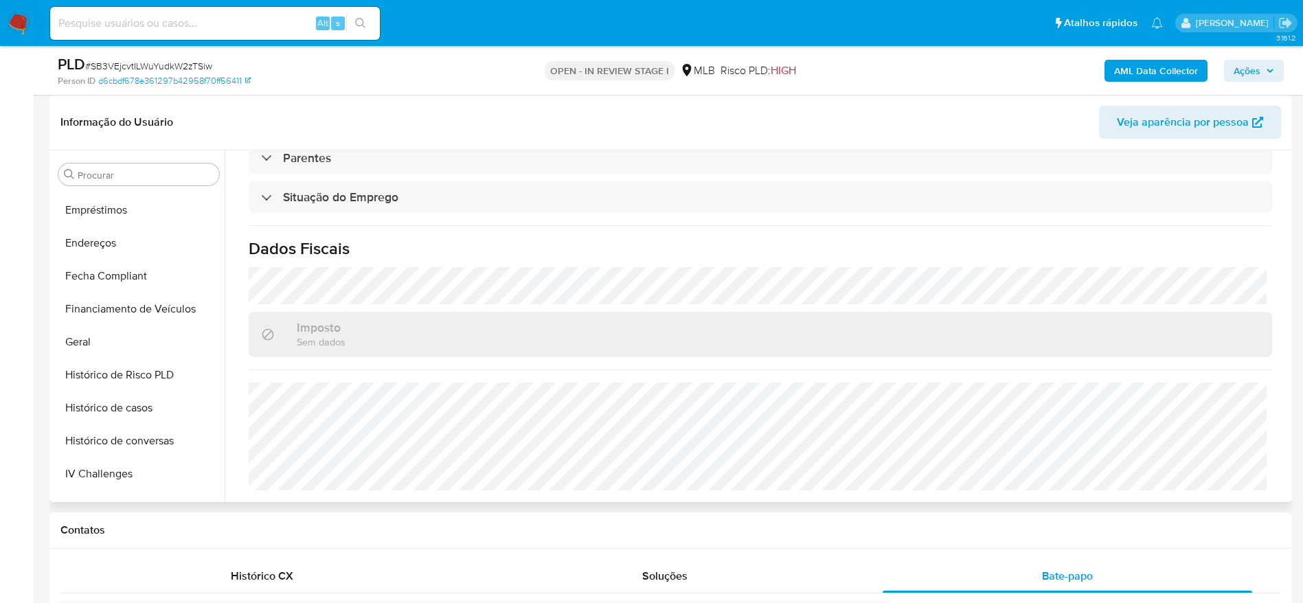
scroll to position [300, 0]
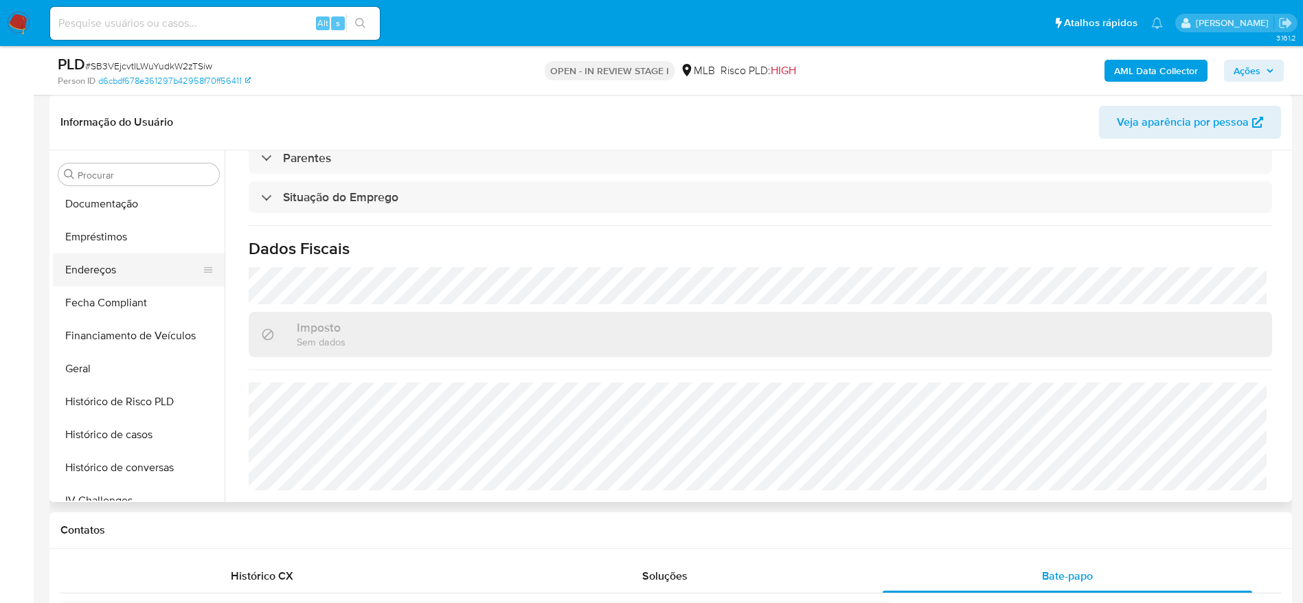
click at [97, 275] on button "Endereços" at bounding box center [133, 269] width 161 height 33
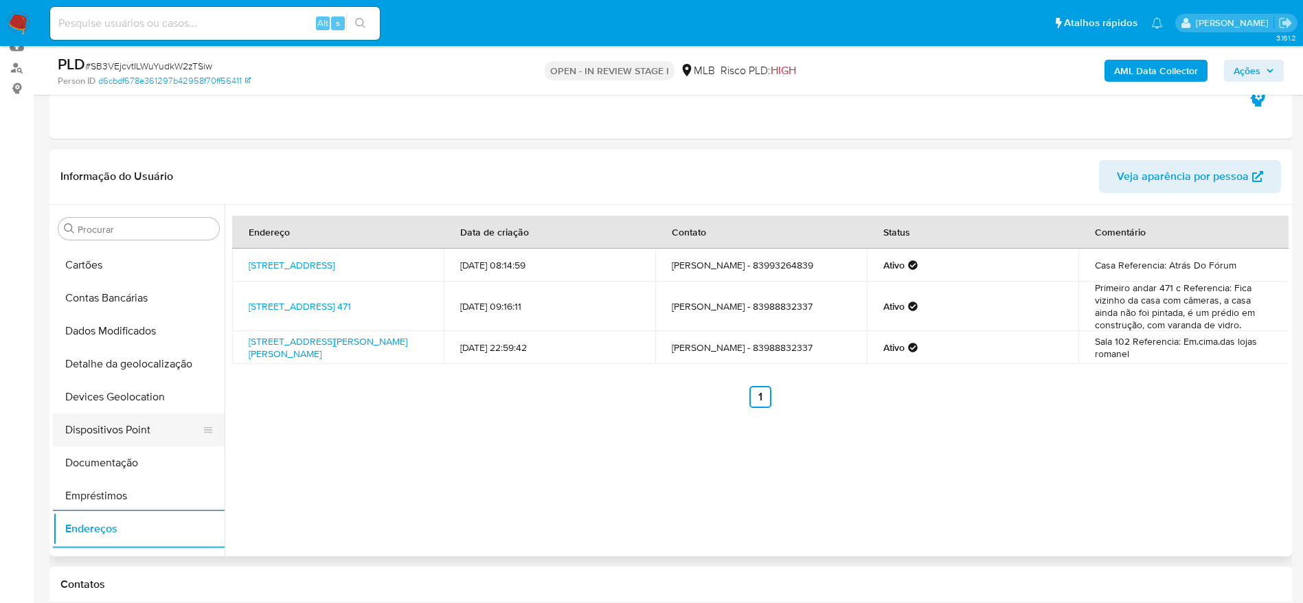
scroll to position [94, 0]
click at [133, 381] on button "Detalhe da geolocalização" at bounding box center [133, 365] width 161 height 33
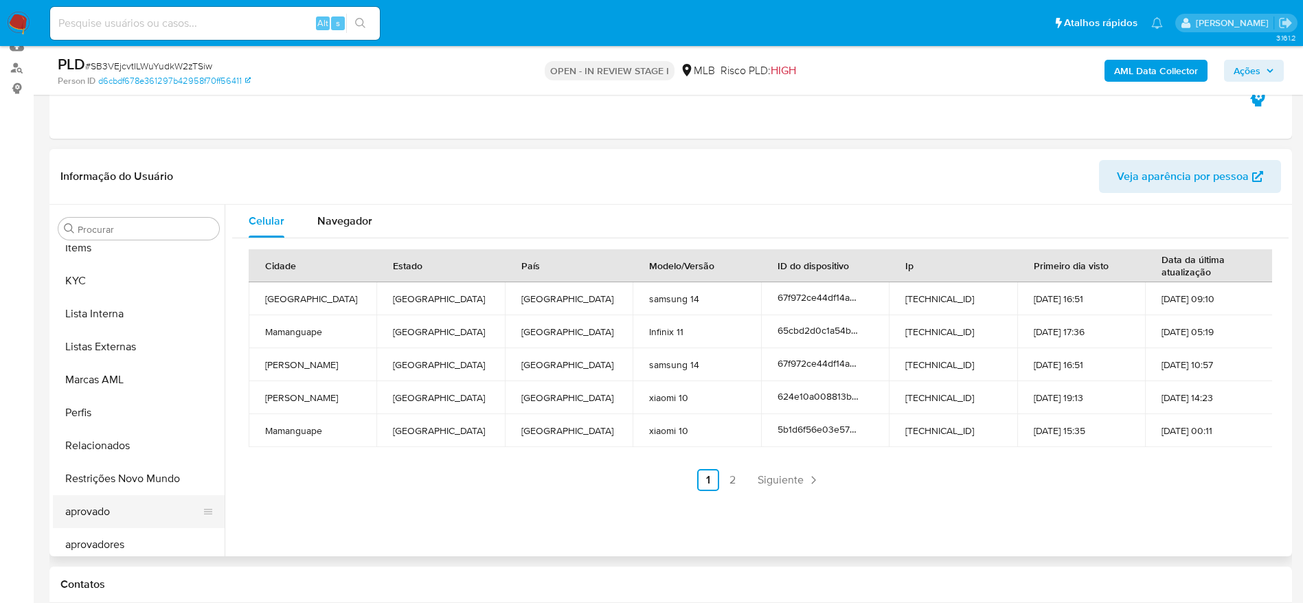
scroll to position [712, 0]
click at [127, 473] on button "Restrições Novo Mundo" at bounding box center [133, 472] width 161 height 33
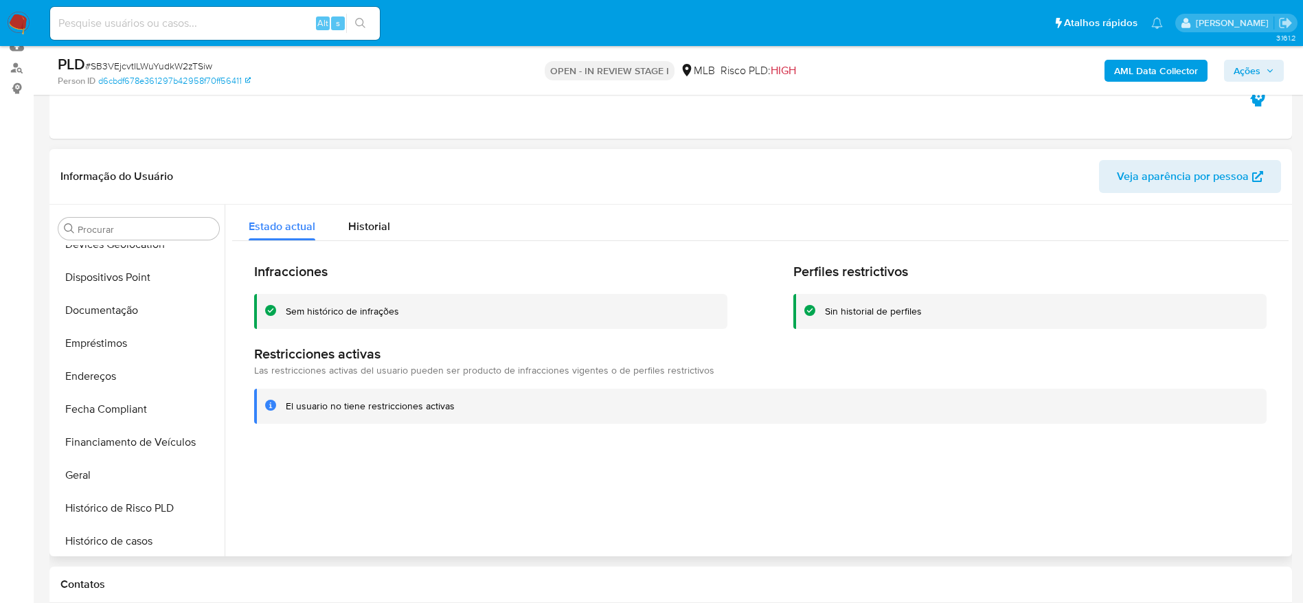
scroll to position [197, 0]
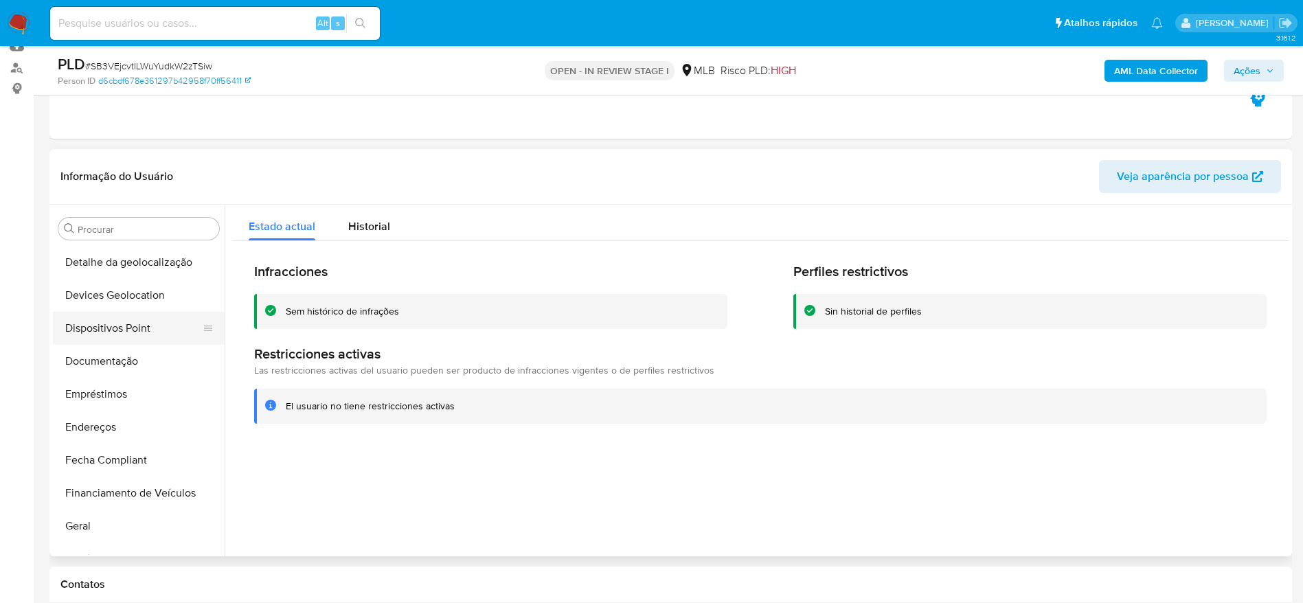
click at [106, 323] on button "Dispositivos Point" at bounding box center [133, 328] width 161 height 33
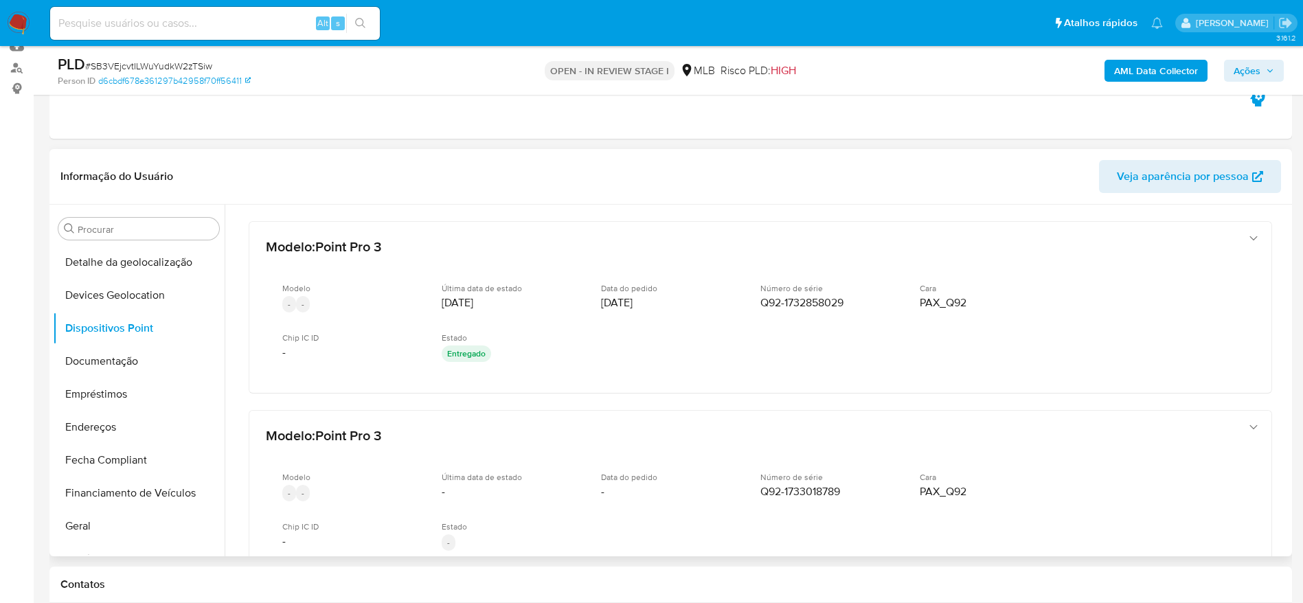
drag, startPoint x: 1289, startPoint y: 302, endPoint x: 1280, endPoint y: 325, distance: 24.4
click at [1276, 426] on div "Procurar Adiantamentos de Dinheiro Anexos CBT Cartões Contas Bancárias Dados Mo…" at bounding box center [670, 381] width 1243 height 352
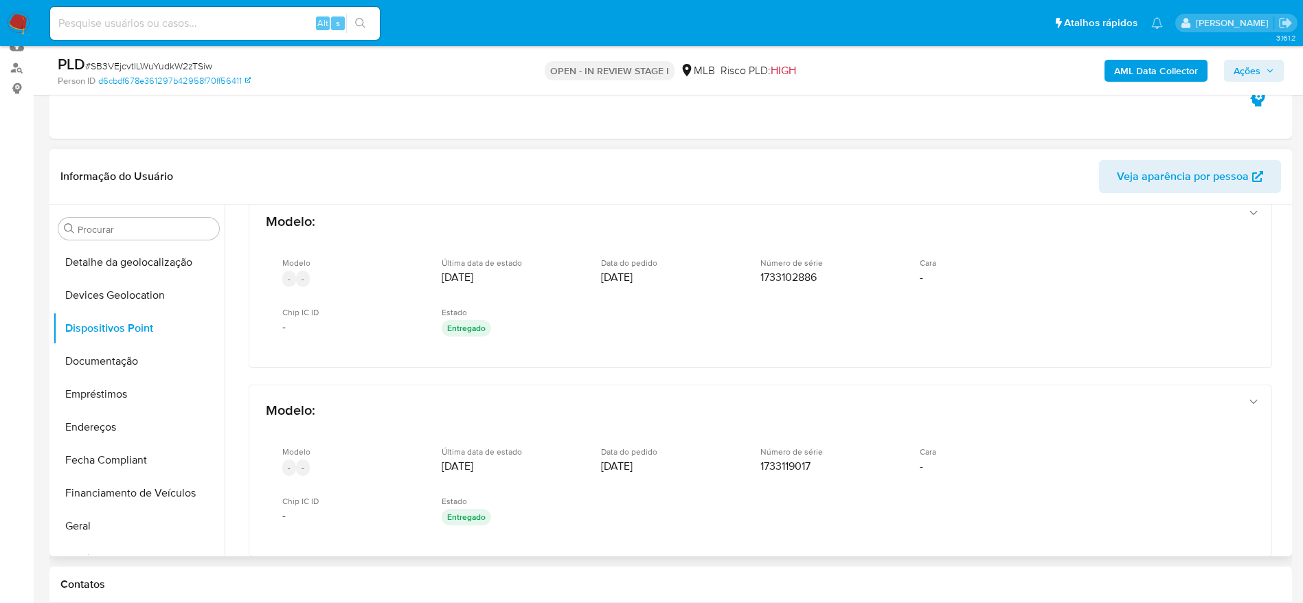
scroll to position [598, 0]
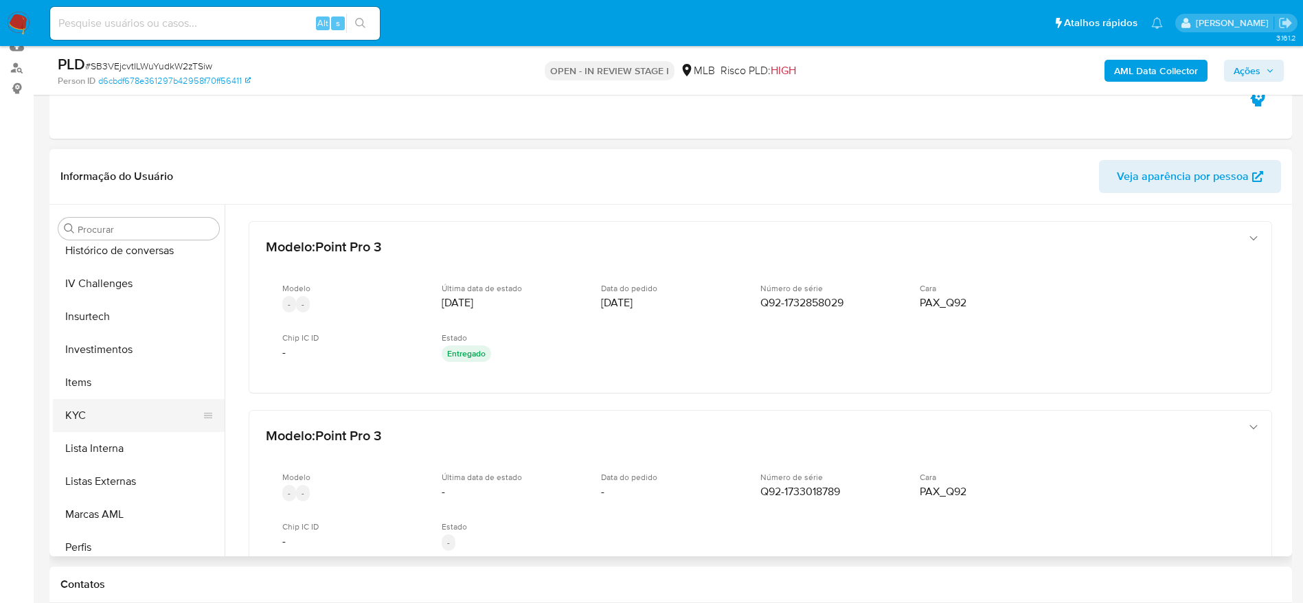
scroll to position [609, 0]
click at [103, 387] on button "KYC" at bounding box center [133, 377] width 161 height 33
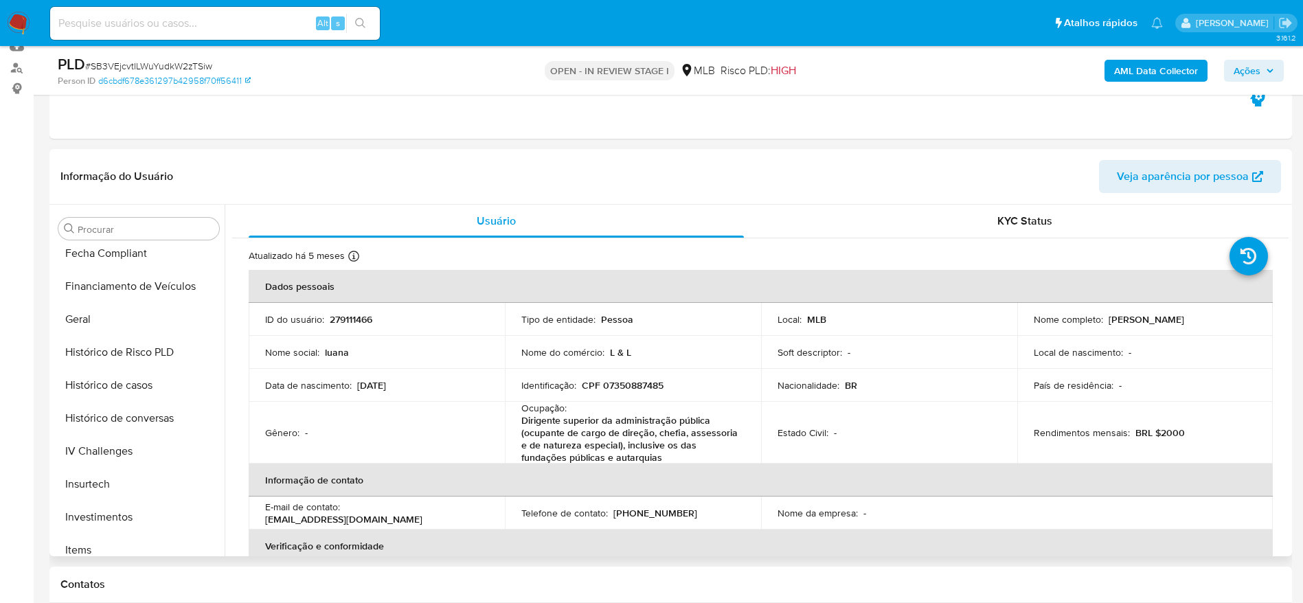
scroll to position [403, 0]
click at [99, 327] on button "Geral" at bounding box center [133, 320] width 161 height 33
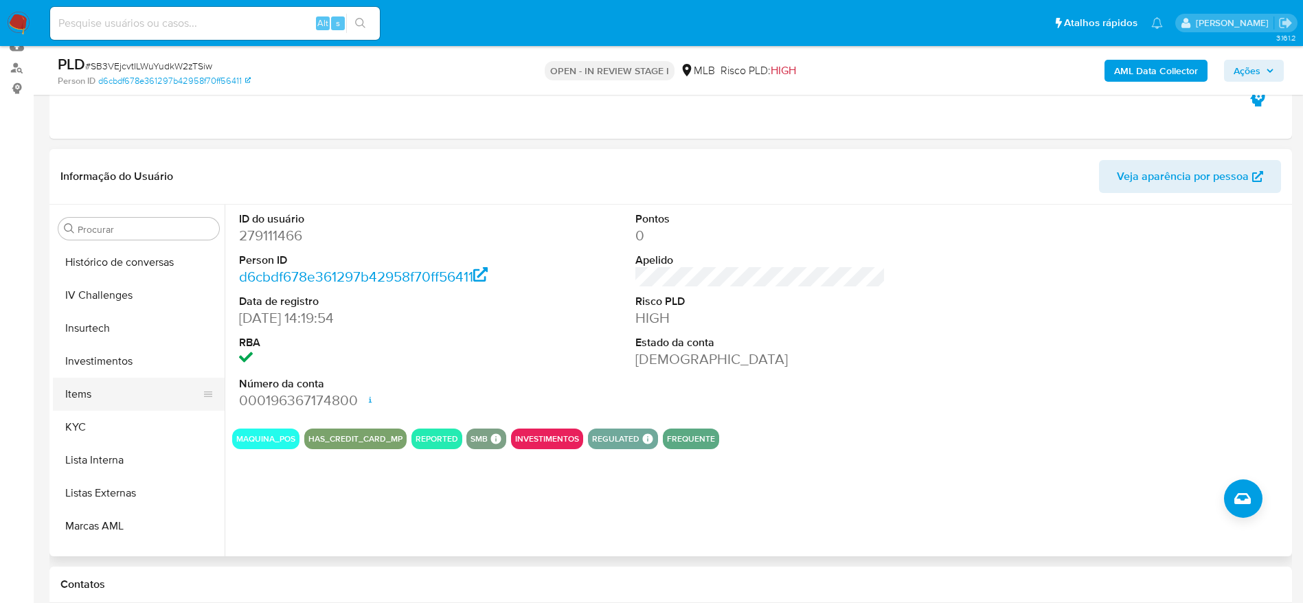
scroll to position [609, 0]
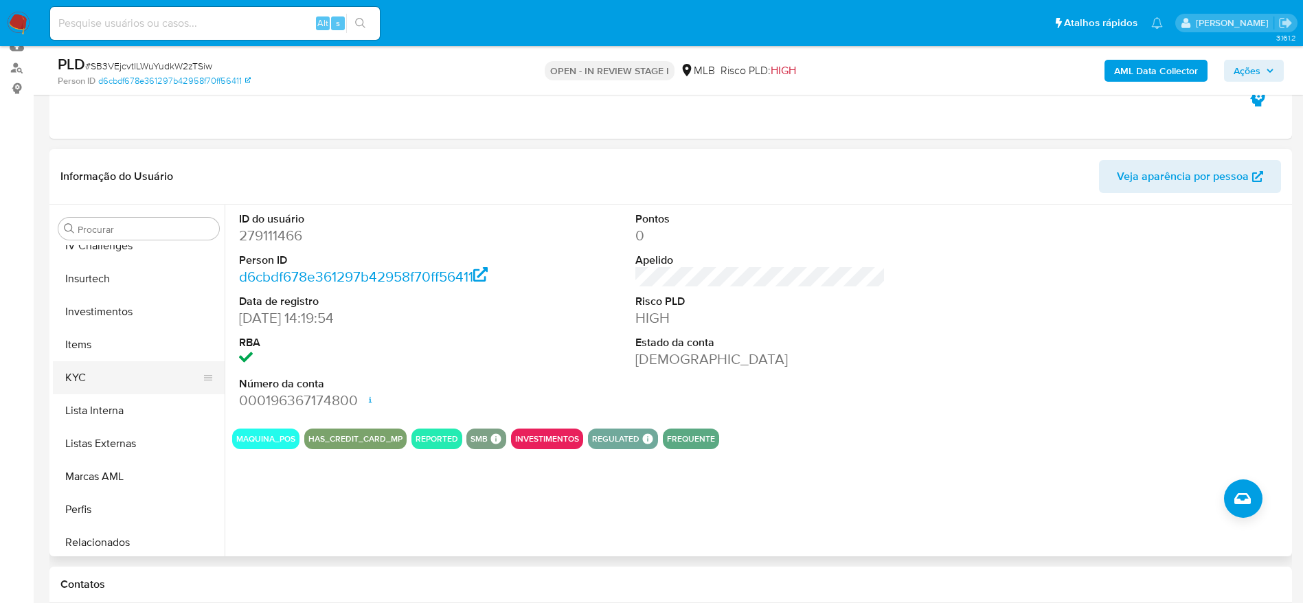
click at [131, 379] on button "KYC" at bounding box center [133, 377] width 161 height 33
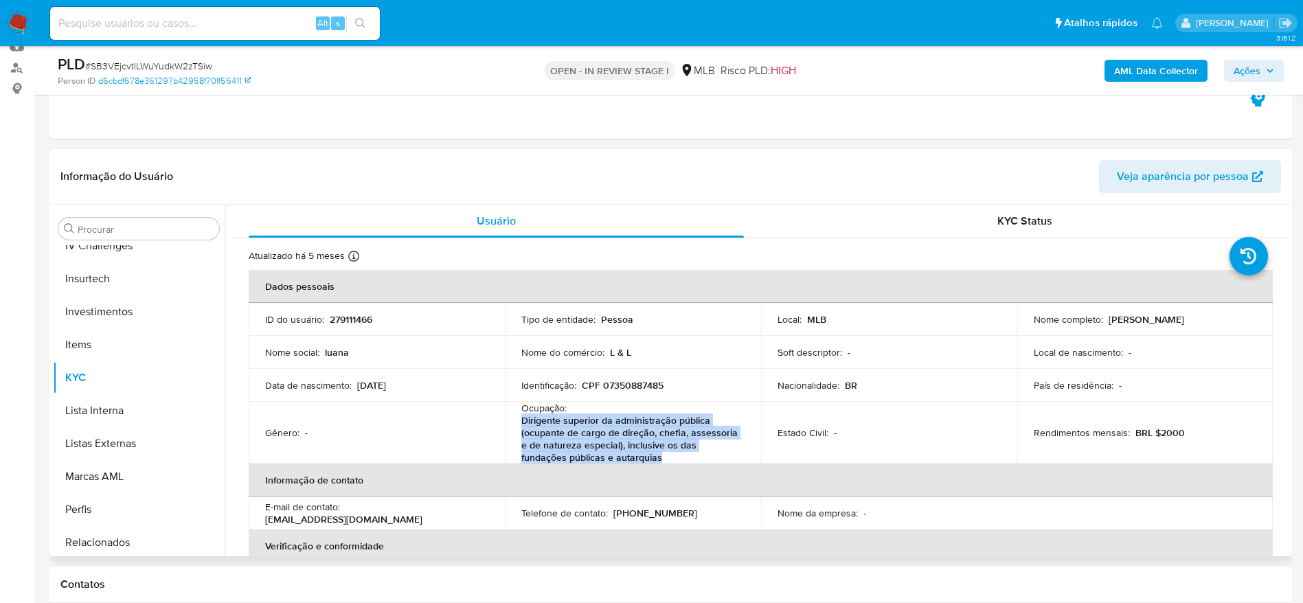
drag, startPoint x: 664, startPoint y: 460, endPoint x: 518, endPoint y: 429, distance: 149.7
click at [518, 429] on td "Ocupação : Dirigente superior da administração pública (ocupante de cargo de di…" at bounding box center [633, 433] width 256 height 62
copy p "Dirigente superior da administração pública (ocupante de cargo de direção, chef…"
click at [620, 379] on p "CPF 07350887485" at bounding box center [623, 385] width 82 height 12
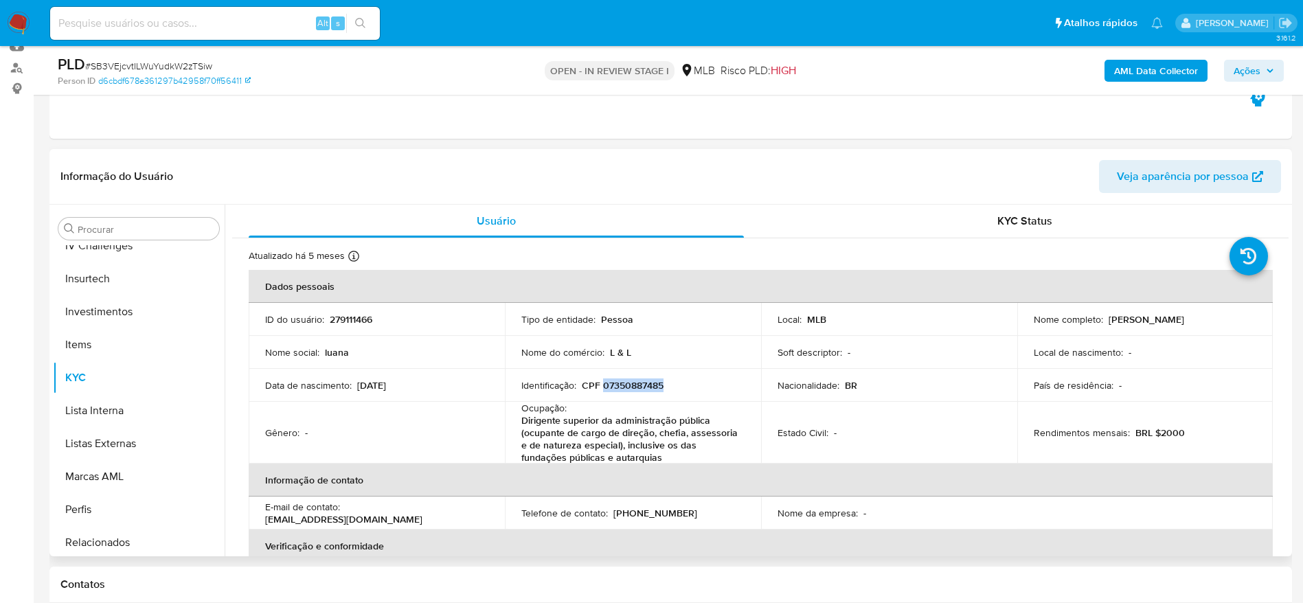
click at [620, 379] on p "CPF 07350887485" at bounding box center [623, 385] width 82 height 12
copy p "07350887485"
click at [1235, 64] on span "Ações" at bounding box center [1247, 71] width 27 height 22
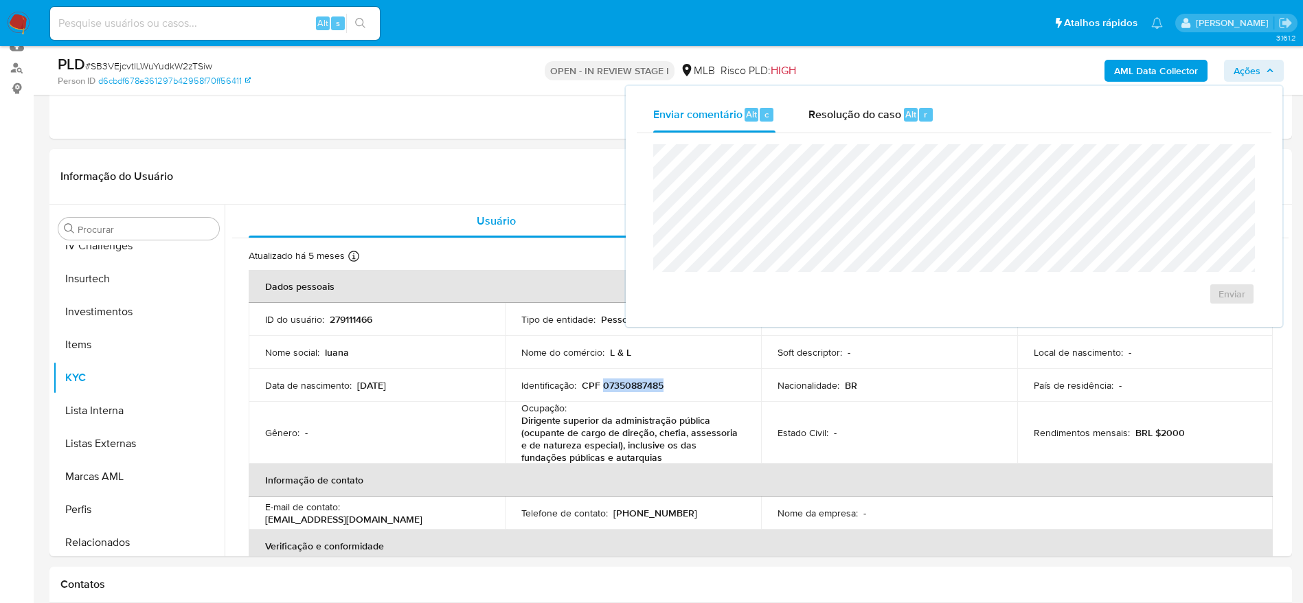
click at [877, 131] on div "Resolução do caso Alt r" at bounding box center [872, 115] width 126 height 36
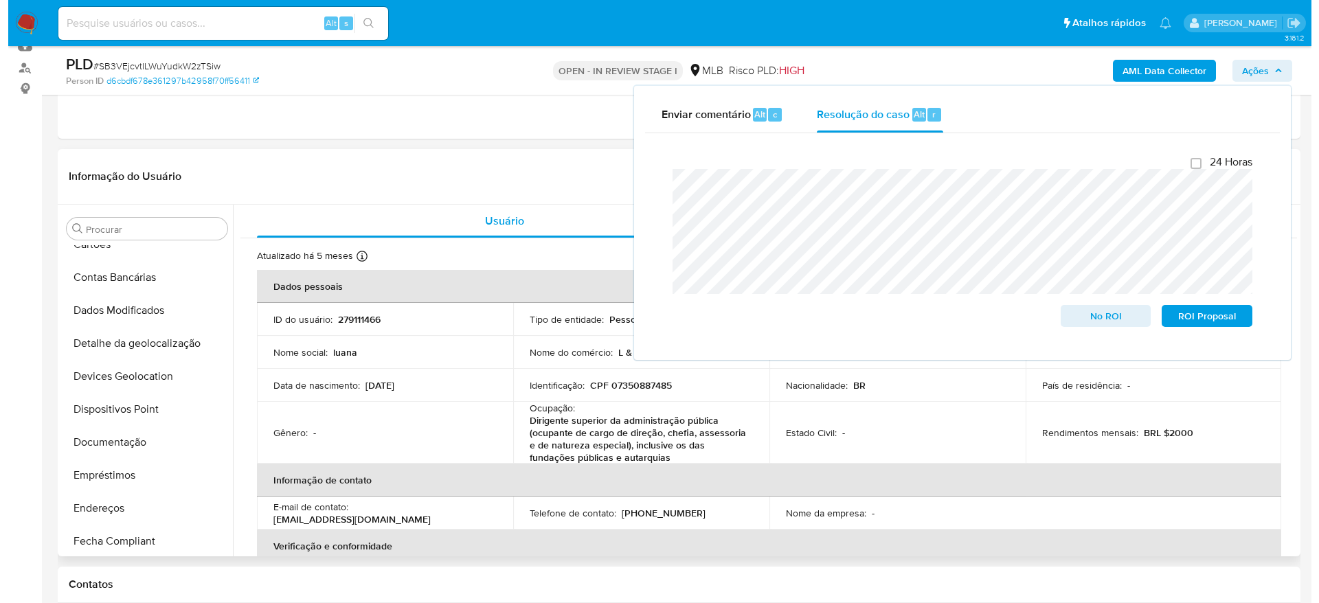
scroll to position [0, 0]
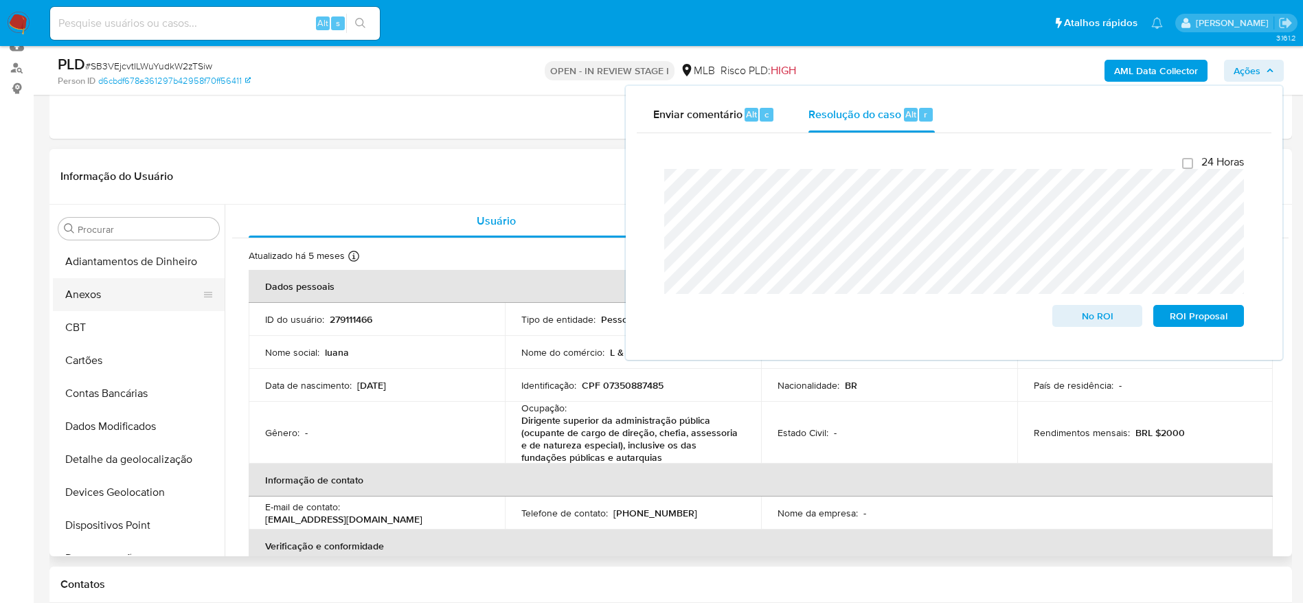
click at [117, 290] on button "Anexos" at bounding box center [133, 294] width 161 height 33
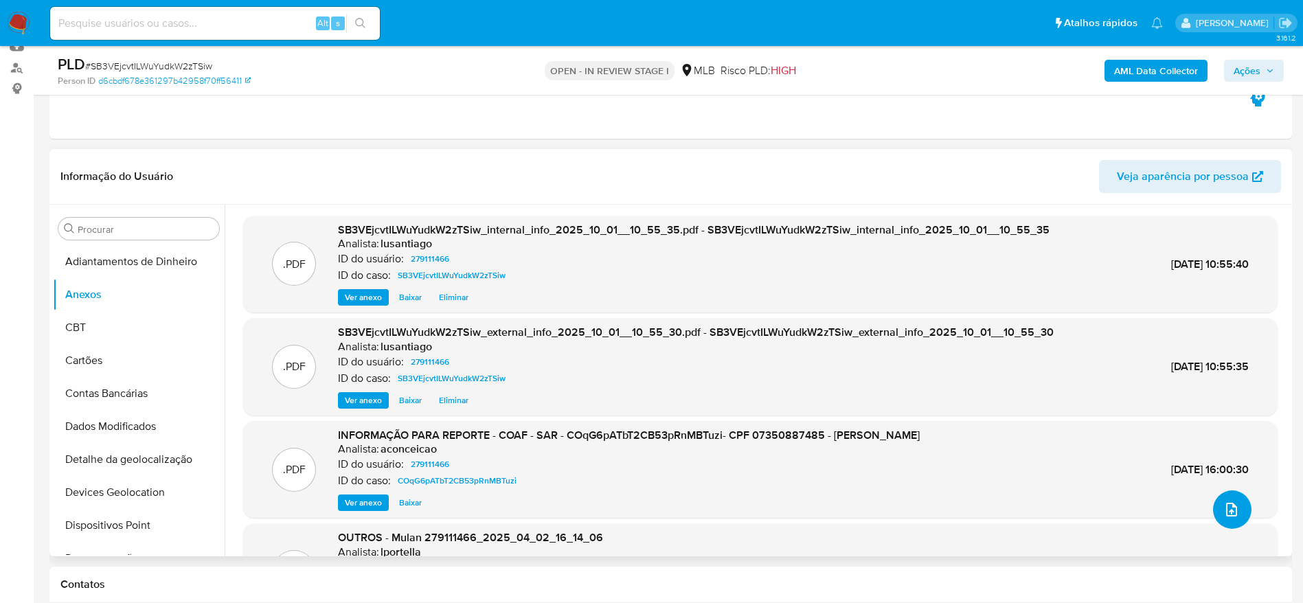
click at [1228, 515] on icon "upload-file" at bounding box center [1231, 509] width 16 height 16
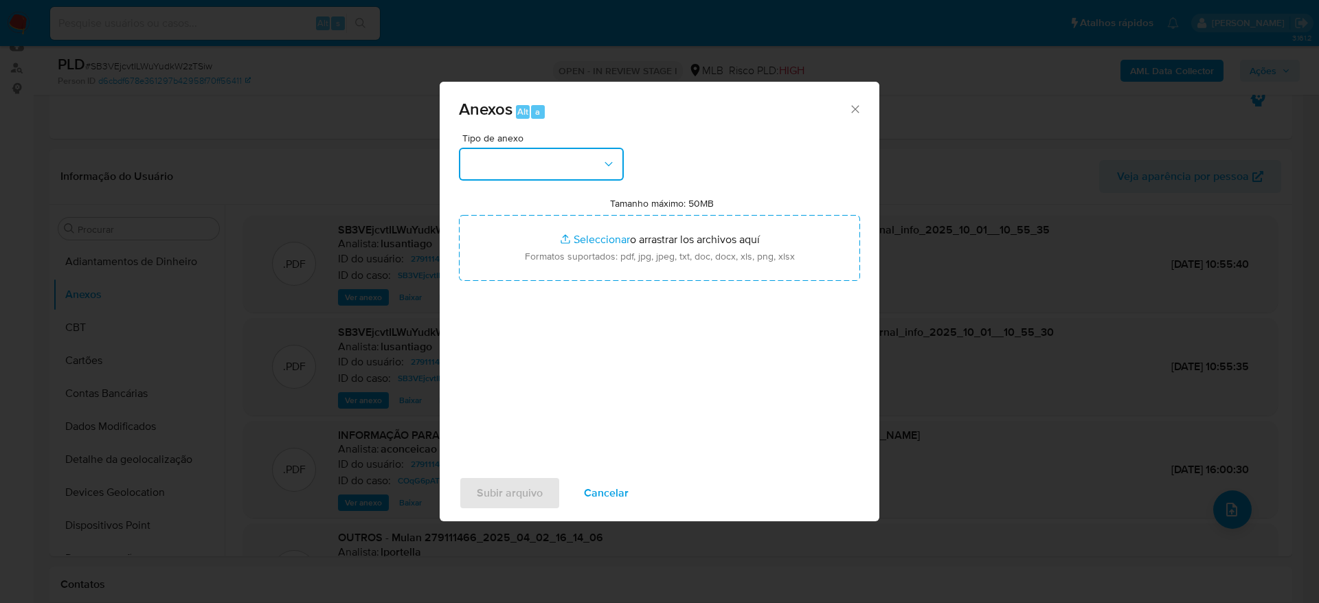
click at [543, 158] on button "button" at bounding box center [541, 164] width 165 height 33
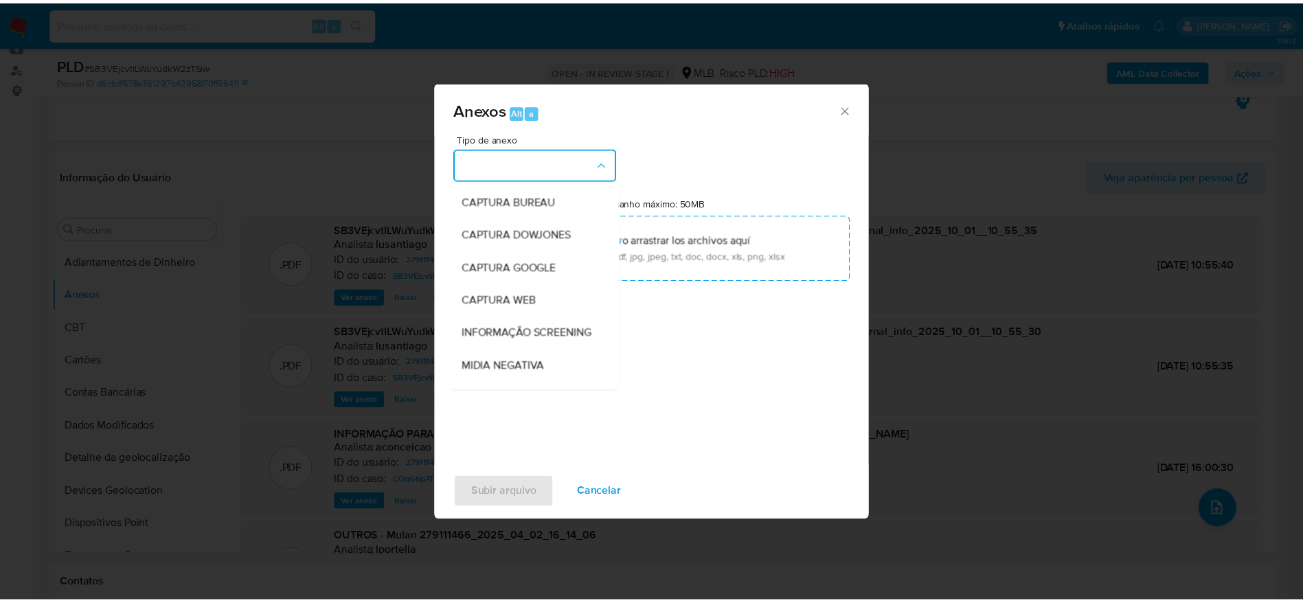
scroll to position [212, 0]
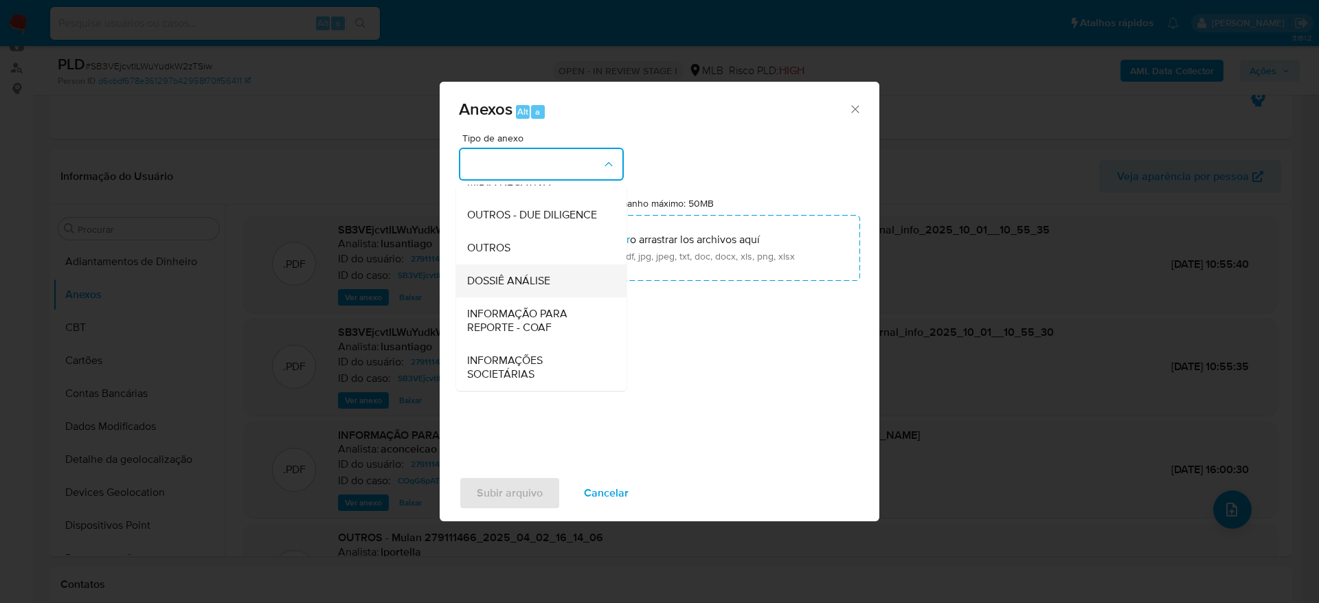
click at [508, 278] on span "DOSSIÊ ANÁLISE" at bounding box center [508, 281] width 83 height 14
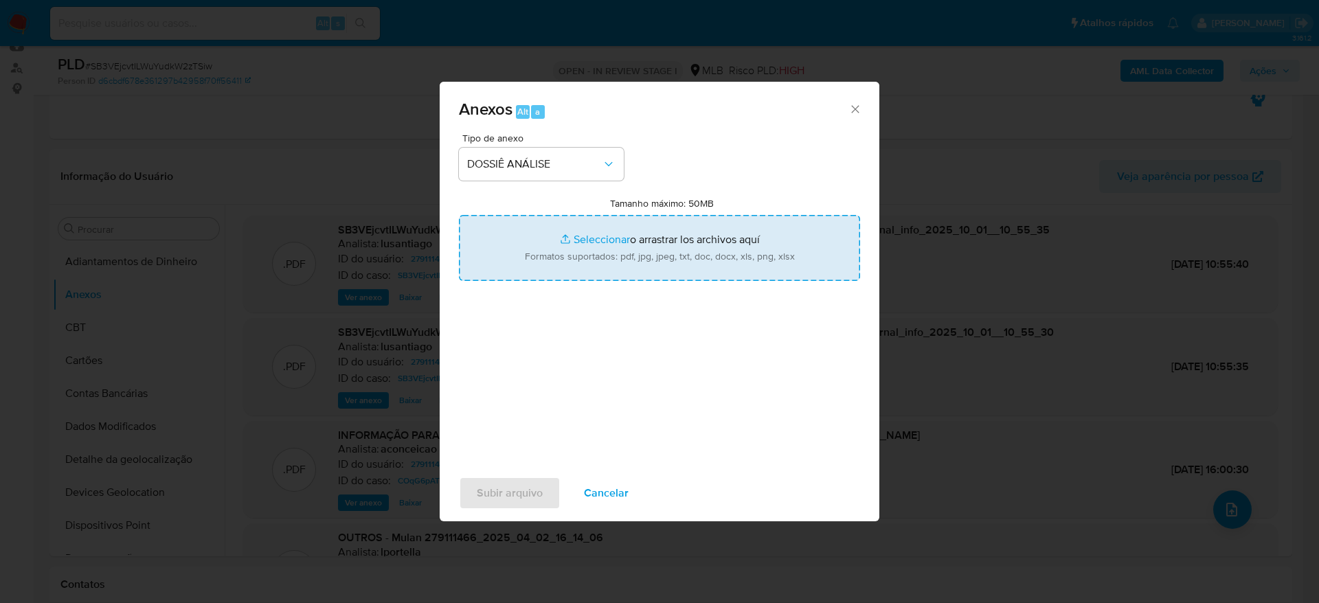
type input "C:\fakepath\Mulan 279111466_2025_10_01_07_21_58.xlsx"
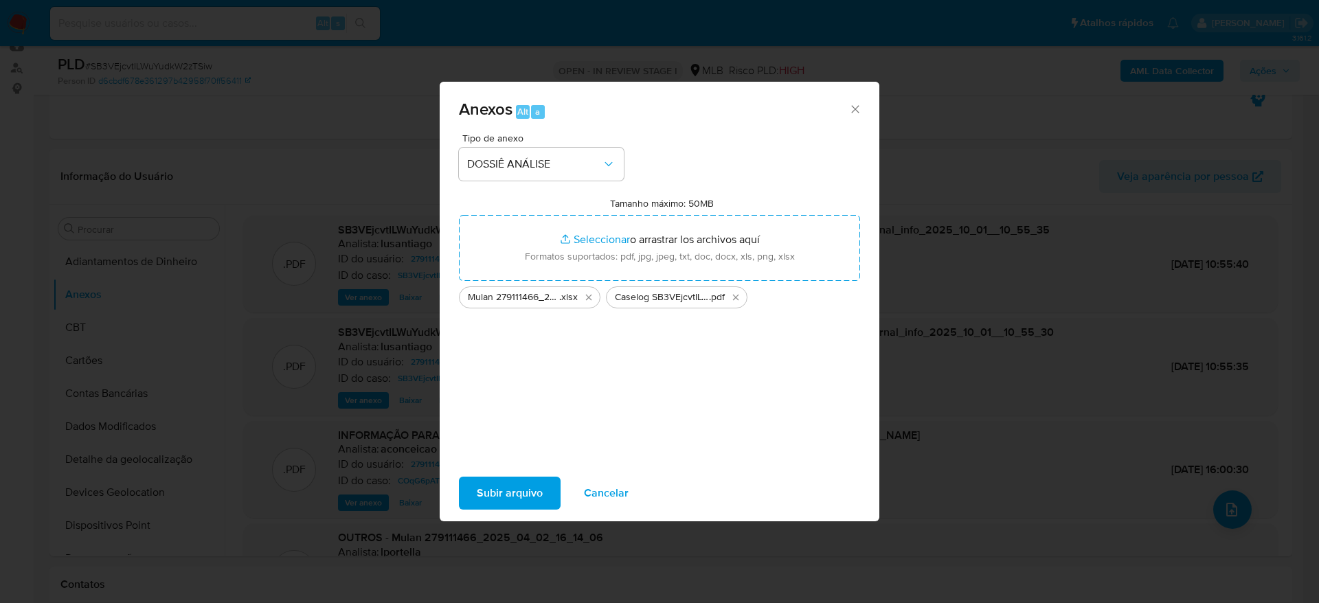
click at [528, 490] on span "Subir arquivo" at bounding box center [510, 493] width 66 height 30
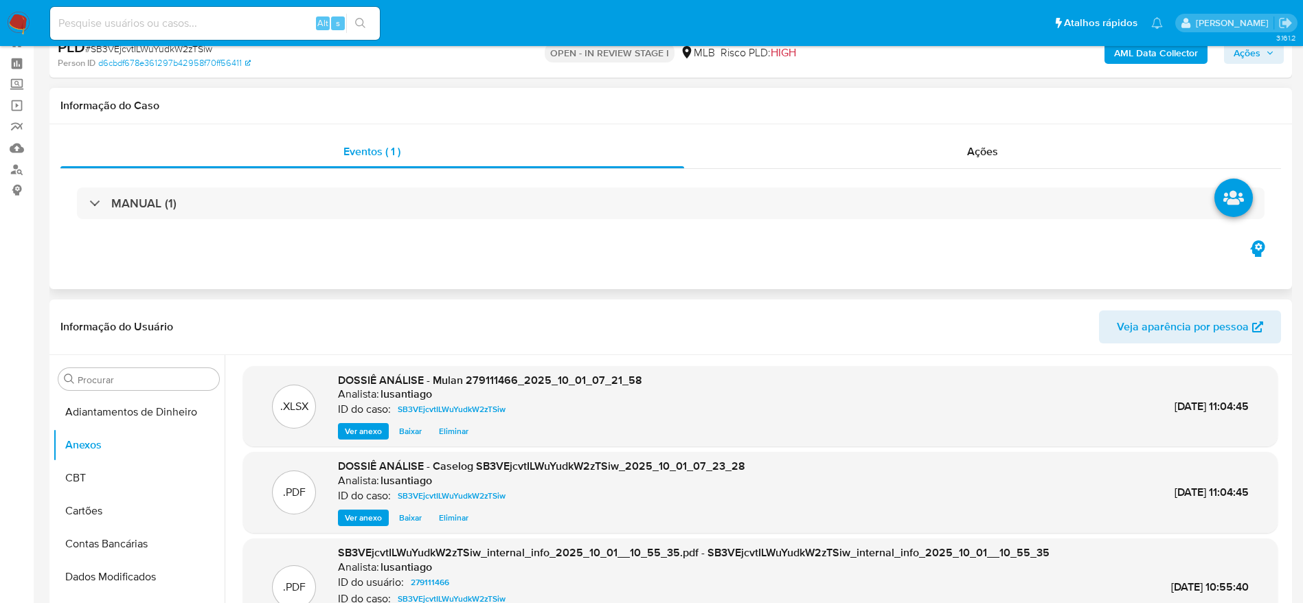
scroll to position [0, 0]
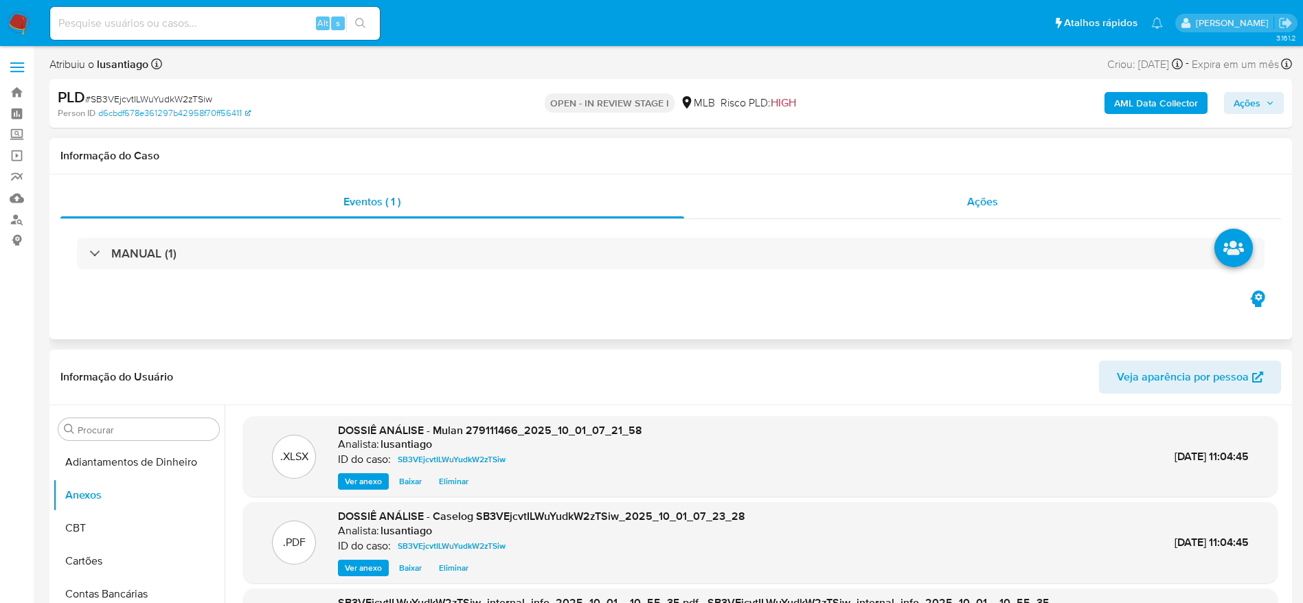
click at [842, 206] on div "Ações" at bounding box center [983, 201] width 598 height 33
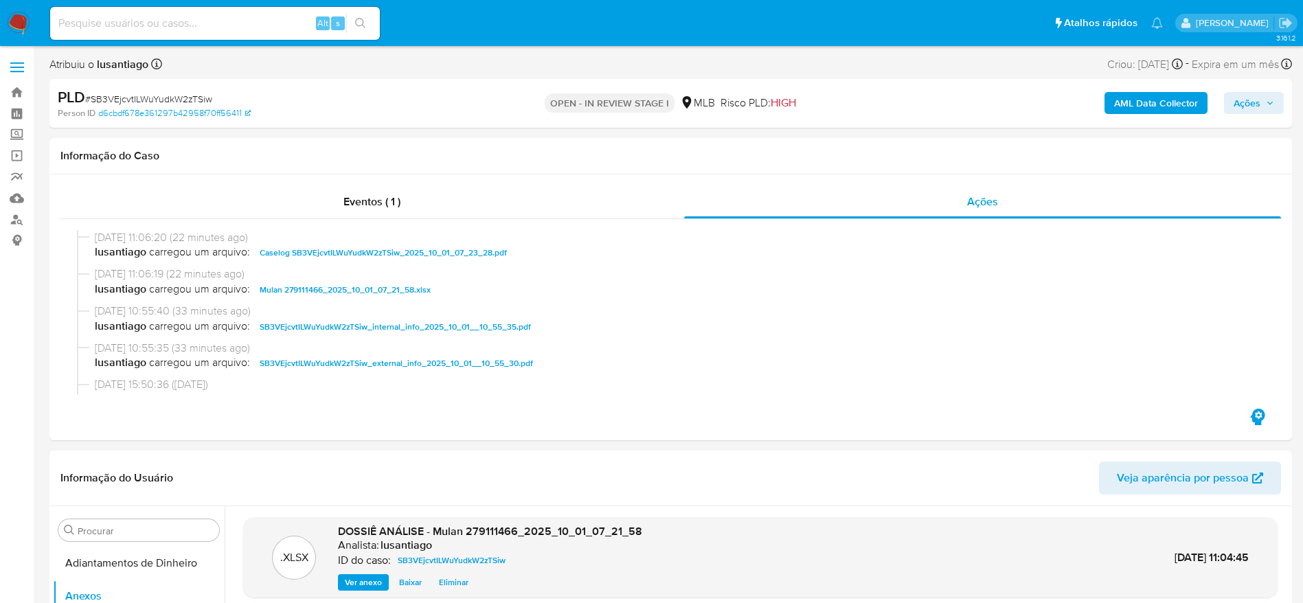
click at [1265, 101] on span "Ações" at bounding box center [1254, 102] width 41 height 19
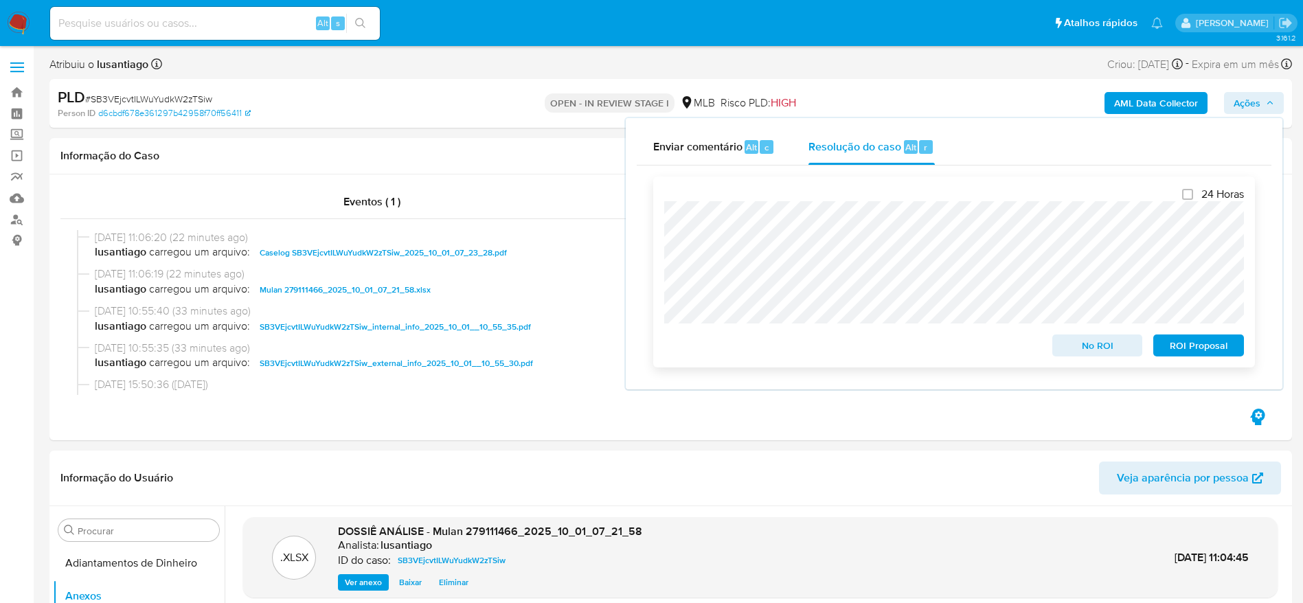
click at [1081, 350] on span "No ROI" at bounding box center [1097, 345] width 71 height 19
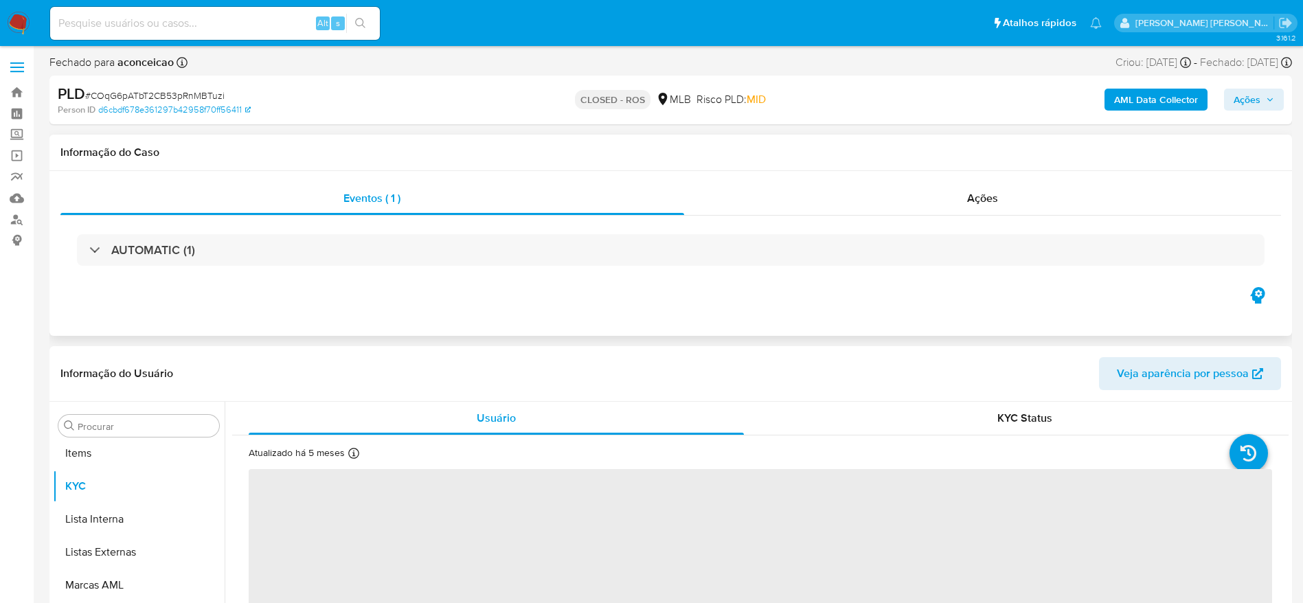
scroll to position [712, 0]
select select "10"
click at [892, 212] on div "Ações" at bounding box center [983, 198] width 598 height 33
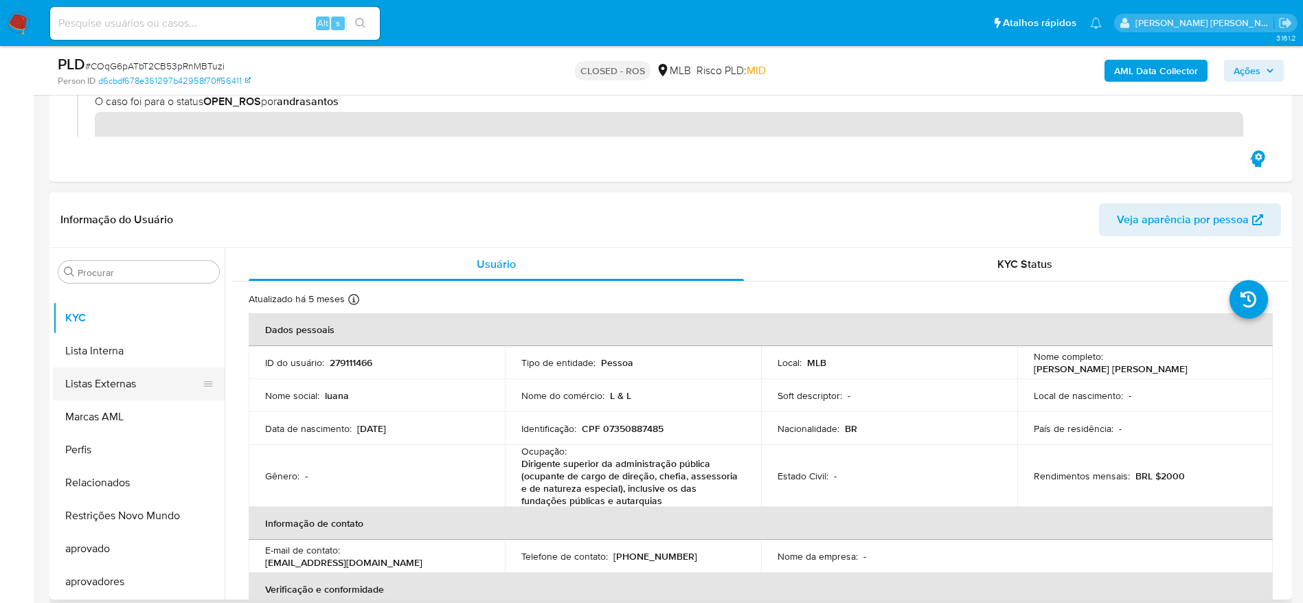
scroll to position [0, 0]
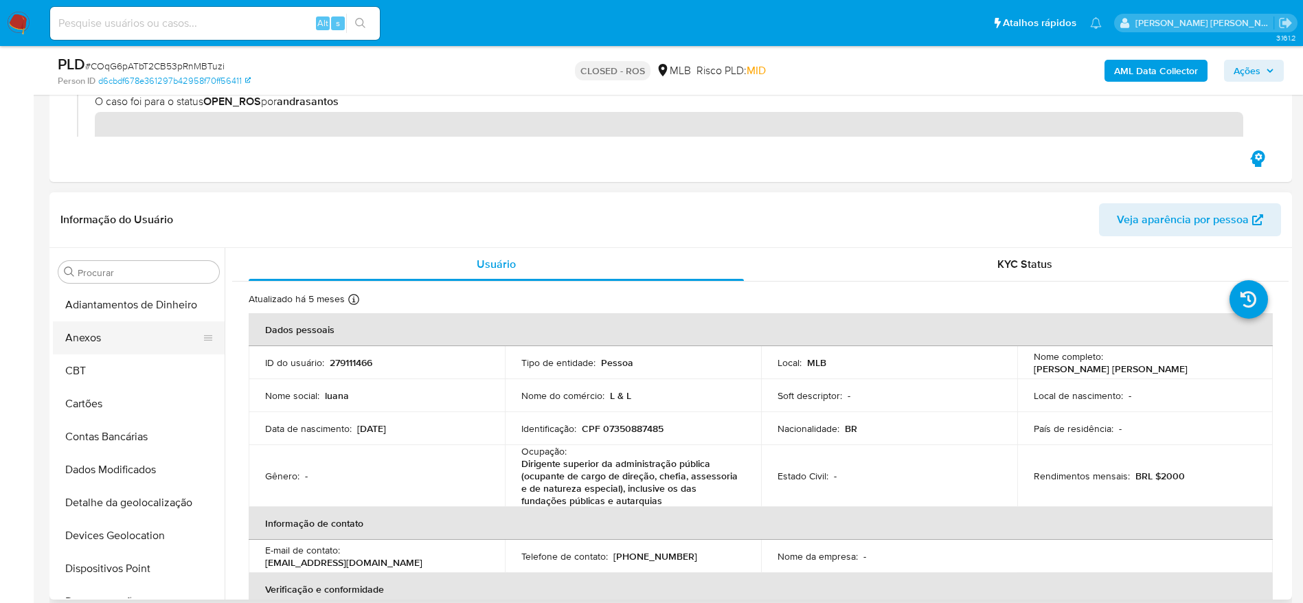
click at [101, 327] on button "Anexos" at bounding box center [133, 338] width 161 height 33
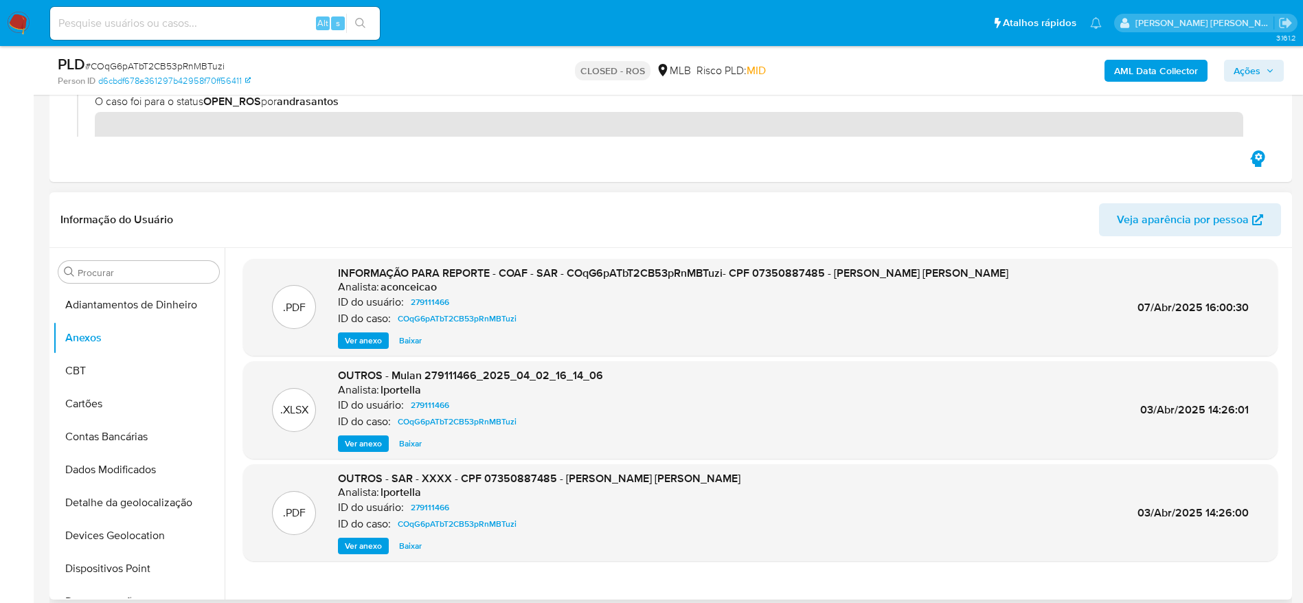
click at [359, 335] on span "Ver anexo" at bounding box center [363, 341] width 37 height 14
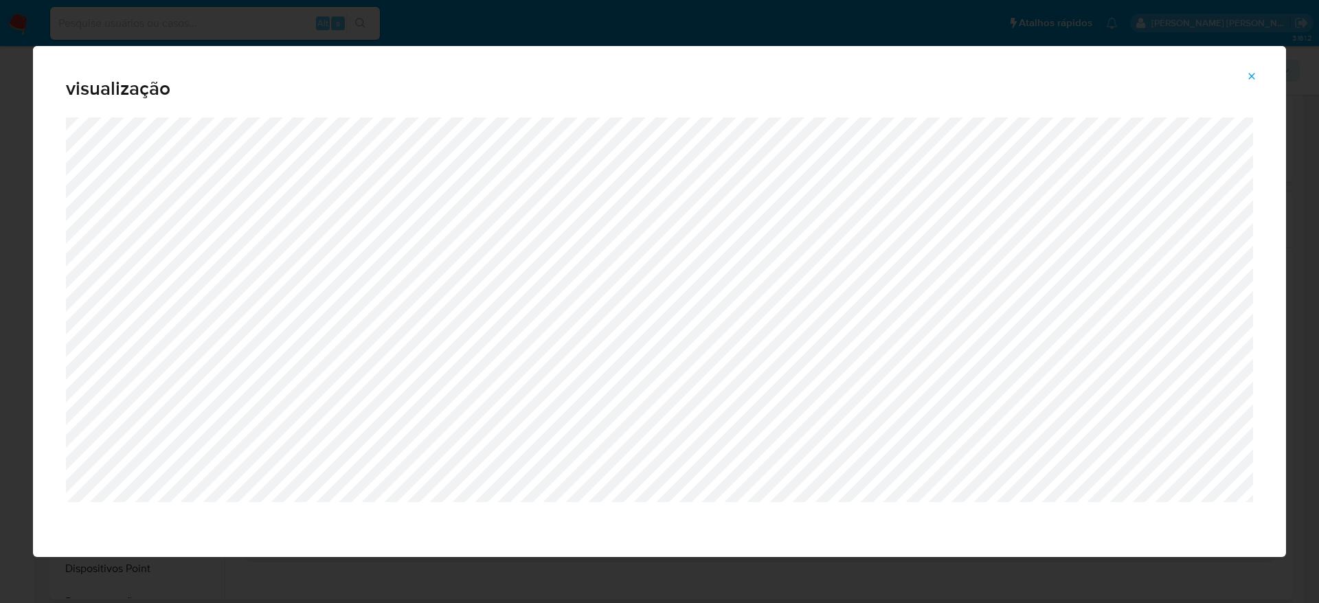
click at [1250, 74] on icon "Attachment preview" at bounding box center [1251, 76] width 11 height 11
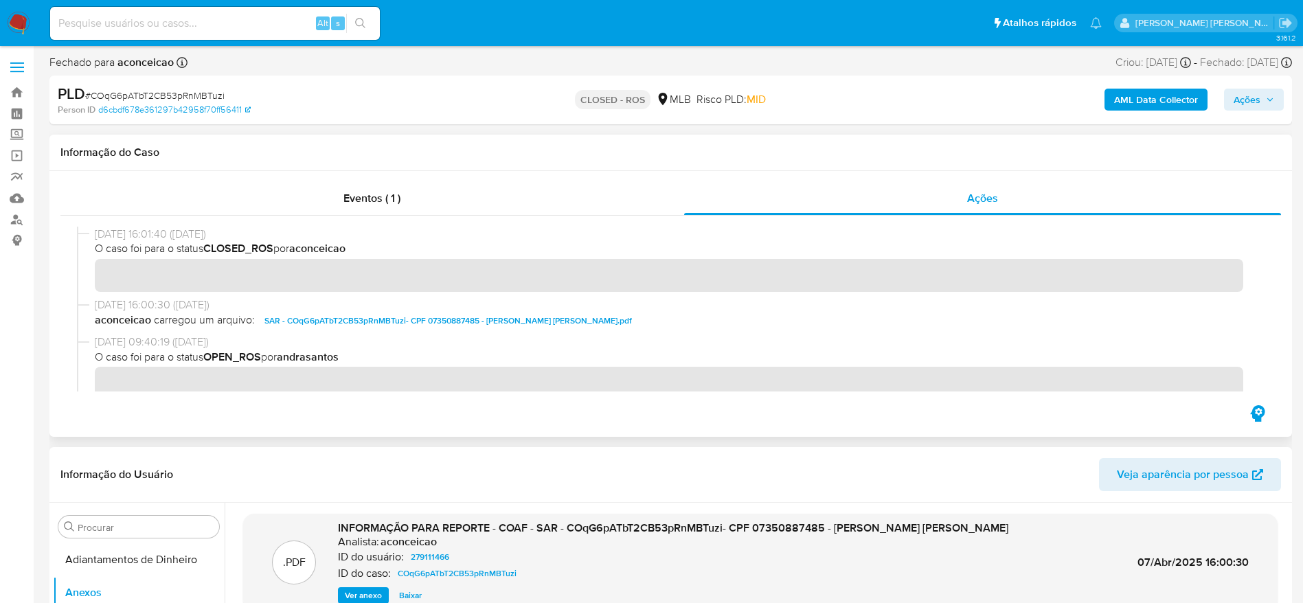
click at [984, 179] on div "Eventos ( 1 ) Ações" at bounding box center [670, 304] width 1243 height 266
drag, startPoint x: 93, startPoint y: 232, endPoint x: 149, endPoint y: 238, distance: 56.1
click at [149, 238] on div "[DATE] 16:01:40 ([DATE]) O caso foi para o status CLOSED_ROS por aconceicao" at bounding box center [671, 262] width 1188 height 71
click at [146, 93] on span "# COqG6pATbT2CB53pRnMBTuzi" at bounding box center [154, 96] width 139 height 14
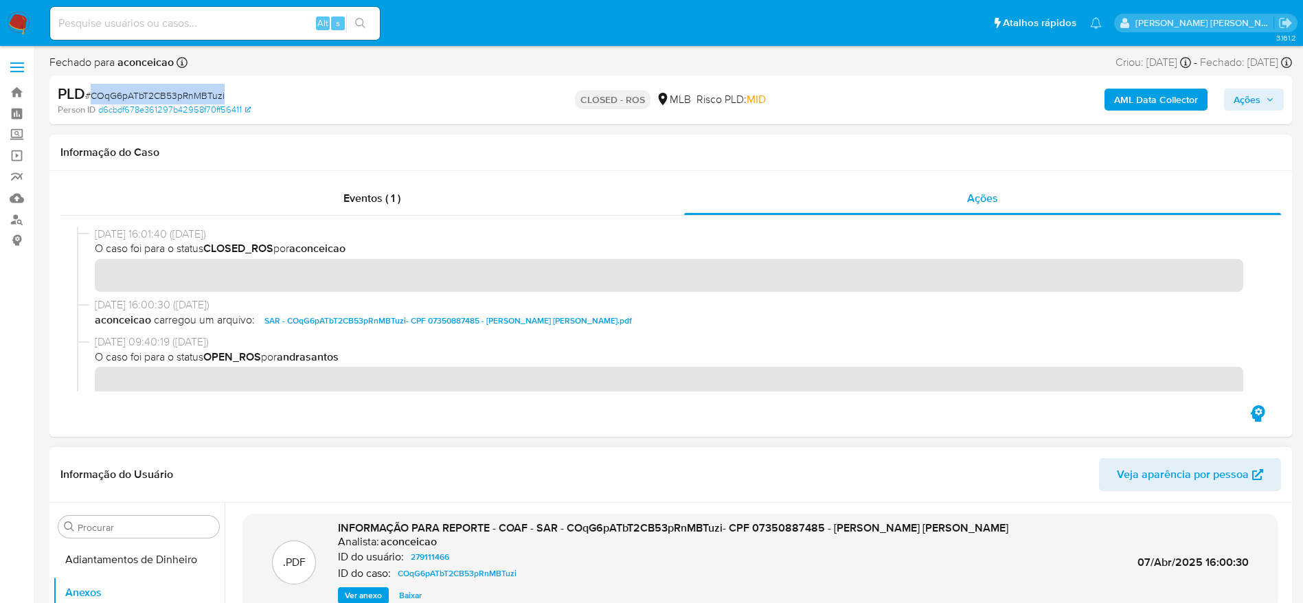
copy span "COqG6pATbT2CB53pRnMBTuzi"
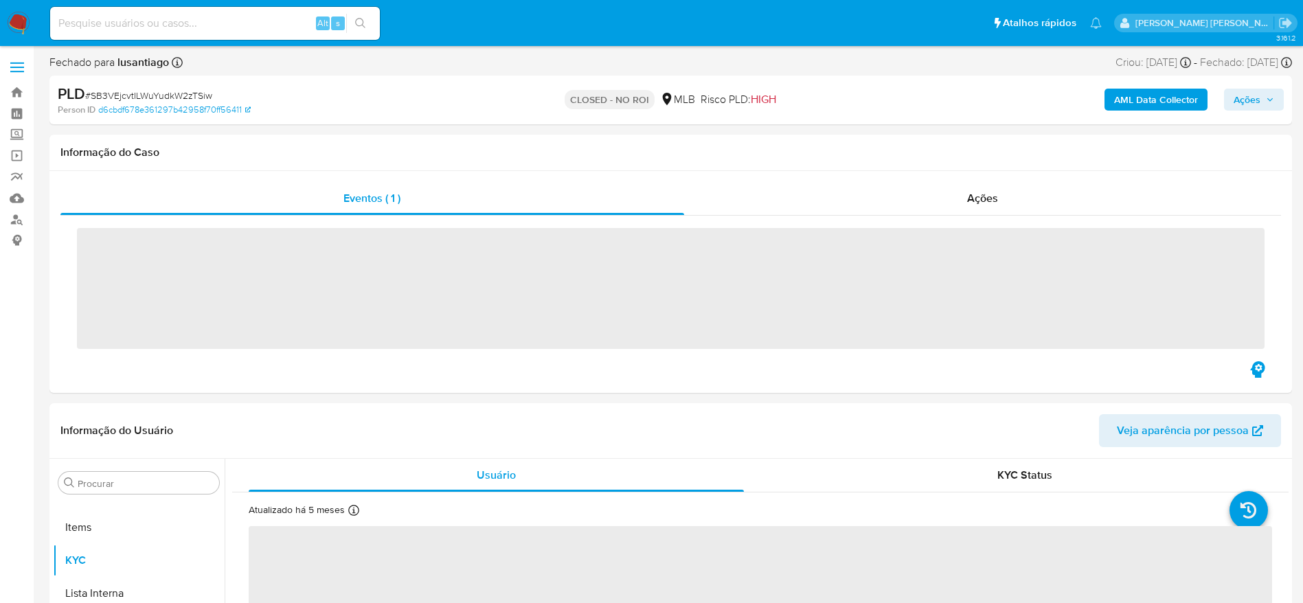
scroll to position [710, 0]
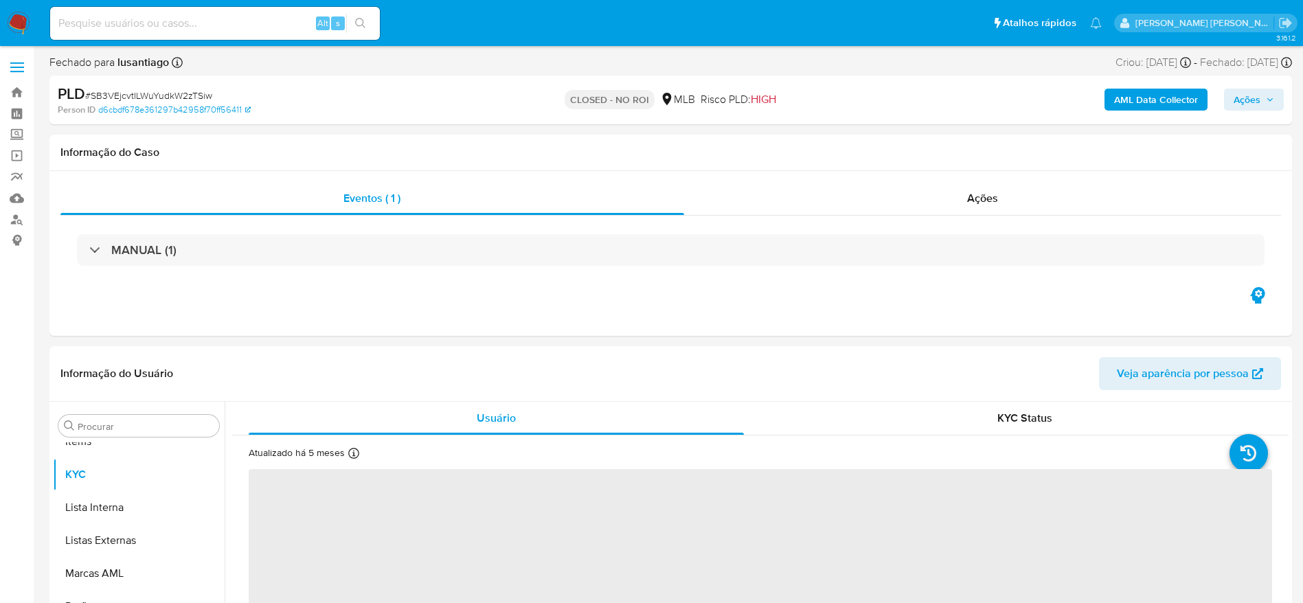
select select "10"
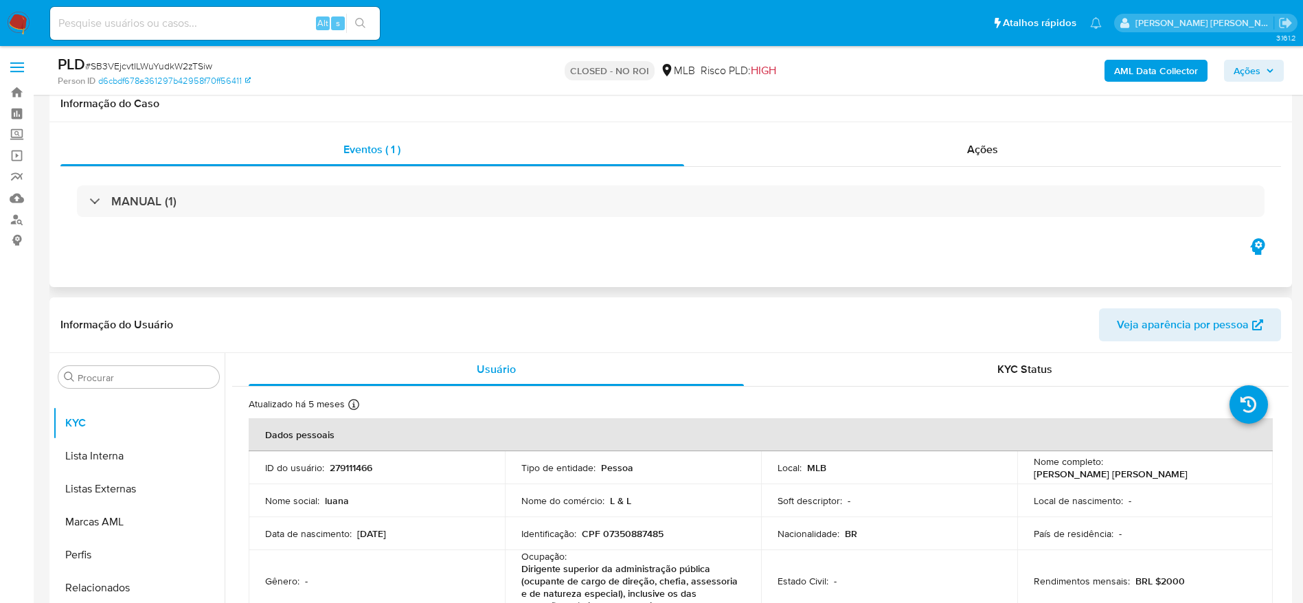
scroll to position [103, 0]
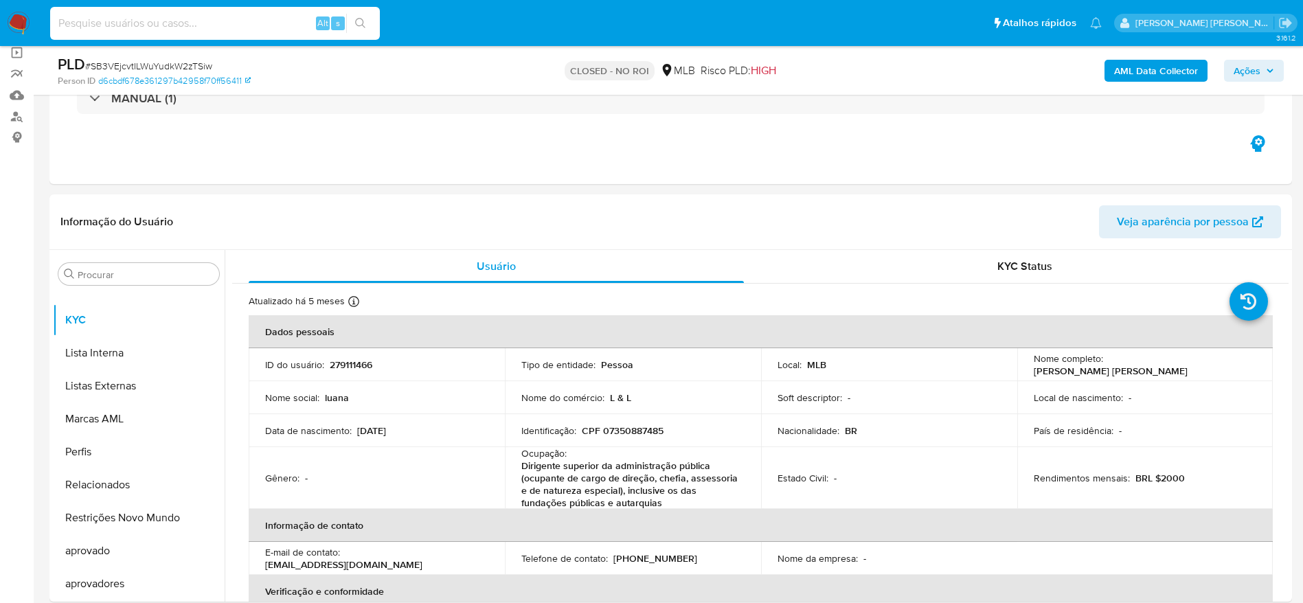
click at [237, 19] on input at bounding box center [215, 23] width 330 height 18
paste input "478654277"
type input "478654277"
click at [361, 19] on icon "search-icon" at bounding box center [360, 23] width 11 height 11
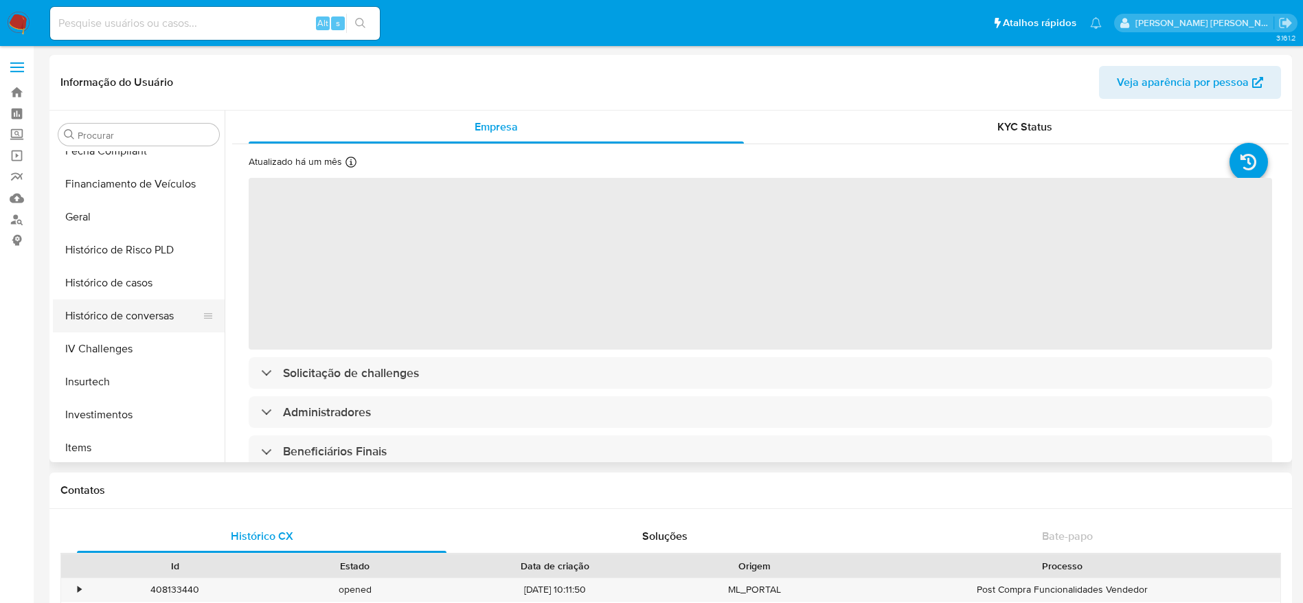
scroll to position [403, 0]
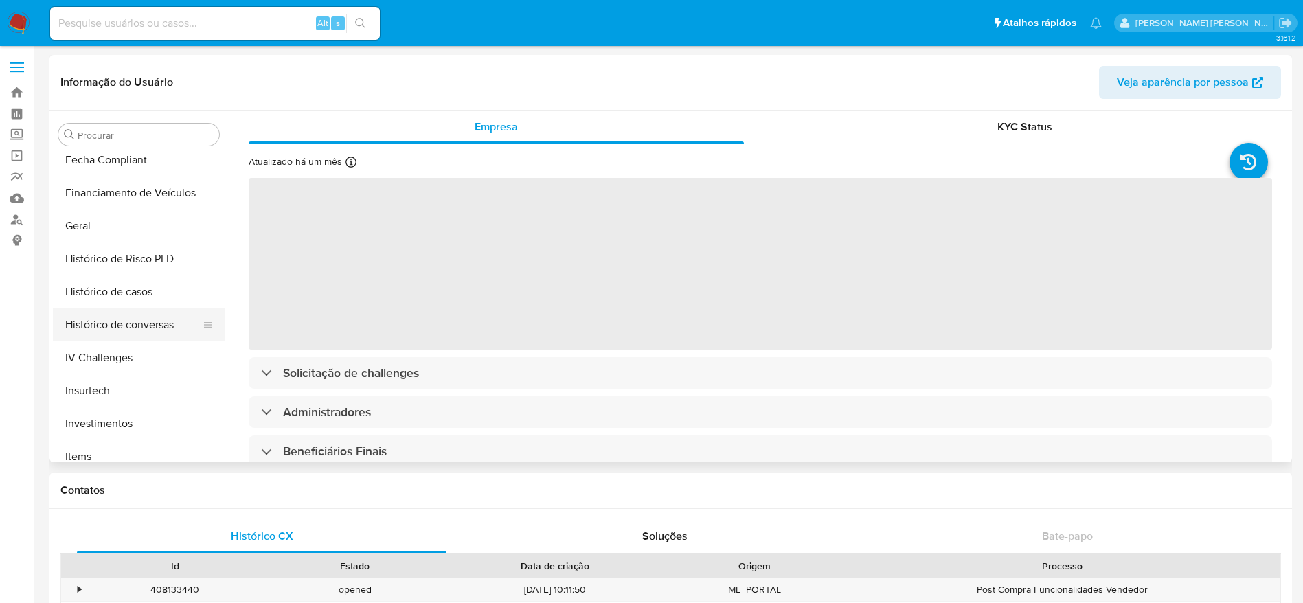
select select "10"
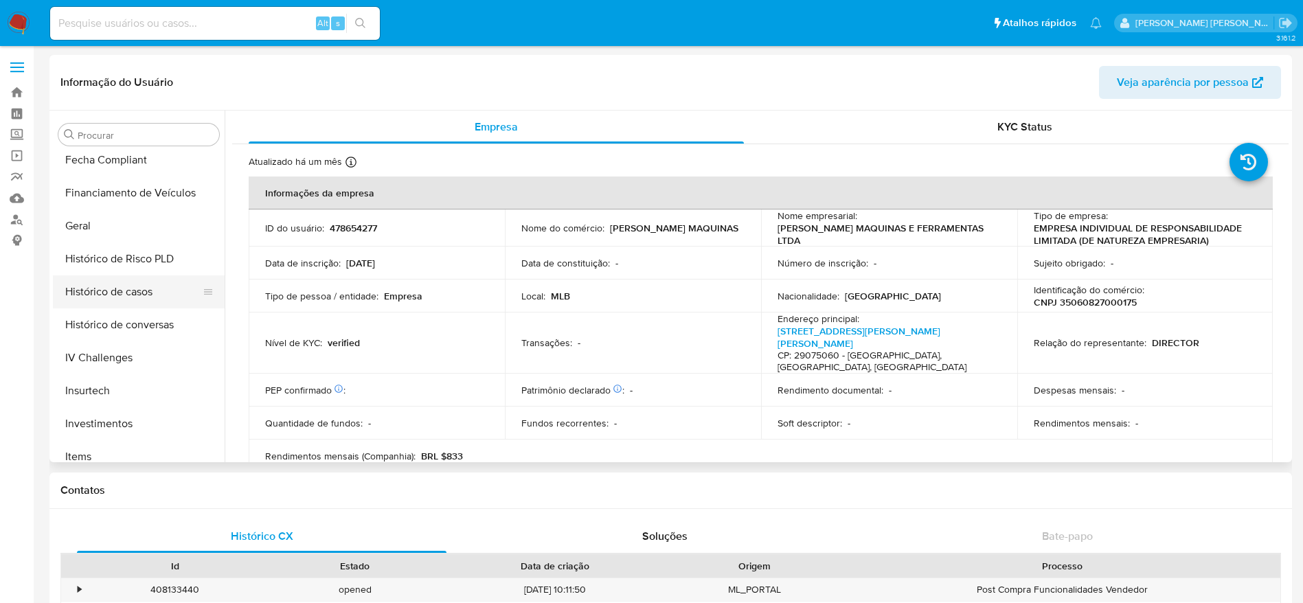
click at [118, 284] on button "Histórico de casos" at bounding box center [133, 291] width 161 height 33
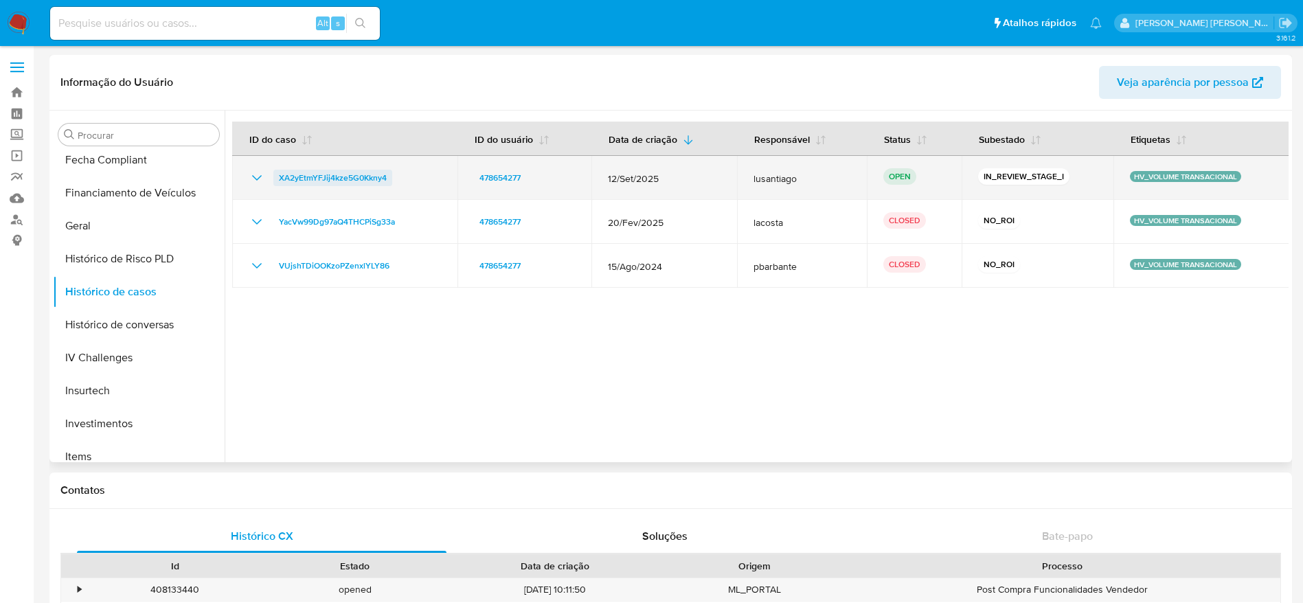
click at [330, 174] on span "XA2yEtmYFJij4kze5G0Kkny4" at bounding box center [333, 178] width 108 height 16
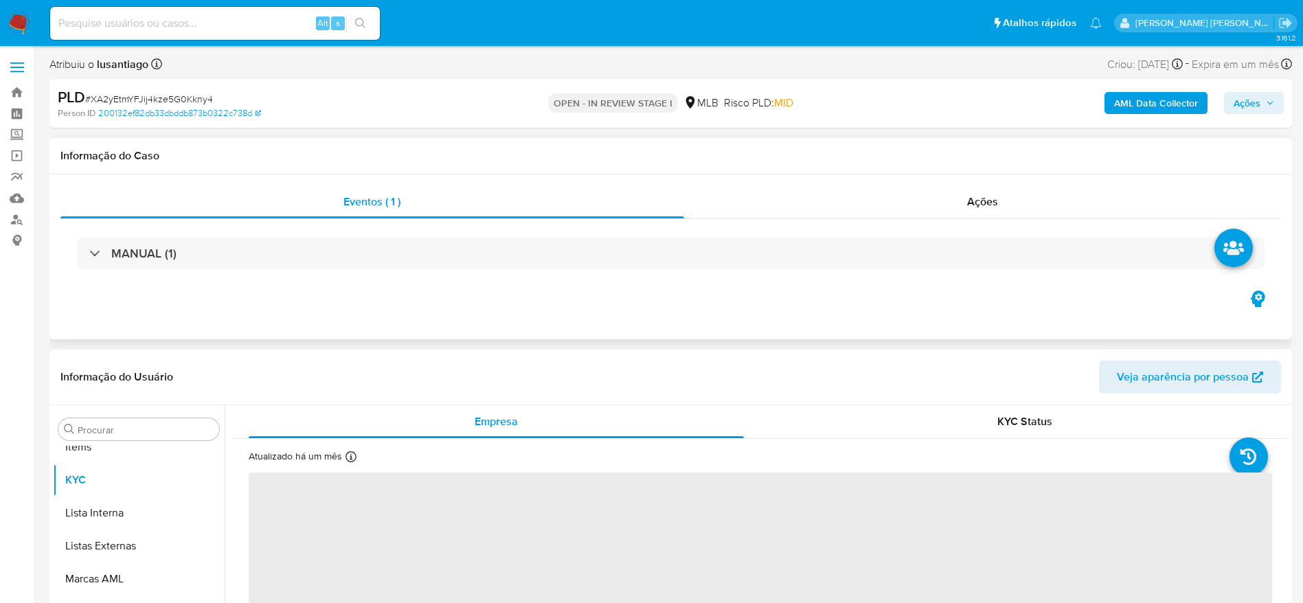
scroll to position [712, 0]
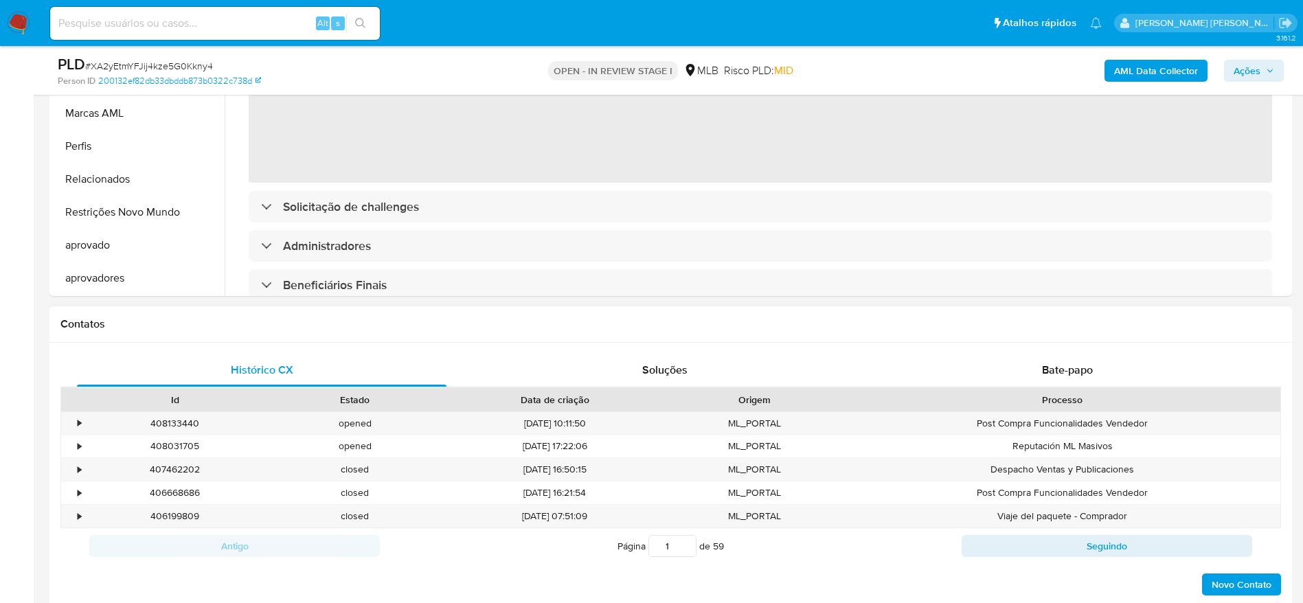
select select "10"
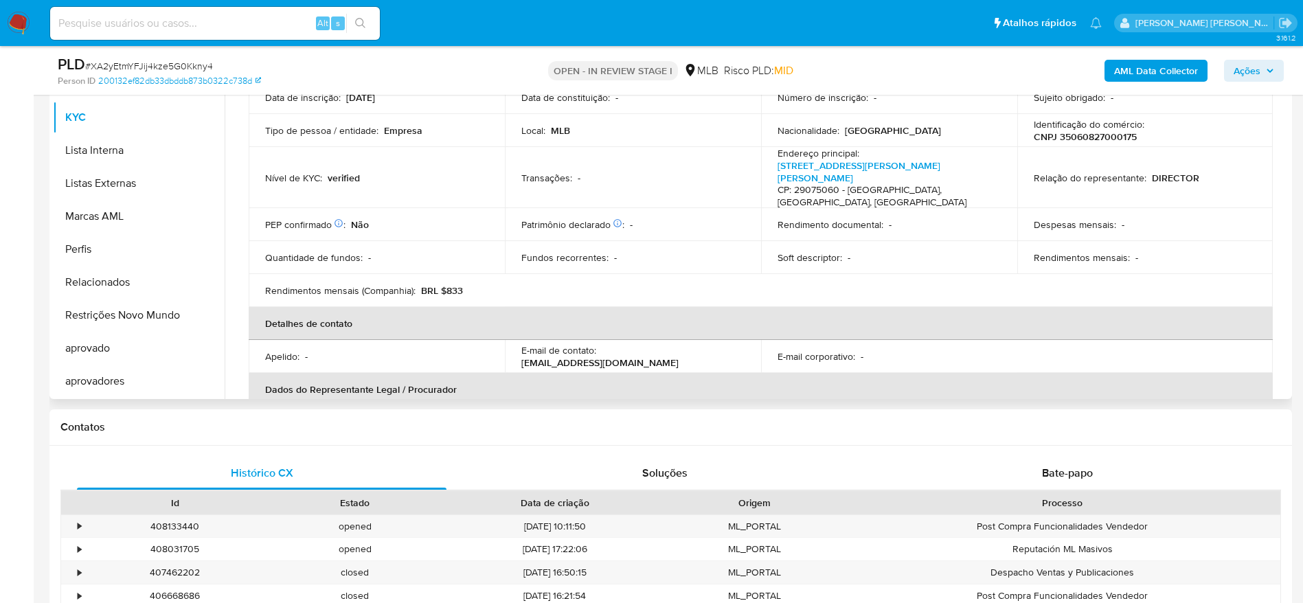
scroll to position [0, 0]
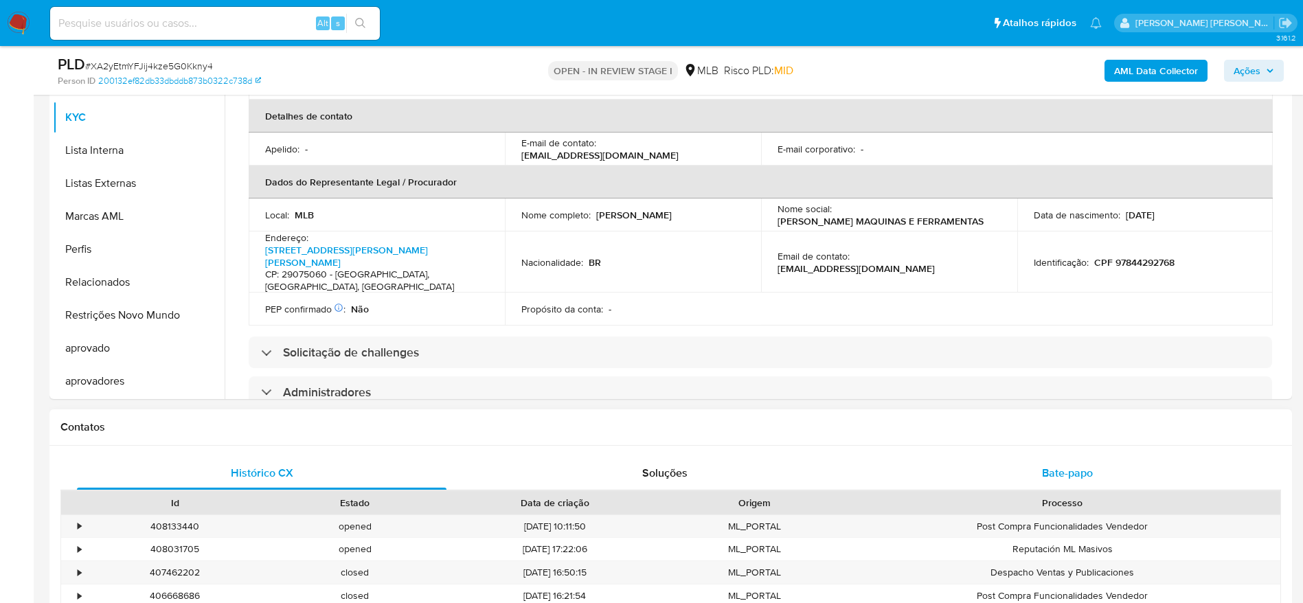
click at [1092, 473] on span "Bate-papo" at bounding box center [1067, 473] width 51 height 16
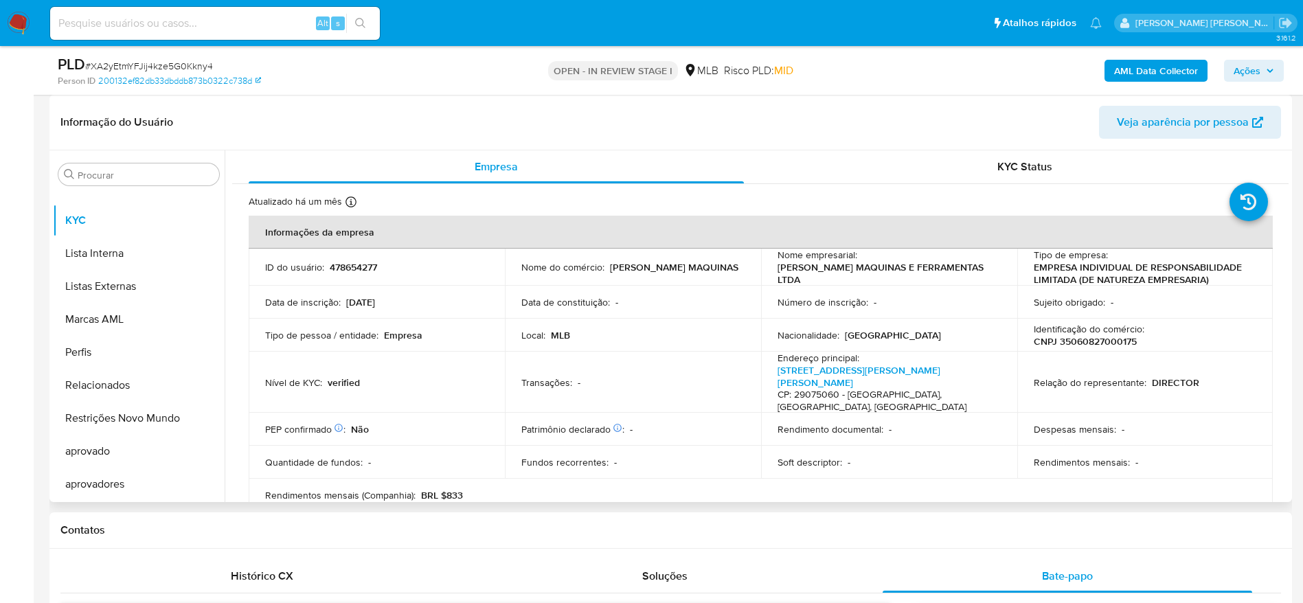
click at [1091, 341] on p "CNPJ 35060827000175" at bounding box center [1085, 341] width 103 height 12
copy p "35060827000175"
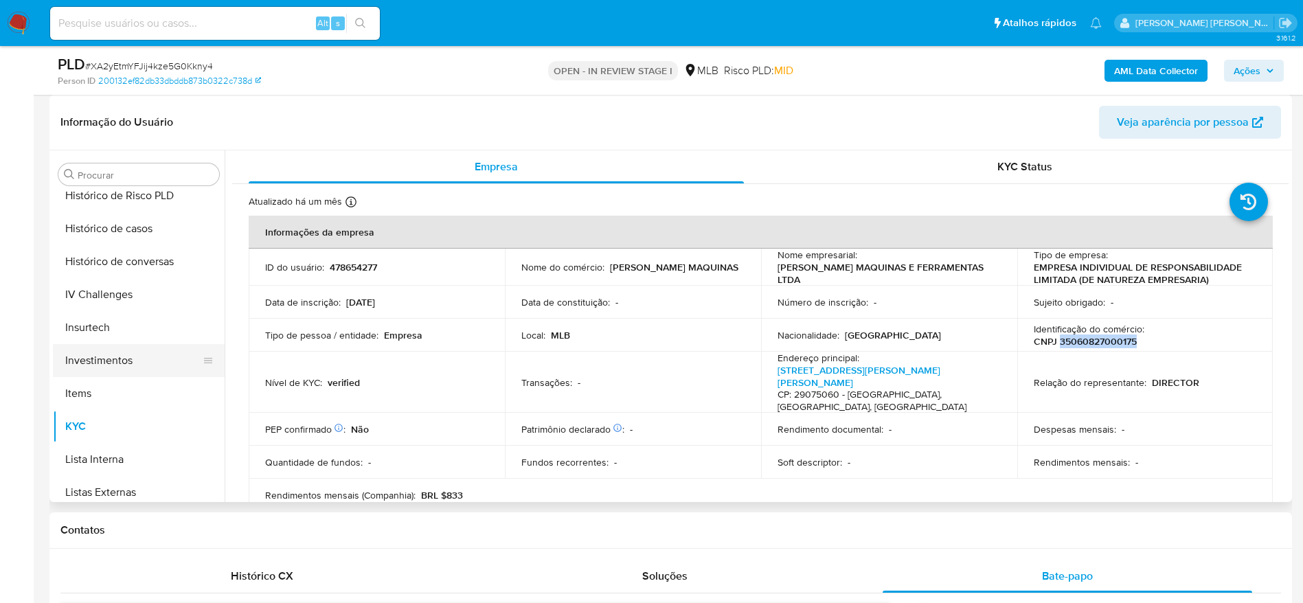
scroll to position [300, 0]
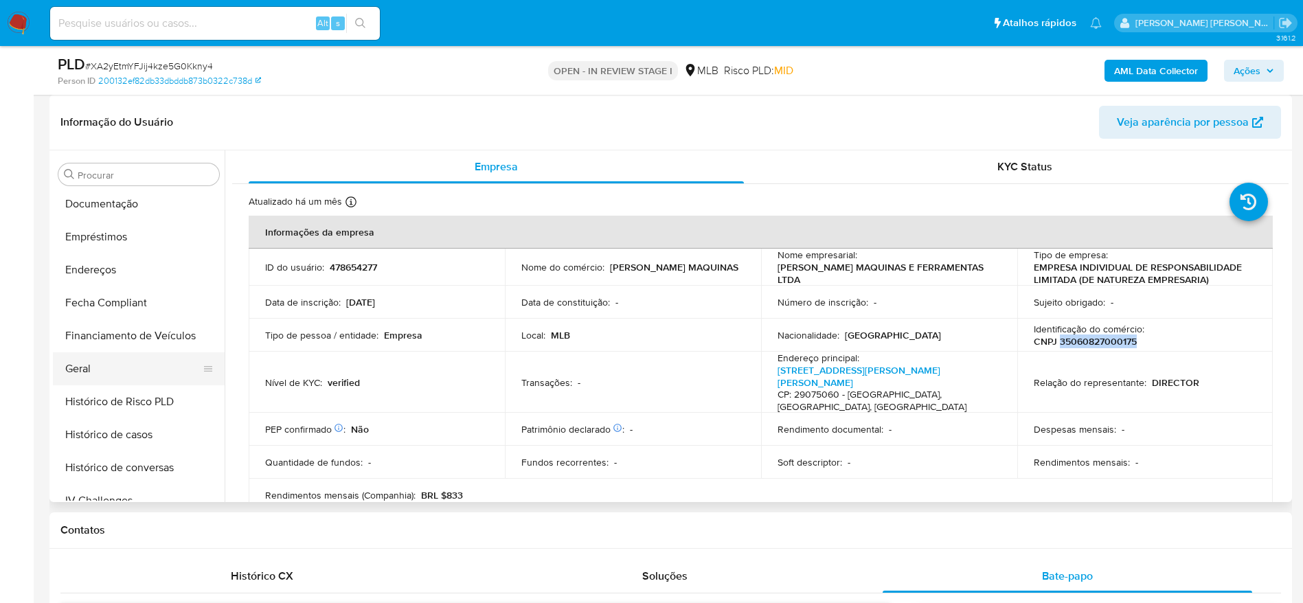
click at [97, 366] on button "Geral" at bounding box center [133, 368] width 161 height 33
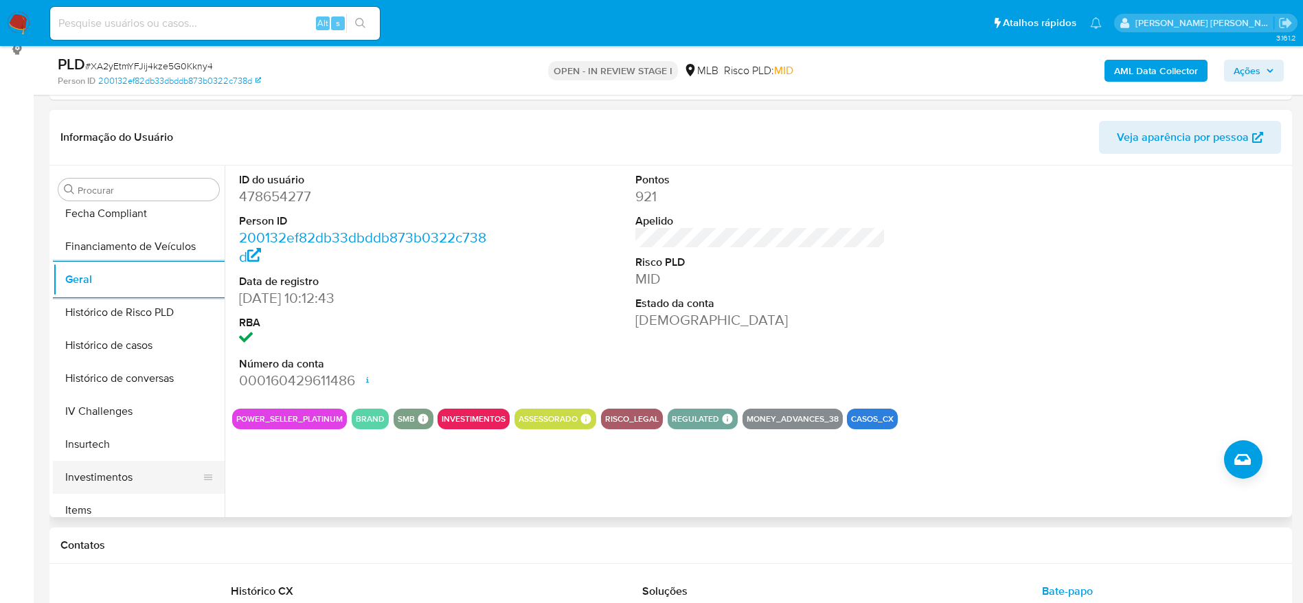
scroll to position [506, 0]
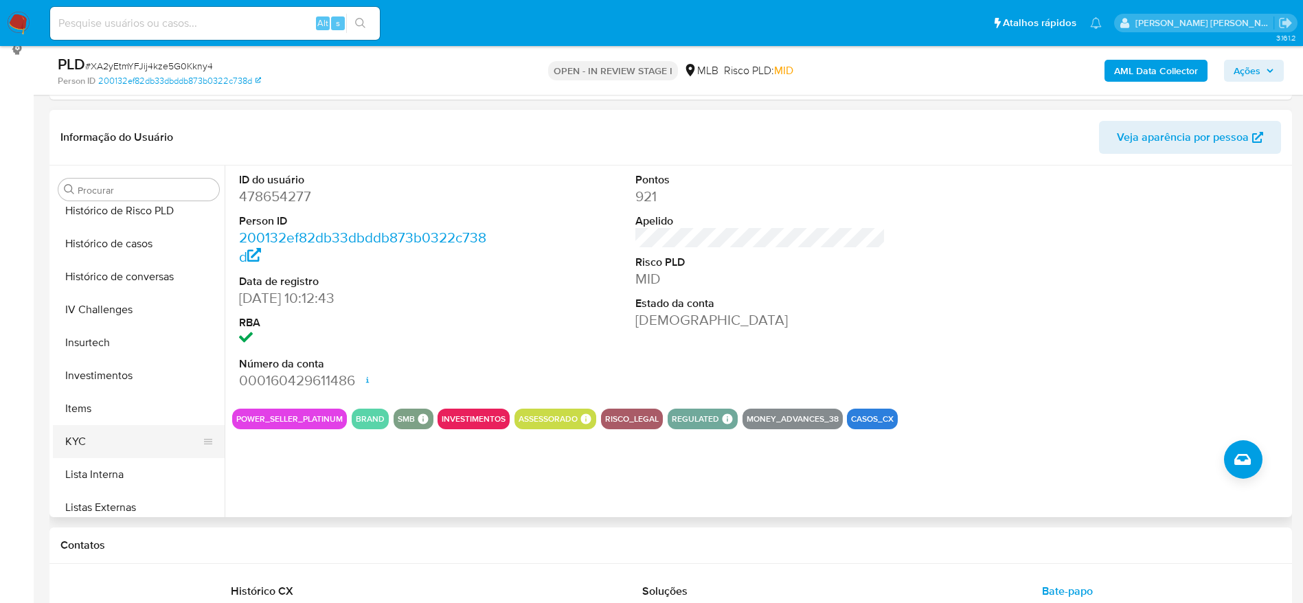
drag, startPoint x: 98, startPoint y: 443, endPoint x: 120, endPoint y: 444, distance: 22.0
click at [98, 443] on button "KYC" at bounding box center [133, 441] width 161 height 33
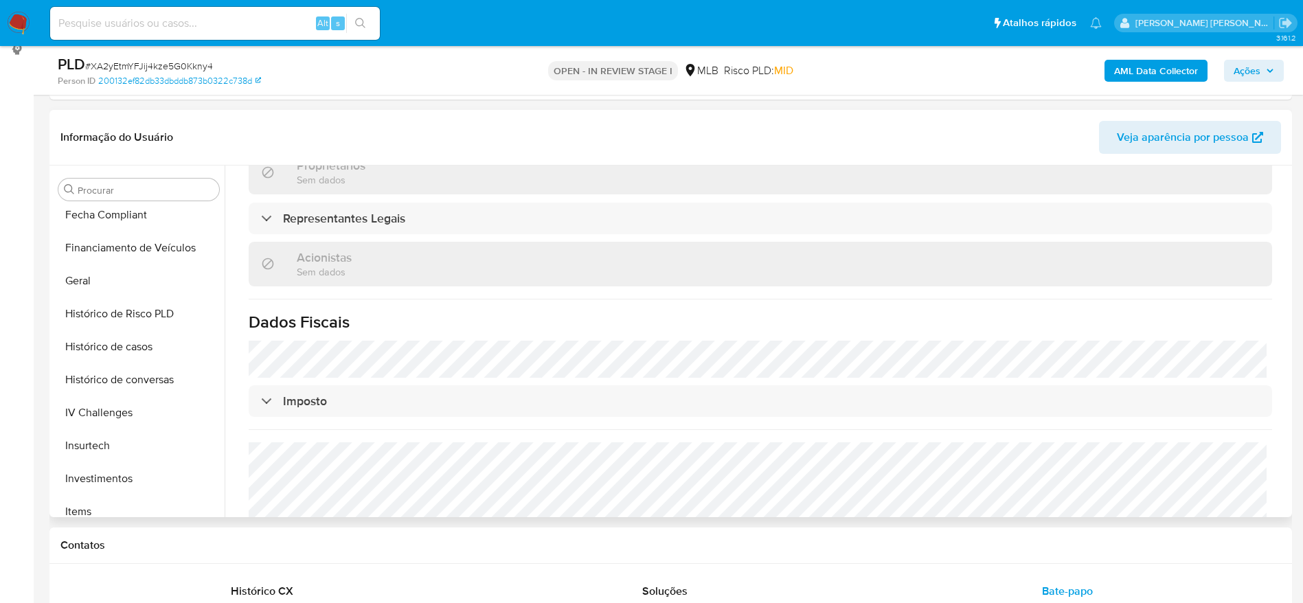
scroll to position [197, 0]
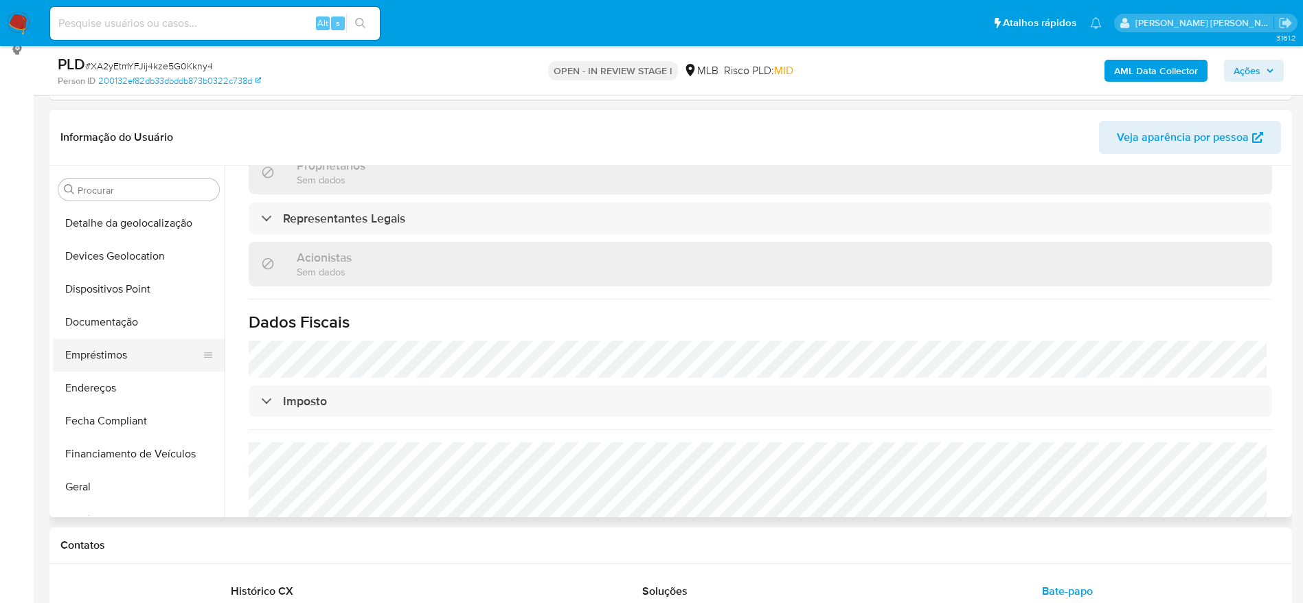
click at [112, 370] on button "Empréstimos" at bounding box center [133, 355] width 161 height 33
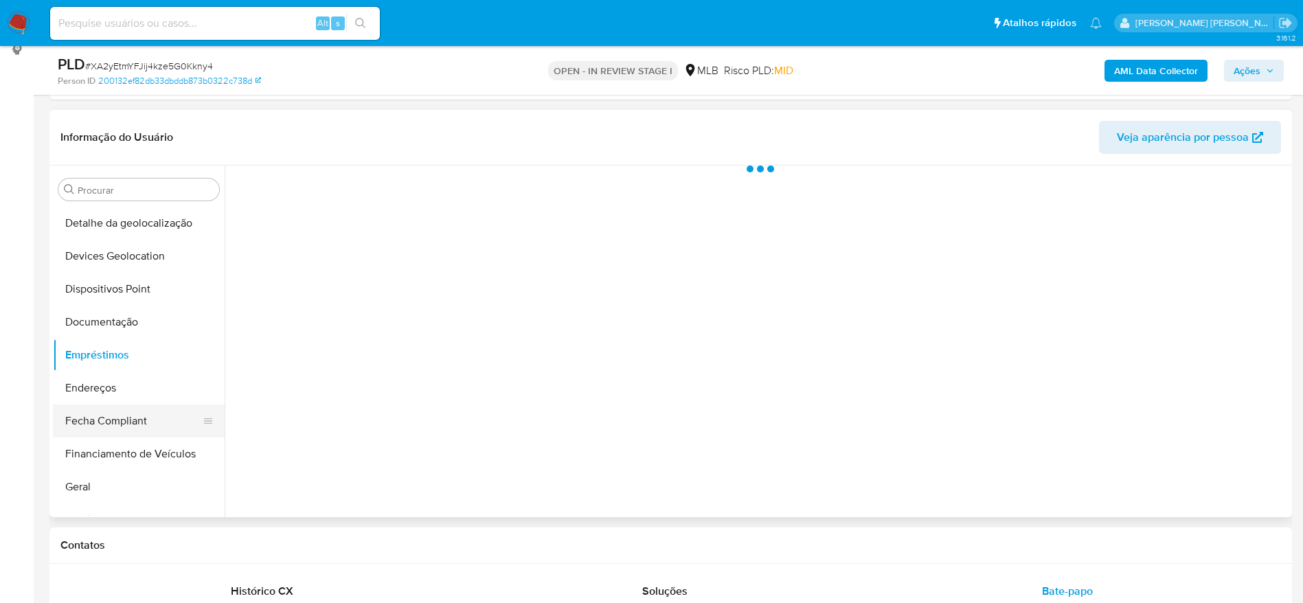
scroll to position [0, 0]
click at [100, 391] on button "Endereços" at bounding box center [133, 388] width 161 height 33
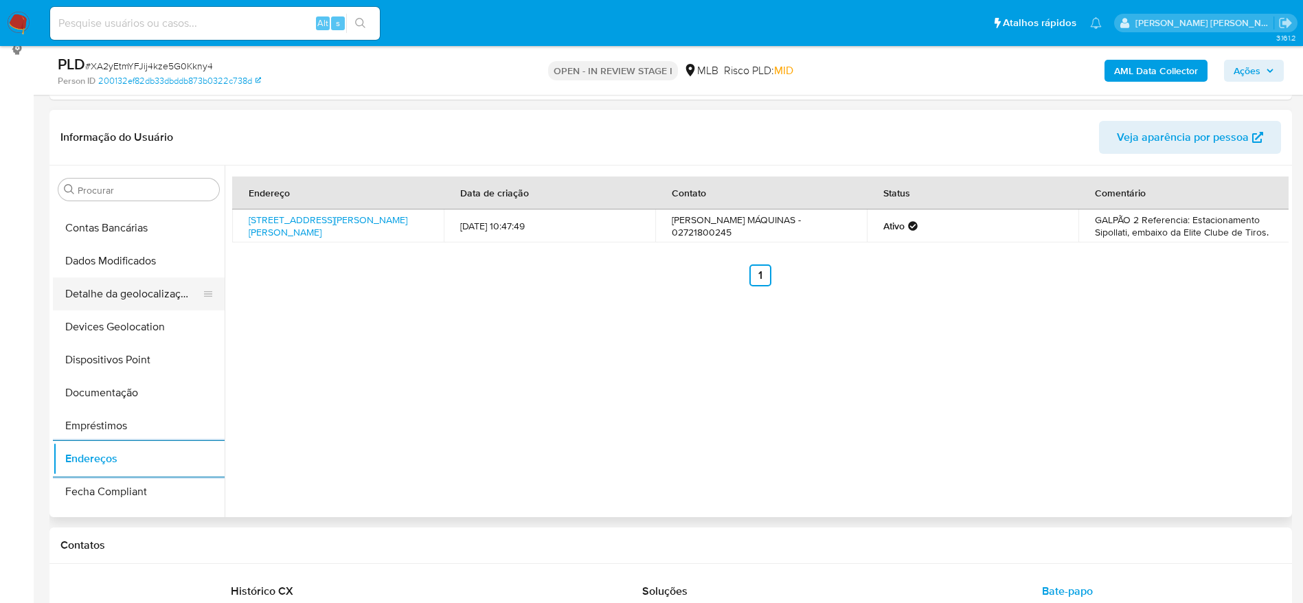
scroll to position [94, 0]
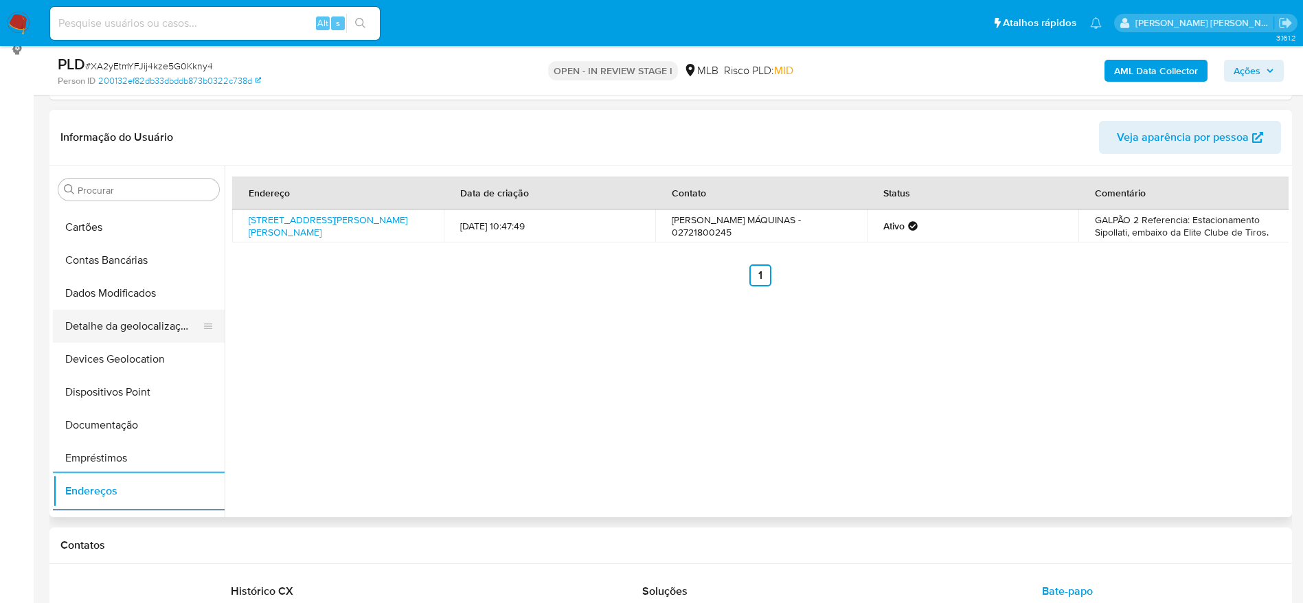
click at [119, 328] on button "Detalhe da geolocalização" at bounding box center [133, 326] width 161 height 33
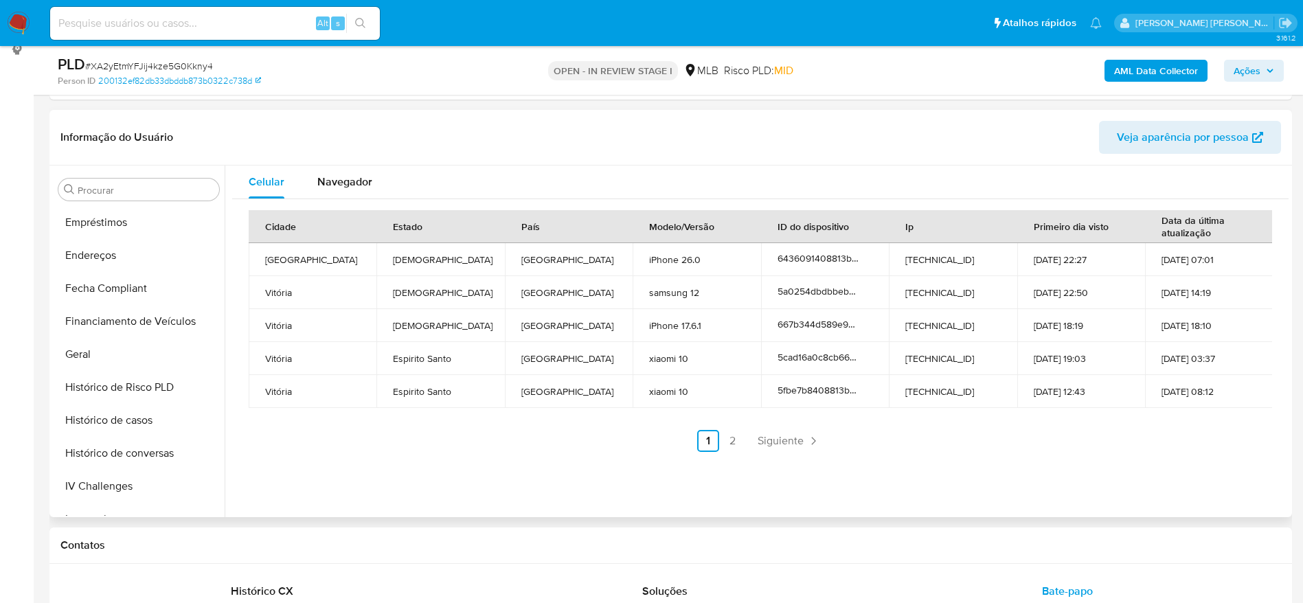
scroll to position [712, 0]
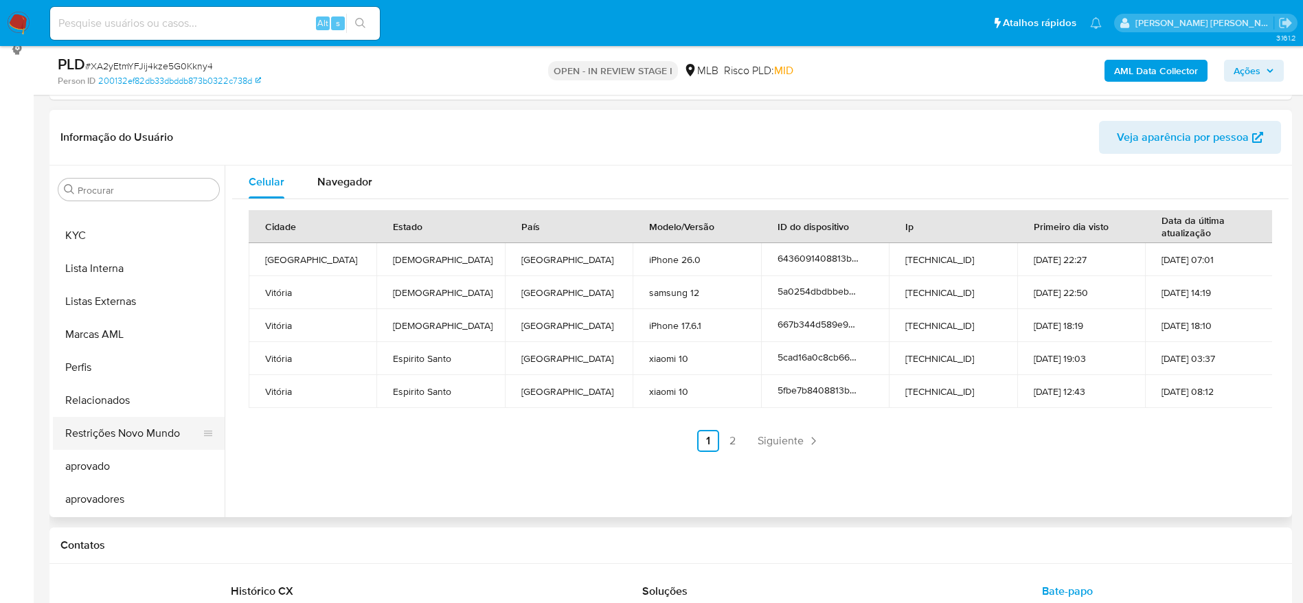
click at [134, 429] on button "Restrições Novo Mundo" at bounding box center [133, 433] width 161 height 33
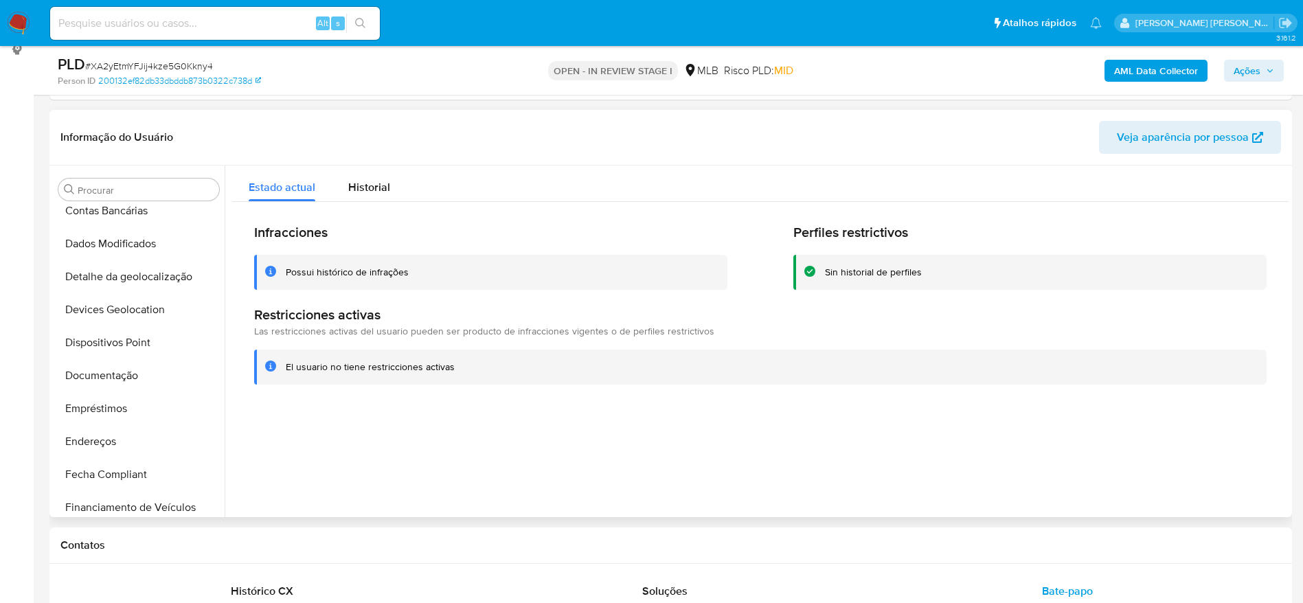
scroll to position [94, 0]
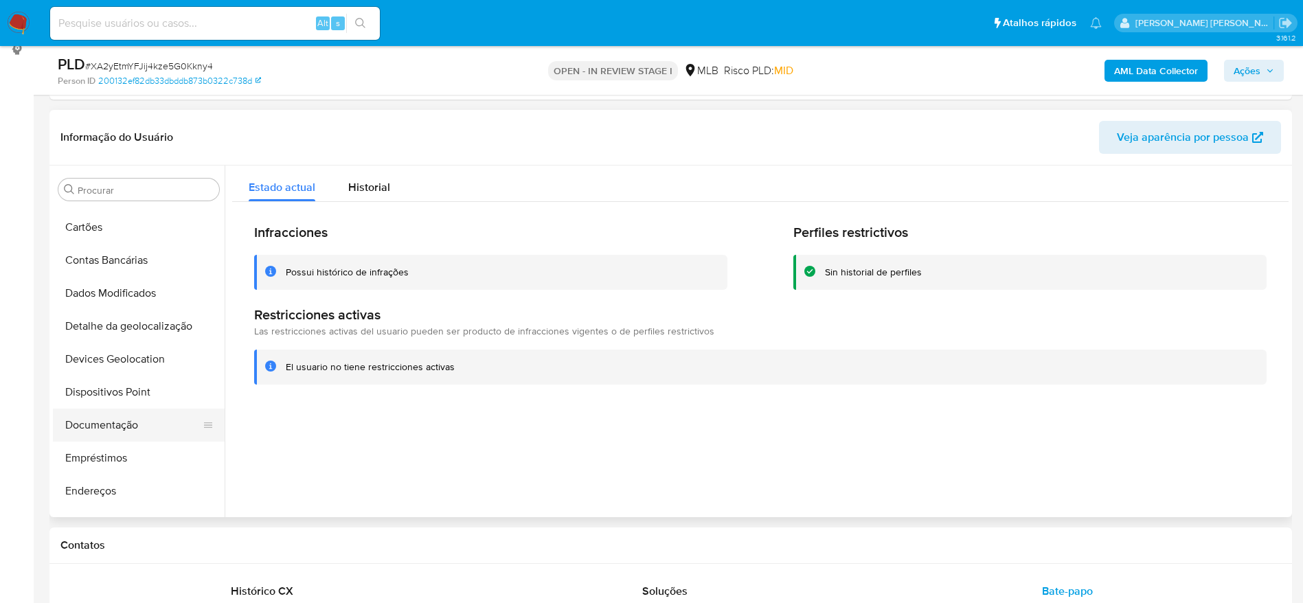
click at [129, 409] on button "Documentação" at bounding box center [133, 425] width 161 height 33
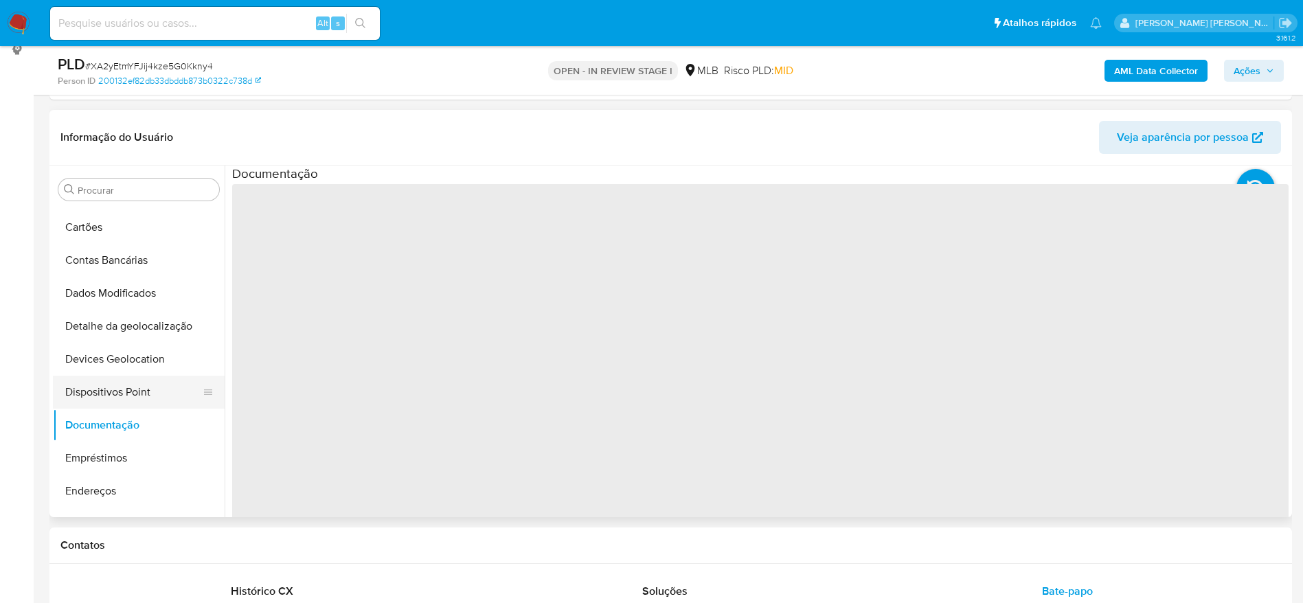
click at [125, 394] on button "Dispositivos Point" at bounding box center [133, 392] width 161 height 33
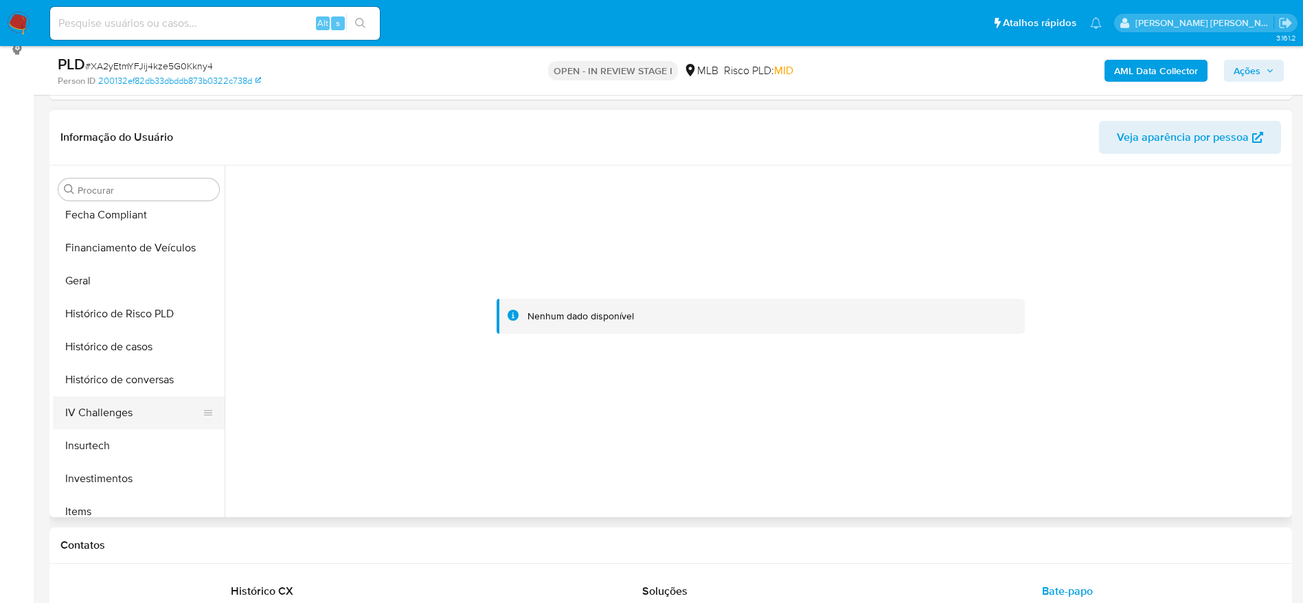
scroll to position [609, 0]
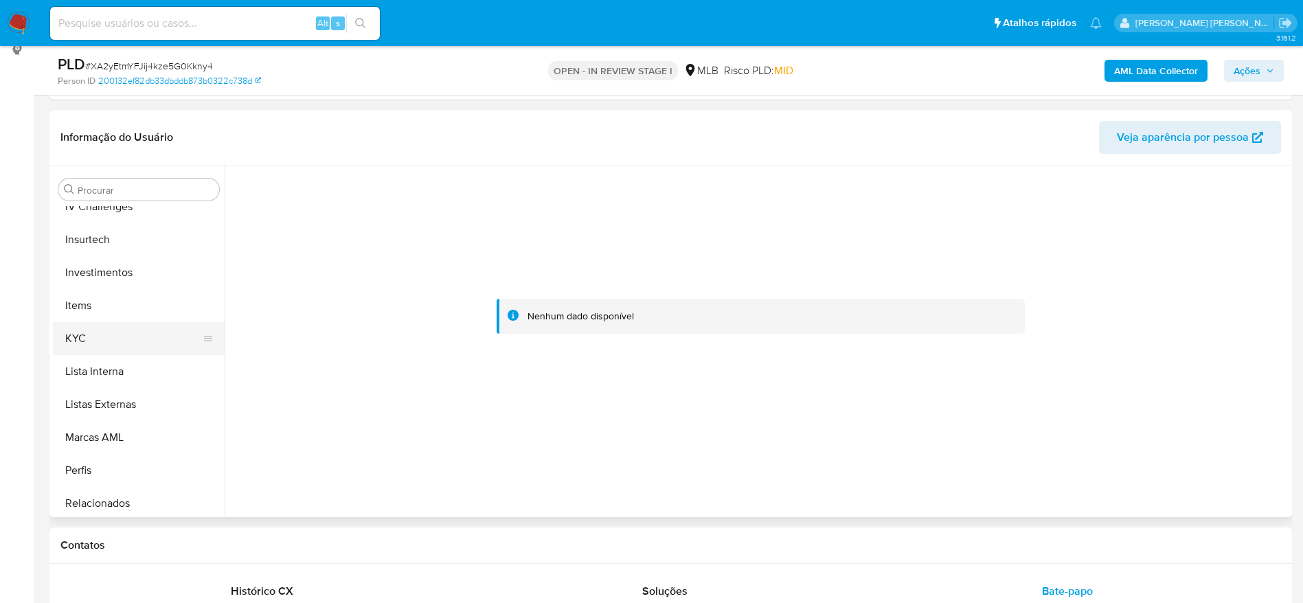
click at [92, 346] on button "KYC" at bounding box center [133, 338] width 161 height 33
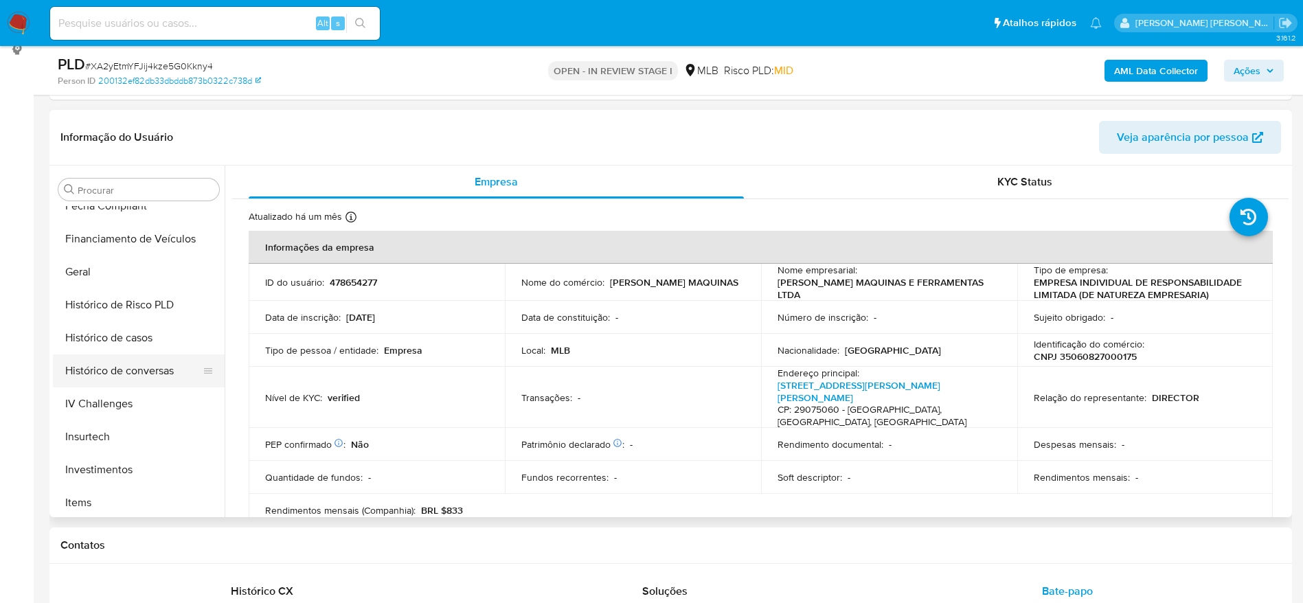
scroll to position [403, 0]
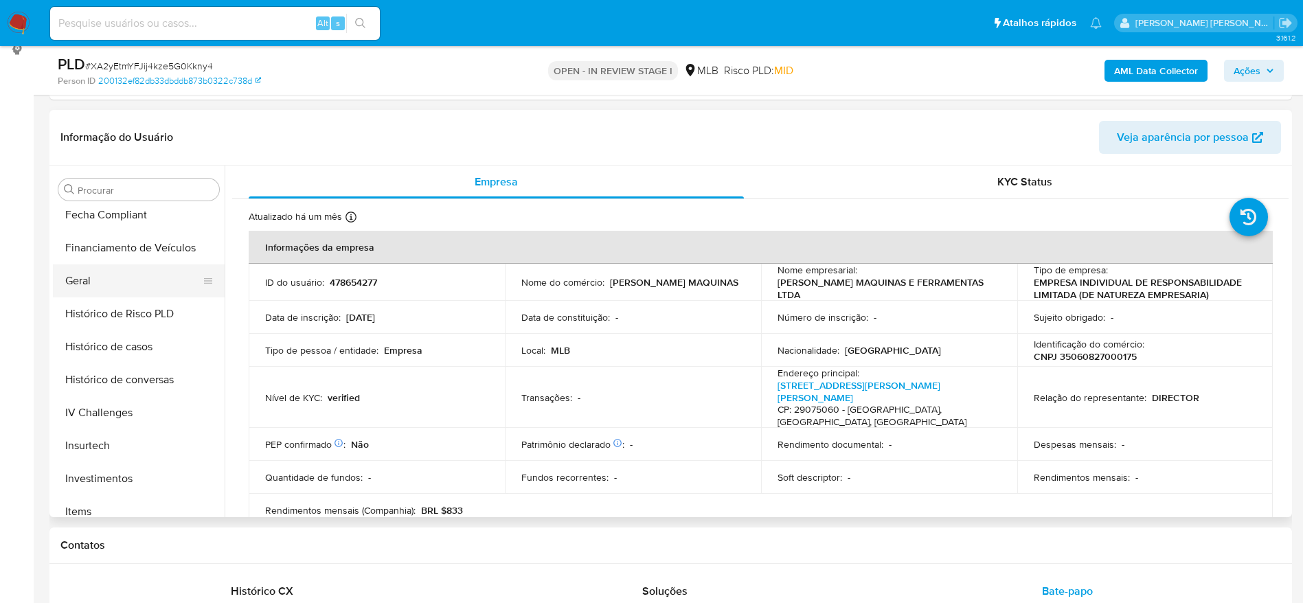
click at [86, 278] on button "Geral" at bounding box center [133, 280] width 161 height 33
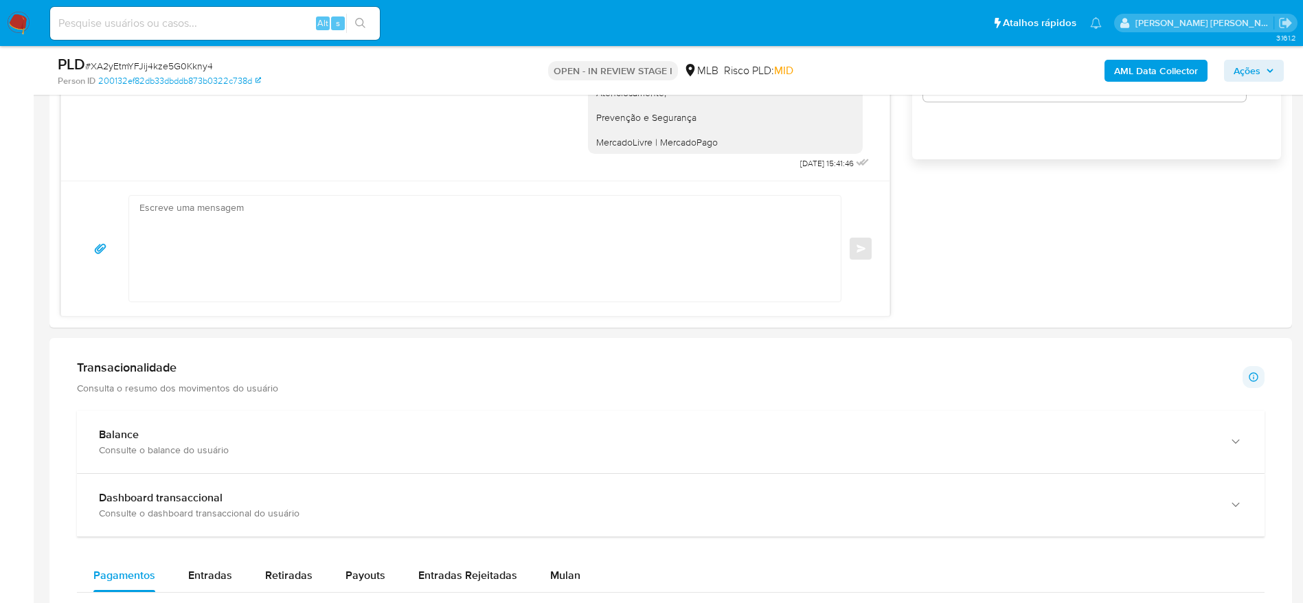
scroll to position [1118, 0]
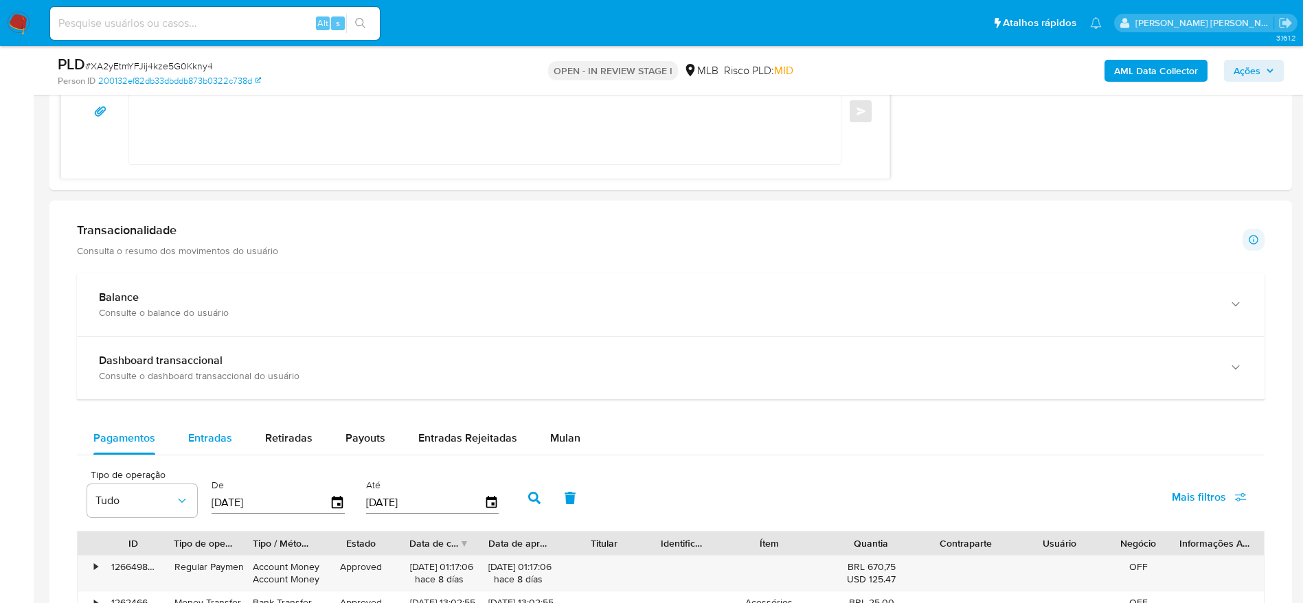
click at [192, 425] on div "Entradas" at bounding box center [210, 438] width 44 height 33
select select "10"
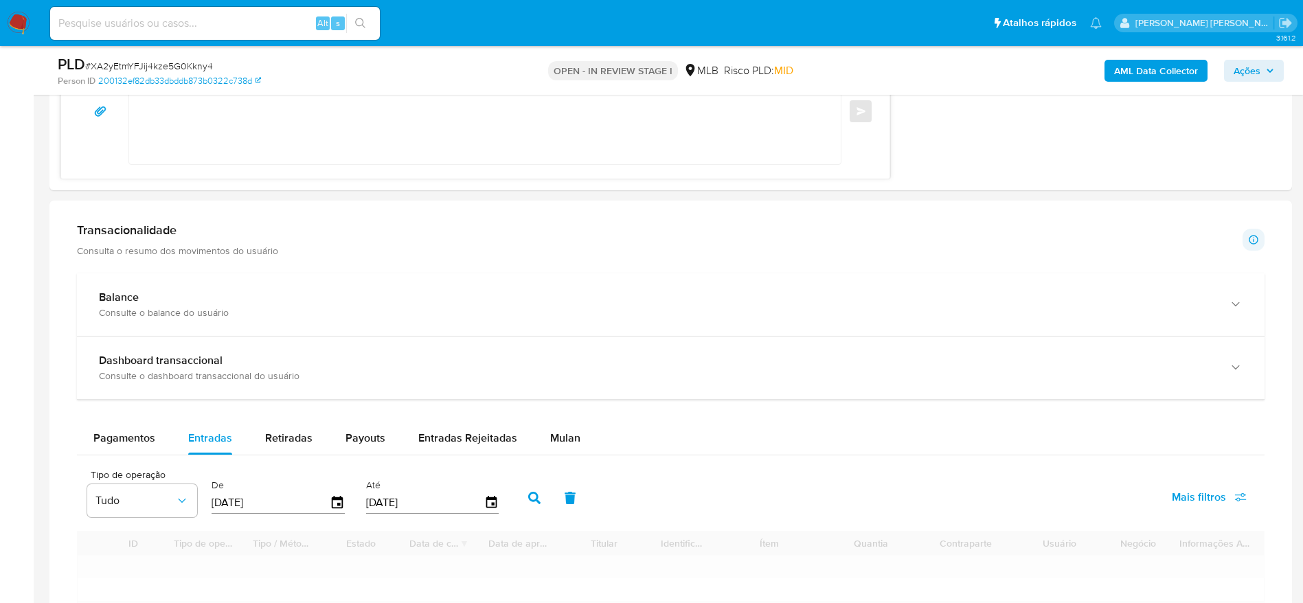
scroll to position [1531, 0]
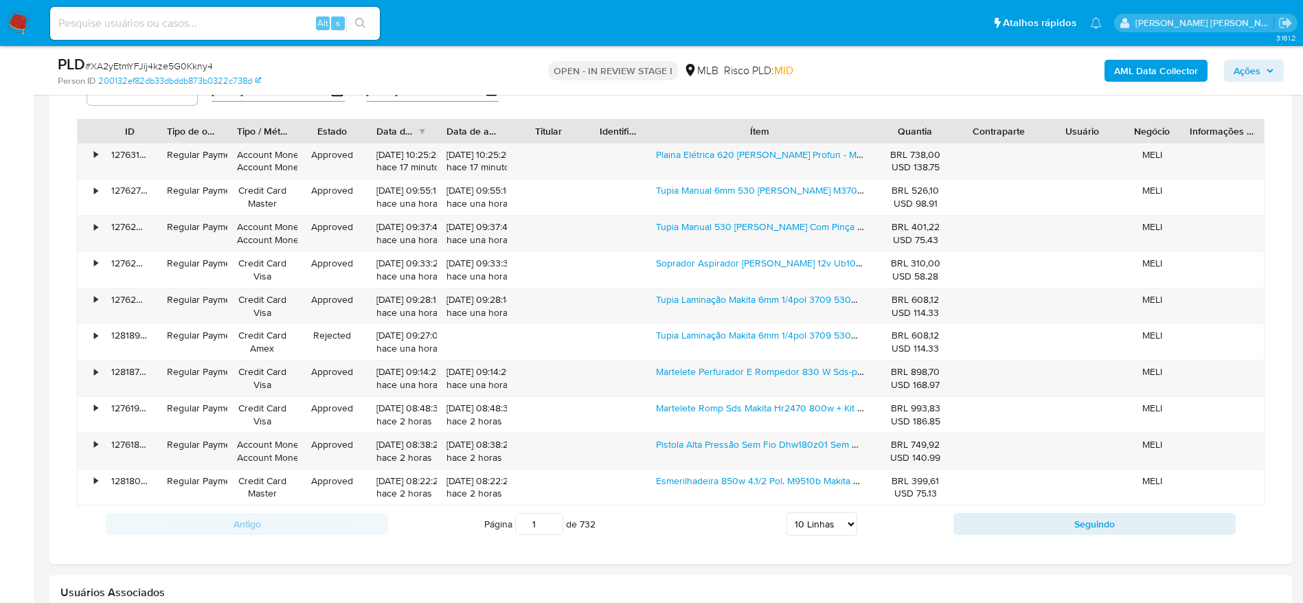
drag, startPoint x: 829, startPoint y: 130, endPoint x: 945, endPoint y: 135, distance: 115.5
click at [945, 135] on div "ID Tipo de operação Tipo / Método Estado Data de criação Data de aprovação Titu…" at bounding box center [671, 131] width 1186 height 23
click at [1000, 521] on button "Seguindo" at bounding box center [1095, 524] width 282 height 22
type input "2"
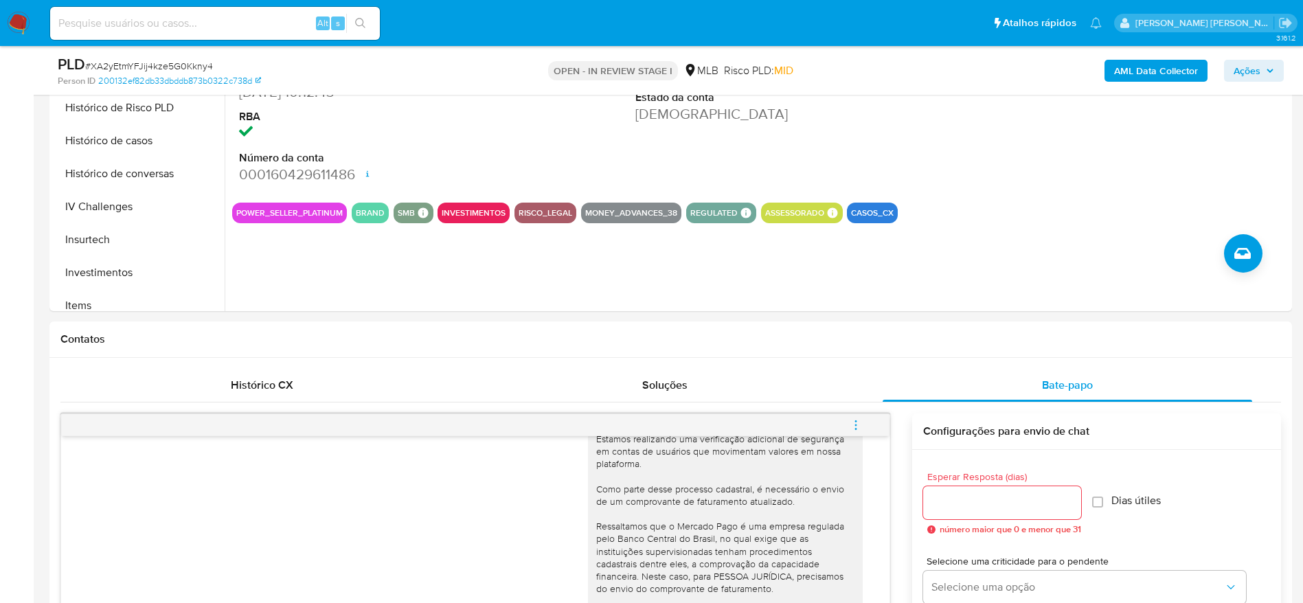
scroll to position [294, 0]
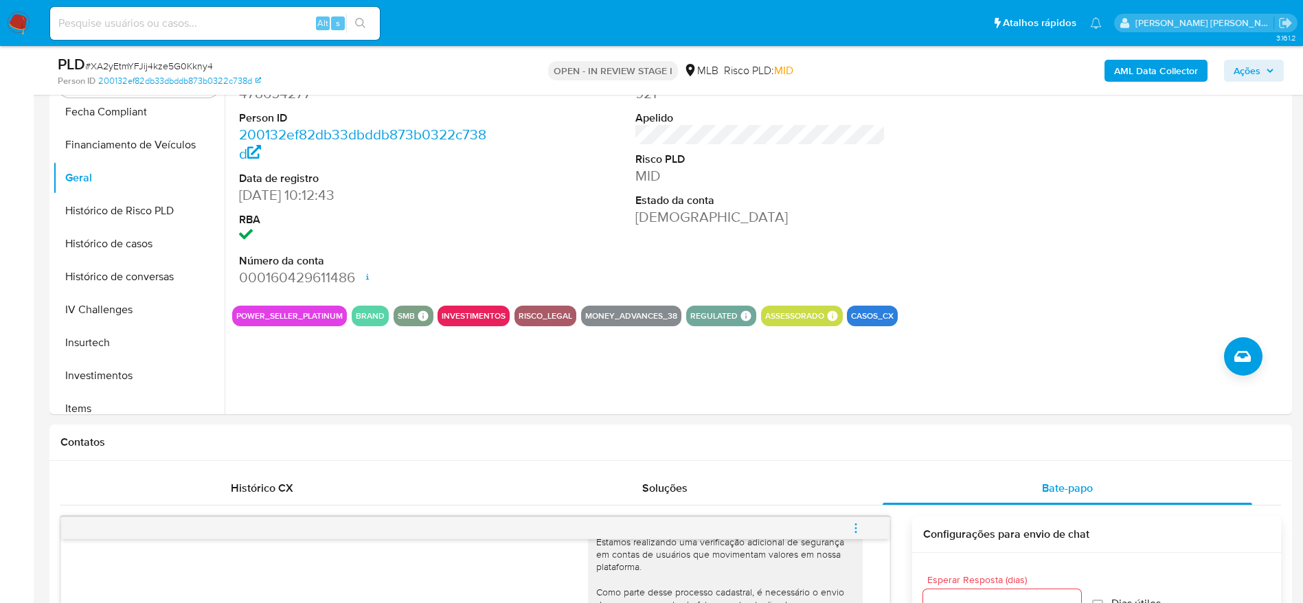
drag, startPoint x: 1250, startPoint y: 67, endPoint x: 1211, endPoint y: 82, distance: 42.0
click at [1243, 72] on span "Ações" at bounding box center [1247, 71] width 27 height 22
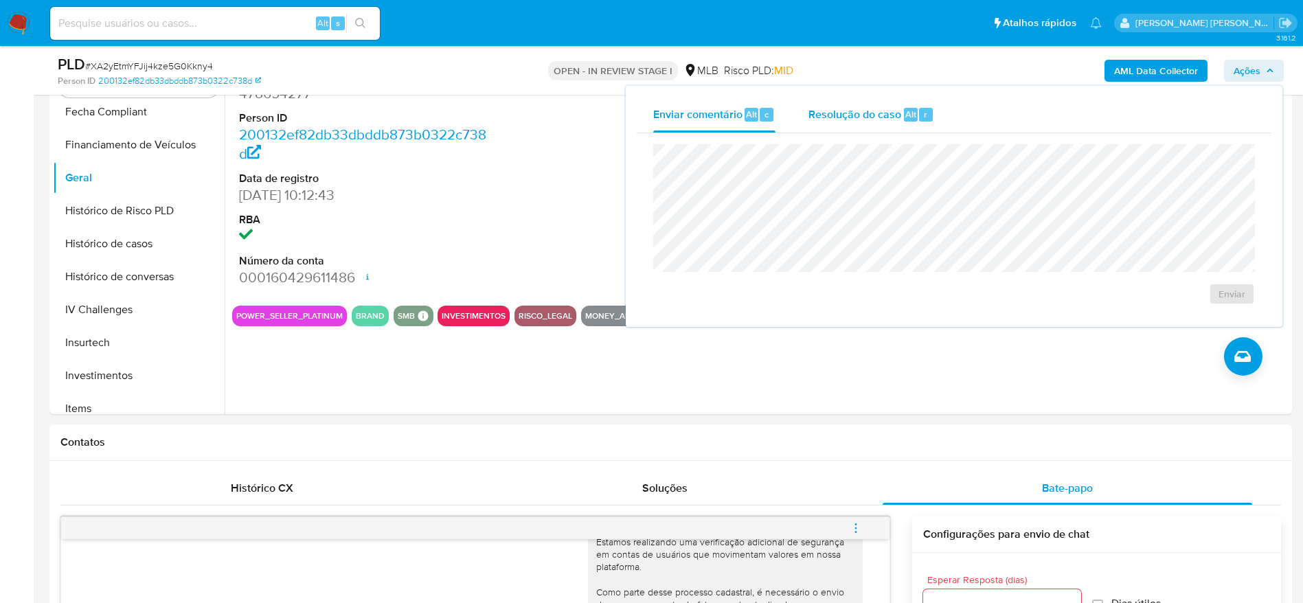
drag, startPoint x: 796, startPoint y: 102, endPoint x: 826, endPoint y: 108, distance: 31.5
click at [800, 101] on button "Resolução do caso Alt r" at bounding box center [871, 115] width 159 height 36
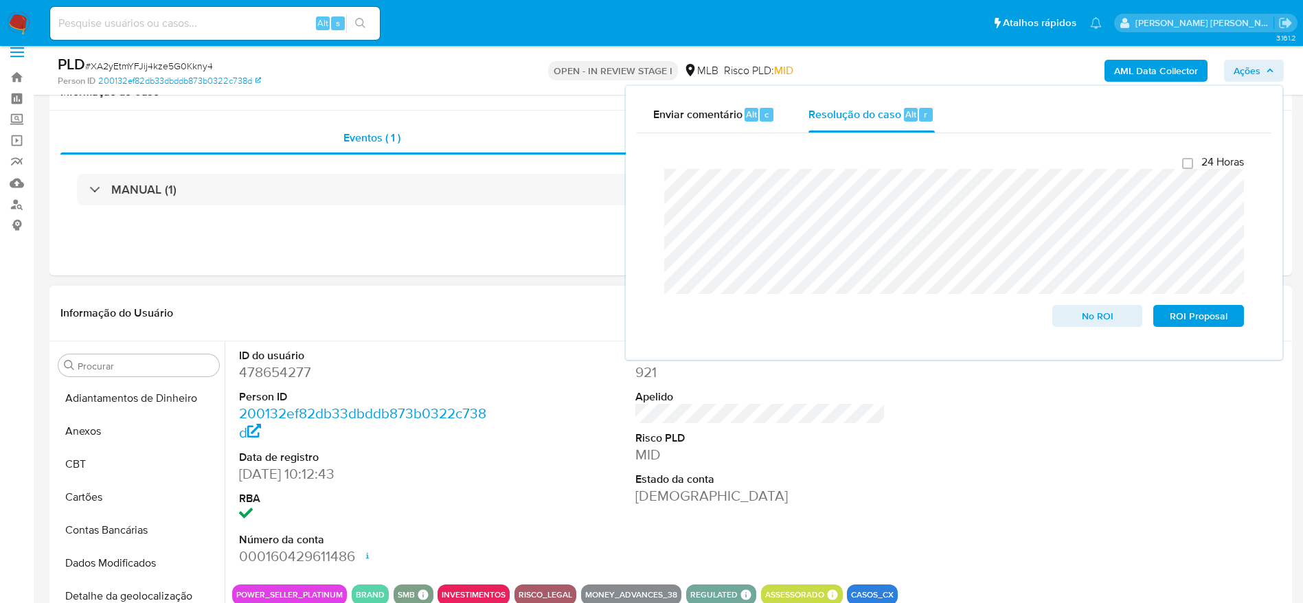
scroll to position [0, 0]
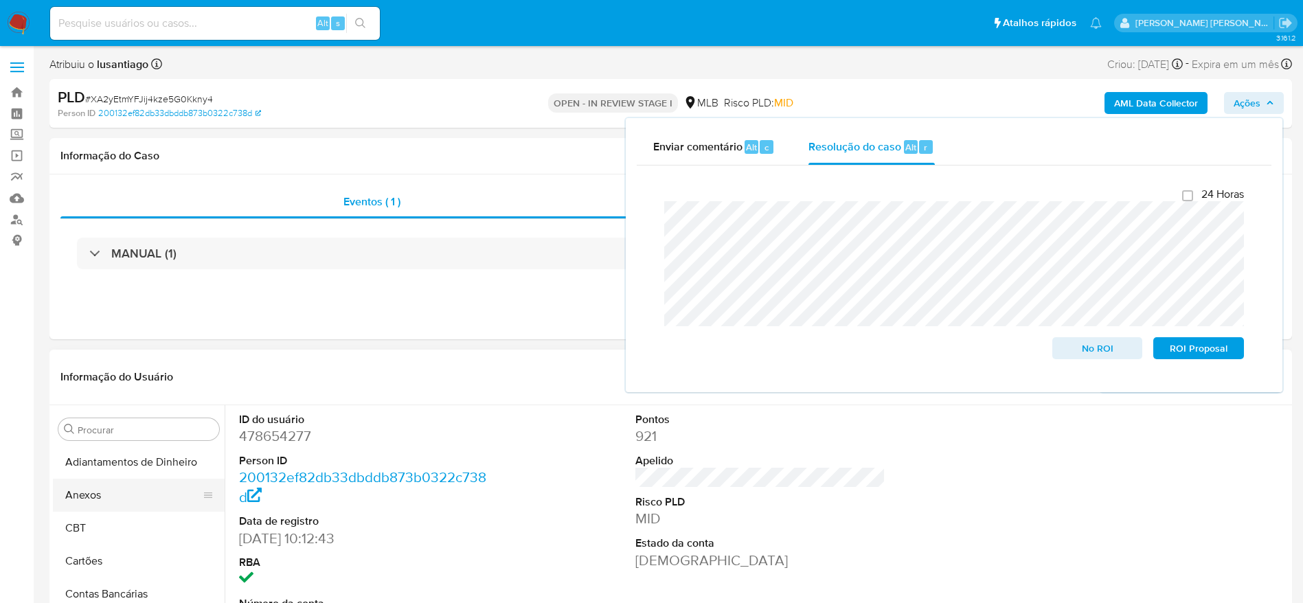
click at [109, 496] on button "Anexos" at bounding box center [133, 495] width 161 height 33
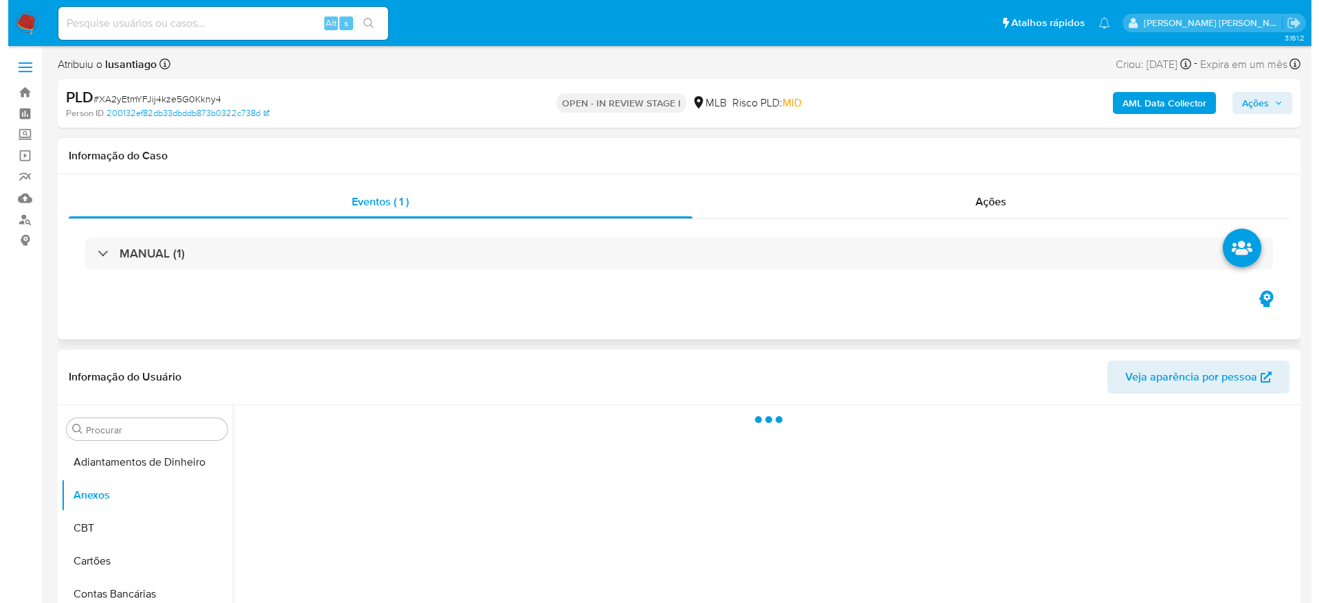
scroll to position [103, 0]
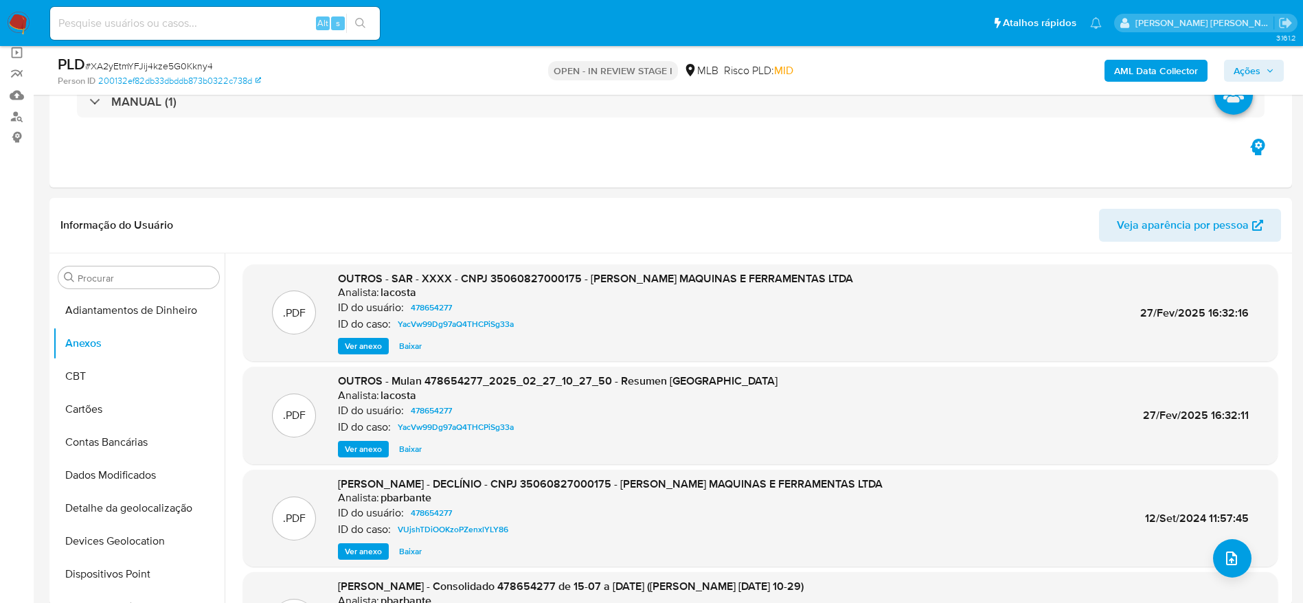
click at [1133, 71] on b "AML Data Collector" at bounding box center [1156, 71] width 84 height 22
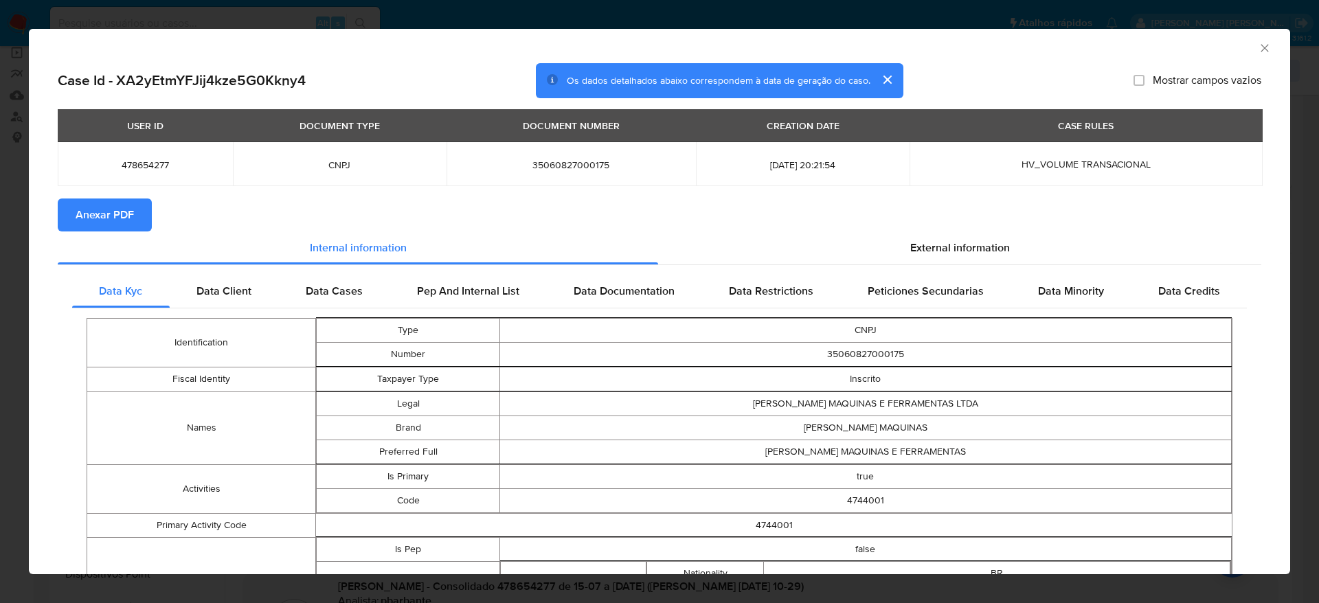
click at [112, 212] on span "Anexar PDF" at bounding box center [105, 215] width 58 height 30
click at [1258, 47] on icon "Fechar a janela" at bounding box center [1265, 48] width 14 height 14
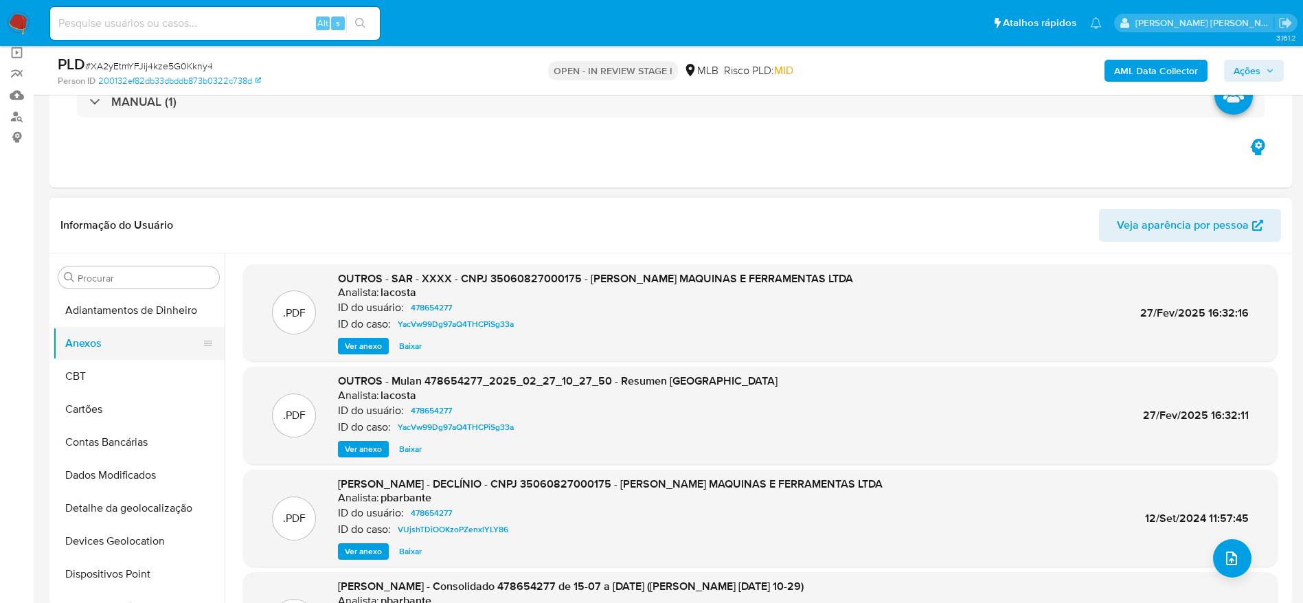
click at [87, 343] on button "Anexos" at bounding box center [133, 343] width 161 height 33
click at [93, 369] on button "CBT" at bounding box center [133, 376] width 161 height 33
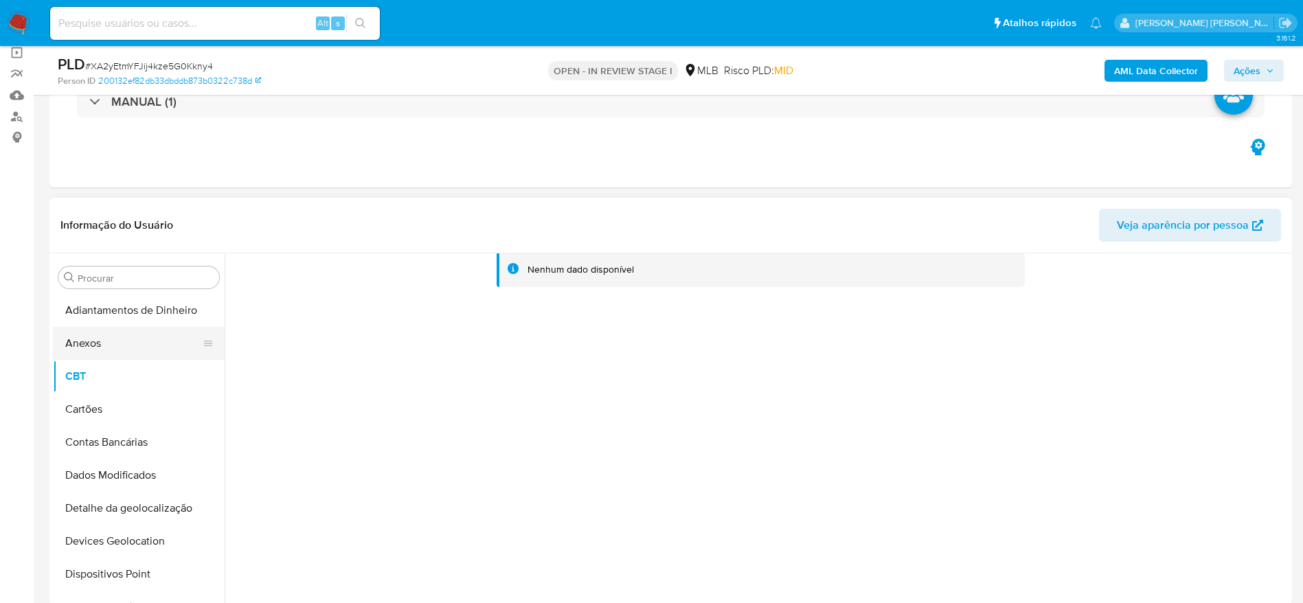
click at [96, 349] on button "Anexos" at bounding box center [133, 343] width 161 height 33
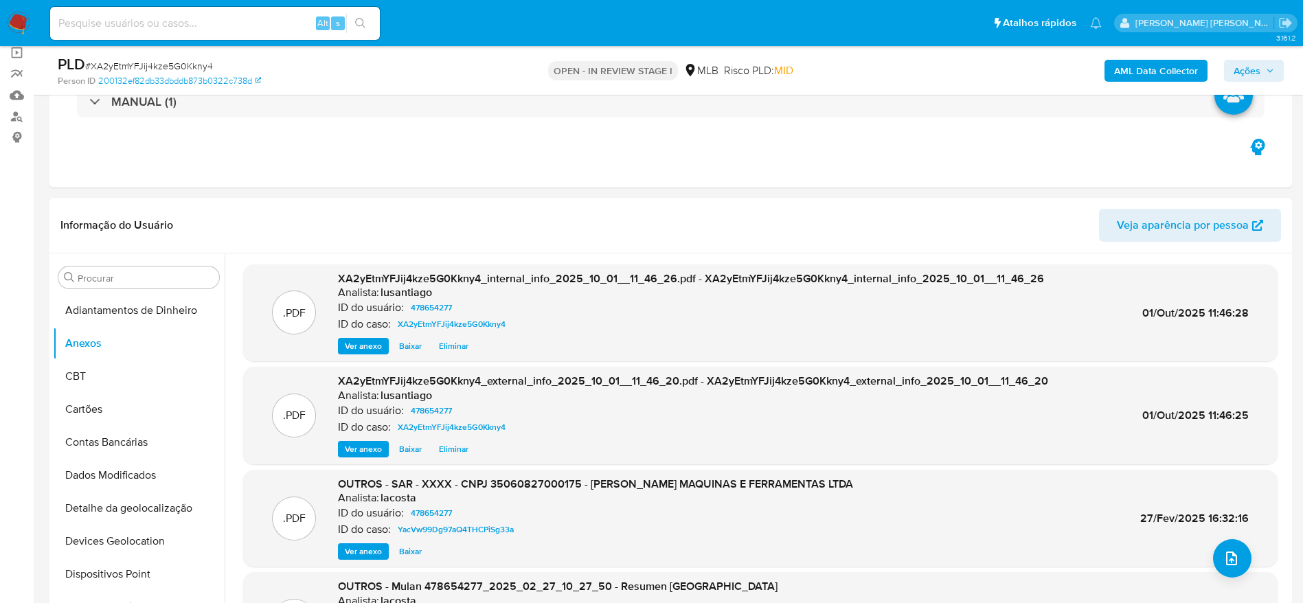
click at [1272, 67] on icon "button" at bounding box center [1270, 71] width 8 height 8
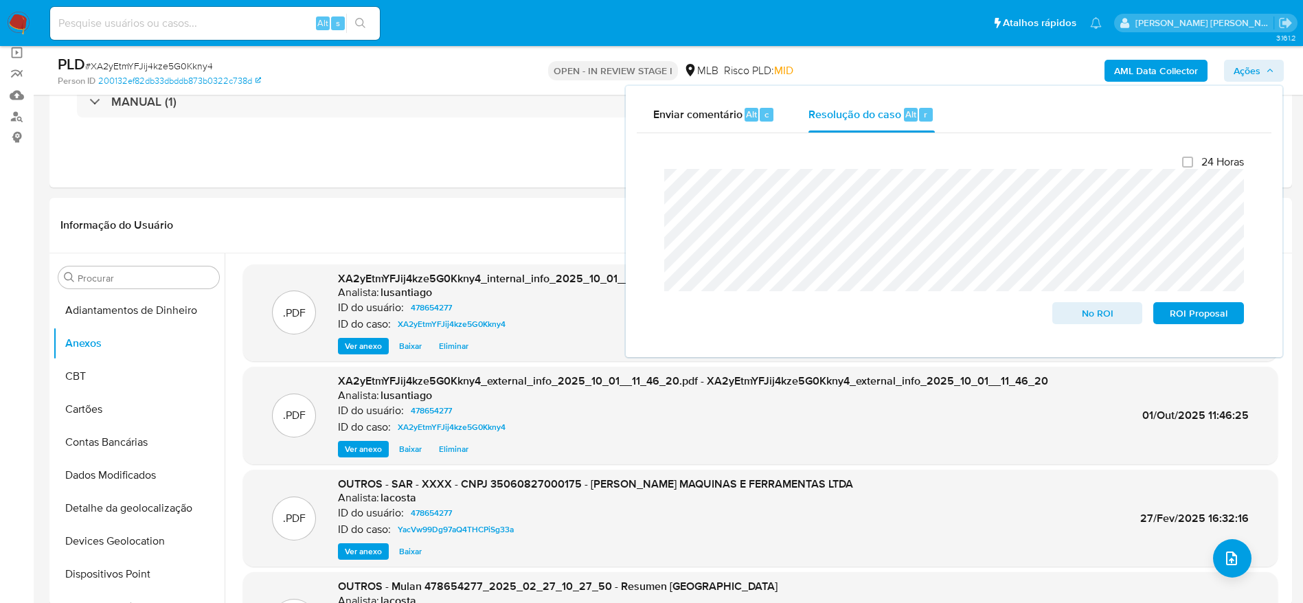
click at [1272, 67] on icon "button" at bounding box center [1270, 71] width 8 height 8
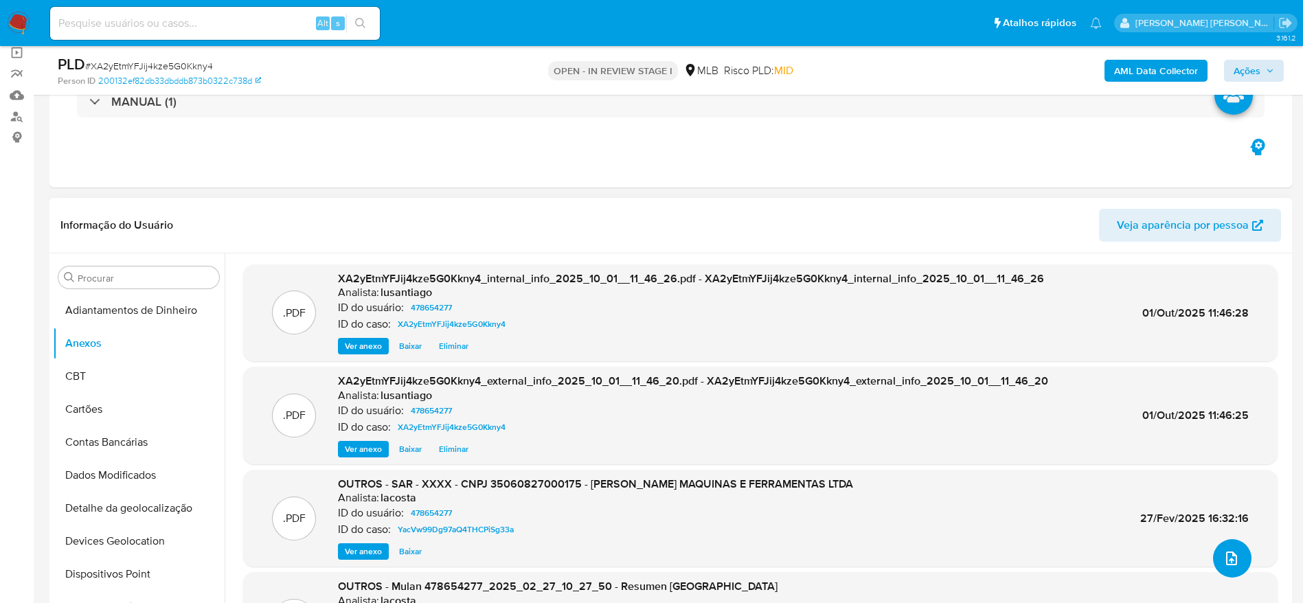
click at [1230, 561] on icon "upload-file" at bounding box center [1231, 558] width 16 height 16
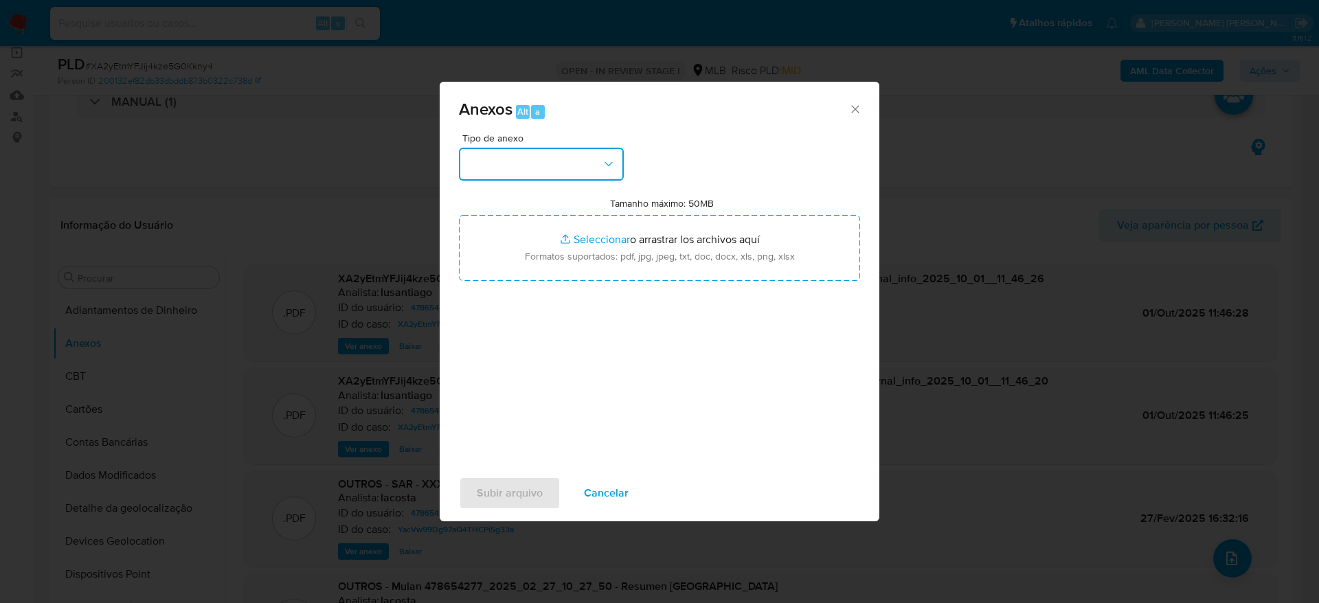
click at [550, 163] on button "button" at bounding box center [541, 164] width 165 height 33
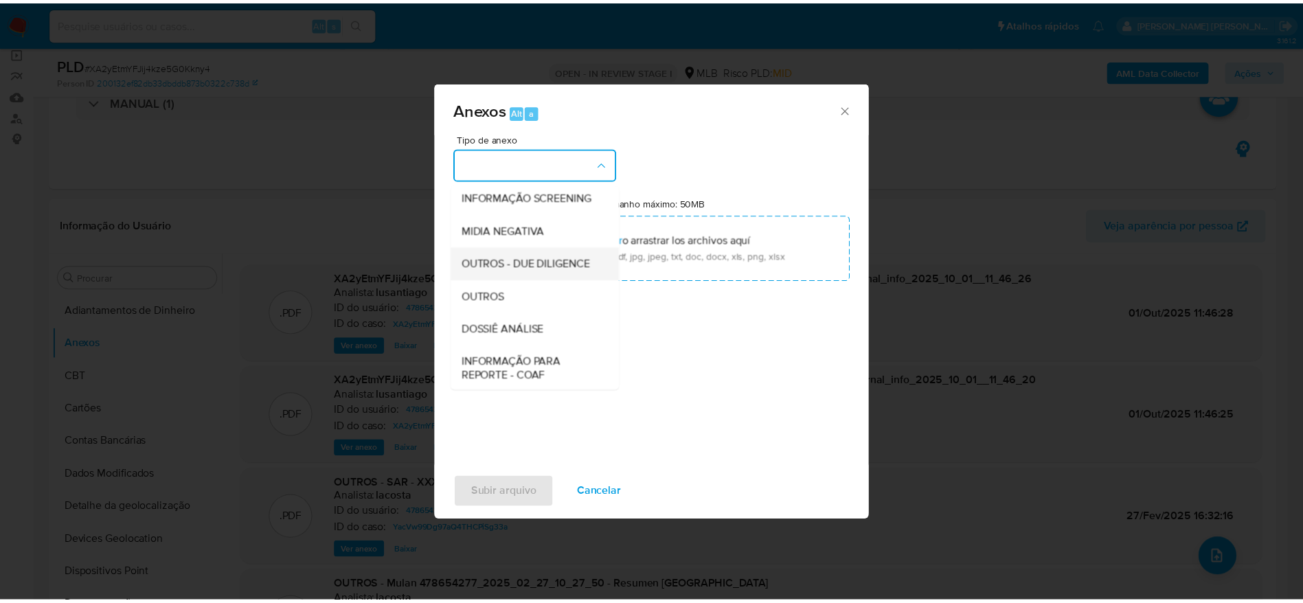
scroll to position [212, 0]
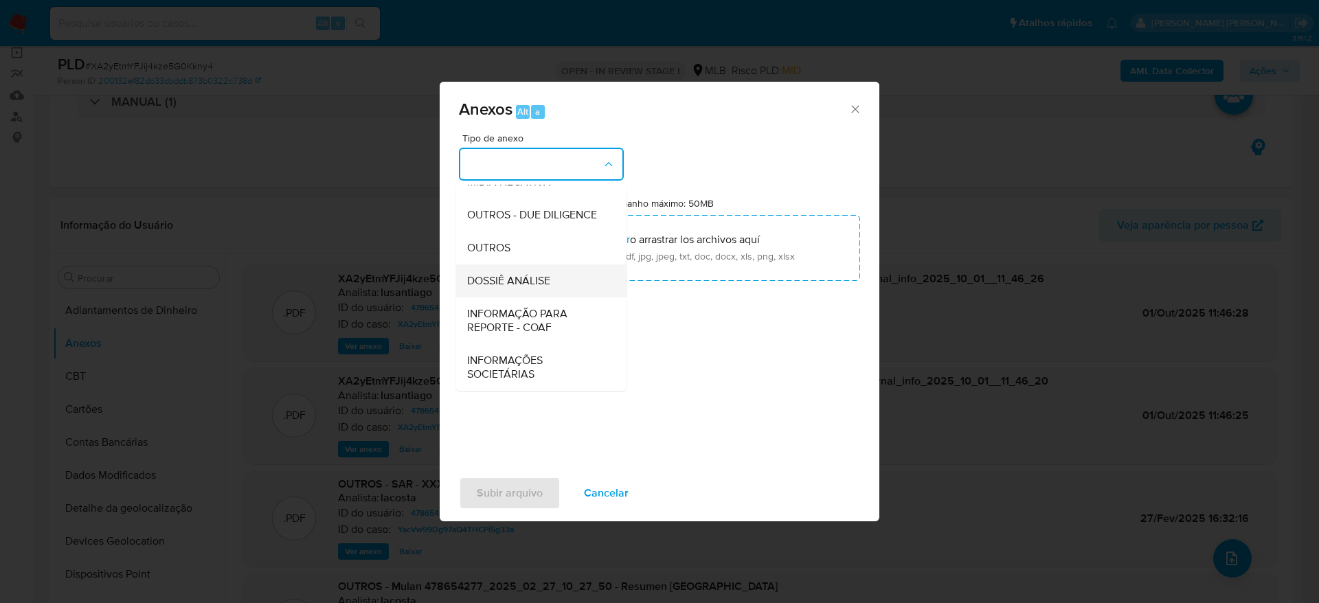
click at [512, 279] on span "DOSSIÊ ANÁLISE" at bounding box center [508, 281] width 83 height 14
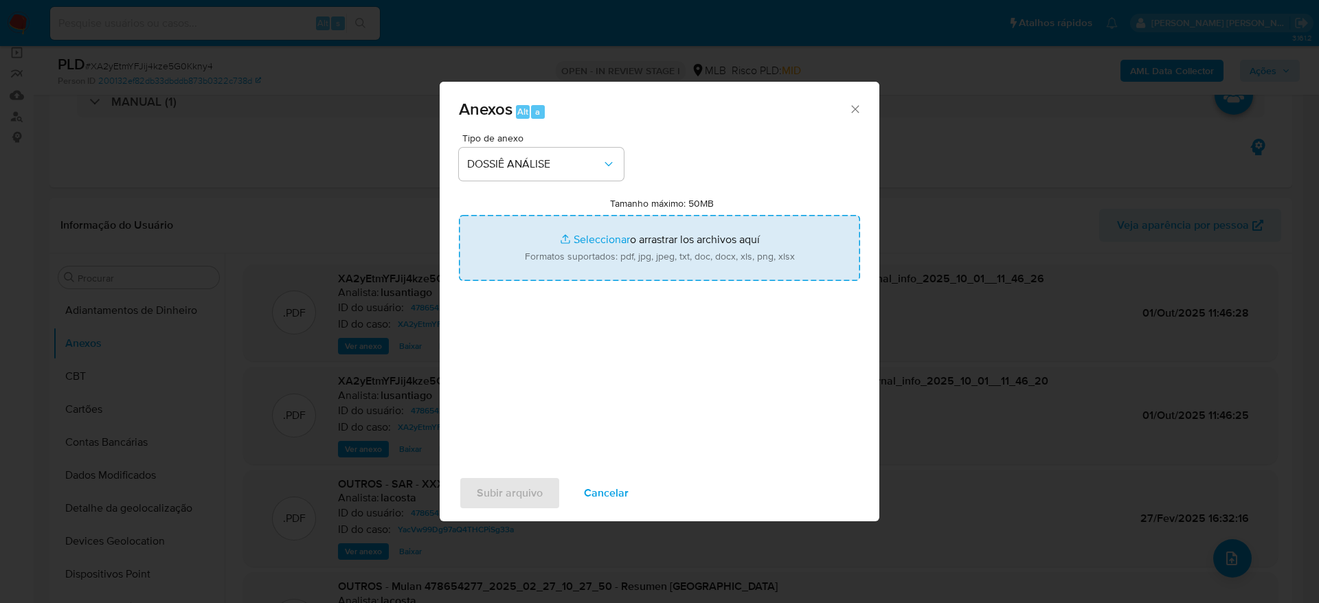
type input "C:\fakepath\Mulan 478654277_2025_10_01_07_19_00.xlsx"
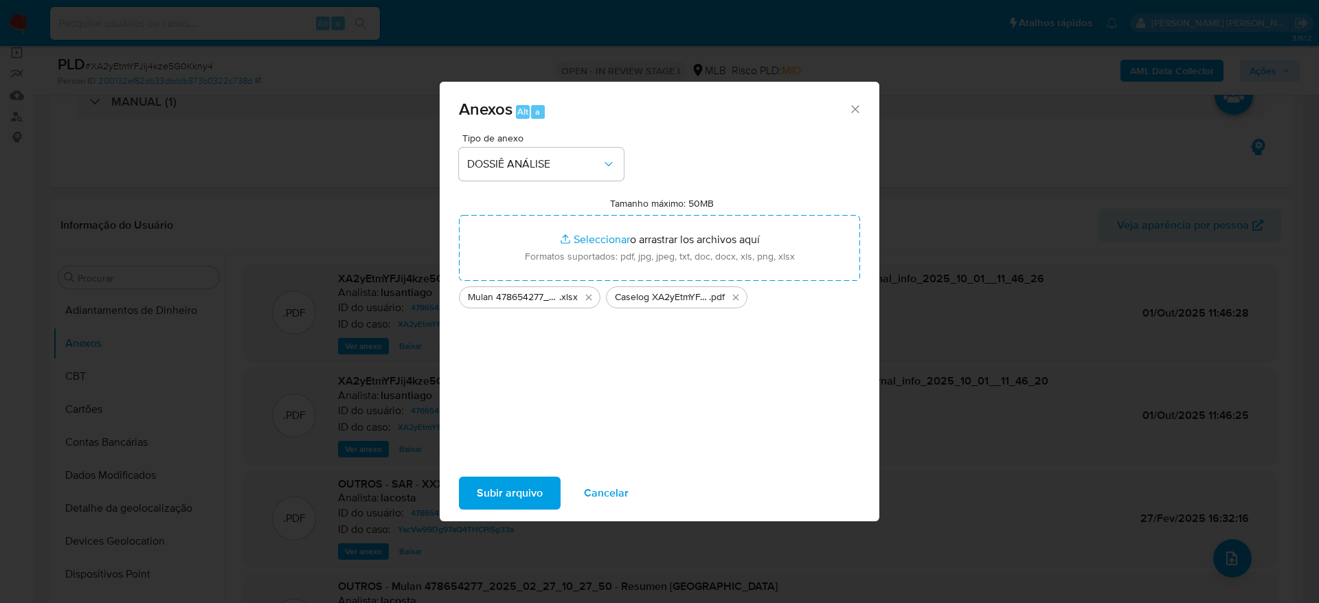
click at [517, 488] on span "Subir arquivo" at bounding box center [510, 493] width 66 height 30
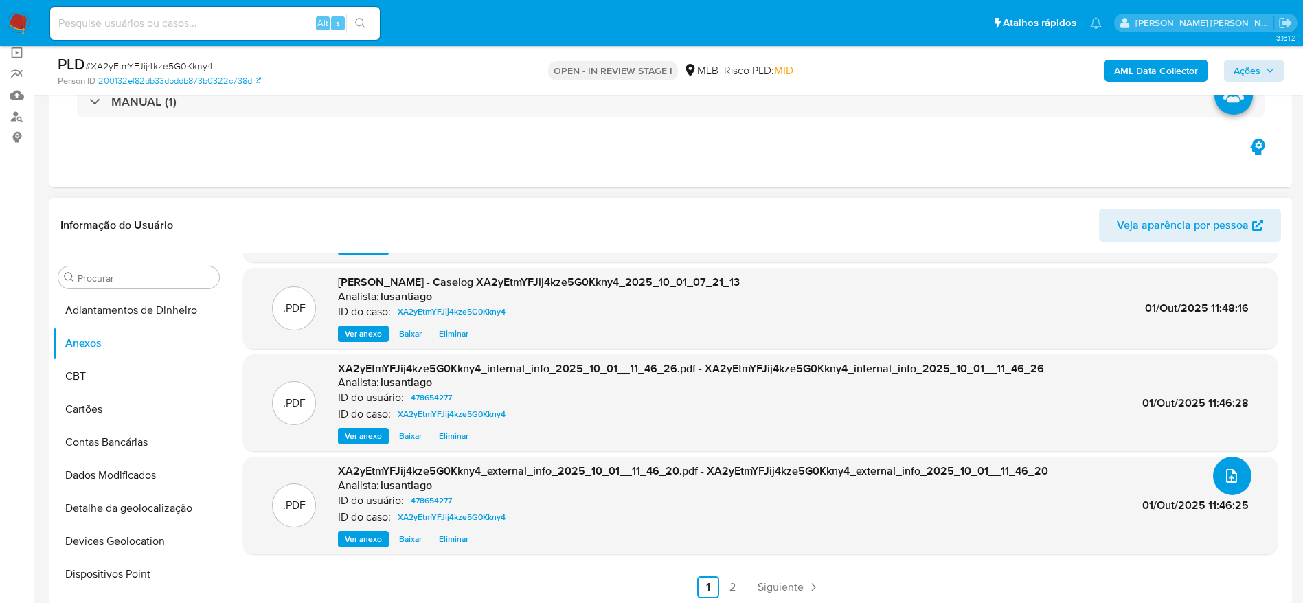
scroll to position [0, 0]
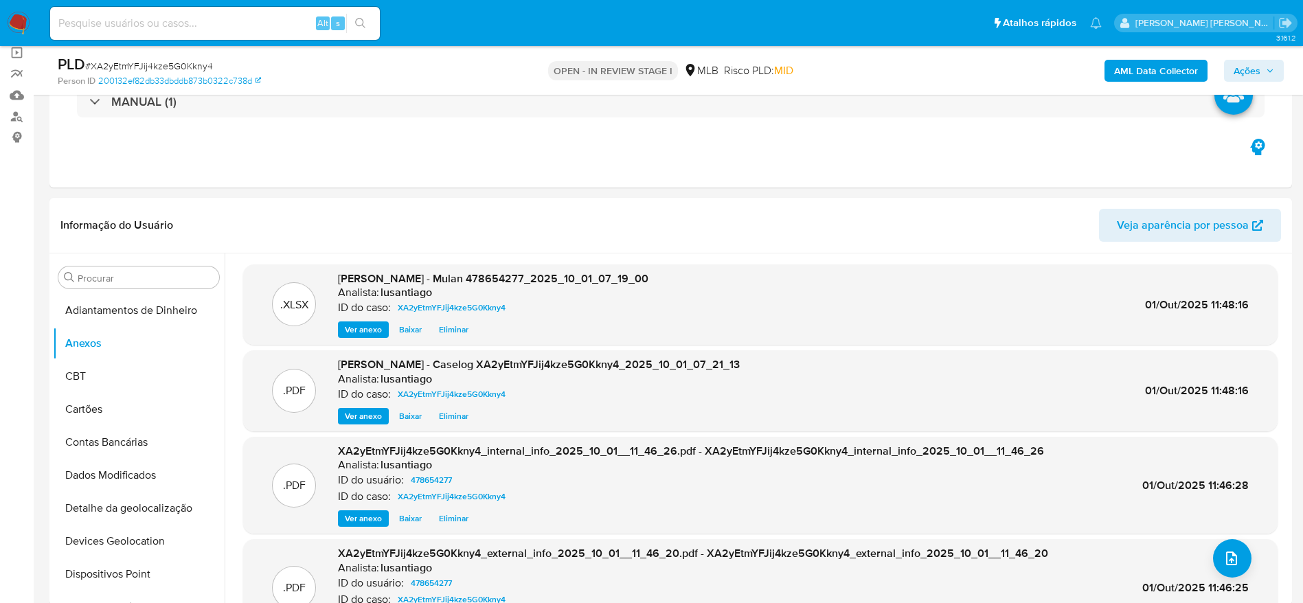
click at [1255, 67] on span "Ações" at bounding box center [1247, 71] width 27 height 22
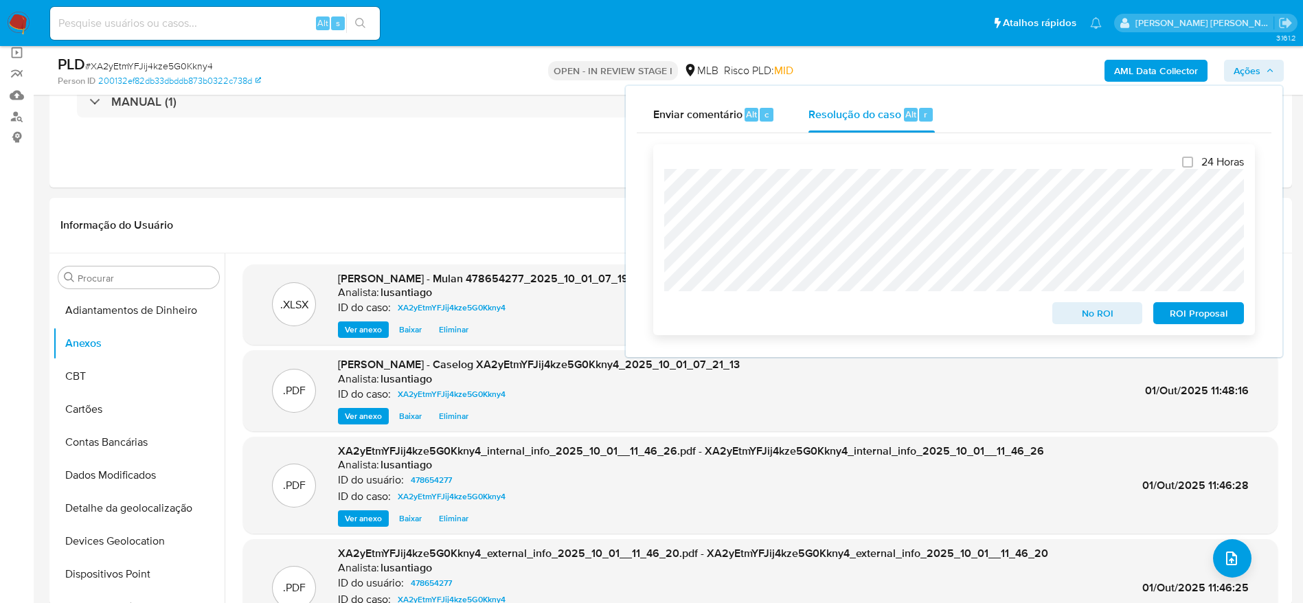
click at [1109, 322] on span "No ROI" at bounding box center [1097, 313] width 71 height 19
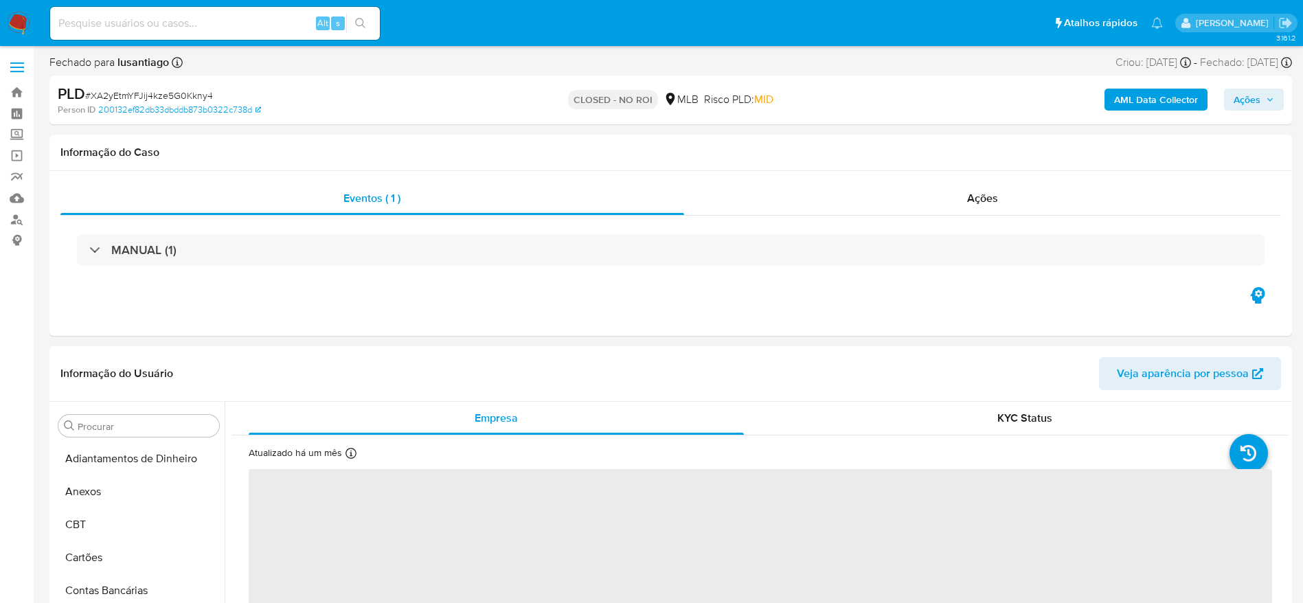
select select "10"
